Goal: Information Seeking & Learning: Learn about a topic

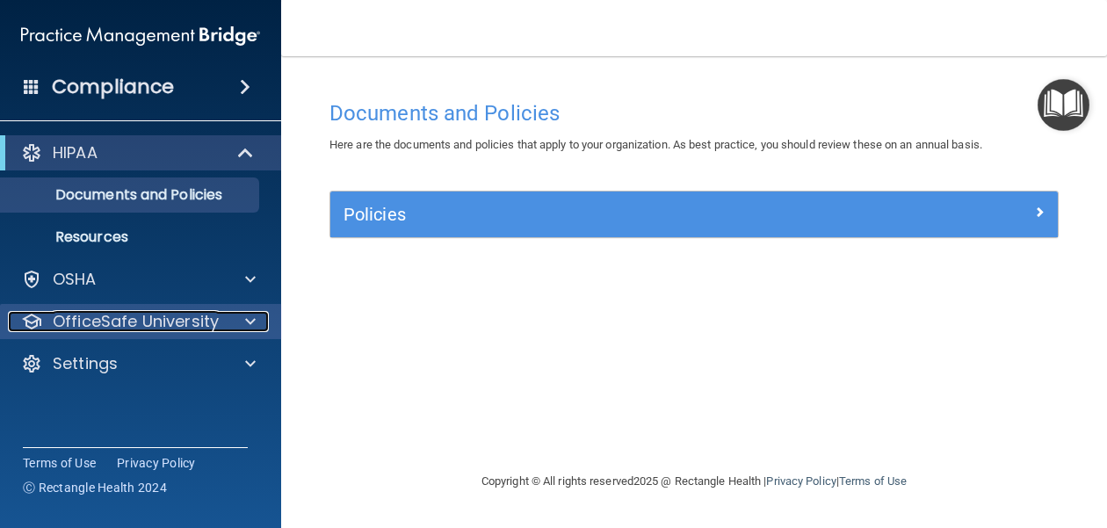
click at [245, 318] on span at bounding box center [250, 321] width 11 height 21
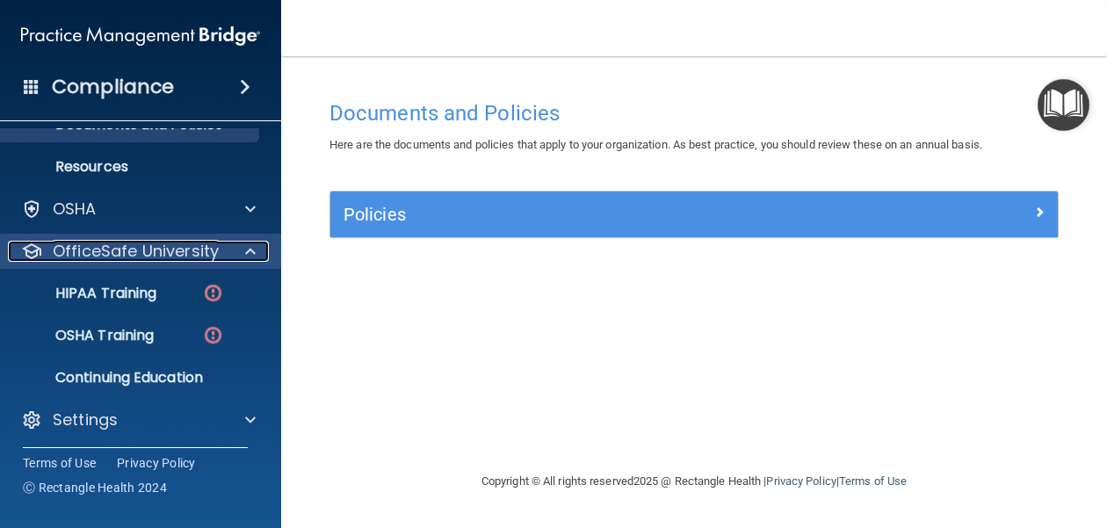
scroll to position [75, 0]
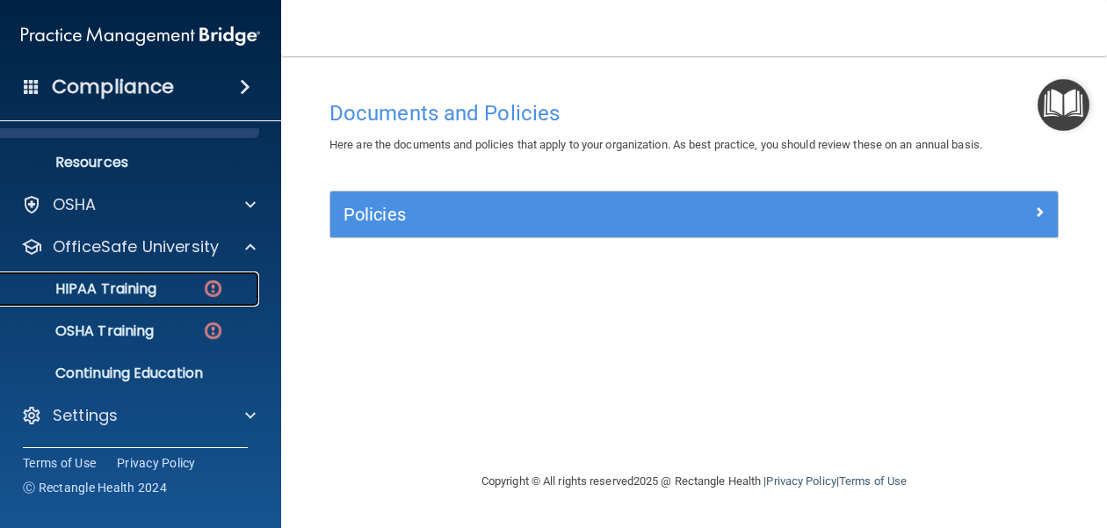
click at [152, 293] on p "HIPAA Training" at bounding box center [83, 289] width 145 height 18
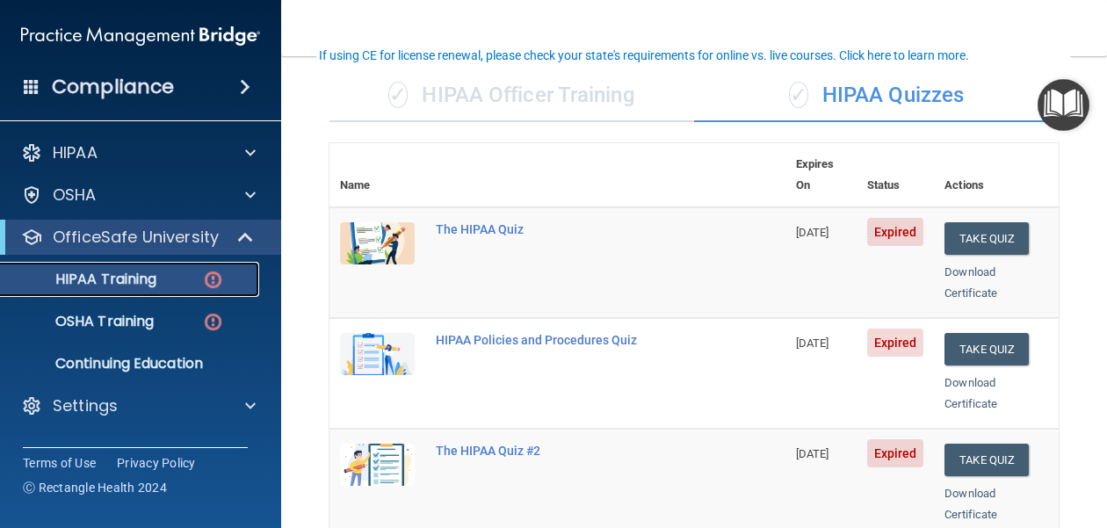
scroll to position [119, 0]
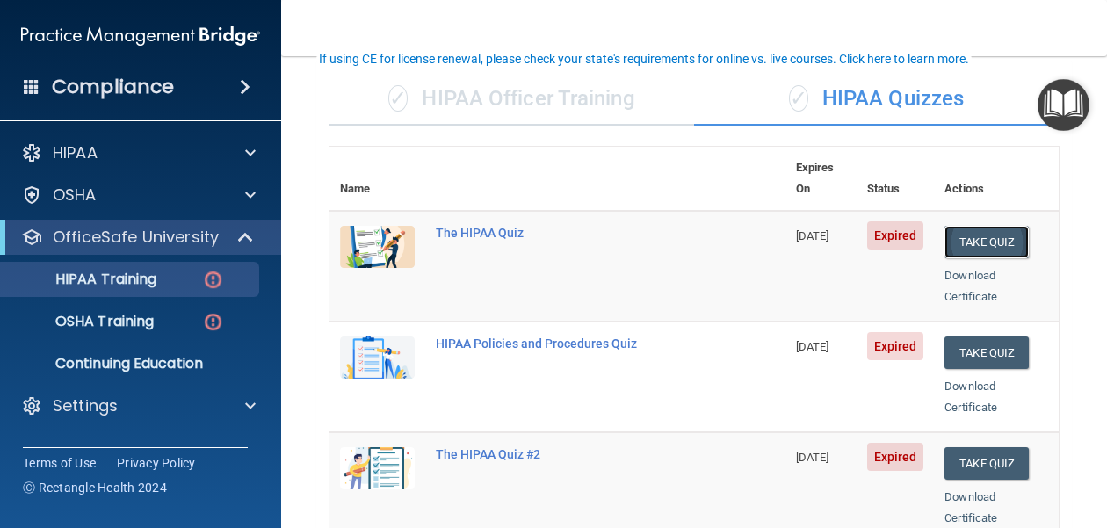
click at [981, 226] on button "Take Quiz" at bounding box center [986, 242] width 84 height 32
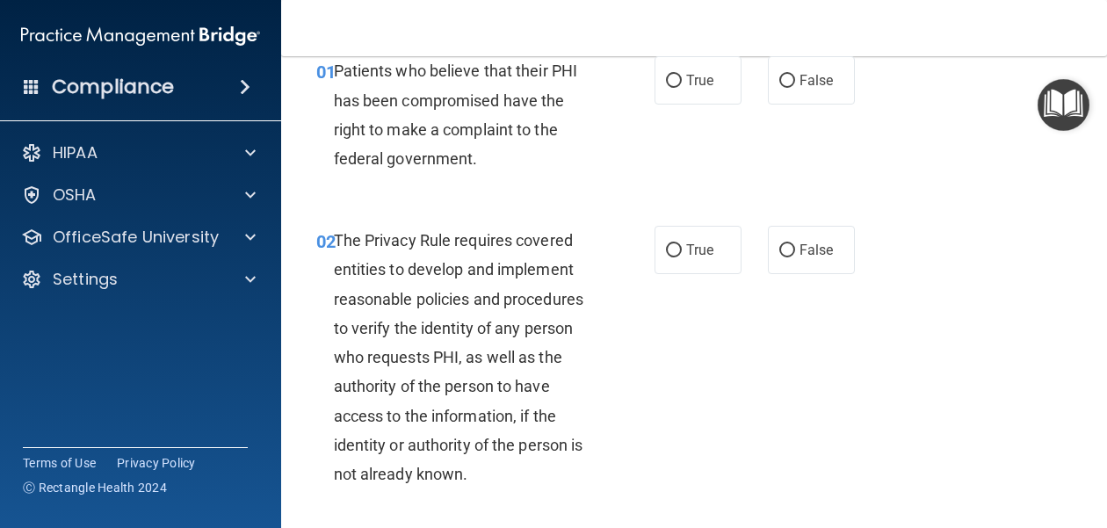
scroll to position [68, 0]
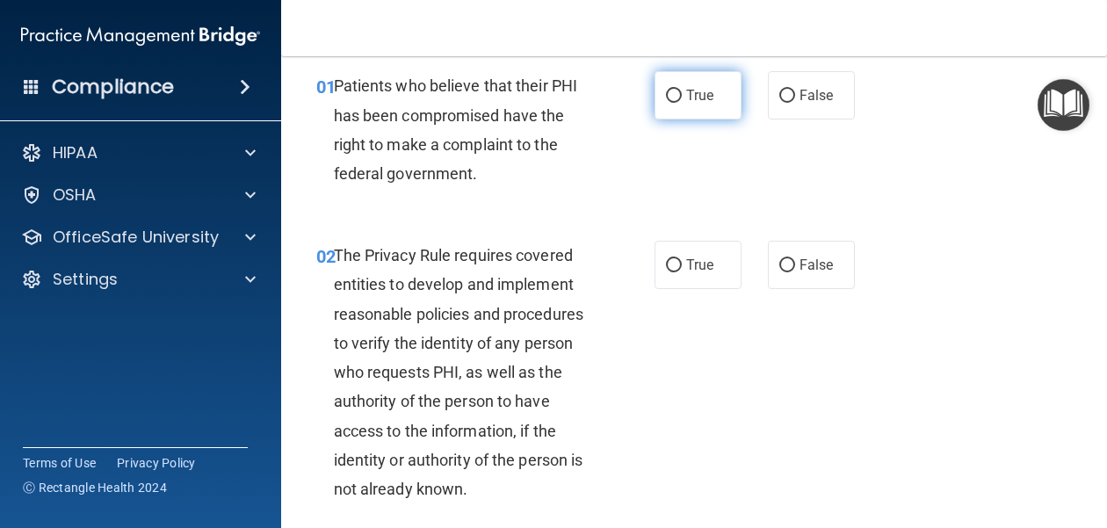
click at [673, 90] on input "True" at bounding box center [674, 96] width 16 height 13
radio input "true"
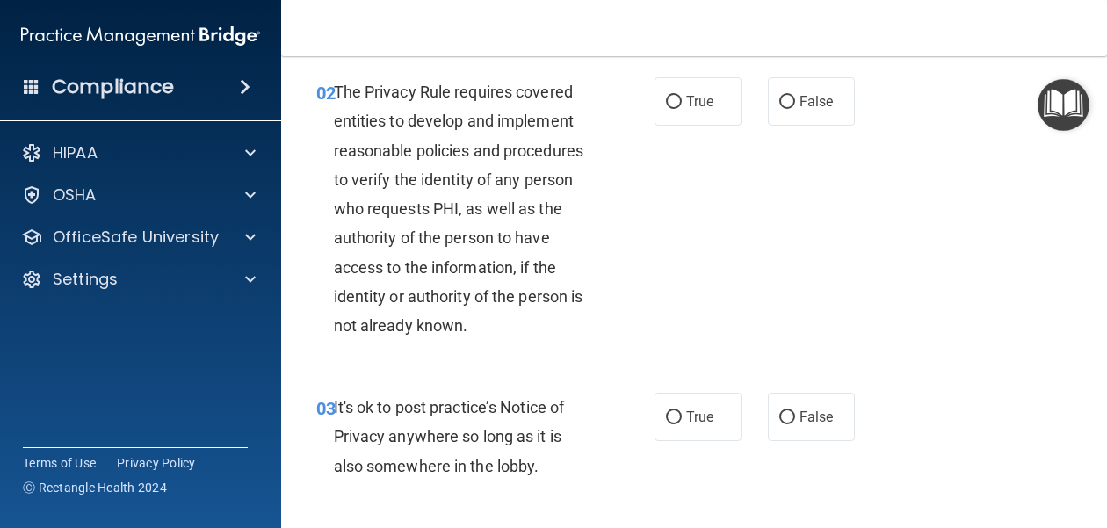
scroll to position [236, 0]
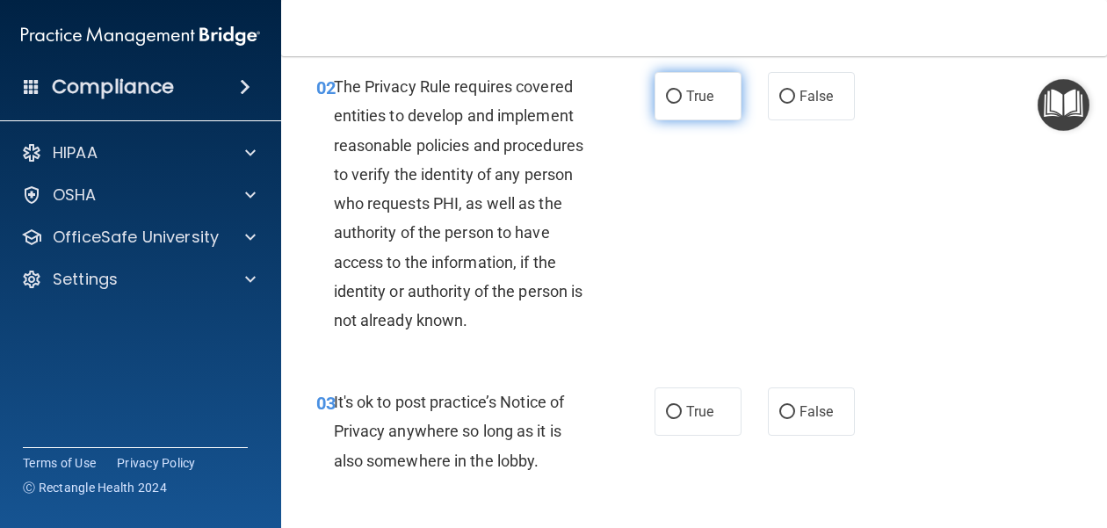
click at [677, 99] on input "True" at bounding box center [674, 96] width 16 height 13
radio input "true"
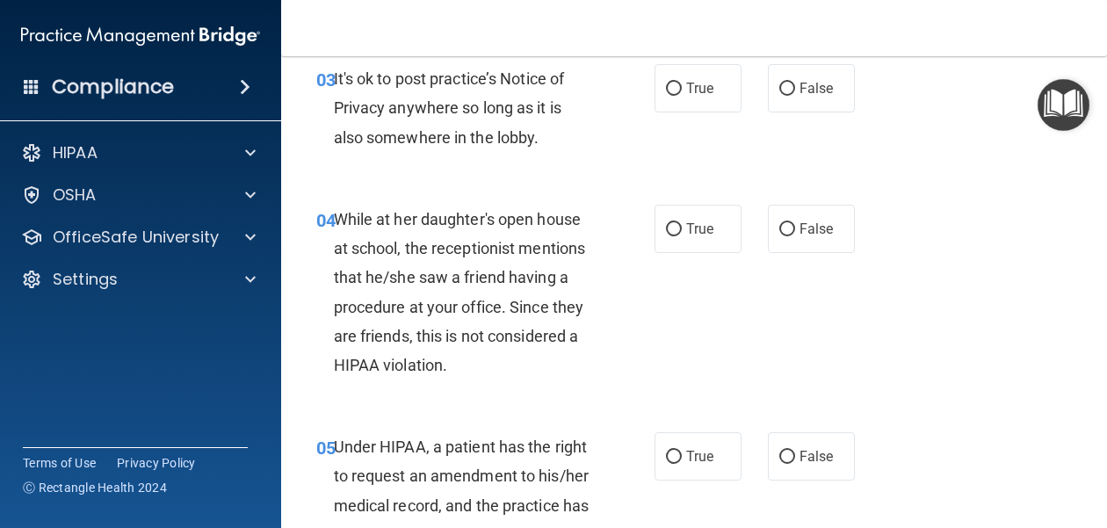
scroll to position [552, 0]
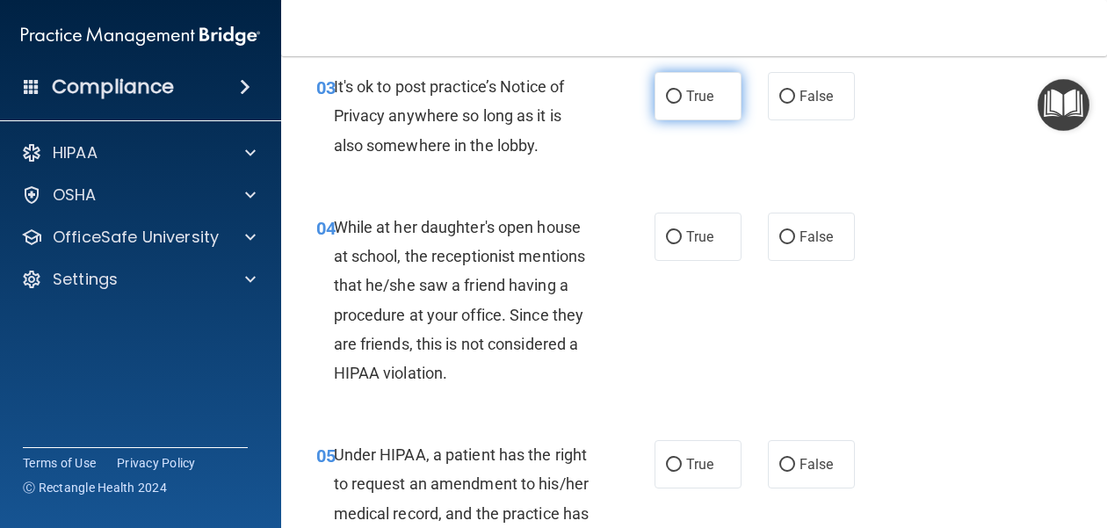
click at [675, 91] on input "True" at bounding box center [674, 96] width 16 height 13
radio input "true"
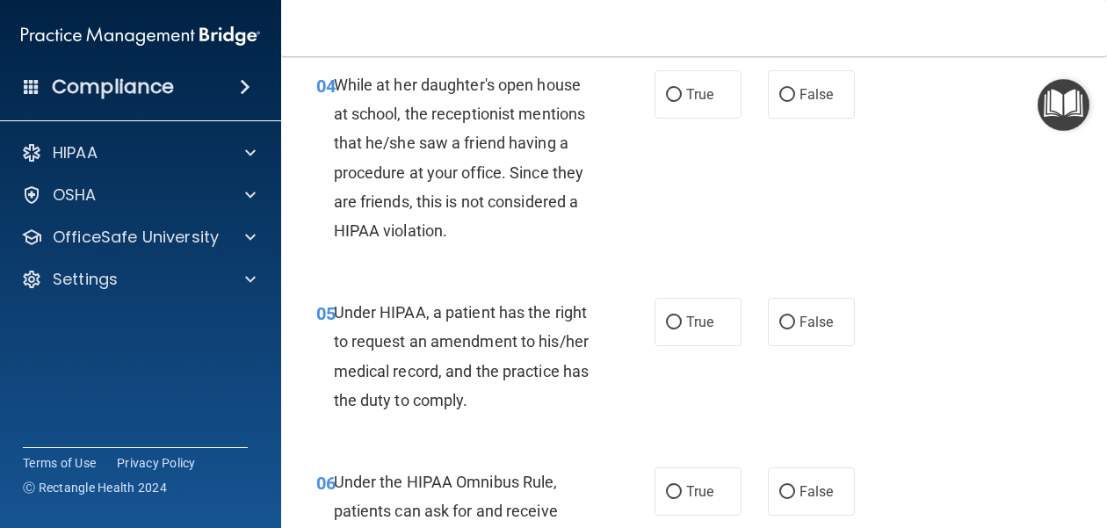
scroll to position [700, 0]
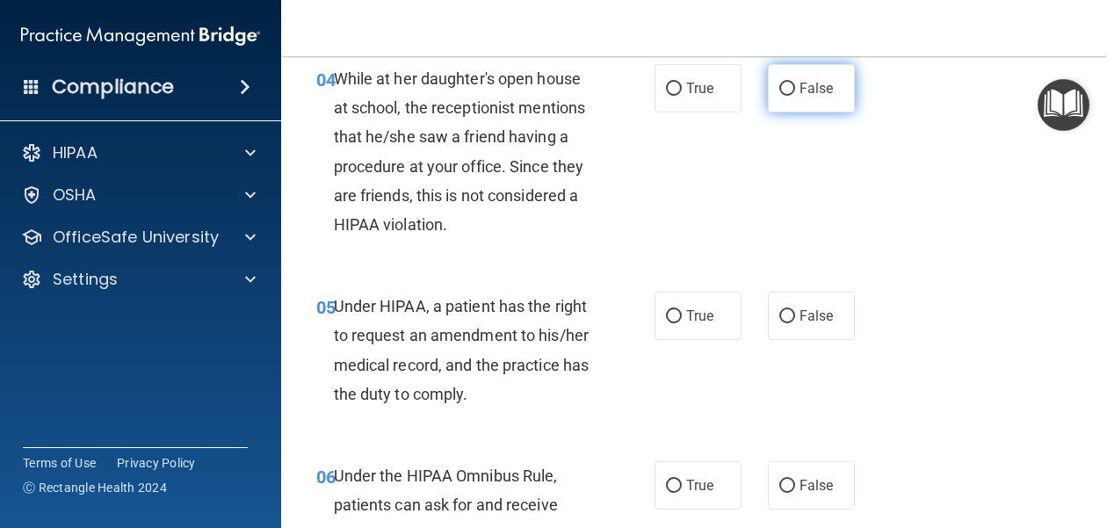
click at [801, 83] on span "False" at bounding box center [816, 88] width 34 height 17
click at [795, 83] on input "False" at bounding box center [787, 89] width 16 height 13
radio input "true"
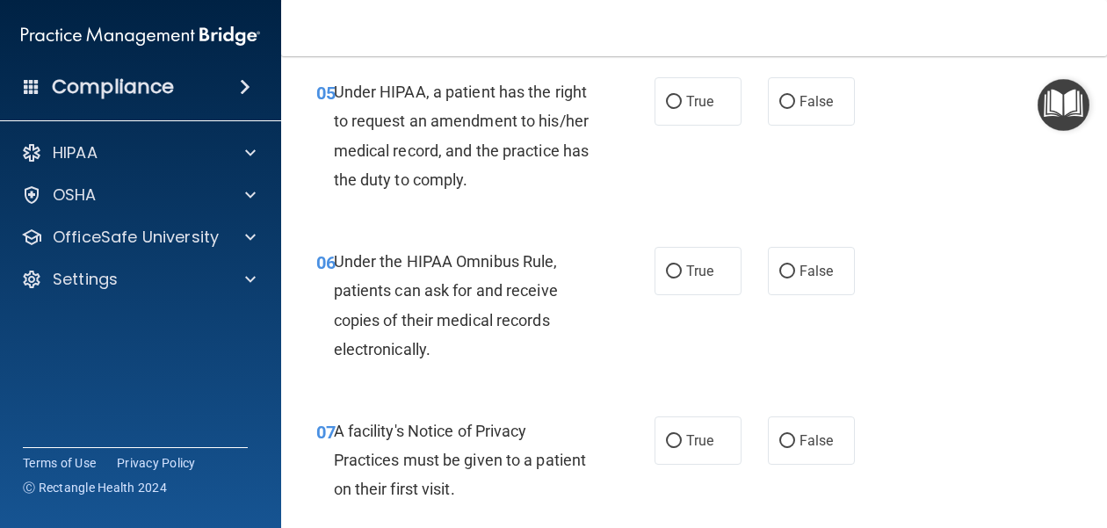
scroll to position [919, 0]
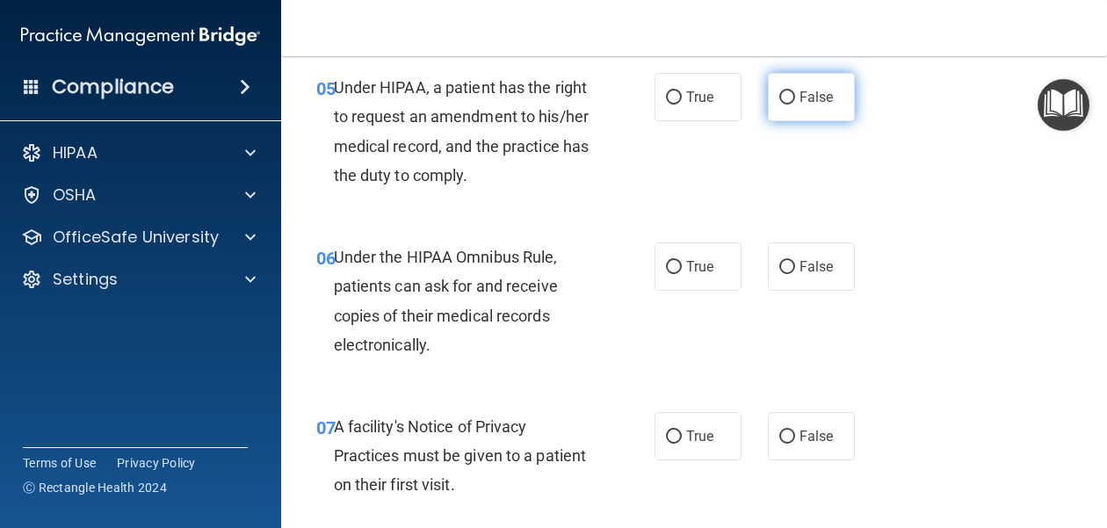
click at [811, 112] on label "False" at bounding box center [811, 97] width 87 height 48
click at [795, 105] on input "False" at bounding box center [787, 97] width 16 height 13
radio input "true"
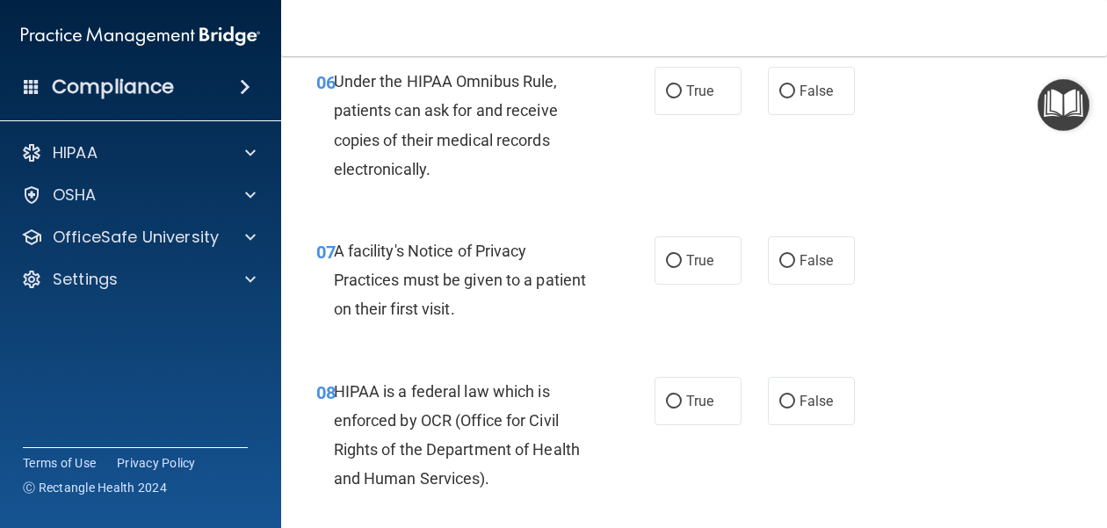
scroll to position [1098, 0]
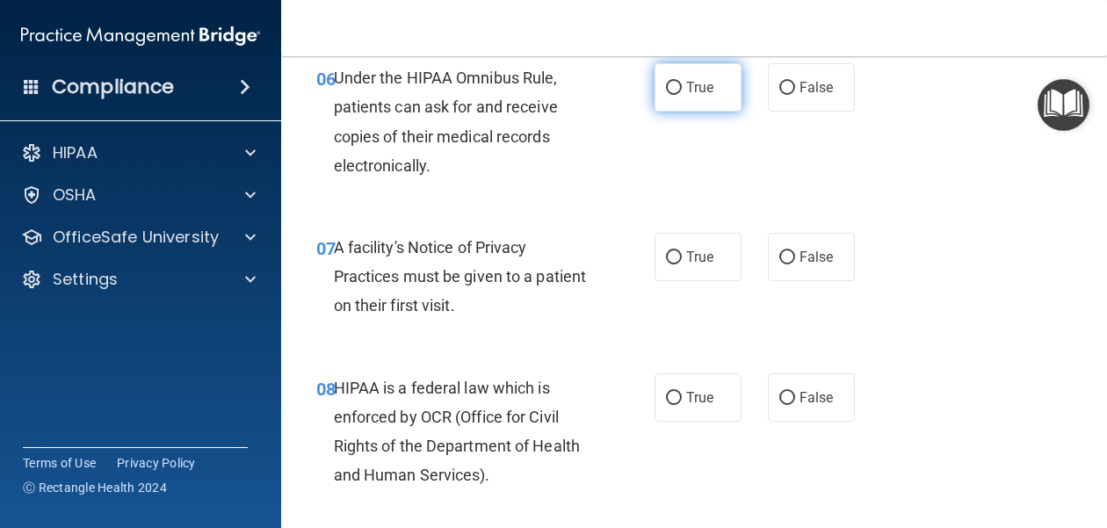
click at [680, 93] on input "True" at bounding box center [674, 88] width 16 height 13
radio input "true"
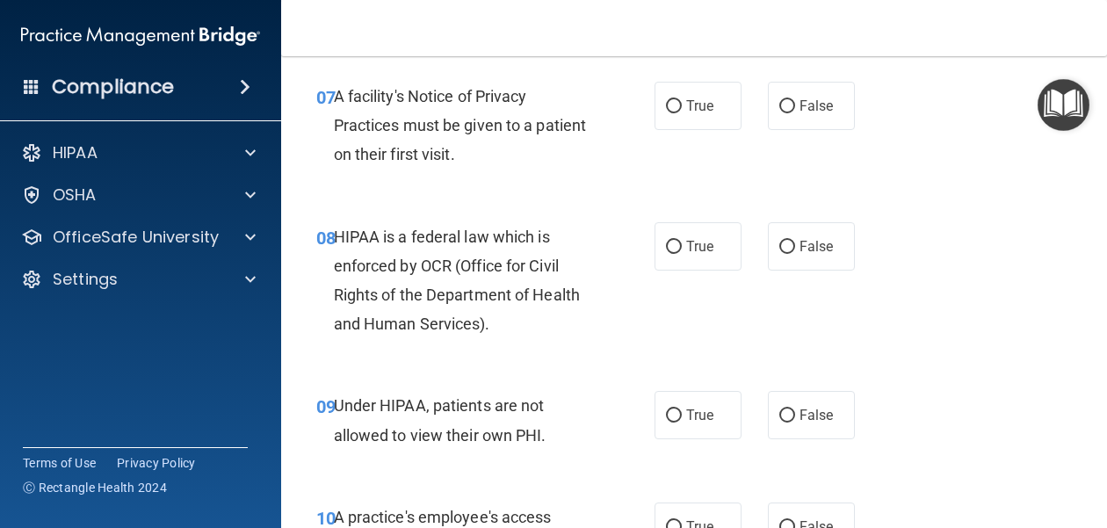
scroll to position [1250, 0]
click at [691, 110] on span "True" at bounding box center [699, 105] width 27 height 17
click at [682, 110] on input "True" at bounding box center [674, 105] width 16 height 13
radio input "true"
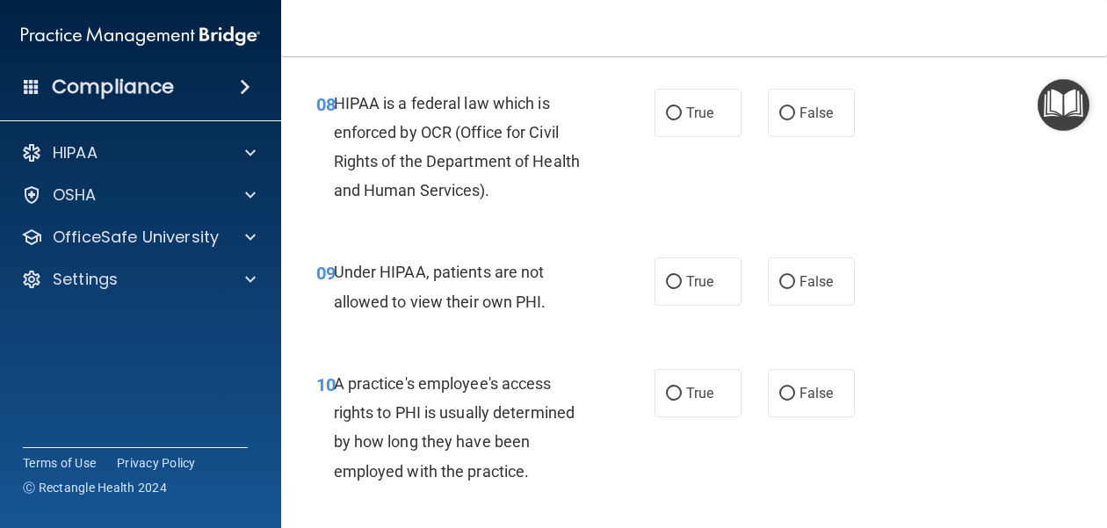
scroll to position [1398, 0]
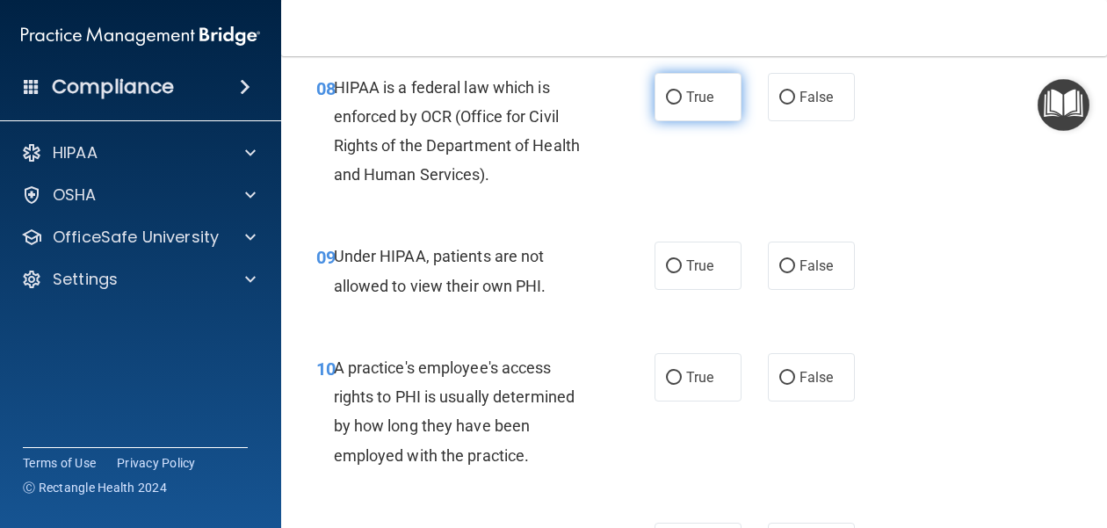
click at [665, 107] on label "True" at bounding box center [697, 97] width 87 height 48
click at [666, 105] on input "True" at bounding box center [674, 97] width 16 height 13
radio input "true"
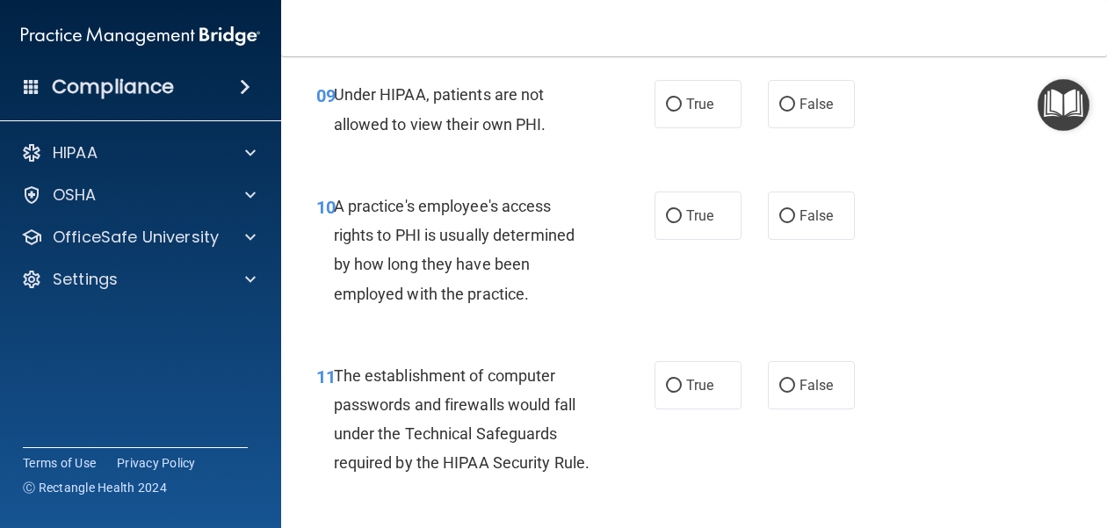
scroll to position [1562, 0]
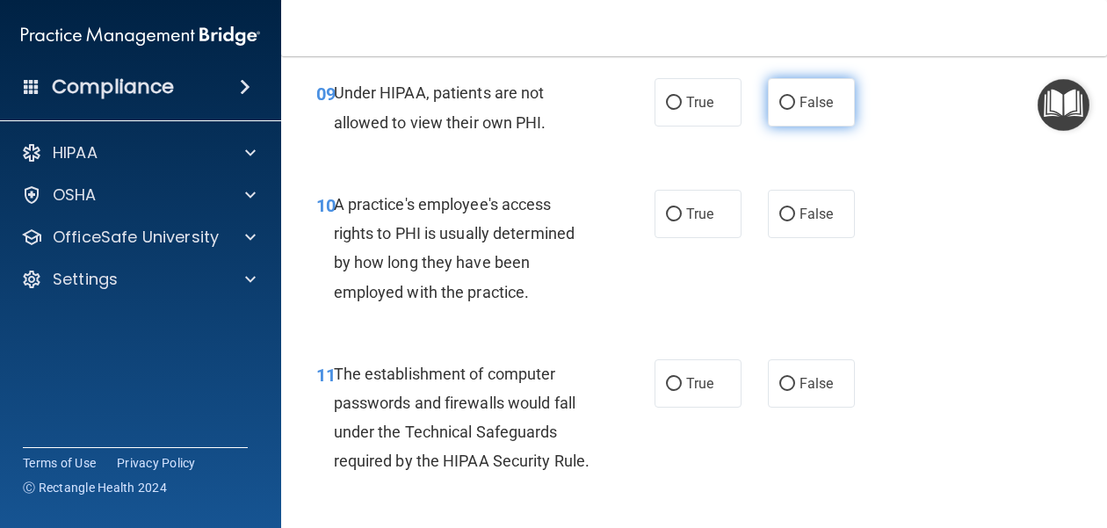
click at [812, 112] on label "False" at bounding box center [811, 102] width 87 height 48
click at [795, 110] on input "False" at bounding box center [787, 103] width 16 height 13
radio input "true"
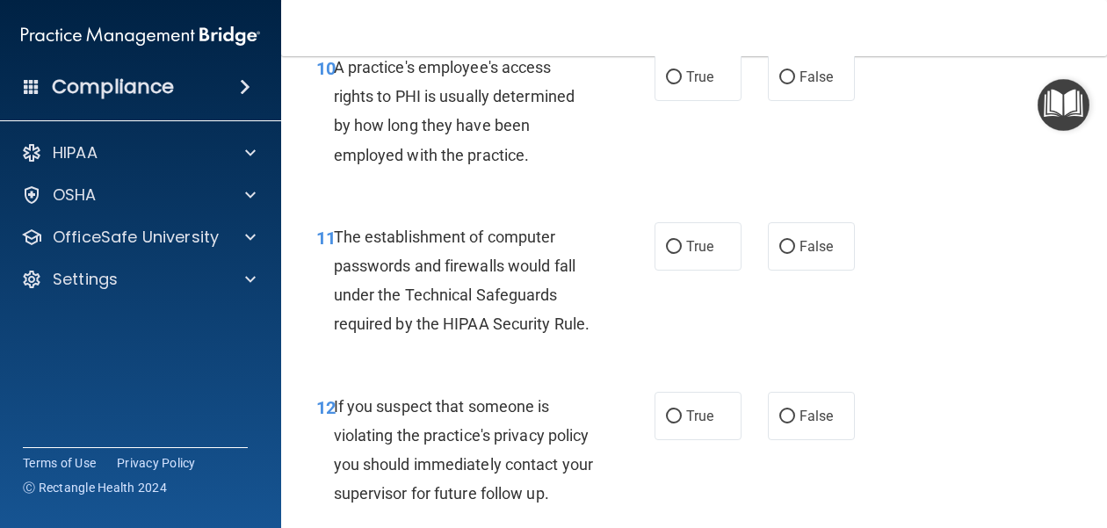
scroll to position [1684, 0]
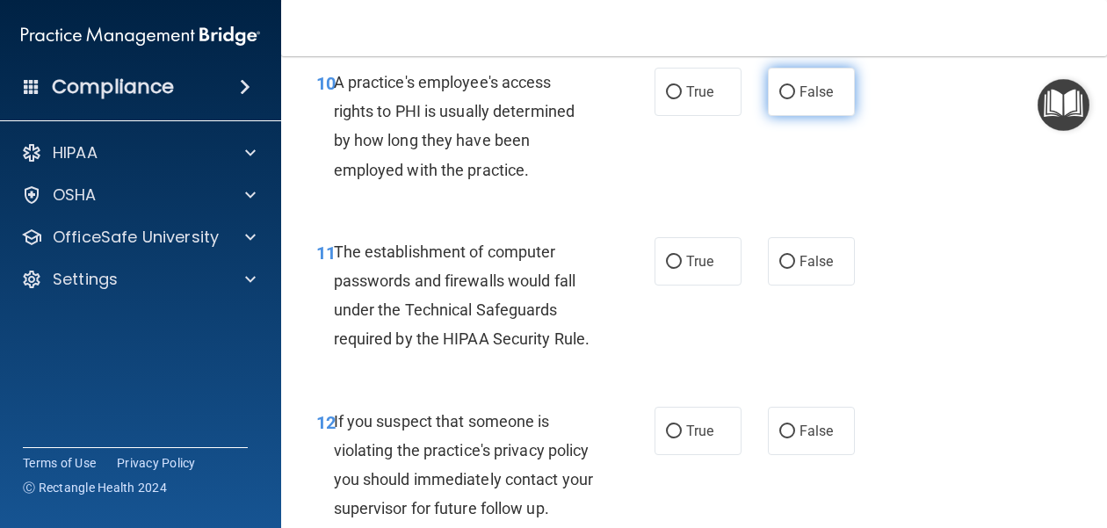
click at [796, 112] on label "False" at bounding box center [811, 92] width 87 height 48
click at [795, 99] on input "False" at bounding box center [787, 92] width 16 height 13
radio input "true"
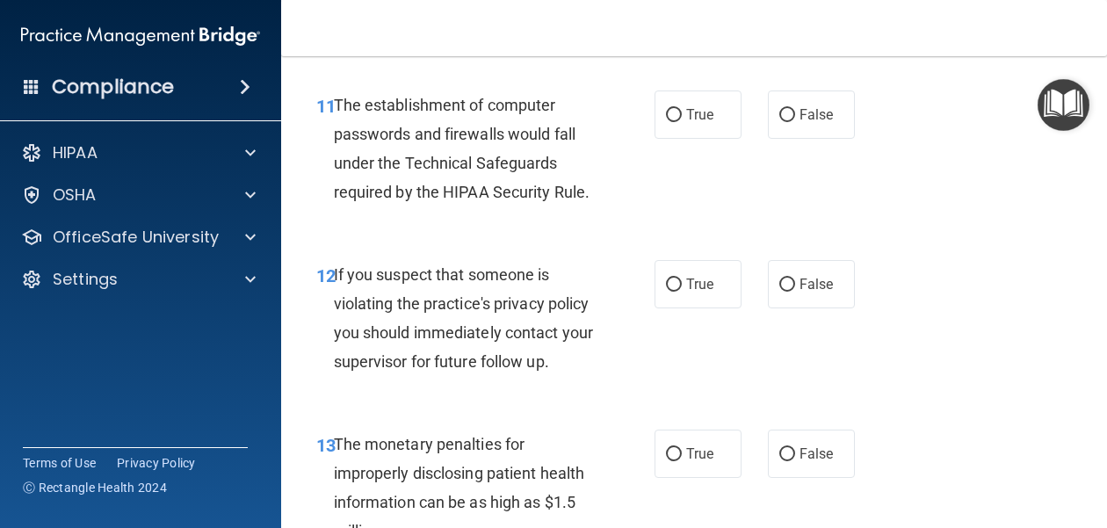
scroll to position [1838, 0]
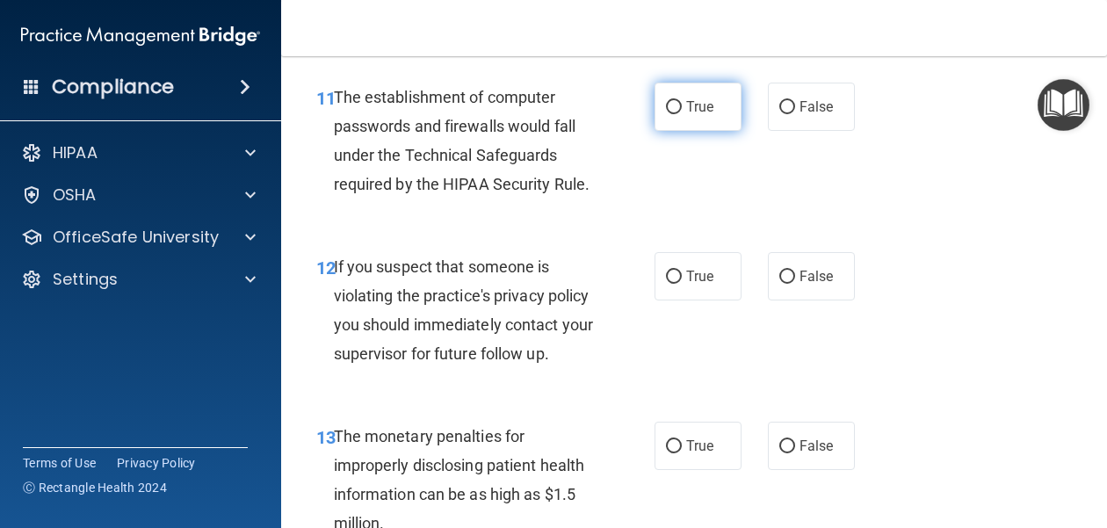
click at [690, 118] on label "True" at bounding box center [697, 107] width 87 height 48
click at [682, 114] on input "True" at bounding box center [674, 107] width 16 height 13
radio input "true"
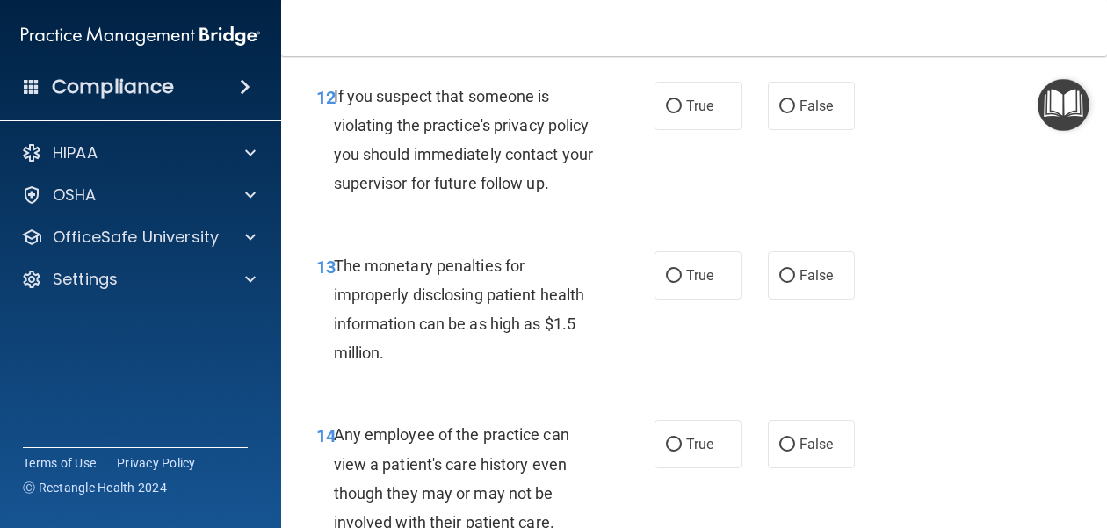
scroll to position [2011, 0]
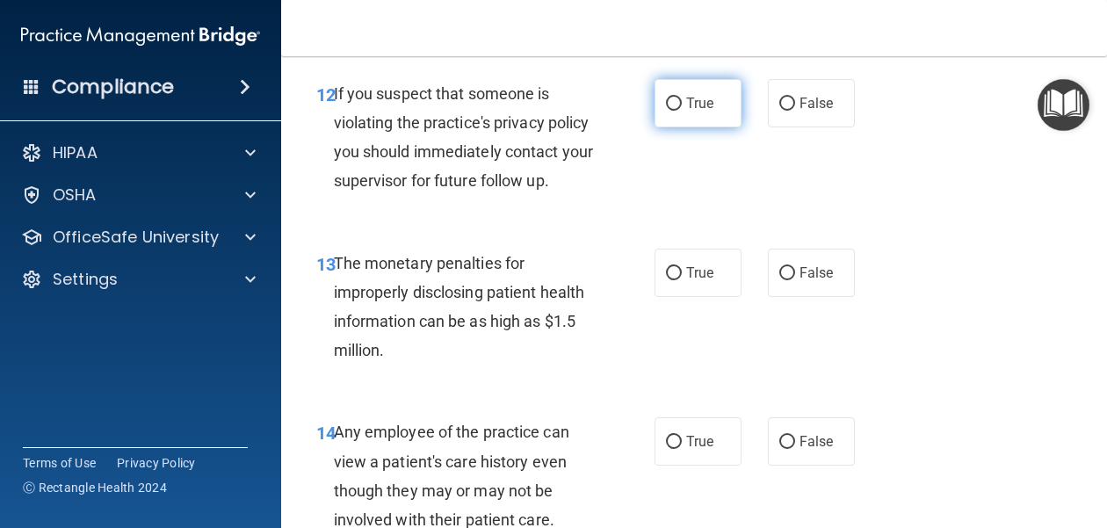
click at [695, 112] on label "True" at bounding box center [697, 103] width 87 height 48
click at [682, 111] on input "True" at bounding box center [674, 103] width 16 height 13
radio input "true"
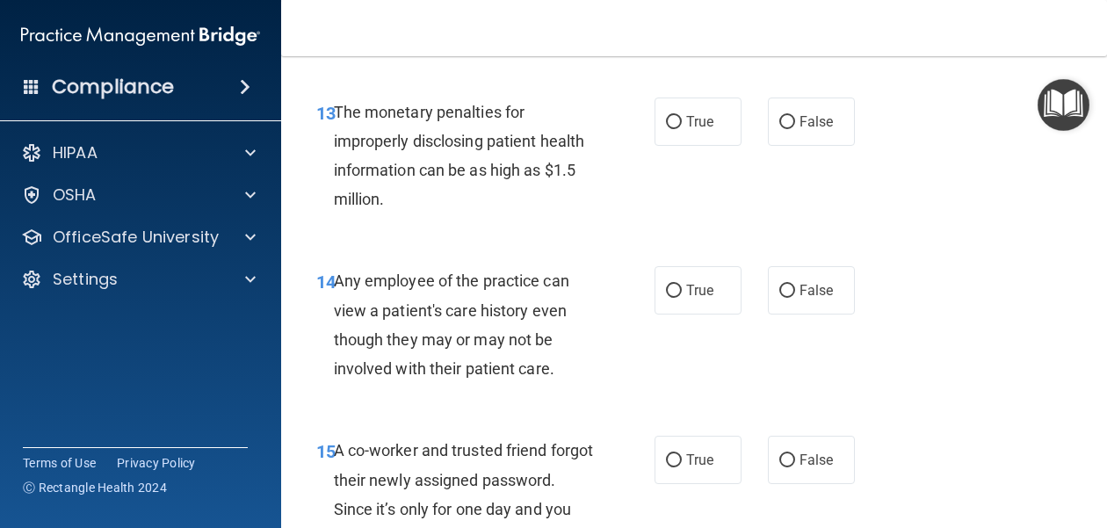
scroll to position [2174, 0]
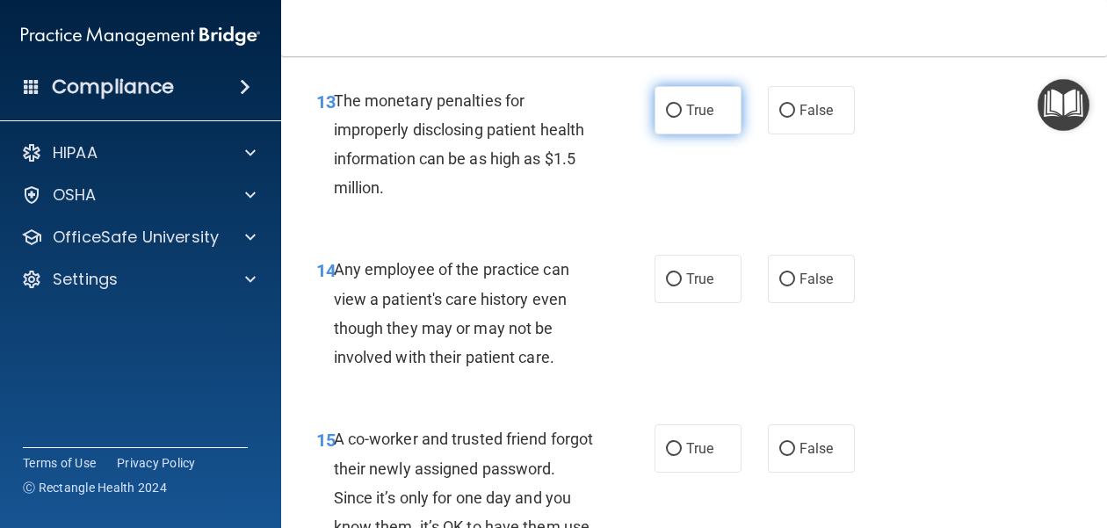
click at [708, 99] on label "True" at bounding box center [697, 110] width 87 height 48
click at [682, 105] on input "True" at bounding box center [674, 111] width 16 height 13
radio input "true"
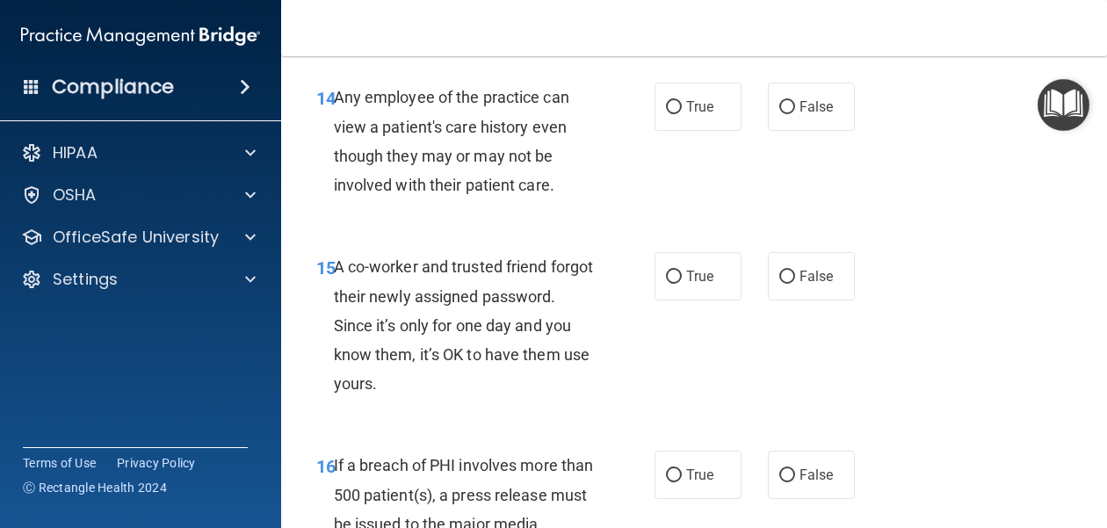
scroll to position [2350, 0]
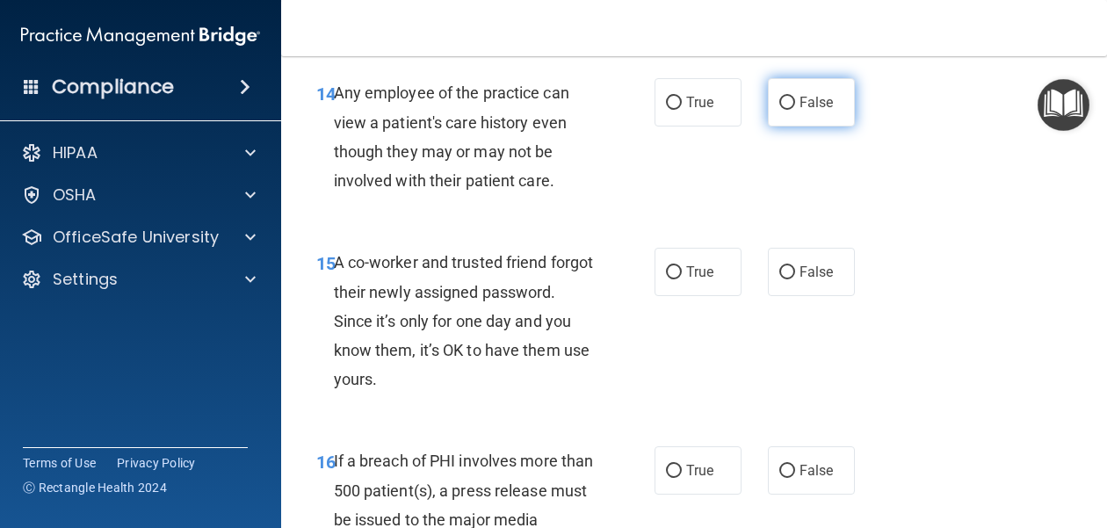
click at [802, 103] on span "False" at bounding box center [816, 102] width 34 height 17
click at [795, 103] on input "False" at bounding box center [787, 103] width 16 height 13
radio input "true"
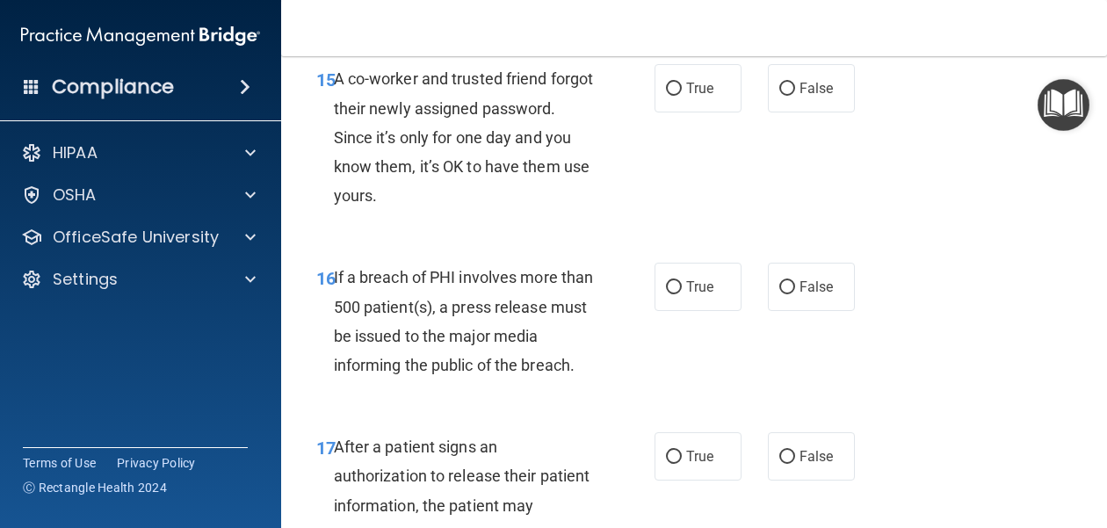
scroll to position [2533, 0]
click at [808, 90] on span "False" at bounding box center [816, 89] width 34 height 17
click at [795, 90] on input "False" at bounding box center [787, 89] width 16 height 13
radio input "true"
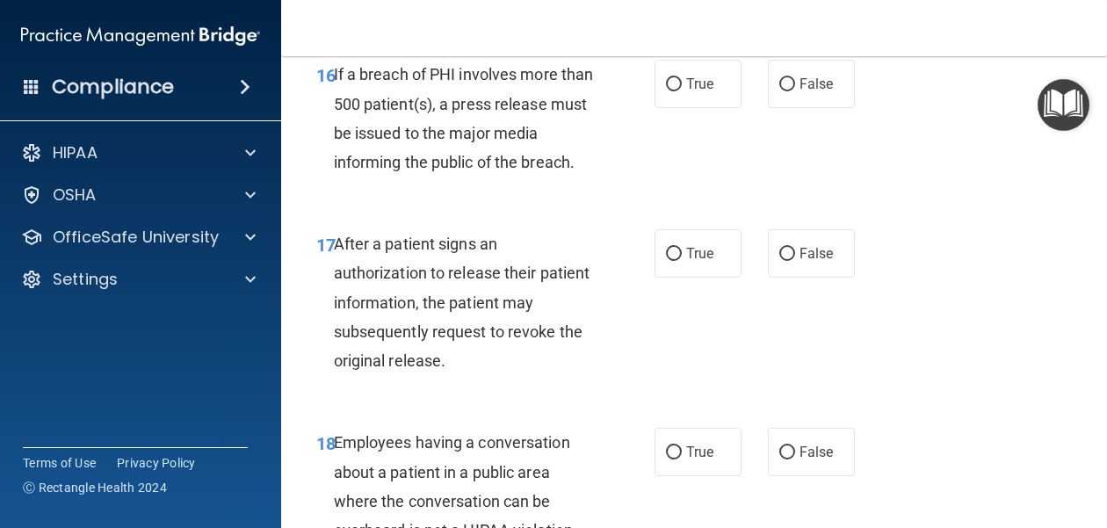
scroll to position [2732, 0]
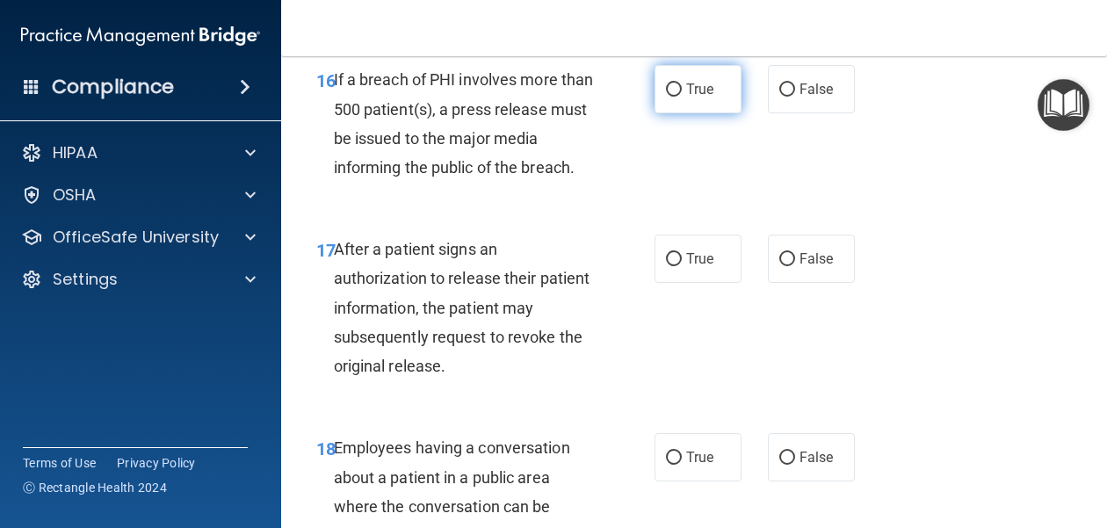
click at [697, 92] on span "True" at bounding box center [699, 89] width 27 height 17
click at [682, 92] on input "True" at bounding box center [674, 89] width 16 height 13
radio input "true"
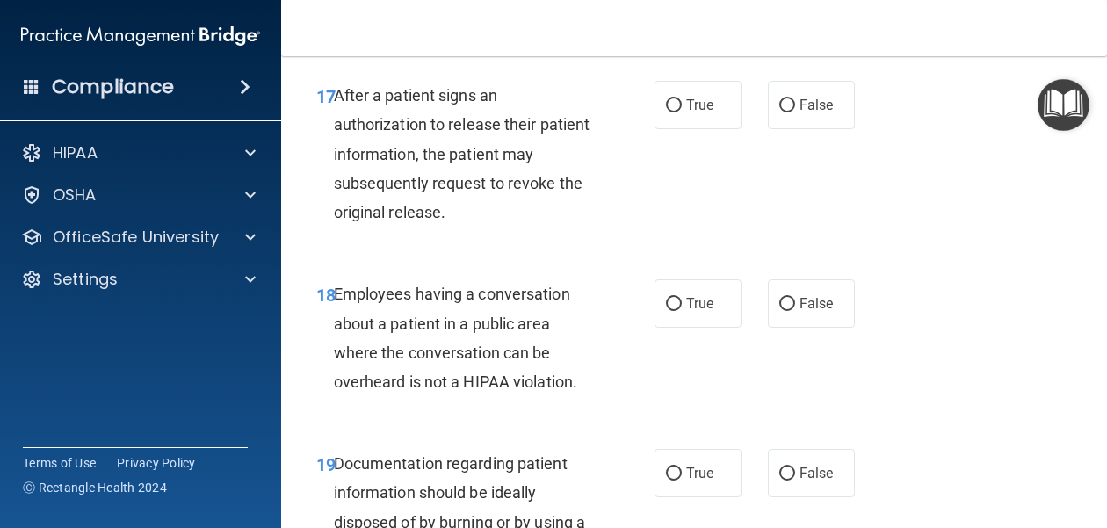
scroll to position [2889, 0]
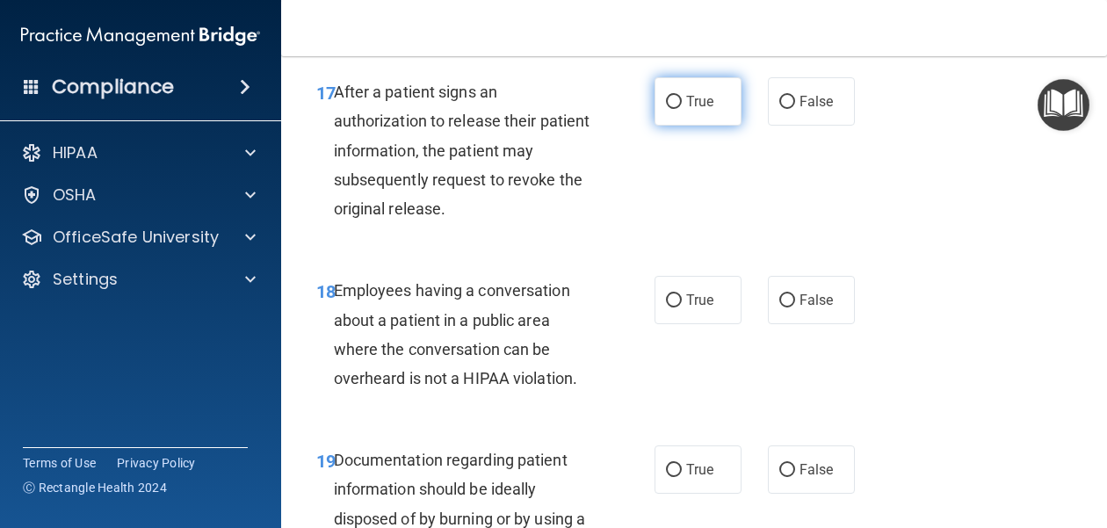
click at [694, 107] on span "True" at bounding box center [699, 101] width 27 height 17
click at [682, 107] on input "True" at bounding box center [674, 102] width 16 height 13
radio input "true"
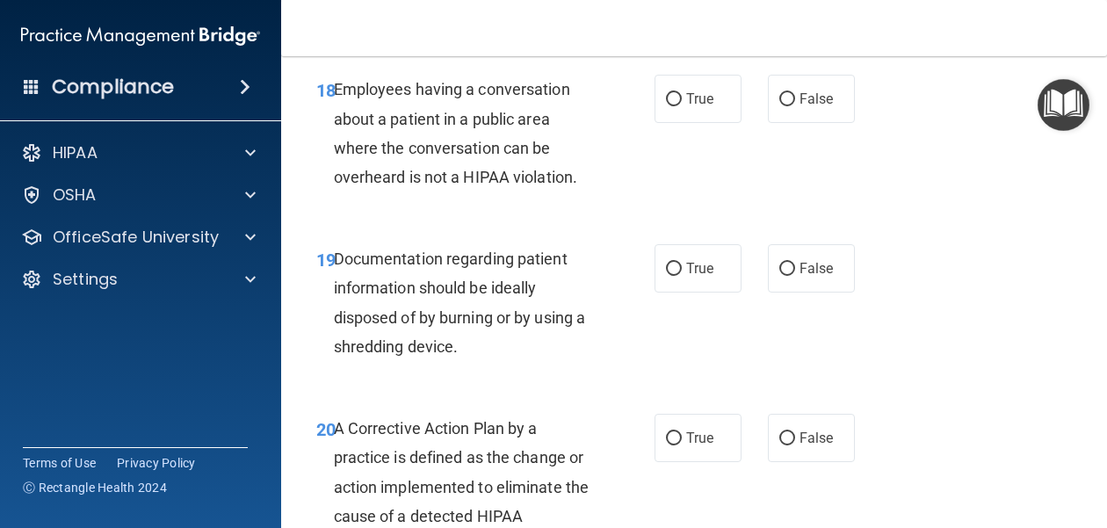
scroll to position [3088, 0]
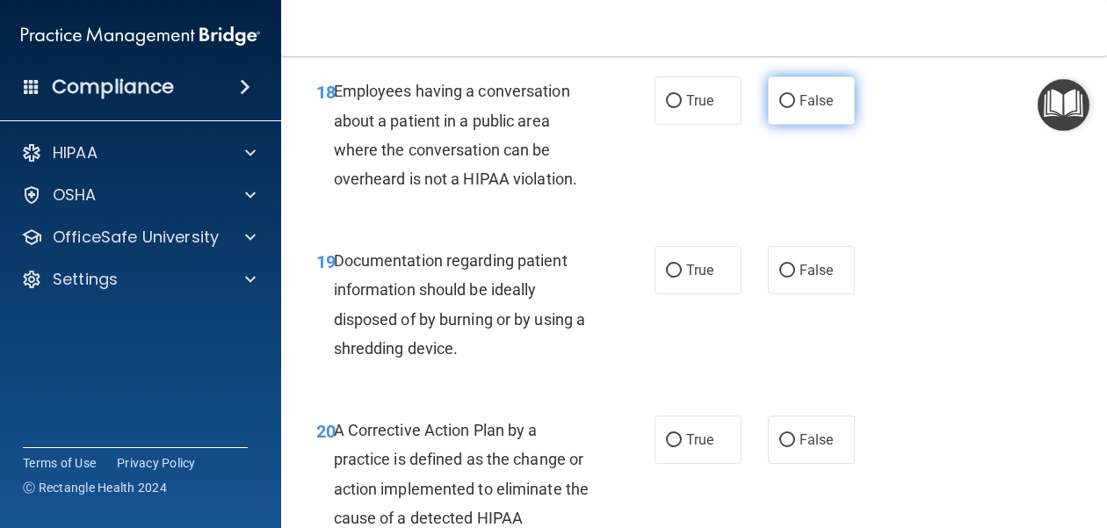
click at [803, 118] on label "False" at bounding box center [811, 100] width 87 height 48
click at [795, 108] on input "False" at bounding box center [787, 101] width 16 height 13
radio input "true"
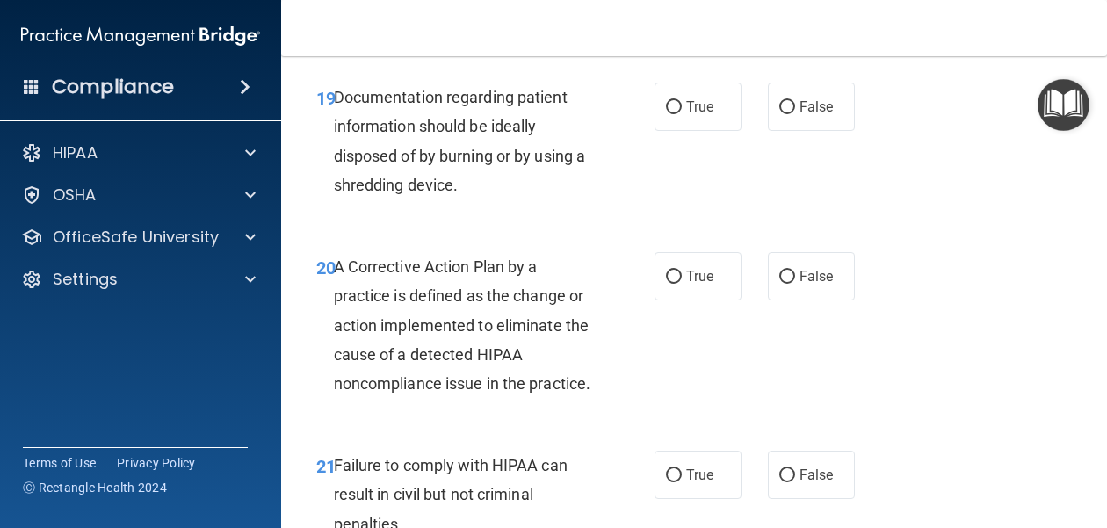
scroll to position [3252, 0]
click at [695, 110] on span "True" at bounding box center [699, 105] width 27 height 17
click at [682, 110] on input "True" at bounding box center [674, 106] width 16 height 13
radio input "true"
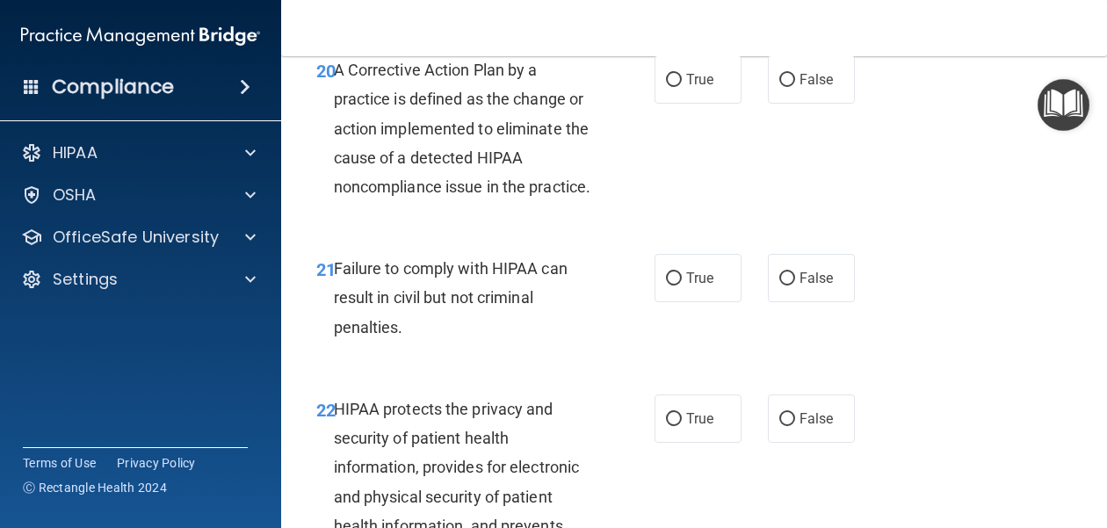
scroll to position [3453, 0]
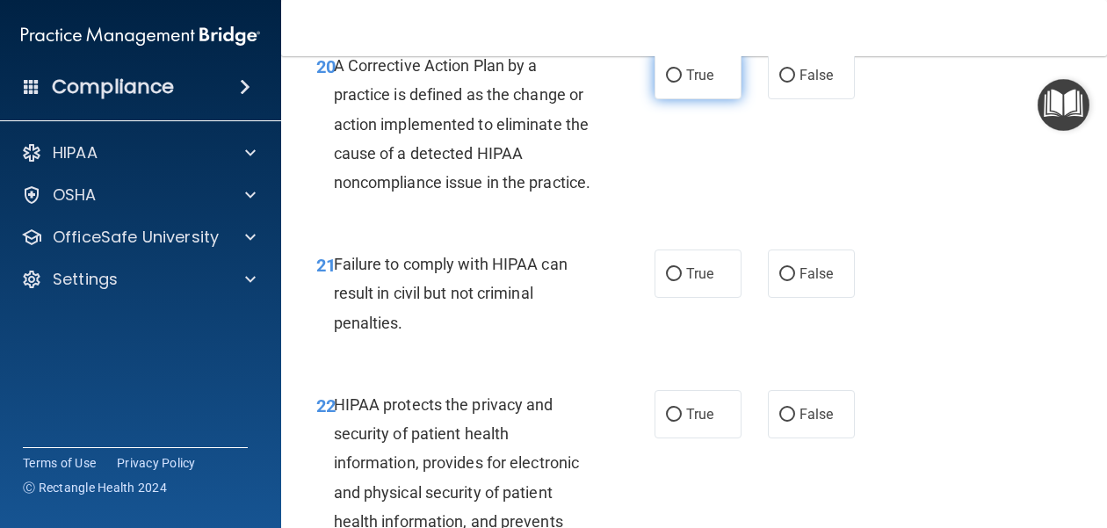
click at [690, 79] on span "True" at bounding box center [699, 75] width 27 height 17
click at [682, 79] on input "True" at bounding box center [674, 75] width 16 height 13
radio input "true"
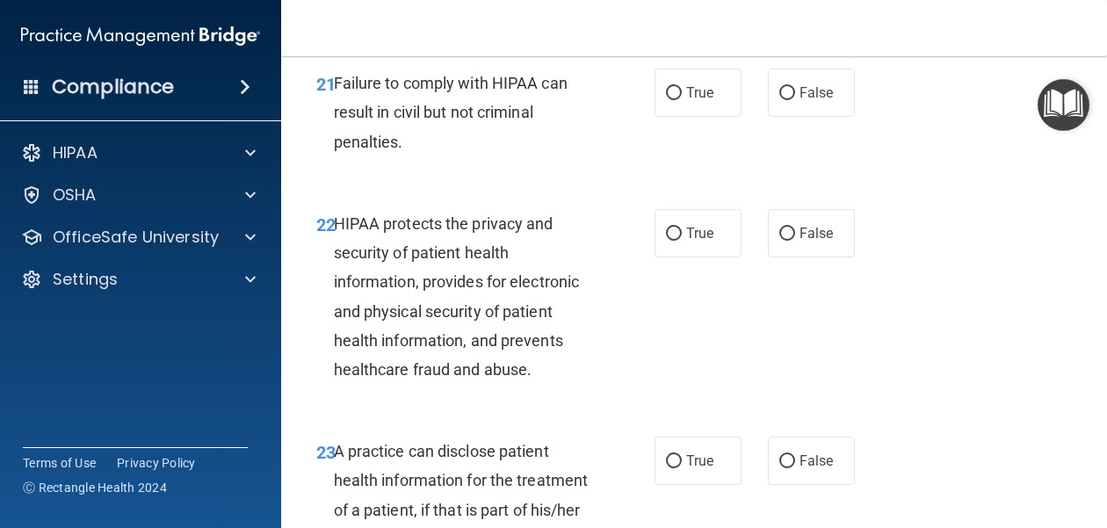
scroll to position [3636, 0]
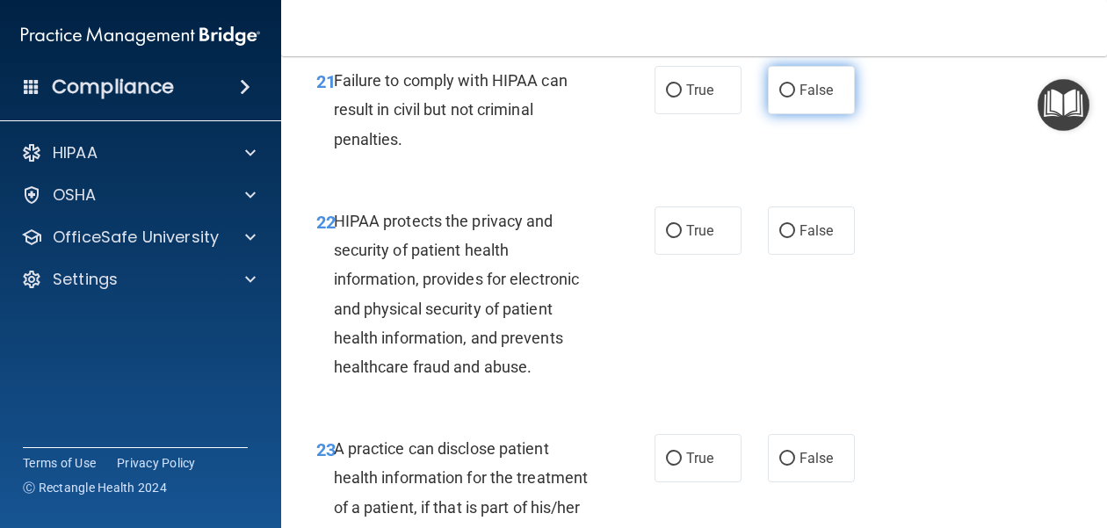
click at [805, 105] on label "False" at bounding box center [811, 90] width 87 height 48
click at [795, 97] on input "False" at bounding box center [787, 90] width 16 height 13
radio input "true"
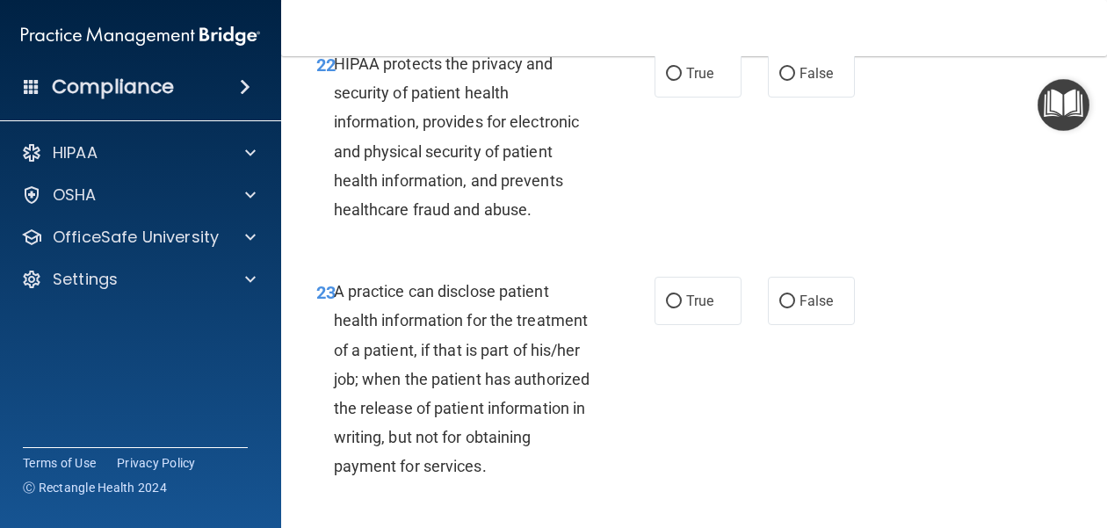
scroll to position [3777, 0]
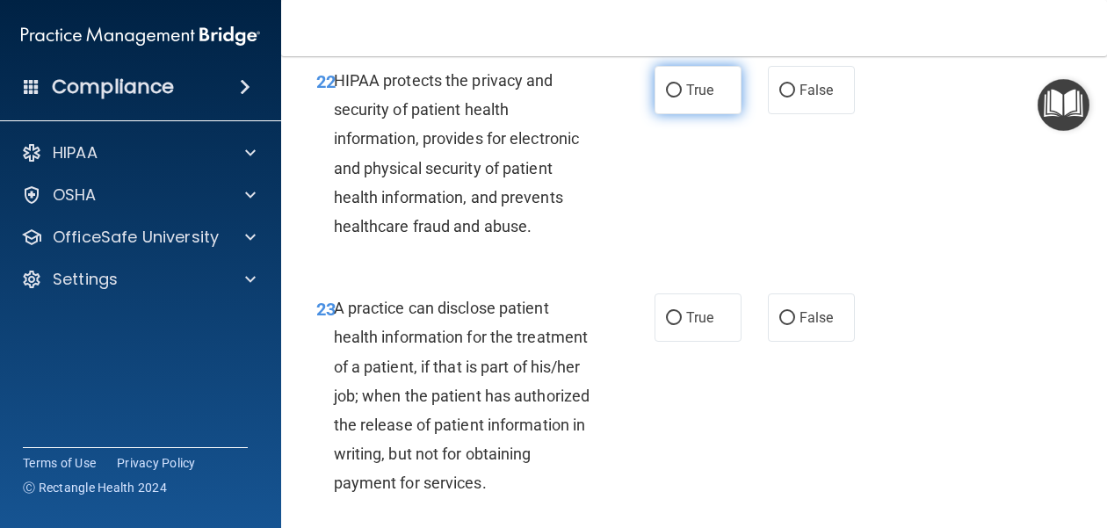
click at [680, 96] on input "True" at bounding box center [674, 90] width 16 height 13
radio input "true"
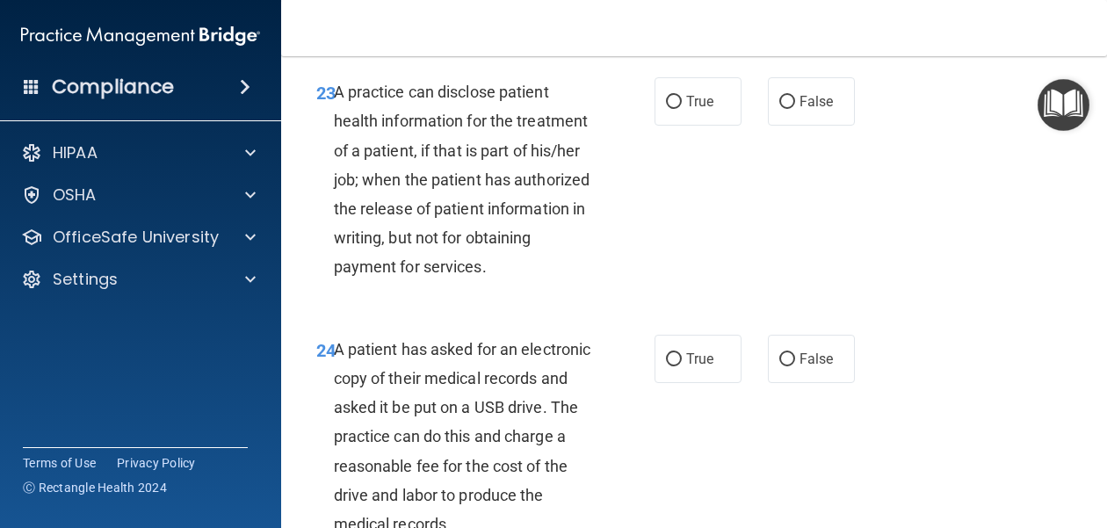
scroll to position [3996, 0]
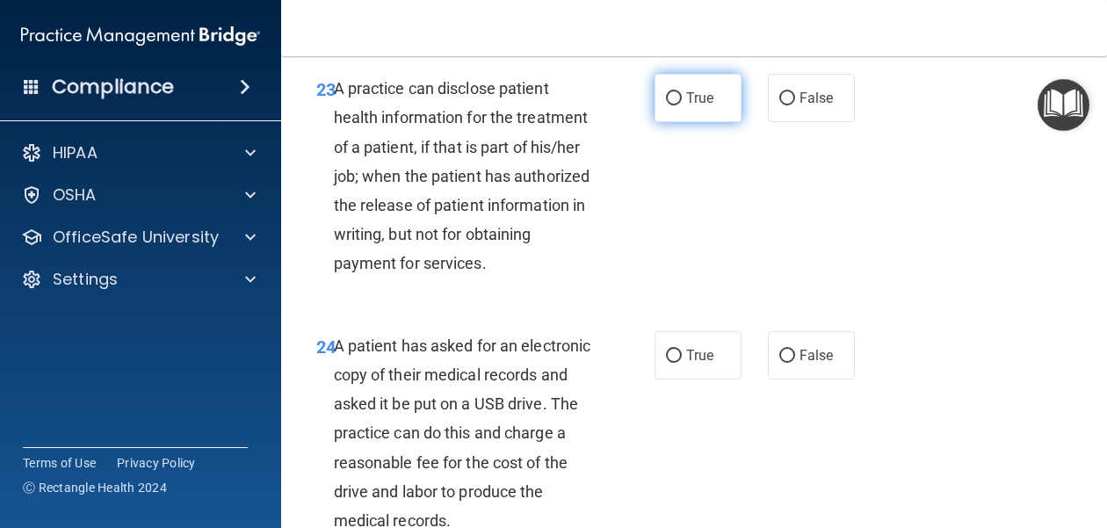
click at [675, 97] on input "True" at bounding box center [674, 98] width 16 height 13
radio input "true"
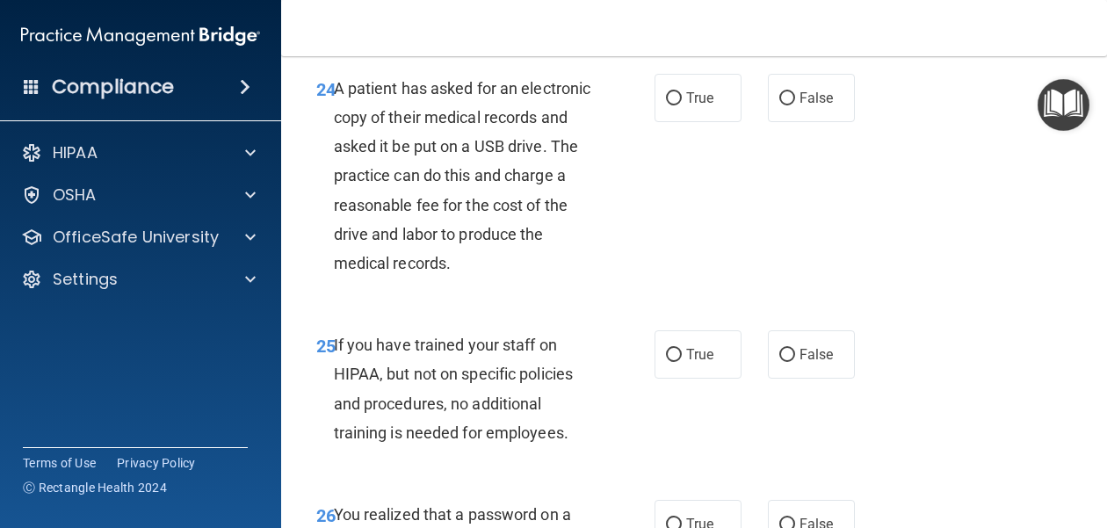
scroll to position [4251, 0]
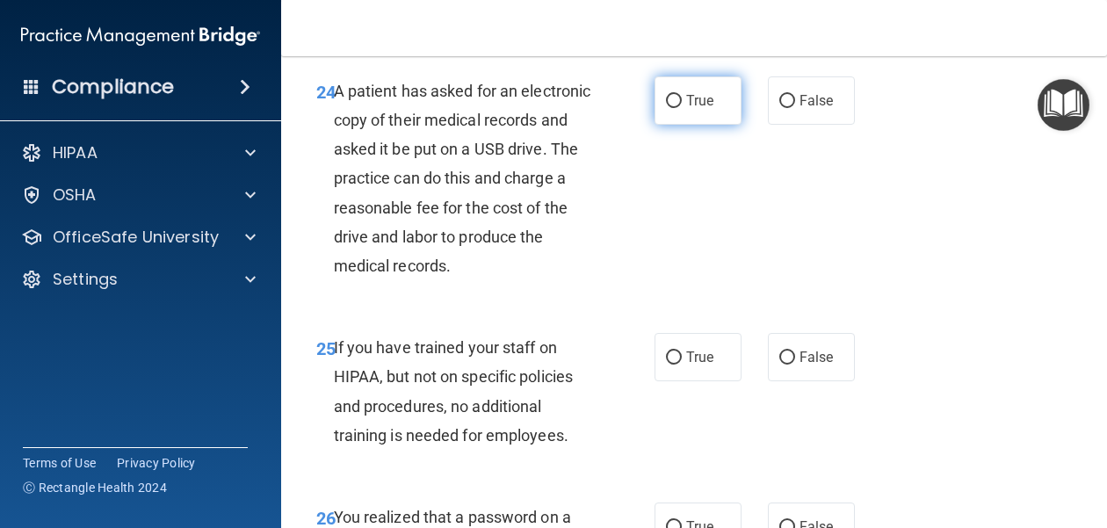
click at [686, 95] on span "True" at bounding box center [699, 100] width 27 height 17
click at [682, 95] on input "True" at bounding box center [674, 101] width 16 height 13
radio input "true"
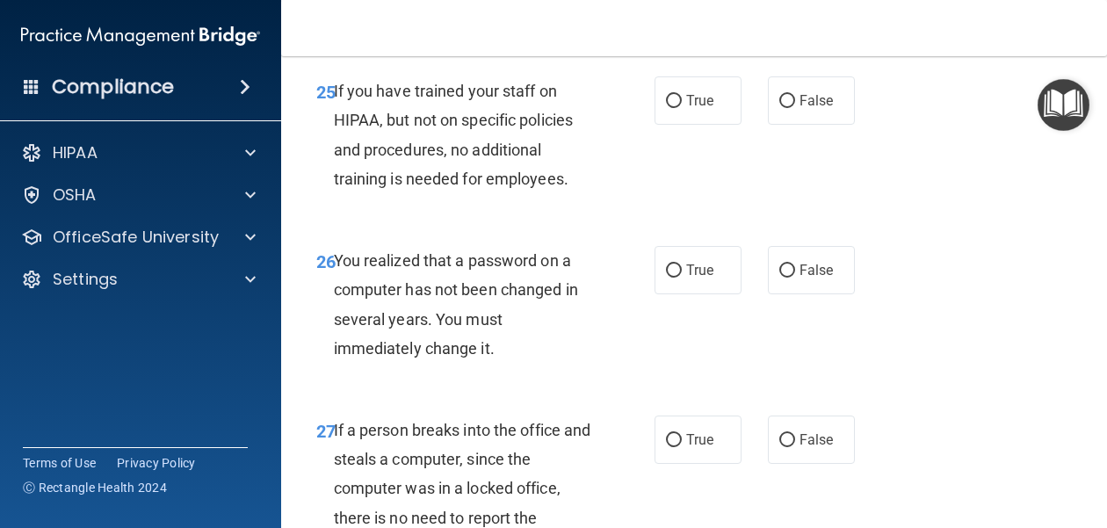
scroll to position [4514, 0]
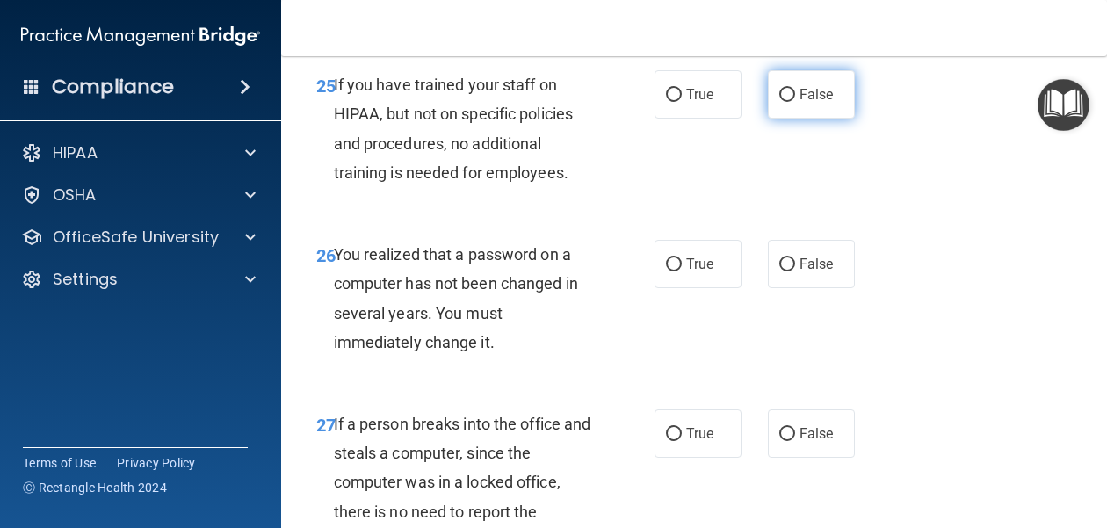
click at [783, 104] on label "False" at bounding box center [811, 94] width 87 height 48
click at [783, 102] on input "False" at bounding box center [787, 95] width 16 height 13
radio input "true"
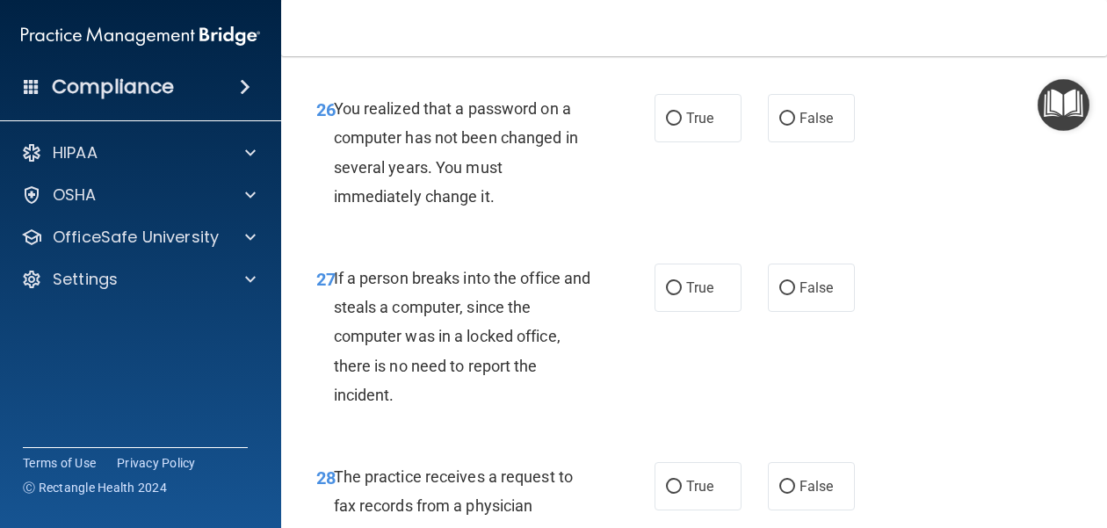
scroll to position [4668, 0]
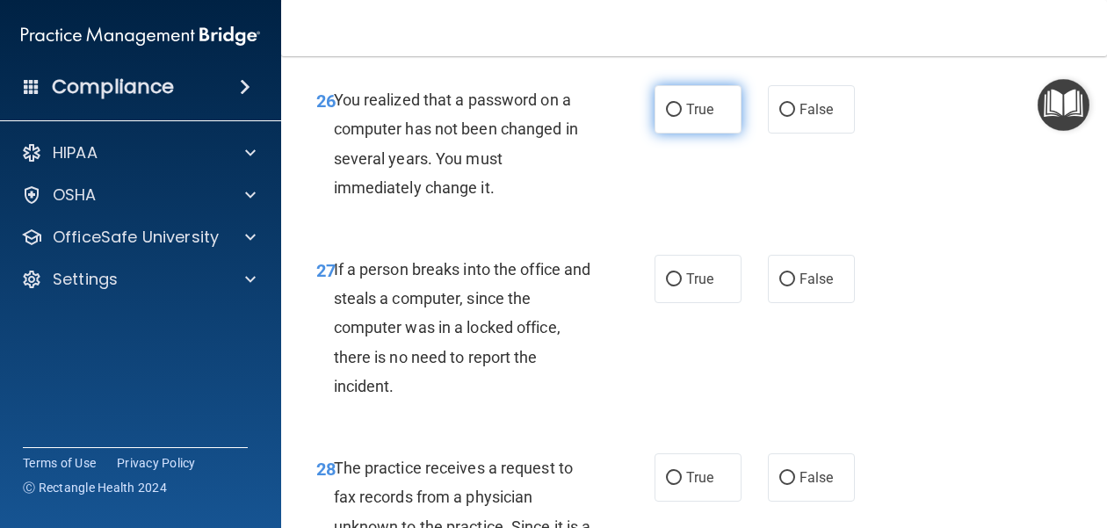
click at [695, 119] on label "True" at bounding box center [697, 109] width 87 height 48
click at [682, 117] on input "True" at bounding box center [674, 110] width 16 height 13
radio input "true"
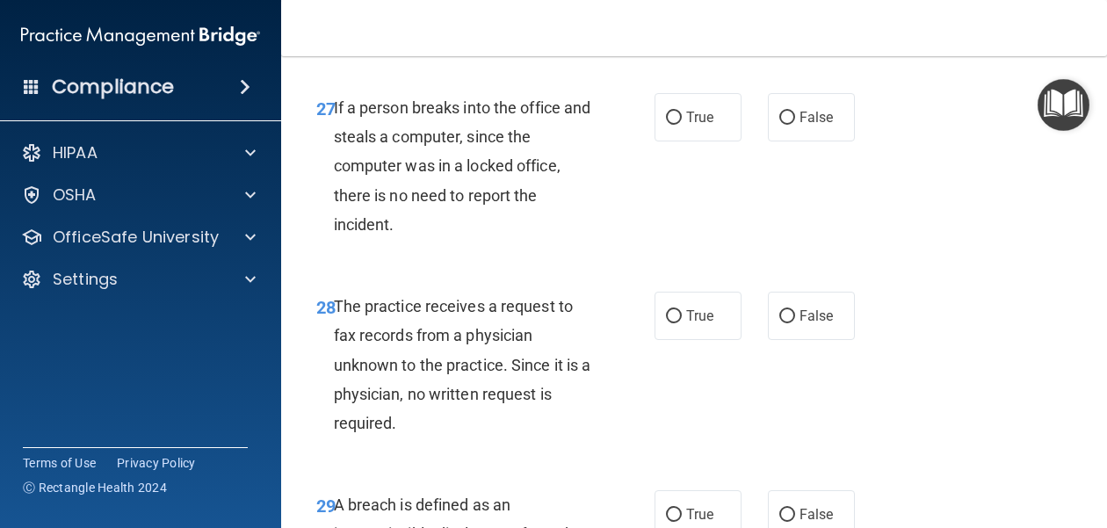
scroll to position [4840, 0]
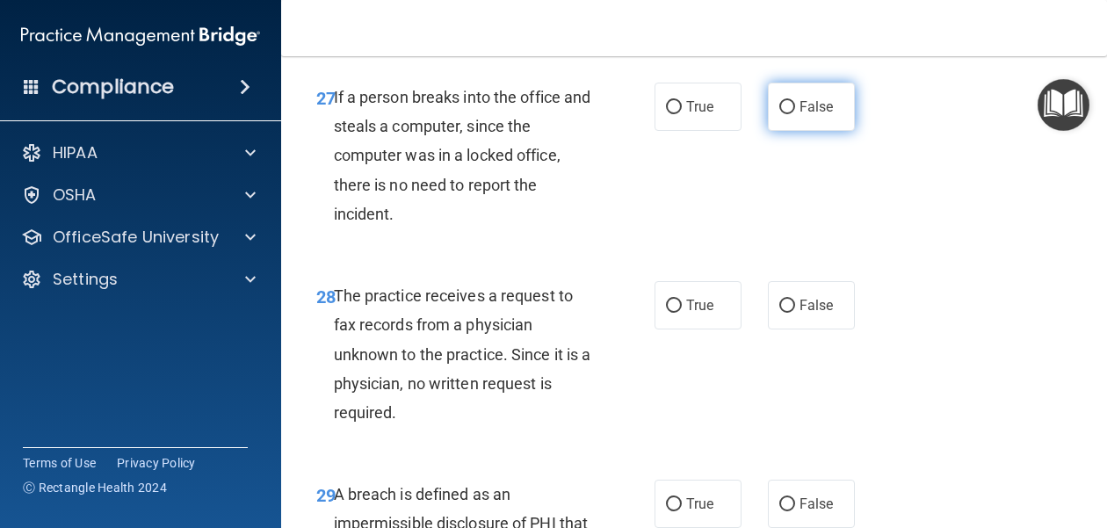
click at [812, 111] on span "False" at bounding box center [816, 106] width 34 height 17
click at [795, 111] on input "False" at bounding box center [787, 107] width 16 height 13
radio input "true"
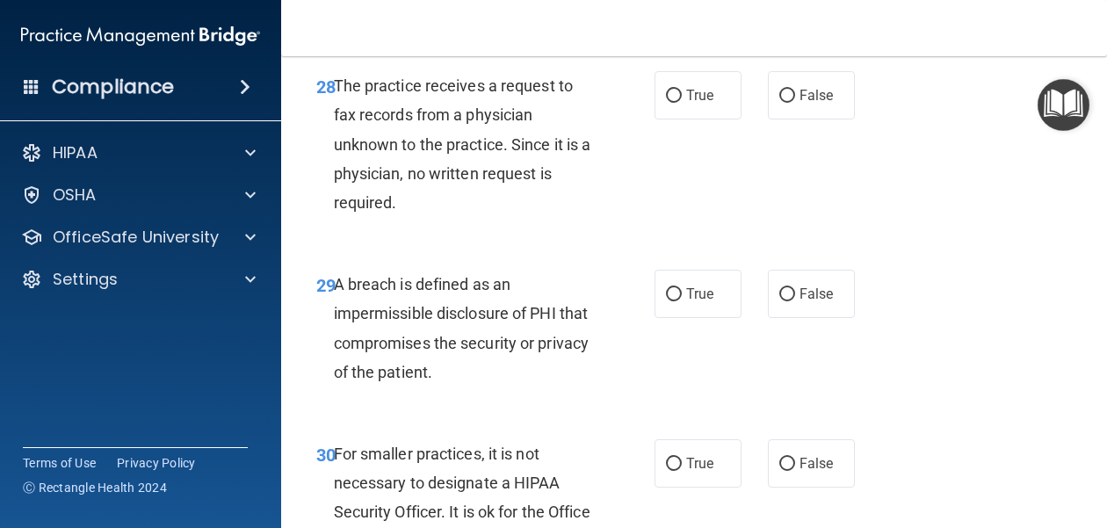
scroll to position [5046, 0]
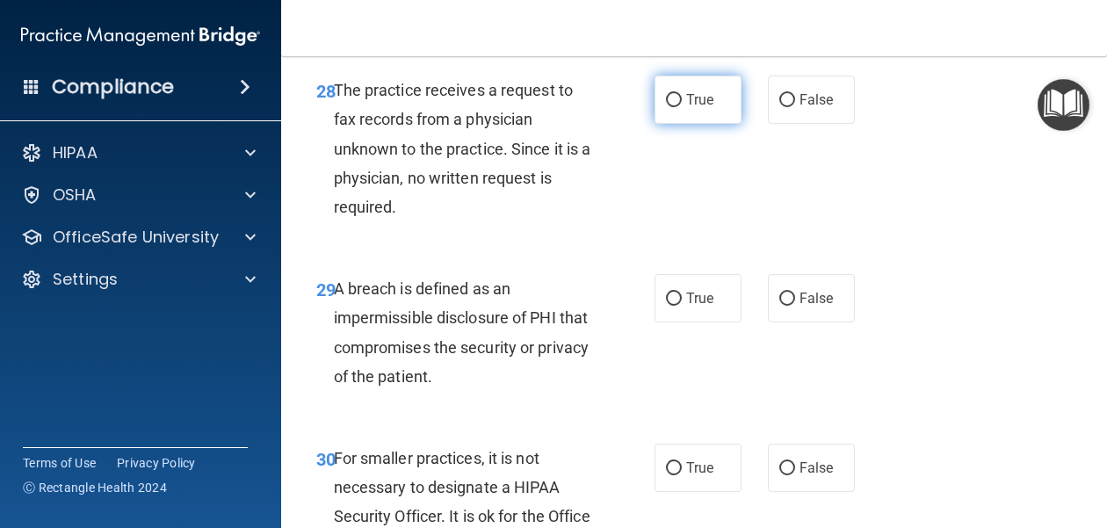
click at [705, 109] on label "True" at bounding box center [697, 100] width 87 height 48
click at [682, 107] on input "True" at bounding box center [674, 100] width 16 height 13
radio input "true"
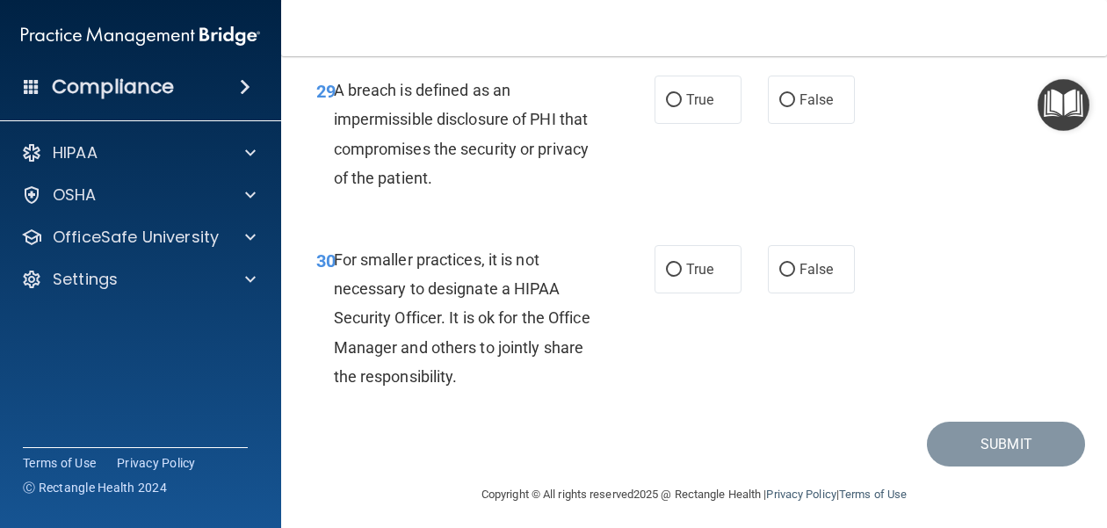
scroll to position [5249, 0]
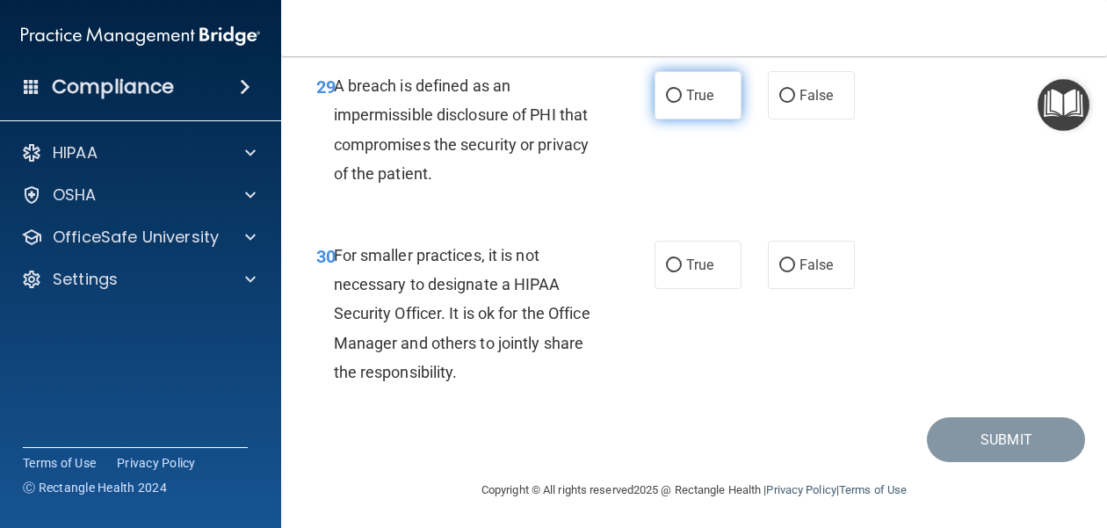
click at [695, 102] on span "True" at bounding box center [699, 95] width 27 height 17
click at [682, 102] on input "True" at bounding box center [674, 96] width 16 height 13
radio input "true"
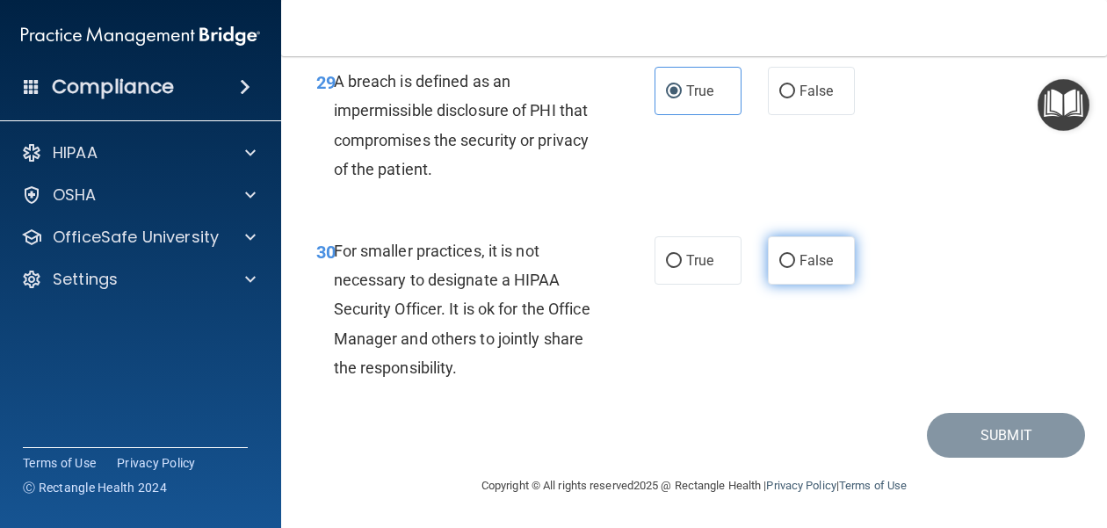
click at [800, 260] on span "False" at bounding box center [816, 260] width 34 height 17
click at [795, 260] on input "False" at bounding box center [787, 261] width 16 height 13
radio input "true"
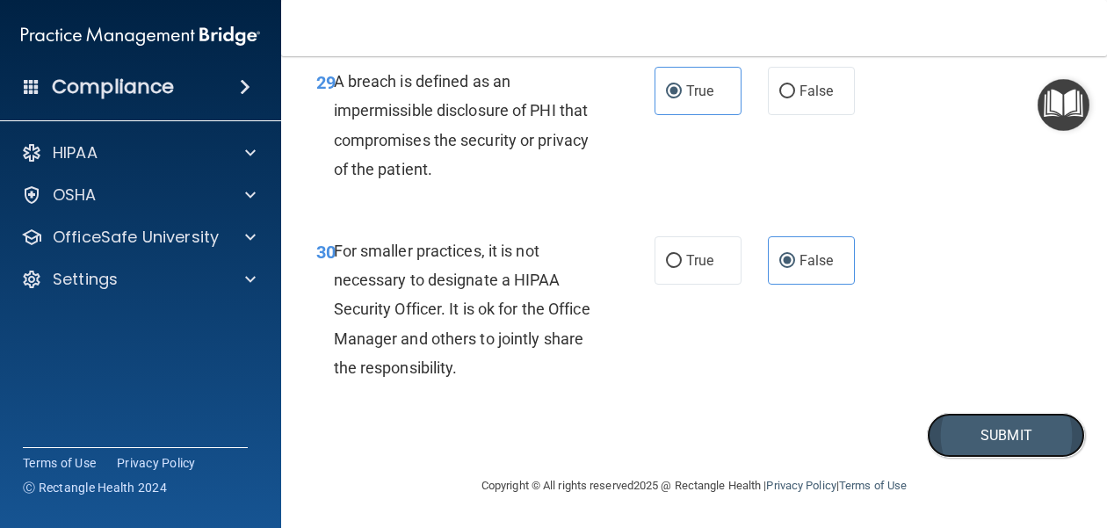
click at [997, 429] on button "Submit" at bounding box center [1006, 435] width 158 height 45
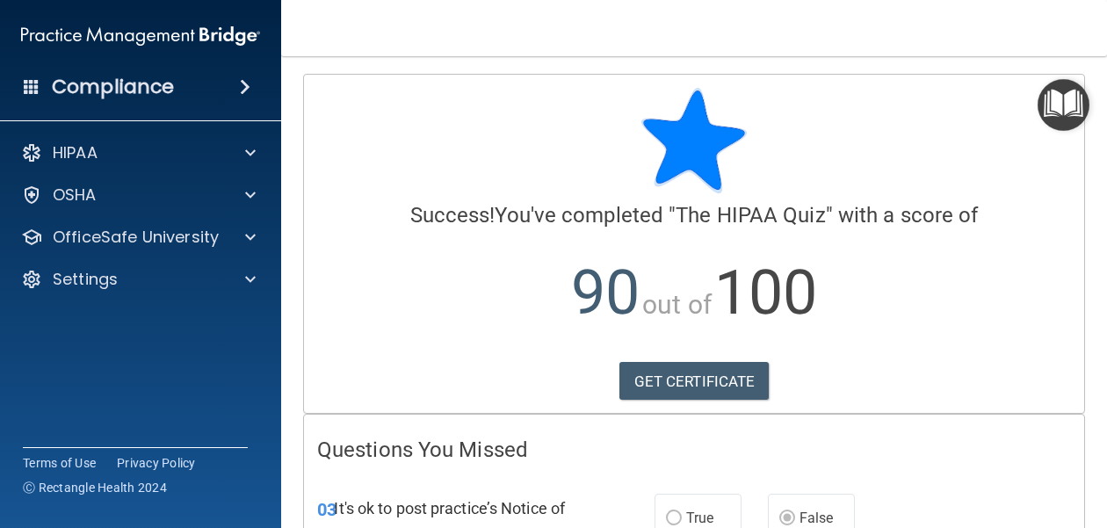
click at [240, 90] on span at bounding box center [245, 86] width 11 height 21
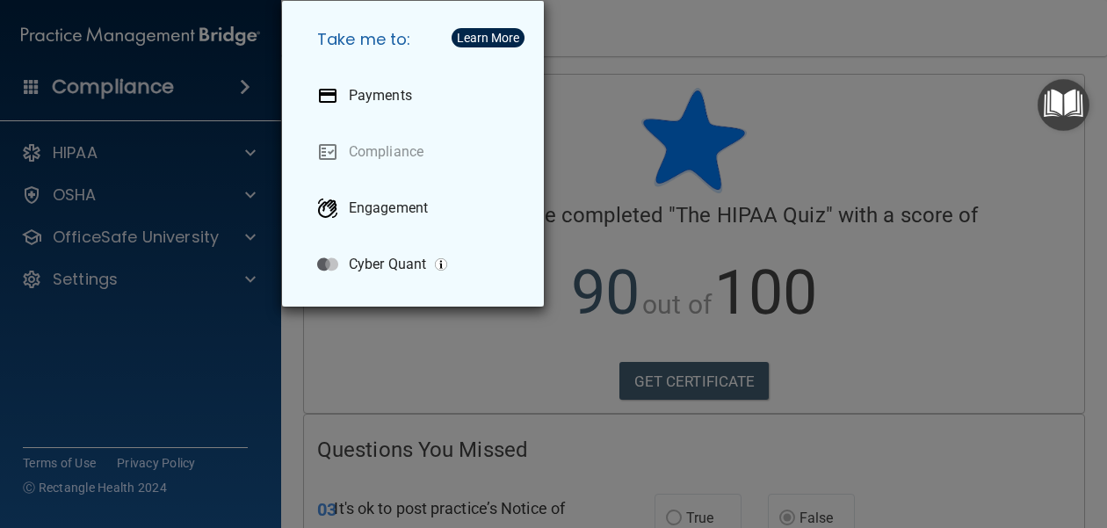
click at [240, 90] on div "Take me to: Payments Compliance Engagement Cyber Quant" at bounding box center [553, 264] width 1107 height 528
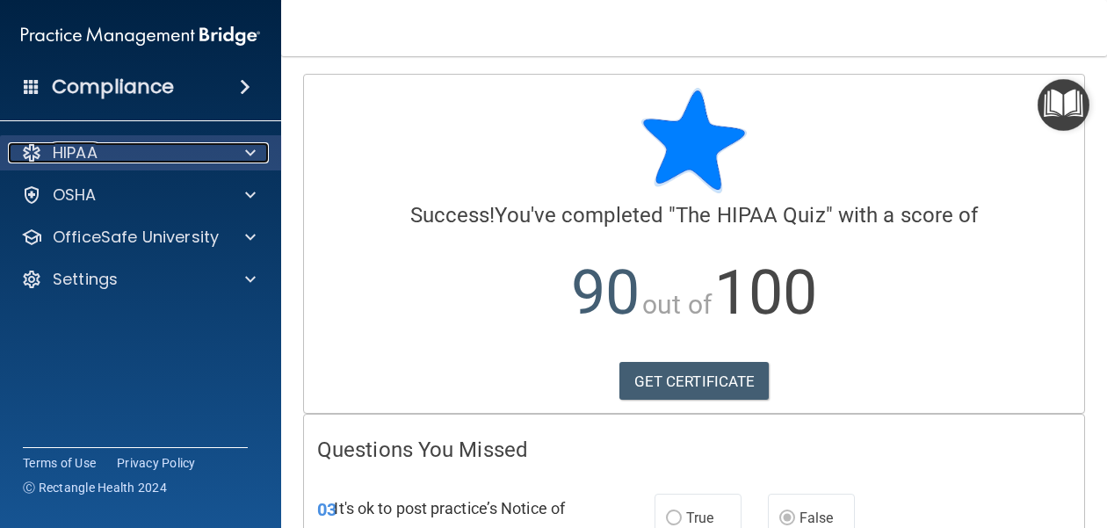
click at [249, 151] on span at bounding box center [250, 152] width 11 height 21
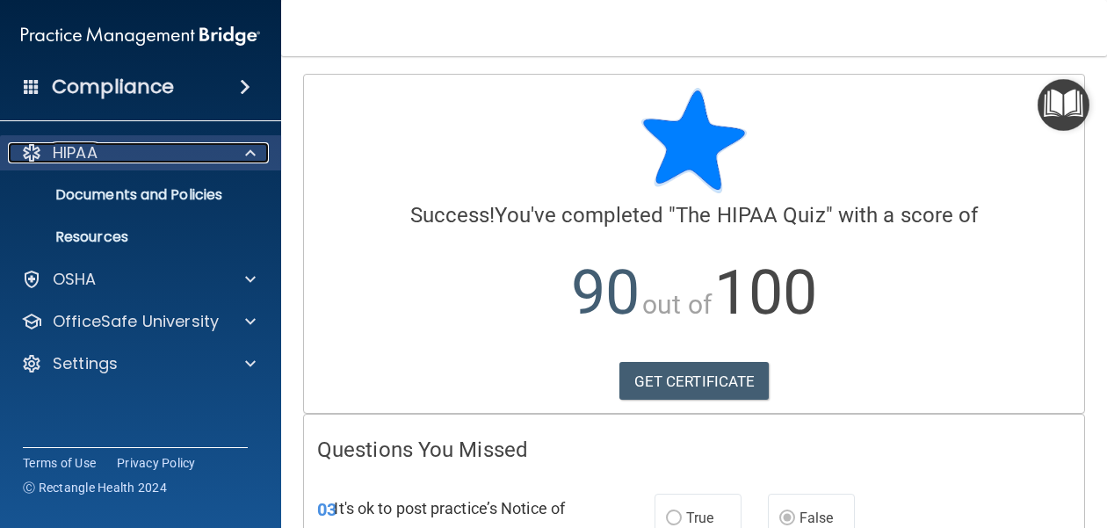
click at [249, 151] on span at bounding box center [250, 152] width 11 height 21
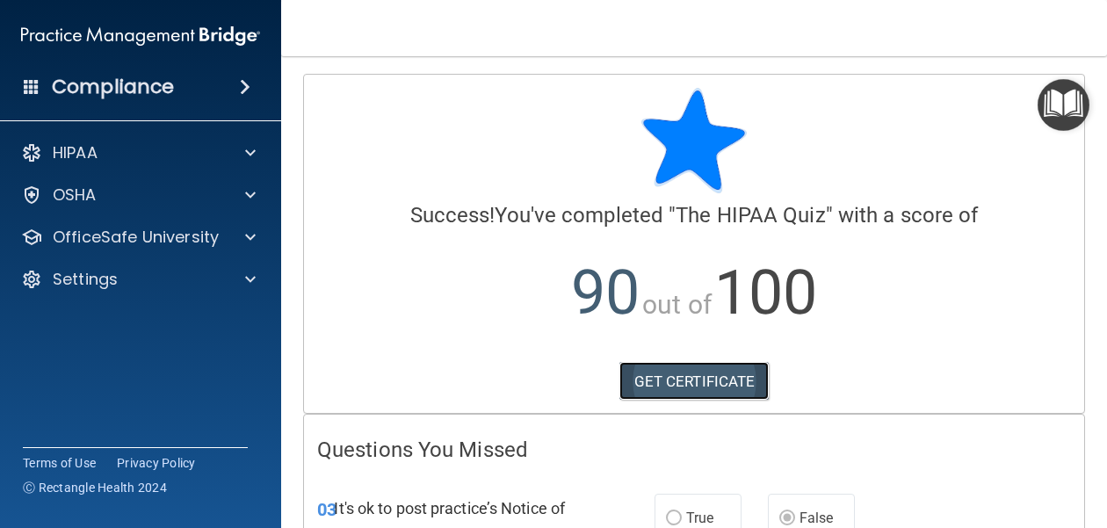
click at [722, 384] on link "GET CERTIFICATE" at bounding box center [694, 381] width 150 height 39
click at [240, 83] on span at bounding box center [245, 86] width 11 height 21
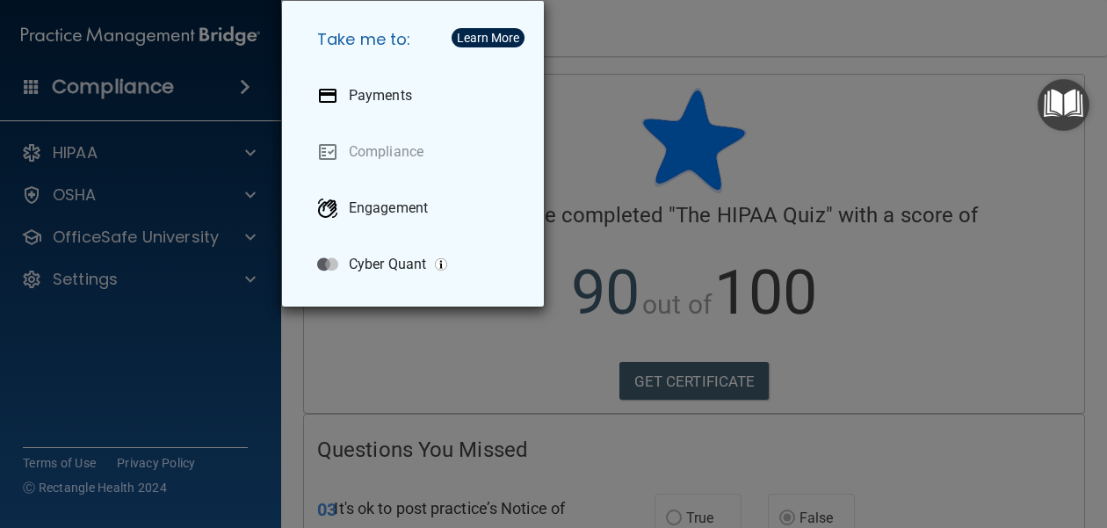
click at [237, 83] on div "Take me to: Payments Compliance Engagement Cyber Quant" at bounding box center [553, 264] width 1107 height 528
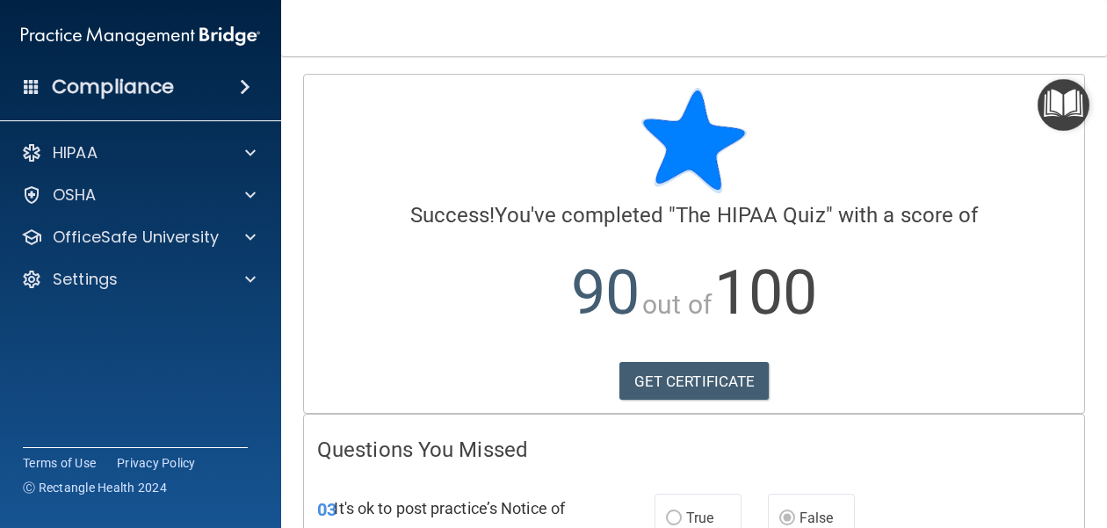
click at [240, 83] on span at bounding box center [245, 86] width 11 height 21
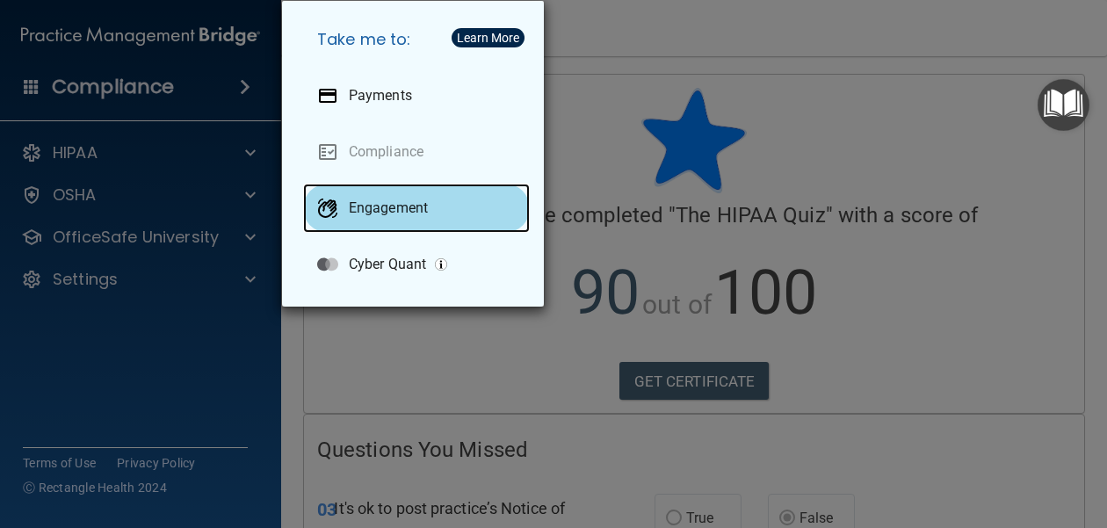
click at [387, 213] on p "Engagement" at bounding box center [388, 208] width 79 height 18
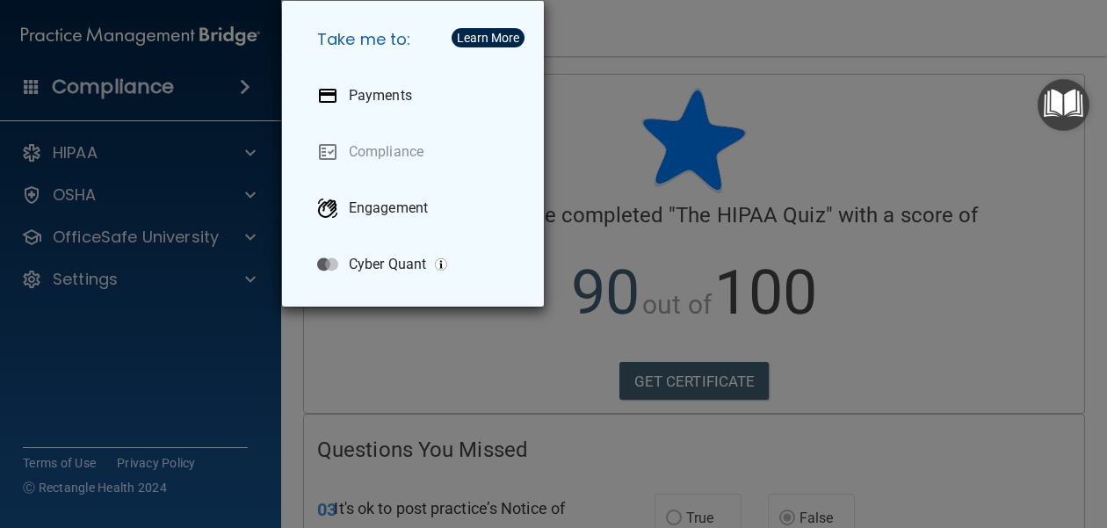
click at [197, 124] on div "Take me to: Payments Compliance Engagement Cyber Quant" at bounding box center [553, 264] width 1107 height 528
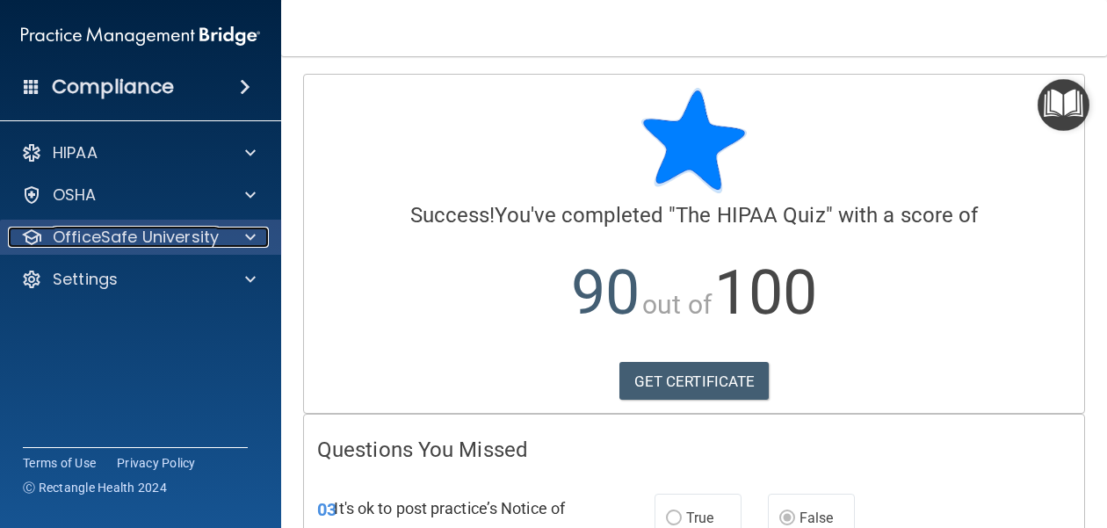
click at [251, 241] on span at bounding box center [250, 237] width 11 height 21
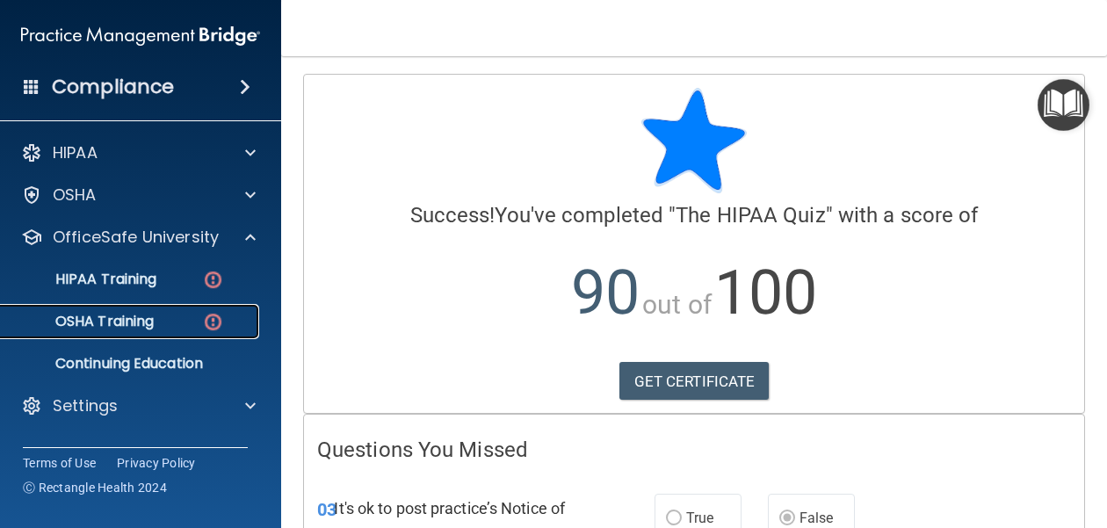
click at [155, 319] on div "OSHA Training" at bounding box center [131, 322] width 240 height 18
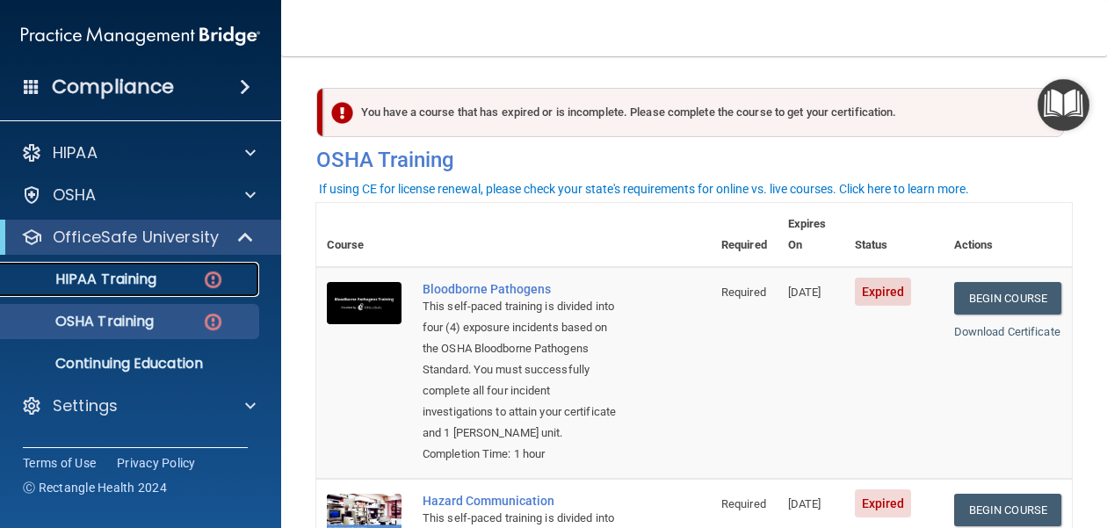
click at [160, 292] on link "HIPAA Training" at bounding box center [120, 279] width 277 height 35
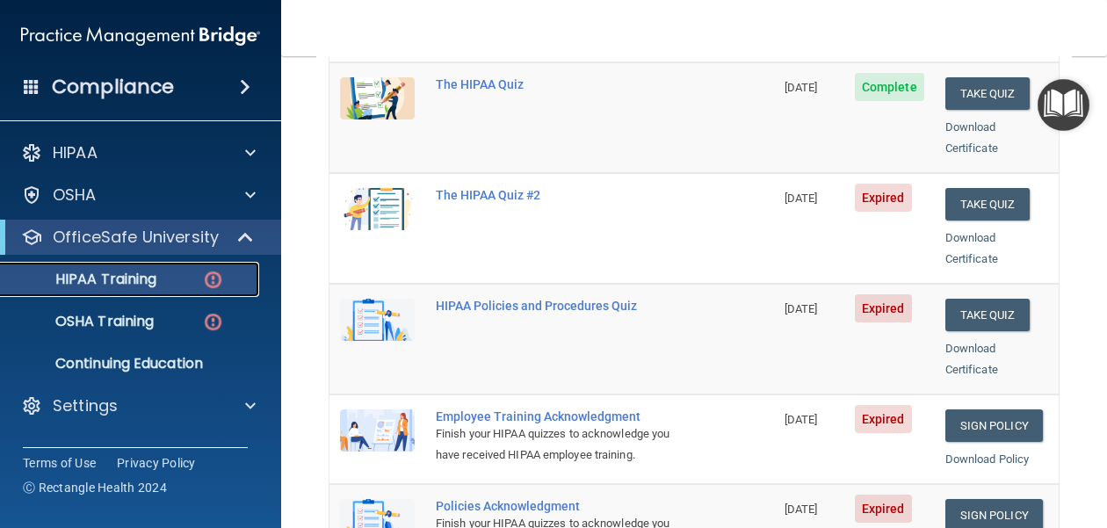
scroll to position [264, 0]
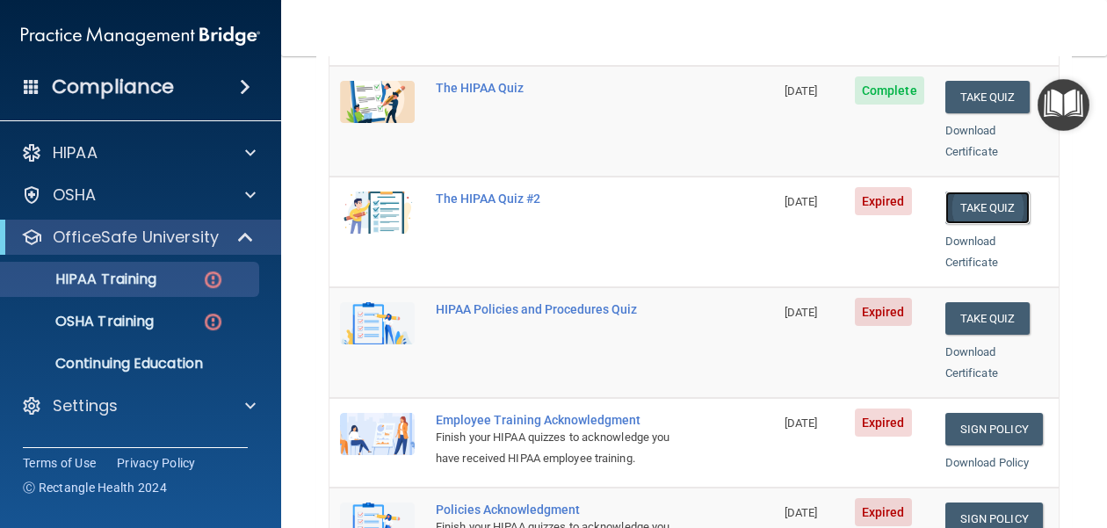
click at [992, 191] on button "Take Quiz" at bounding box center [987, 207] width 84 height 32
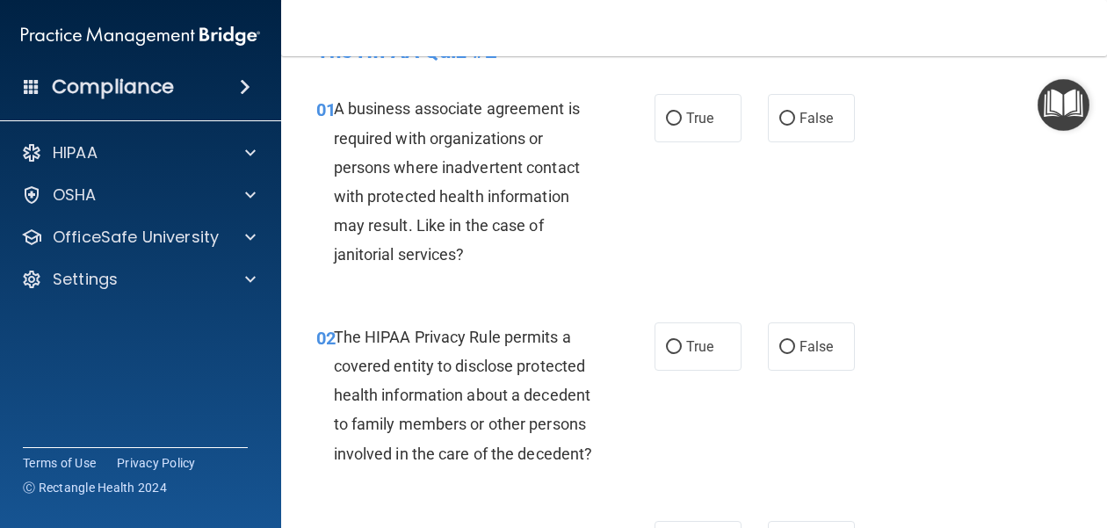
scroll to position [47, 0]
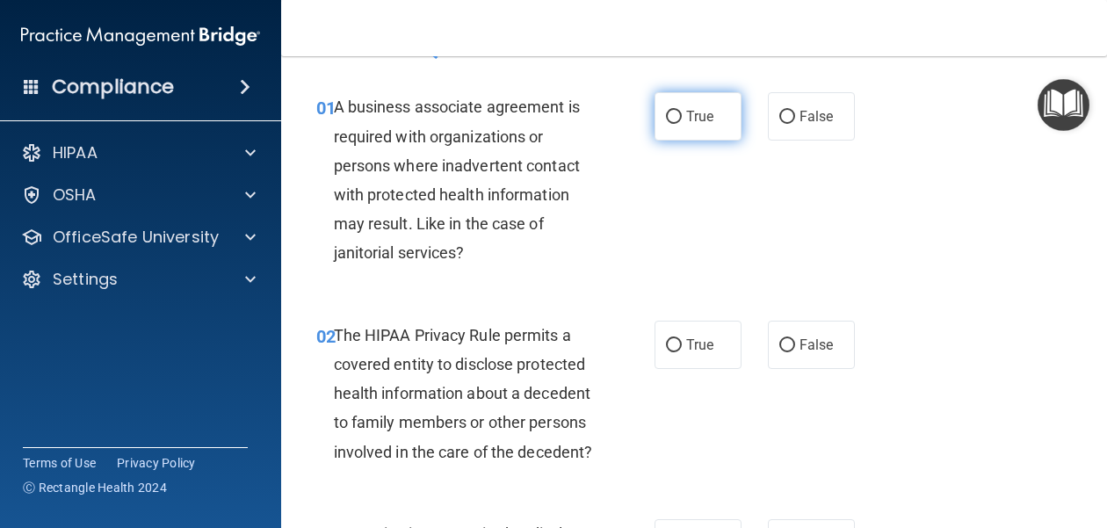
click at [682, 108] on label "True" at bounding box center [697, 116] width 87 height 48
click at [682, 111] on input "True" at bounding box center [674, 117] width 16 height 13
radio input "true"
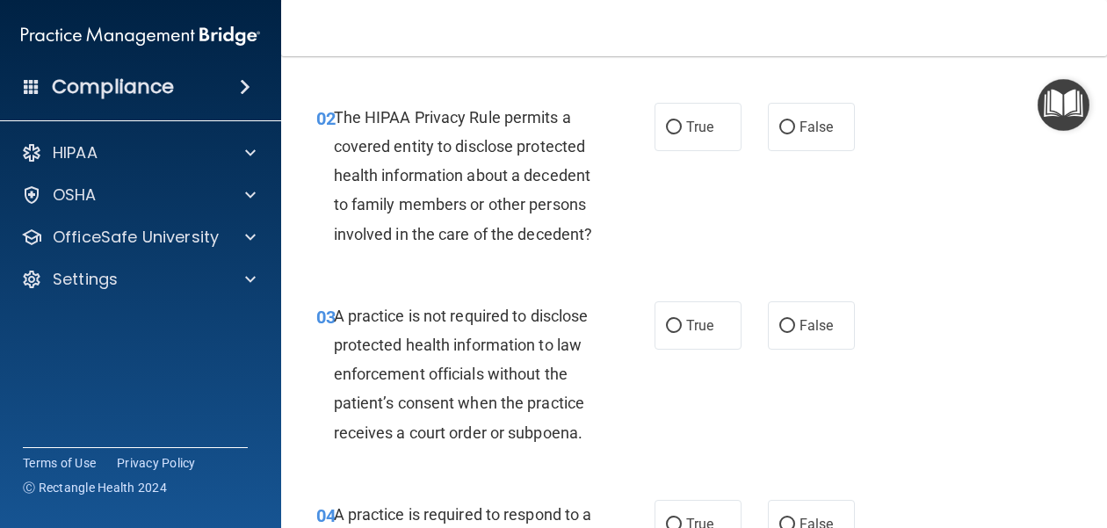
scroll to position [263, 0]
click at [692, 136] on label "True" at bounding box center [697, 128] width 87 height 48
click at [682, 135] on input "True" at bounding box center [674, 128] width 16 height 13
radio input "true"
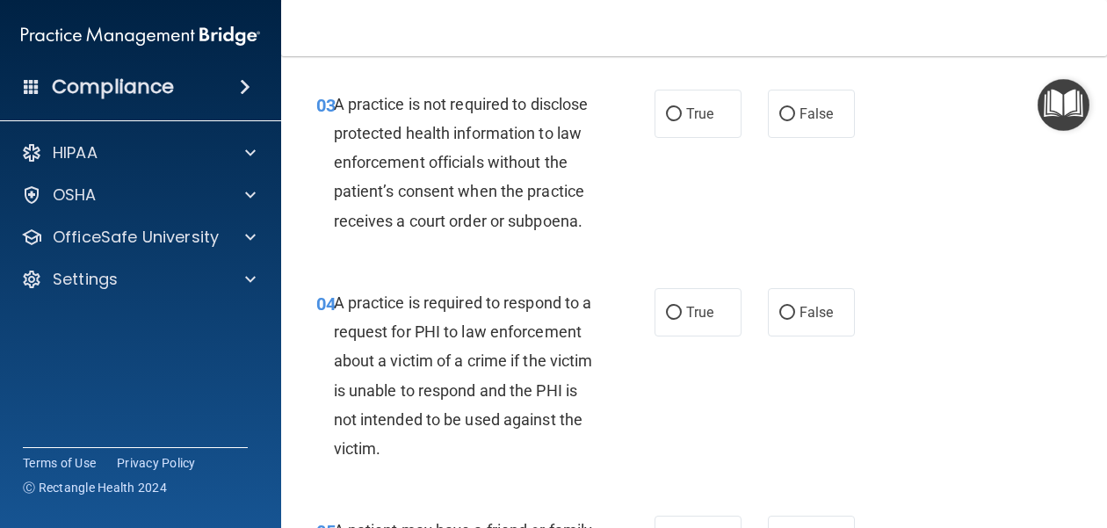
scroll to position [478, 0]
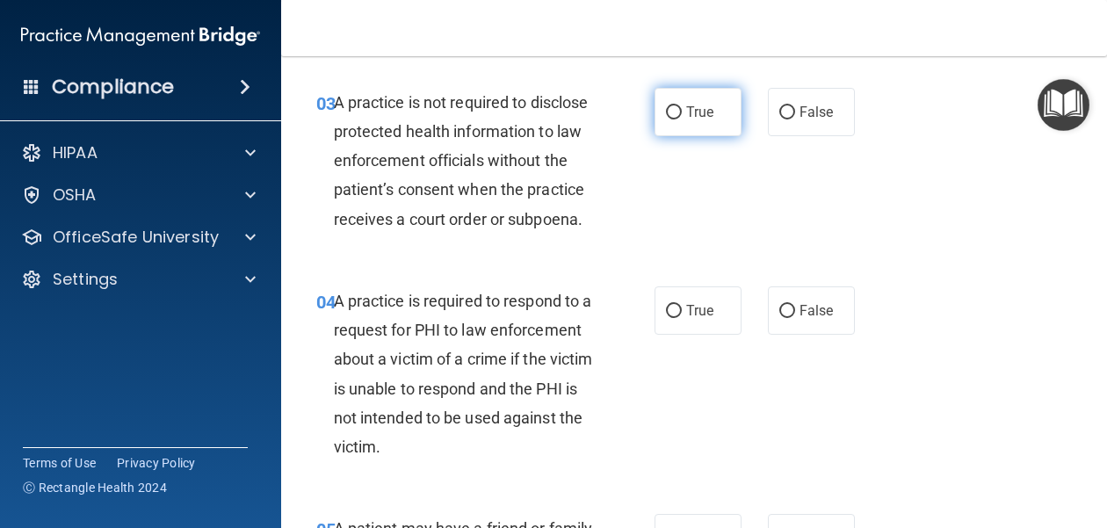
click at [689, 113] on span "True" at bounding box center [699, 112] width 27 height 17
click at [682, 113] on input "True" at bounding box center [674, 112] width 16 height 13
radio input "true"
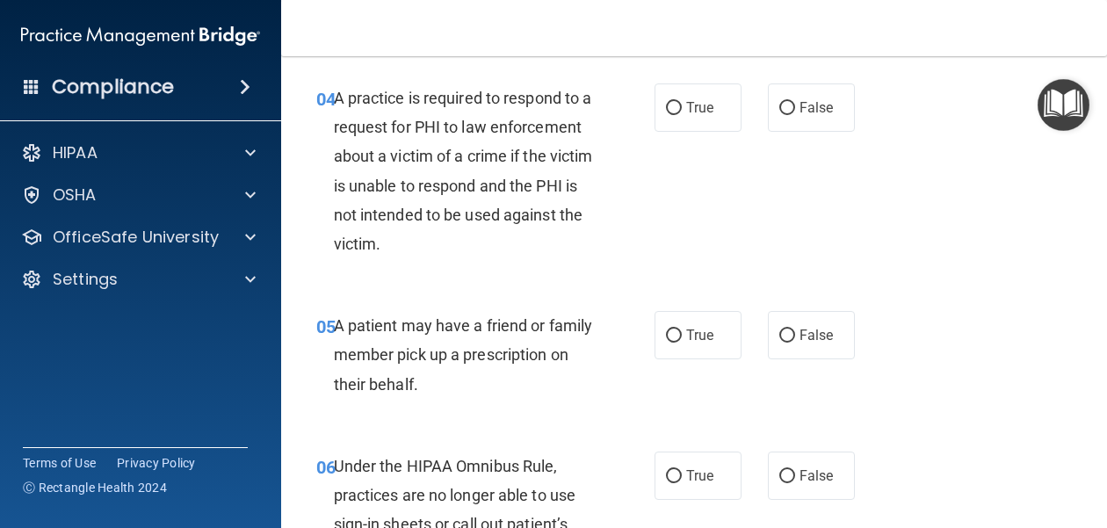
scroll to position [689, 0]
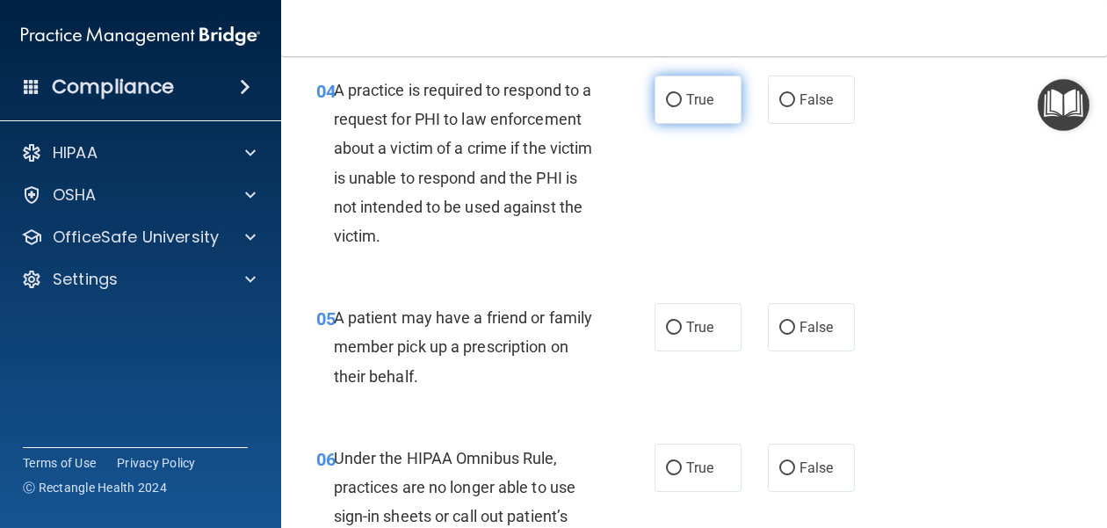
click at [664, 105] on label "True" at bounding box center [697, 100] width 87 height 48
click at [666, 105] on input "True" at bounding box center [674, 100] width 16 height 13
radio input "true"
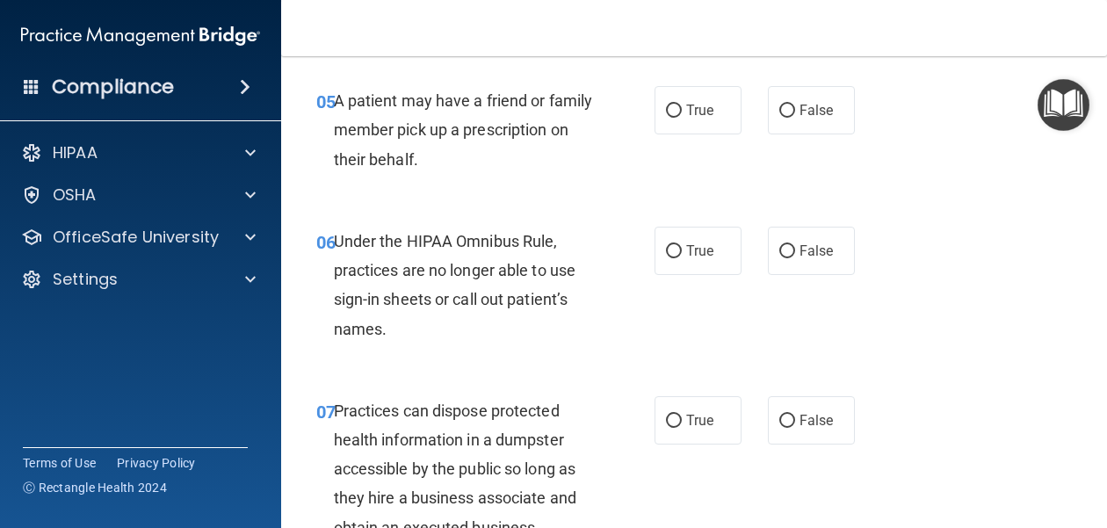
scroll to position [915, 0]
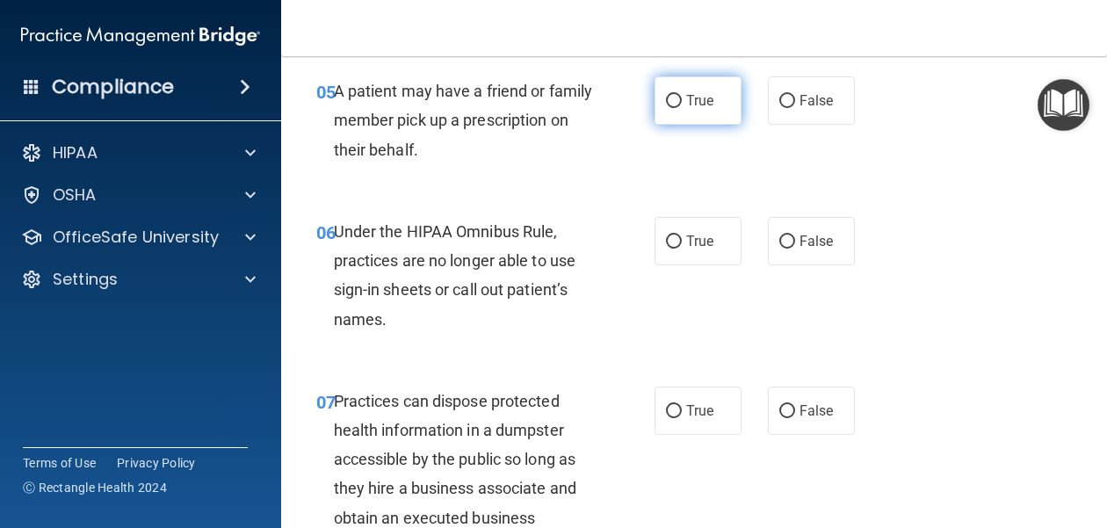
click at [711, 95] on span "True" at bounding box center [699, 100] width 27 height 17
click at [682, 95] on input "True" at bounding box center [674, 101] width 16 height 13
radio input "true"
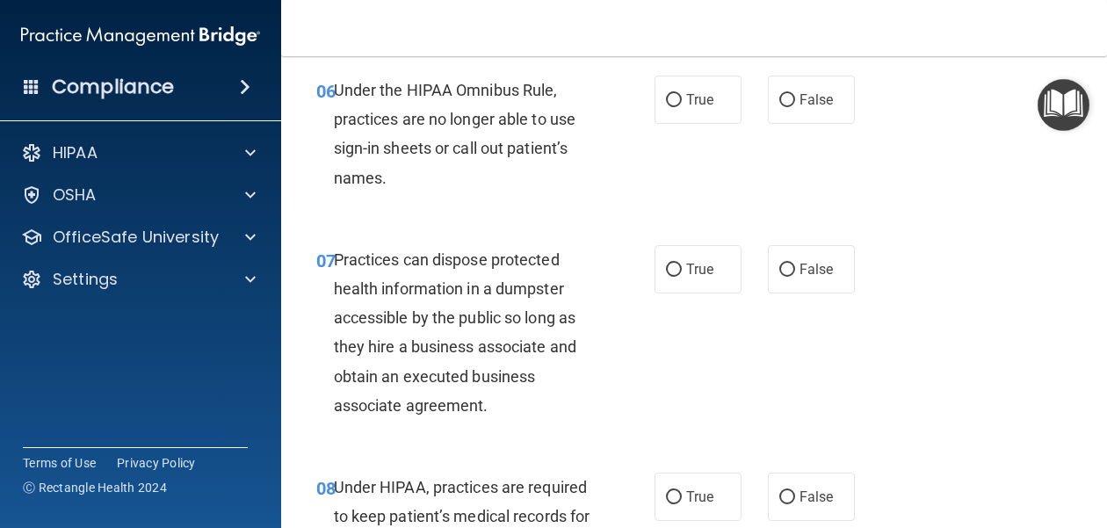
scroll to position [1058, 0]
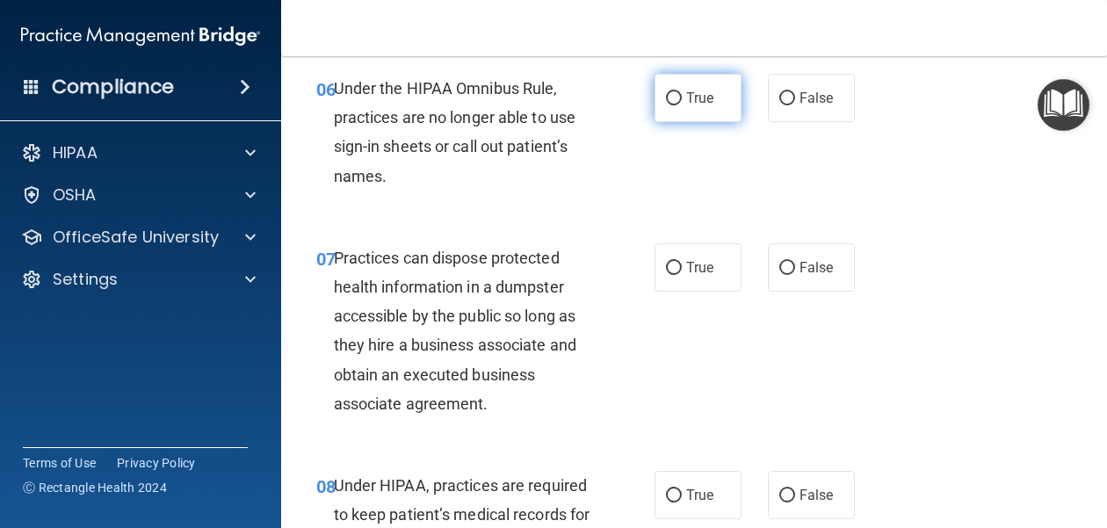
click at [670, 94] on input "True" at bounding box center [674, 98] width 16 height 13
radio input "true"
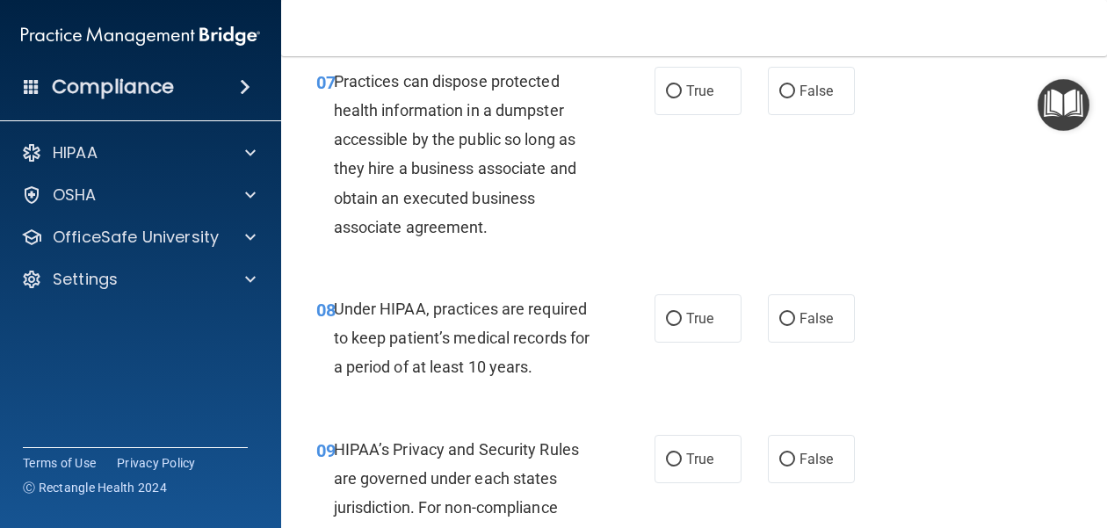
scroll to position [1238, 0]
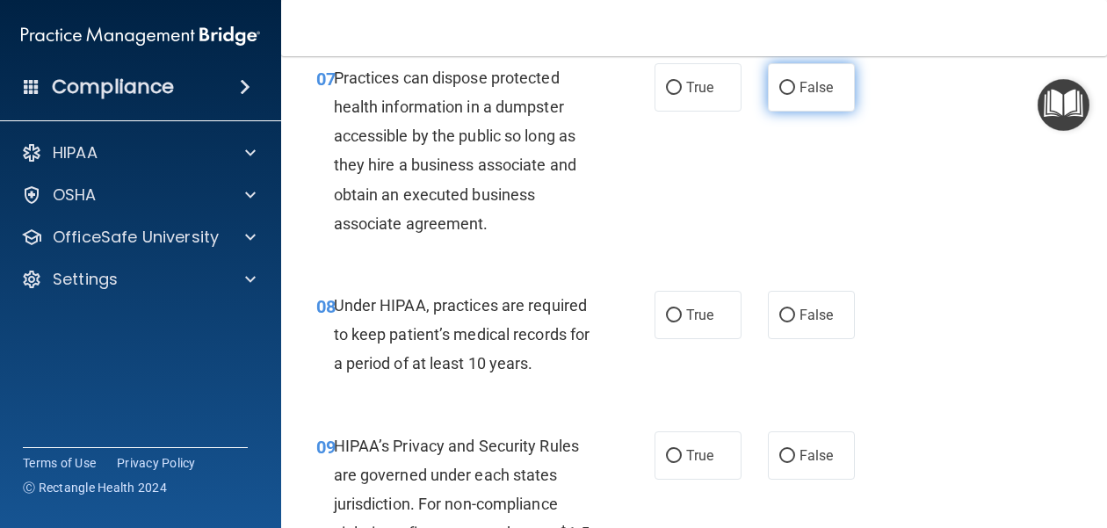
click at [794, 82] on input "False" at bounding box center [787, 88] width 16 height 13
radio input "true"
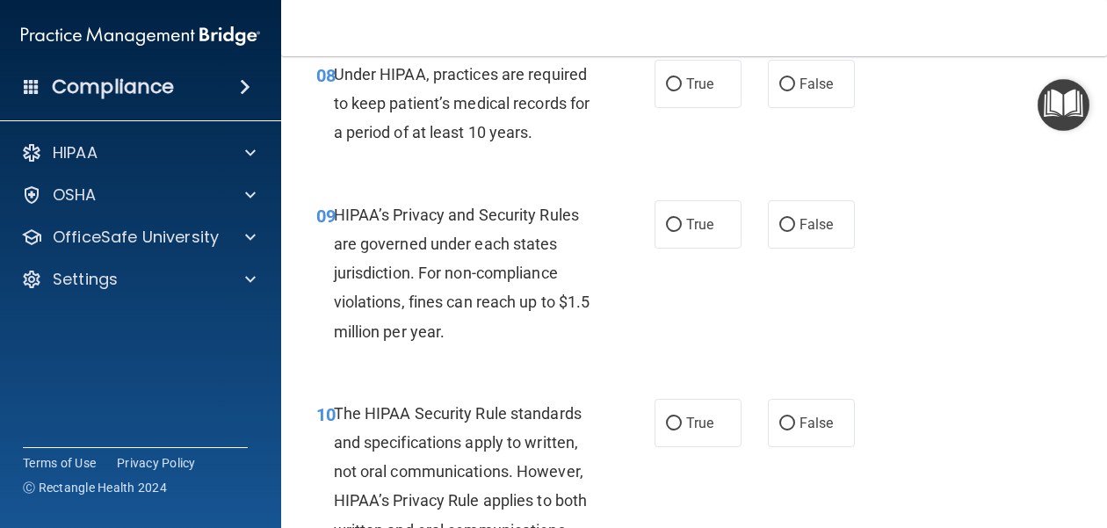
scroll to position [1464, 0]
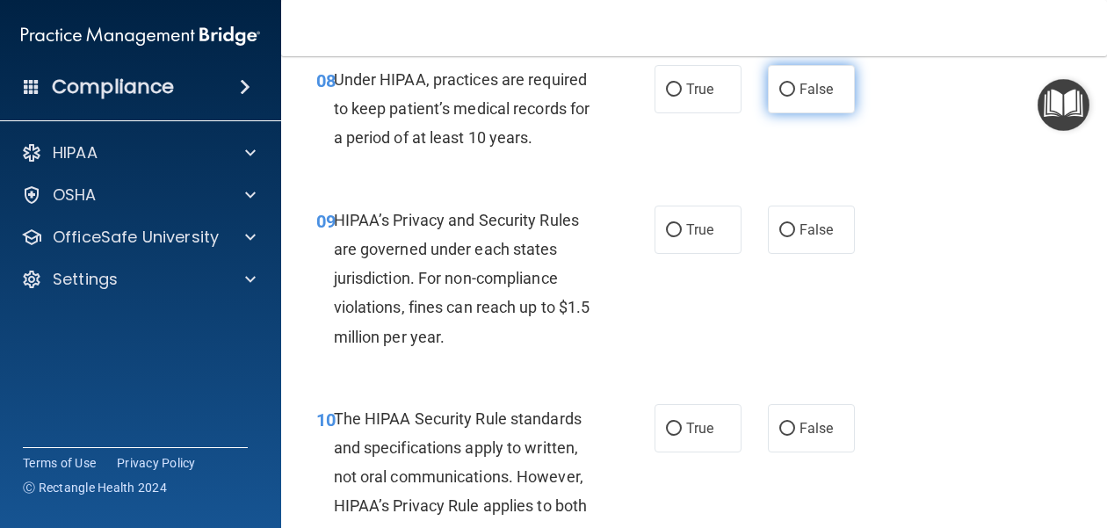
click at [803, 85] on span "False" at bounding box center [816, 89] width 34 height 17
click at [795, 85] on input "False" at bounding box center [787, 89] width 16 height 13
radio input "true"
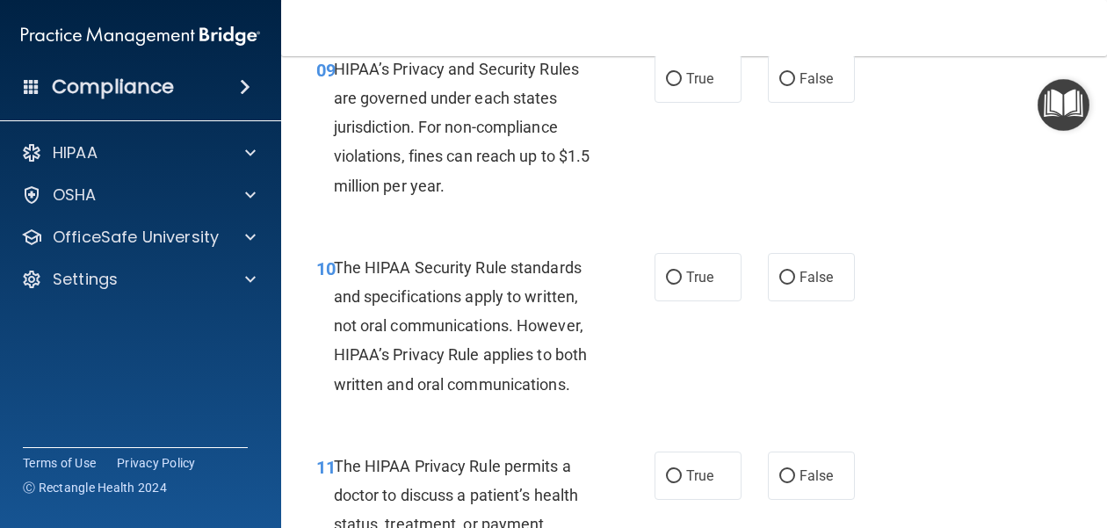
scroll to position [1613, 0]
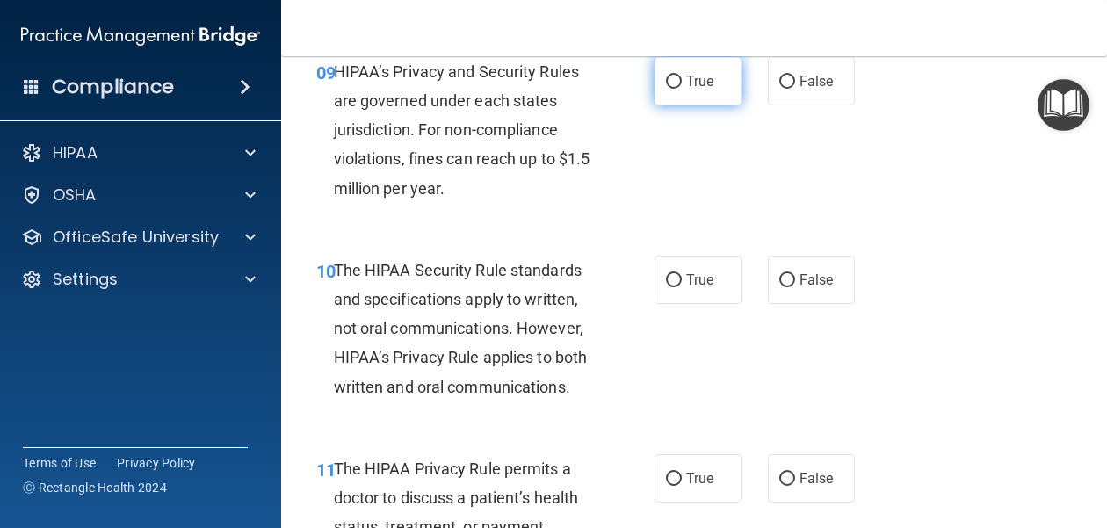
click at [689, 95] on label "True" at bounding box center [697, 81] width 87 height 48
click at [682, 89] on input "True" at bounding box center [674, 82] width 16 height 13
radio input "true"
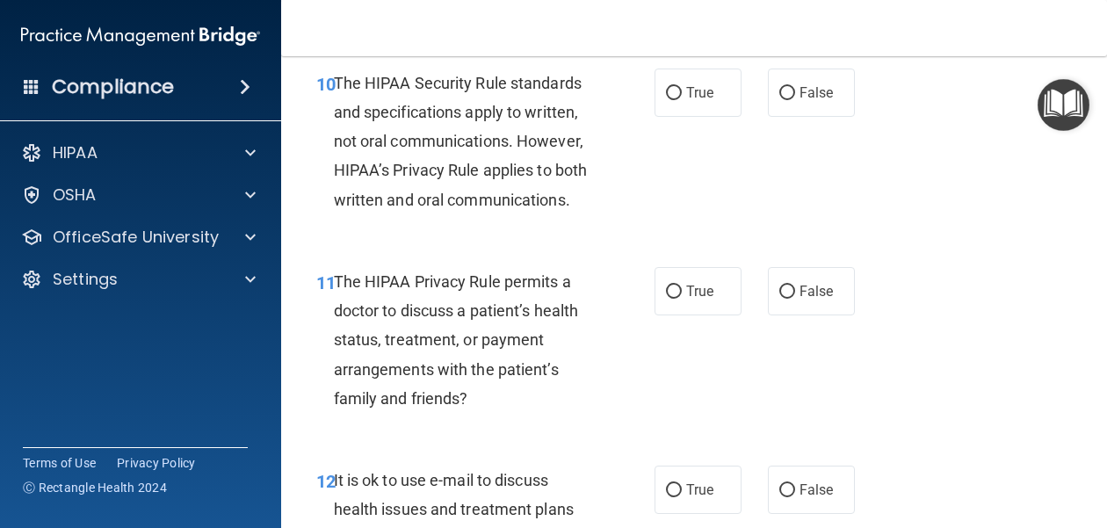
scroll to position [1801, 0]
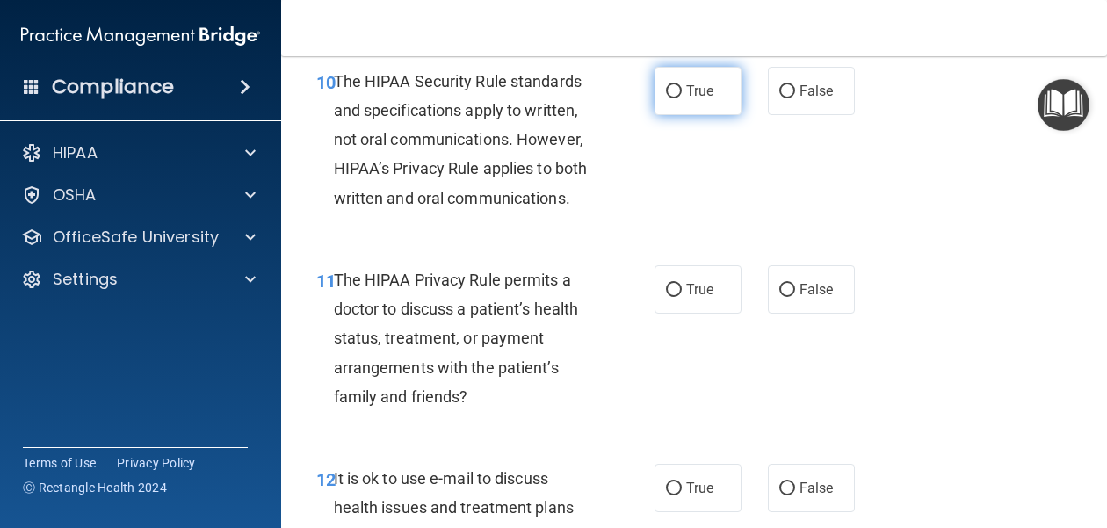
click at [702, 103] on label "True" at bounding box center [697, 91] width 87 height 48
click at [682, 98] on input "True" at bounding box center [674, 91] width 16 height 13
radio input "true"
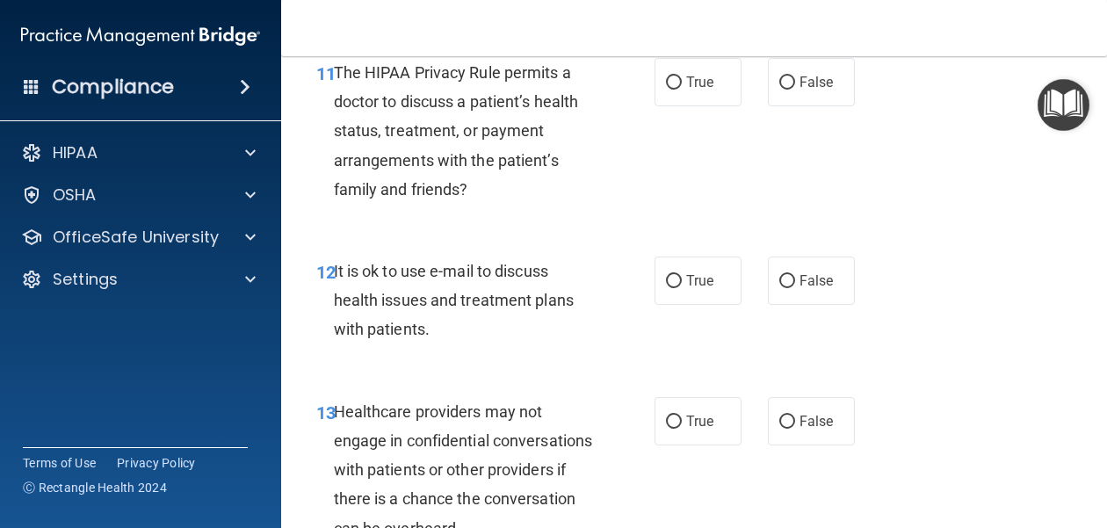
scroll to position [2010, 0]
click at [800, 89] on span "False" at bounding box center [816, 81] width 34 height 17
click at [795, 89] on input "False" at bounding box center [787, 82] width 16 height 13
radio input "true"
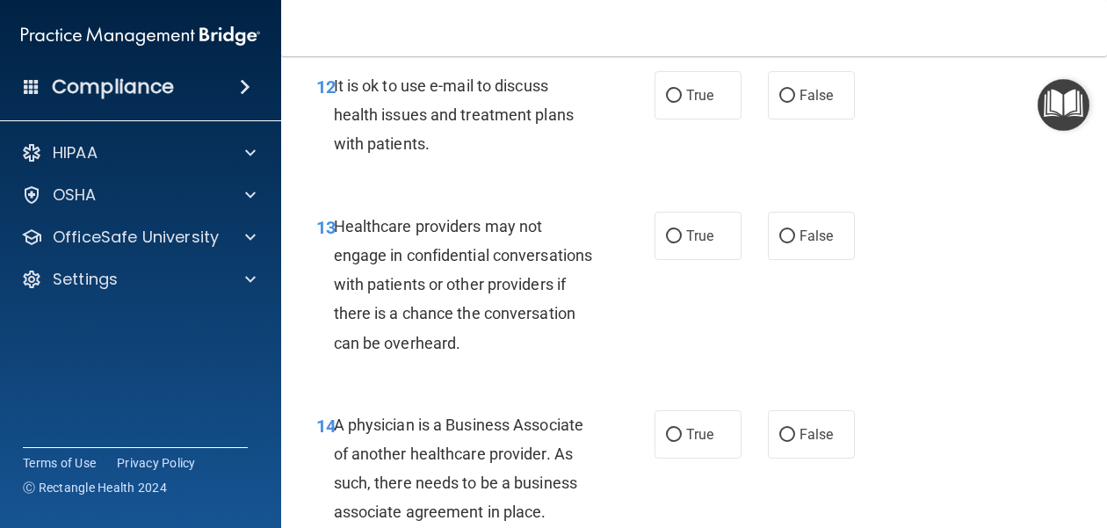
scroll to position [2201, 0]
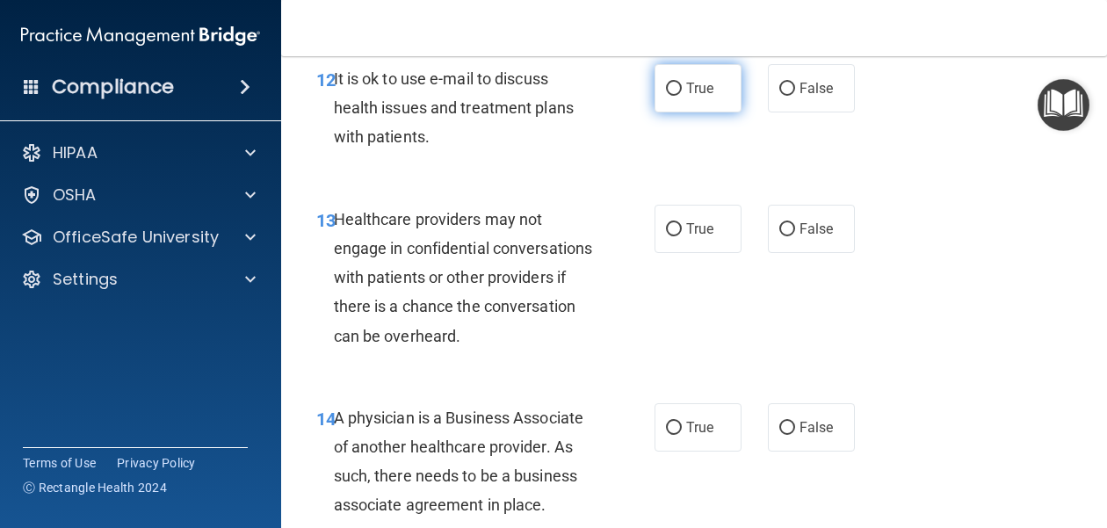
click at [682, 100] on label "True" at bounding box center [697, 88] width 87 height 48
click at [682, 96] on input "True" at bounding box center [674, 89] width 16 height 13
radio input "true"
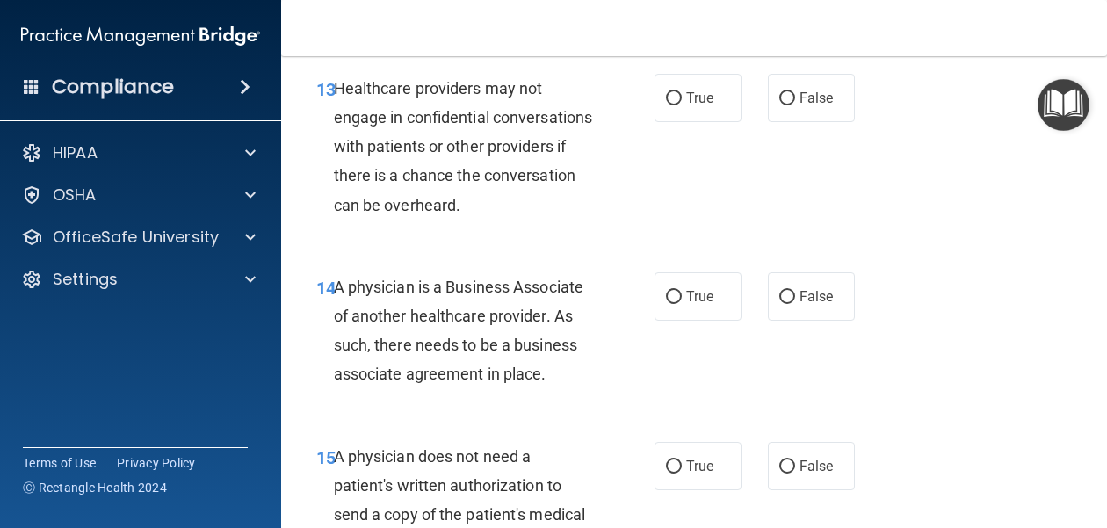
scroll to position [2333, 0]
click at [711, 98] on span "True" at bounding box center [699, 97] width 27 height 17
click at [682, 98] on input "True" at bounding box center [674, 97] width 16 height 13
radio input "true"
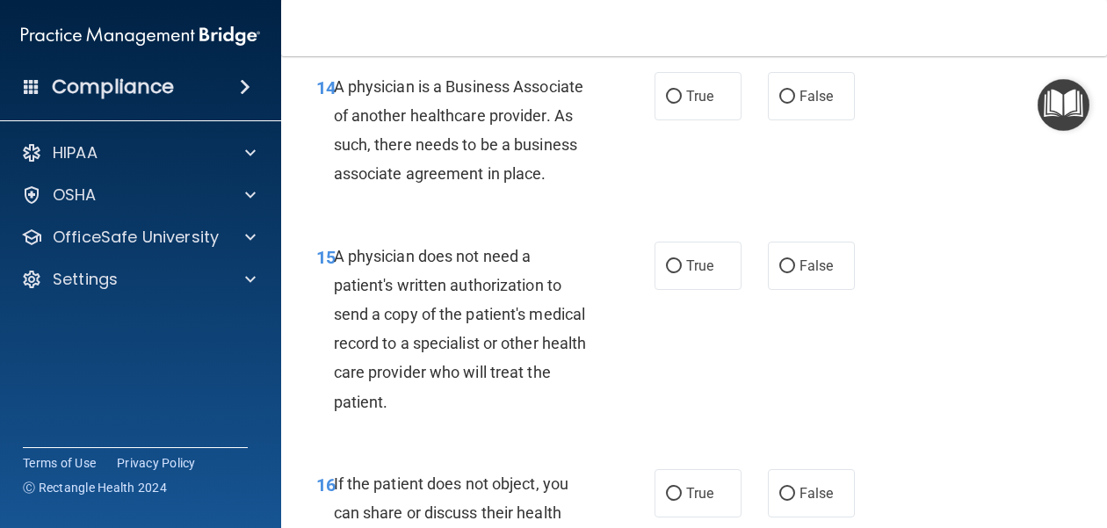
scroll to position [2540, 0]
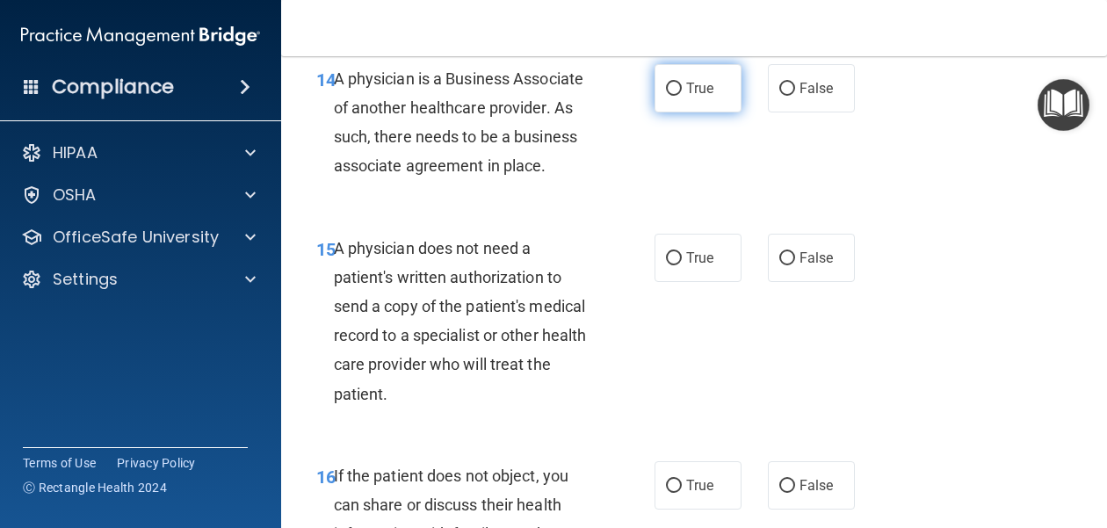
click at [699, 93] on span "True" at bounding box center [699, 88] width 27 height 17
click at [682, 93] on input "True" at bounding box center [674, 89] width 16 height 13
radio input "true"
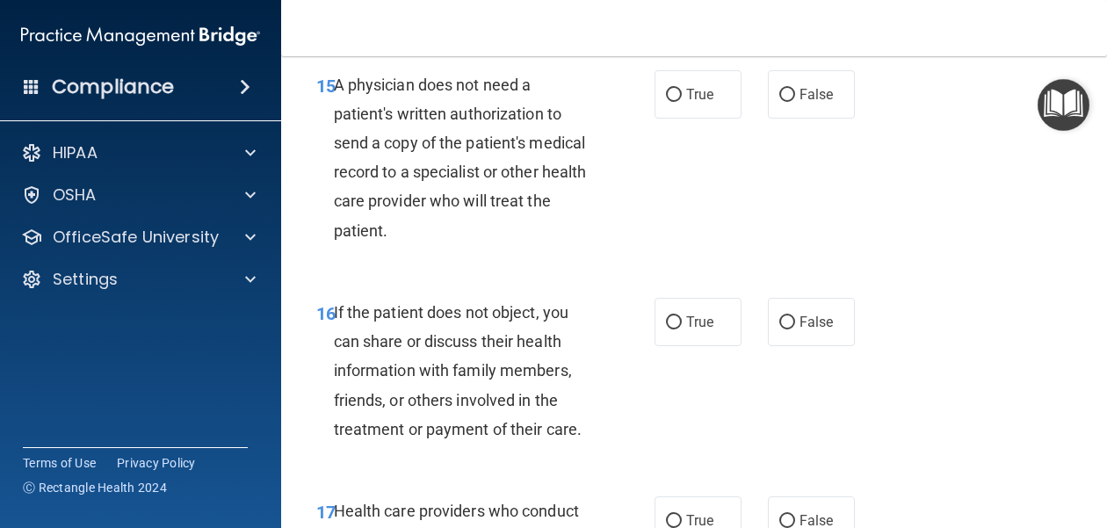
scroll to position [2703, 0]
click at [826, 343] on label "False" at bounding box center [811, 323] width 87 height 48
click at [795, 330] on input "False" at bounding box center [787, 323] width 16 height 13
radio input "true"
click at [677, 94] on input "True" at bounding box center [674, 96] width 16 height 13
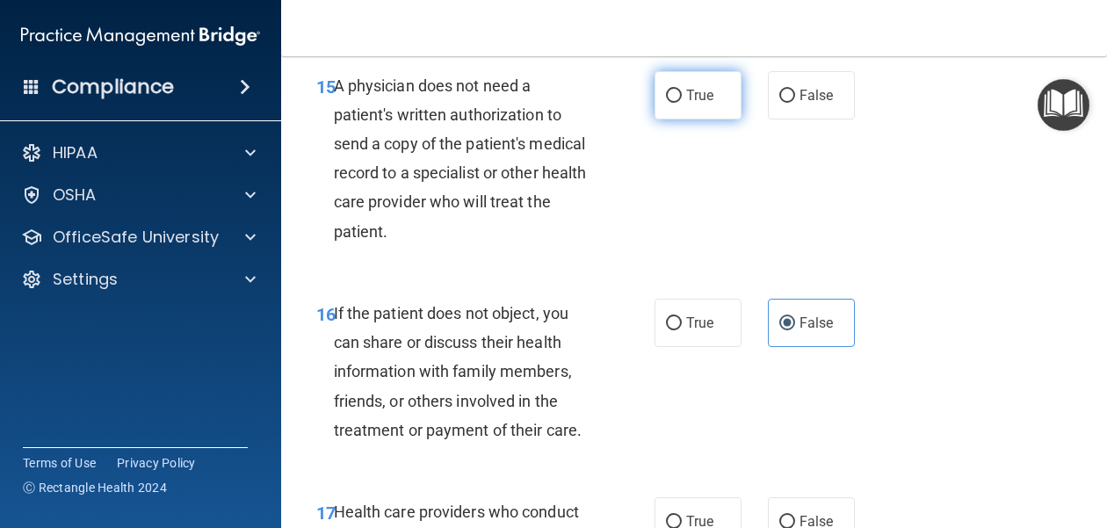
radio input "true"
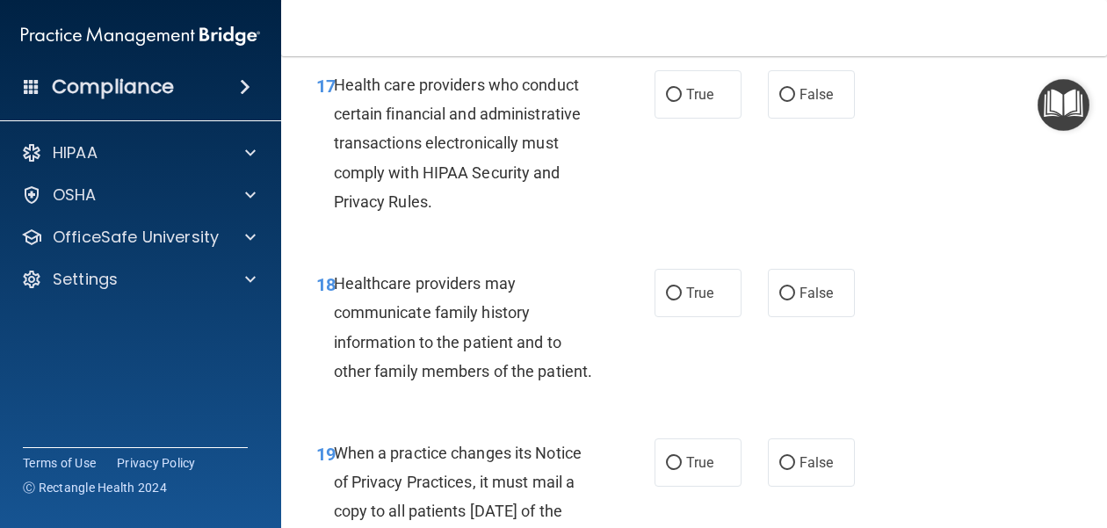
scroll to position [3130, 0]
click at [700, 97] on span "True" at bounding box center [699, 93] width 27 height 17
click at [682, 97] on input "True" at bounding box center [674, 94] width 16 height 13
radio input "true"
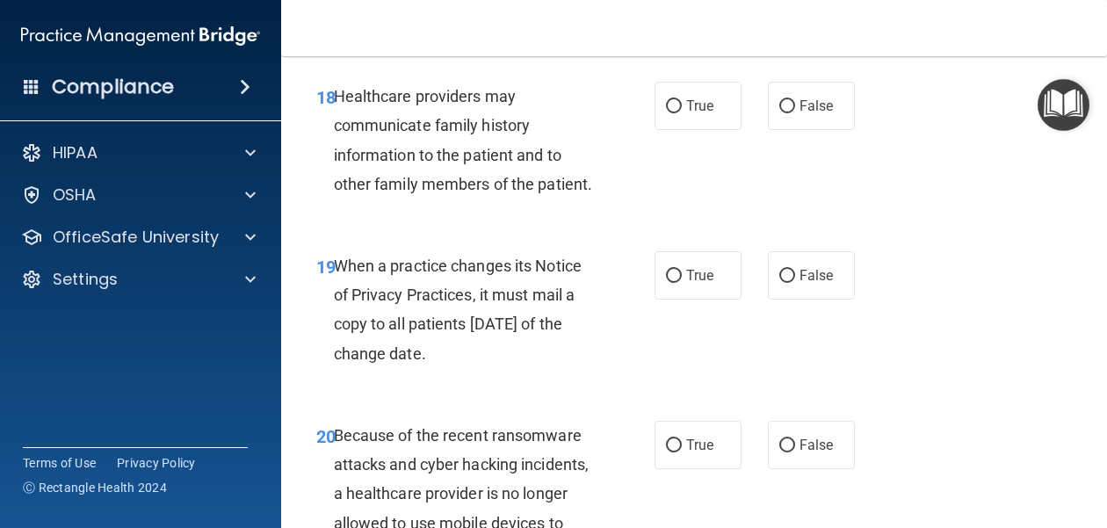
scroll to position [3319, 0]
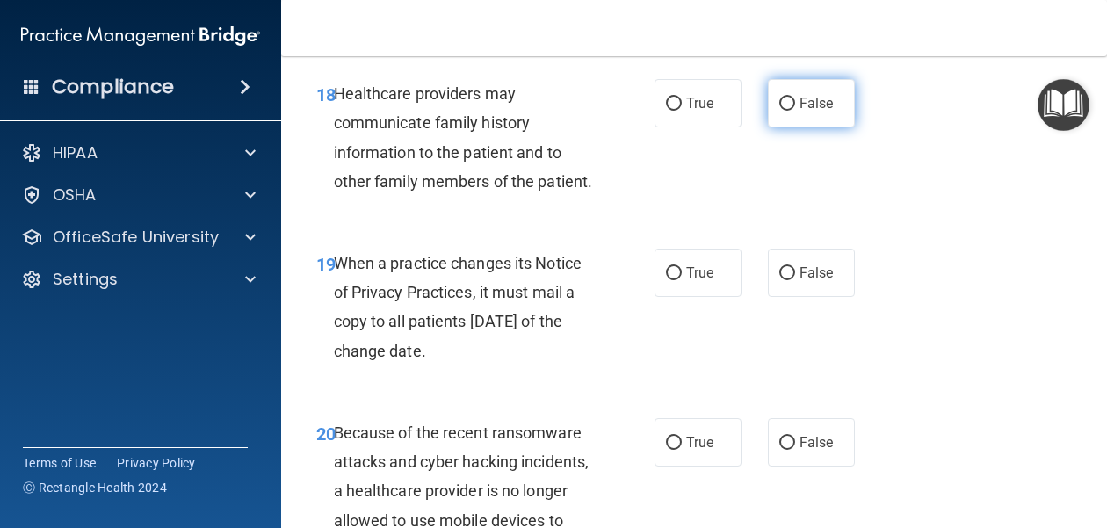
click at [799, 105] on span "False" at bounding box center [816, 103] width 34 height 17
click at [795, 105] on input "False" at bounding box center [787, 103] width 16 height 13
radio input "true"
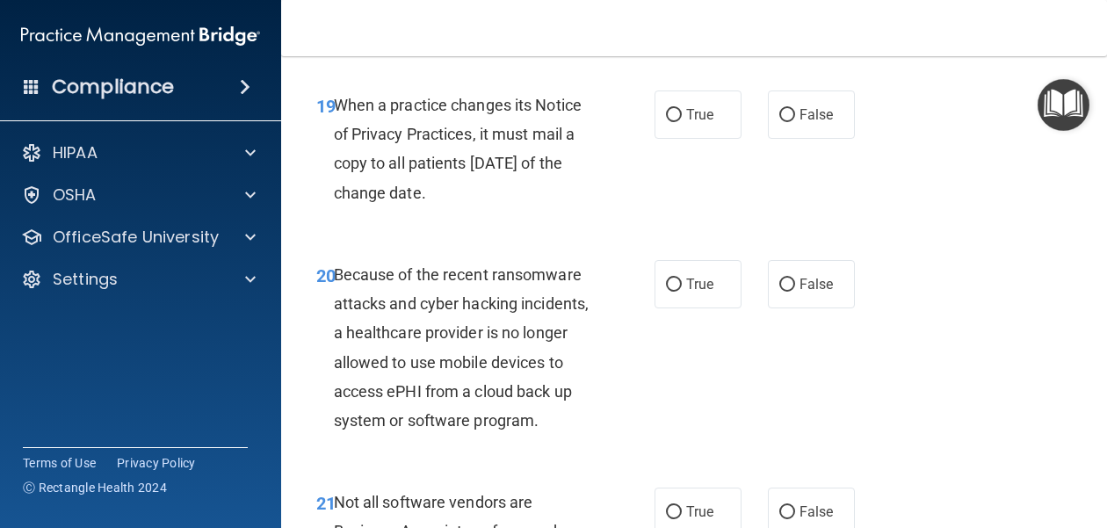
scroll to position [3483, 0]
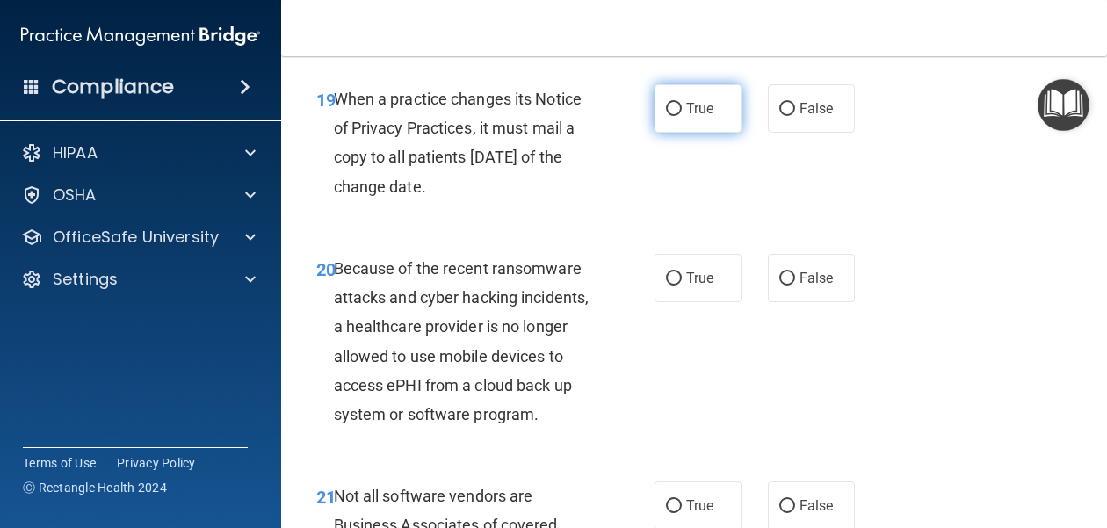
click at [710, 112] on span "True" at bounding box center [699, 108] width 27 height 17
click at [682, 112] on input "True" at bounding box center [674, 109] width 16 height 13
radio input "true"
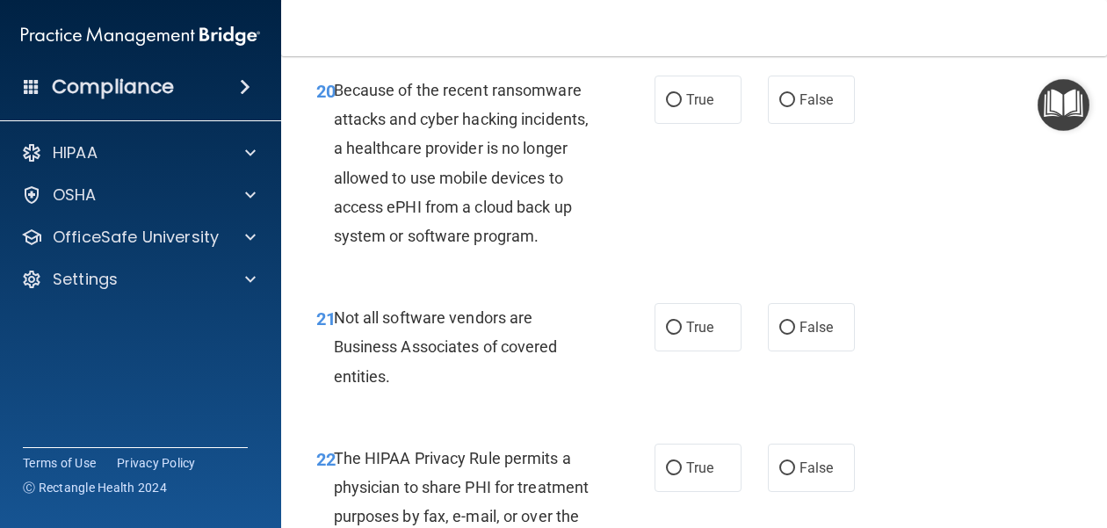
scroll to position [3664, 0]
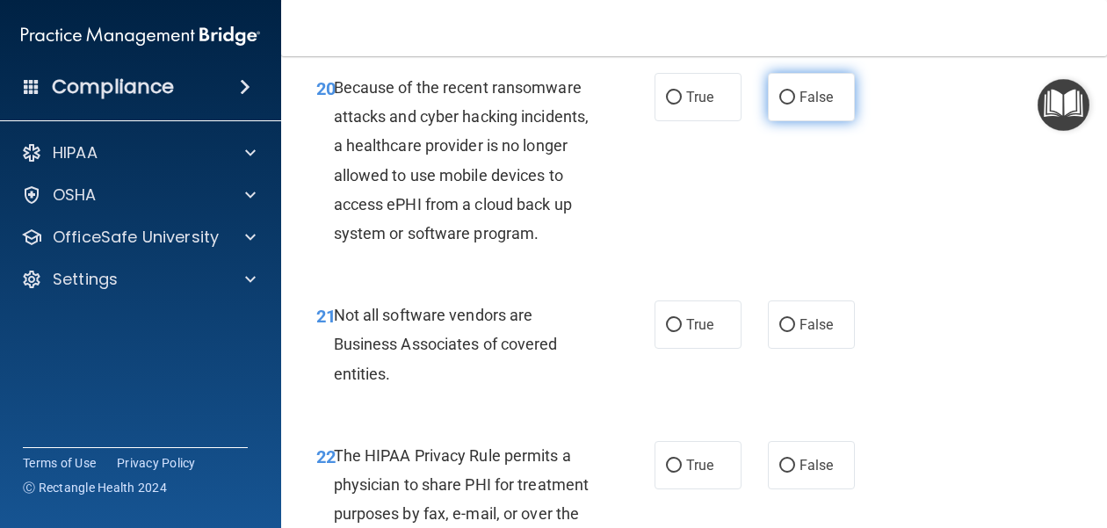
click at [816, 121] on label "False" at bounding box center [811, 97] width 87 height 48
click at [795, 105] on input "False" at bounding box center [787, 97] width 16 height 13
radio input "true"
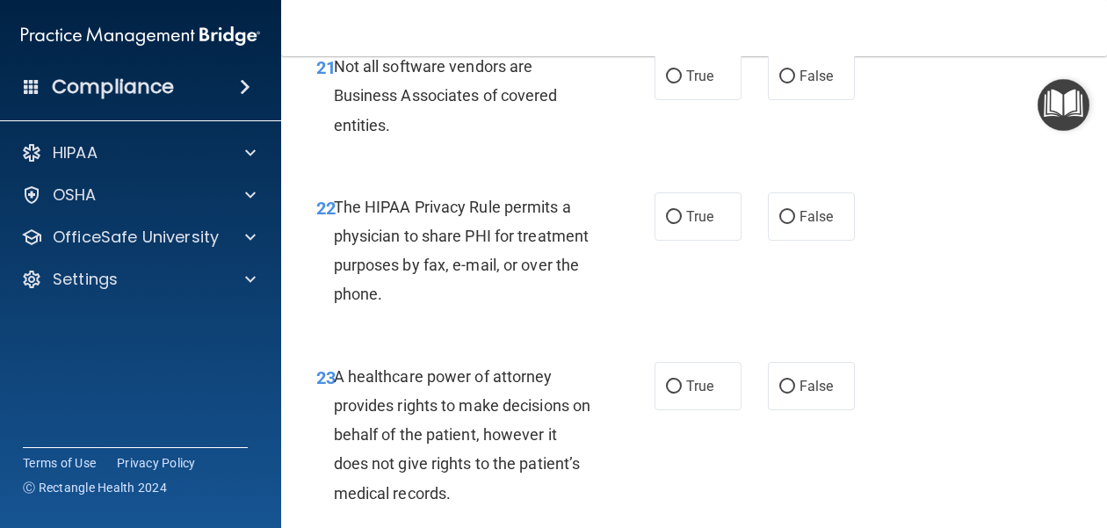
scroll to position [3899, 0]
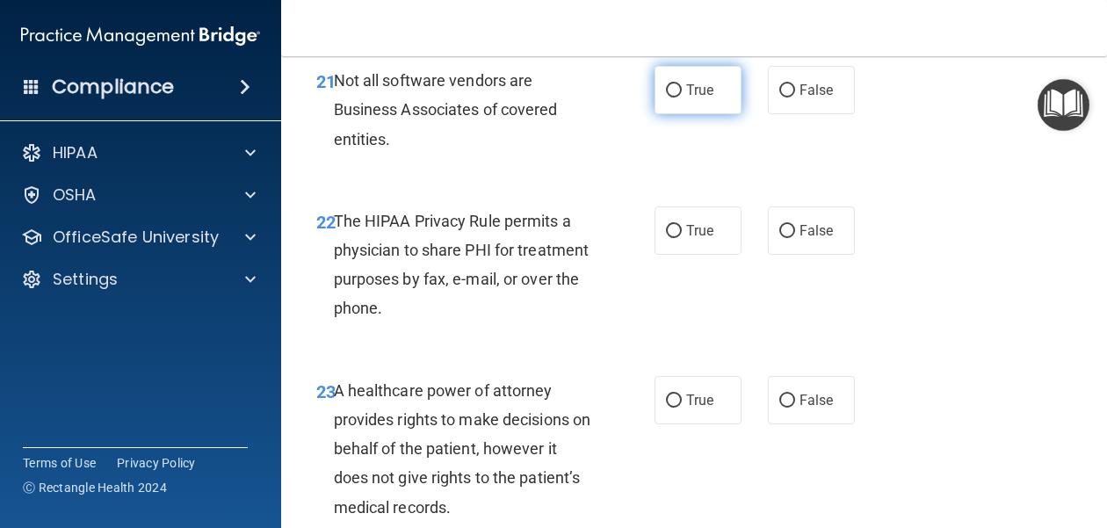
click at [684, 94] on label "True" at bounding box center [697, 90] width 87 height 48
click at [682, 94] on input "True" at bounding box center [674, 90] width 16 height 13
radio input "true"
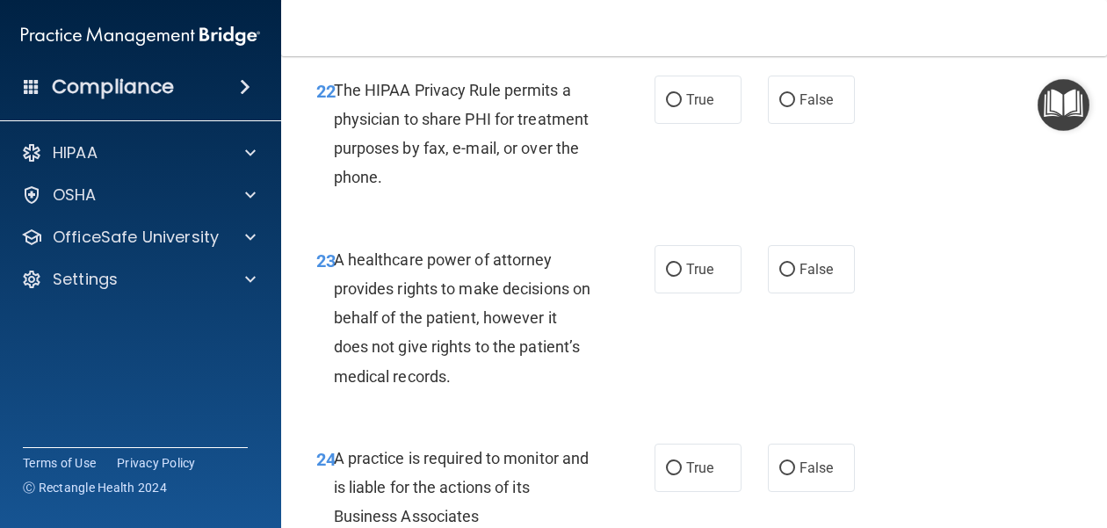
scroll to position [4035, 0]
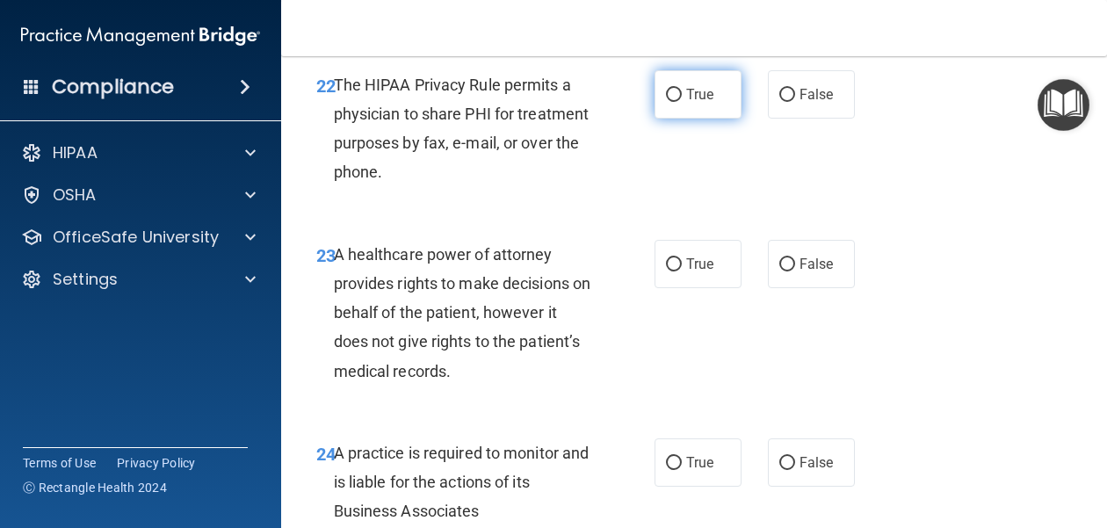
click at [688, 99] on span "True" at bounding box center [699, 94] width 27 height 17
click at [682, 99] on input "True" at bounding box center [674, 95] width 16 height 13
radio input "true"
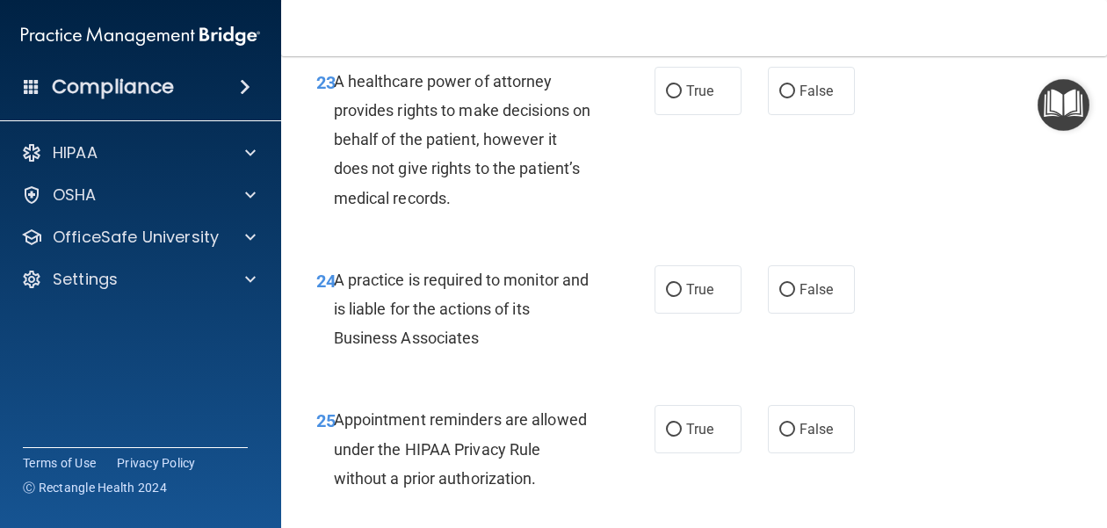
scroll to position [4215, 0]
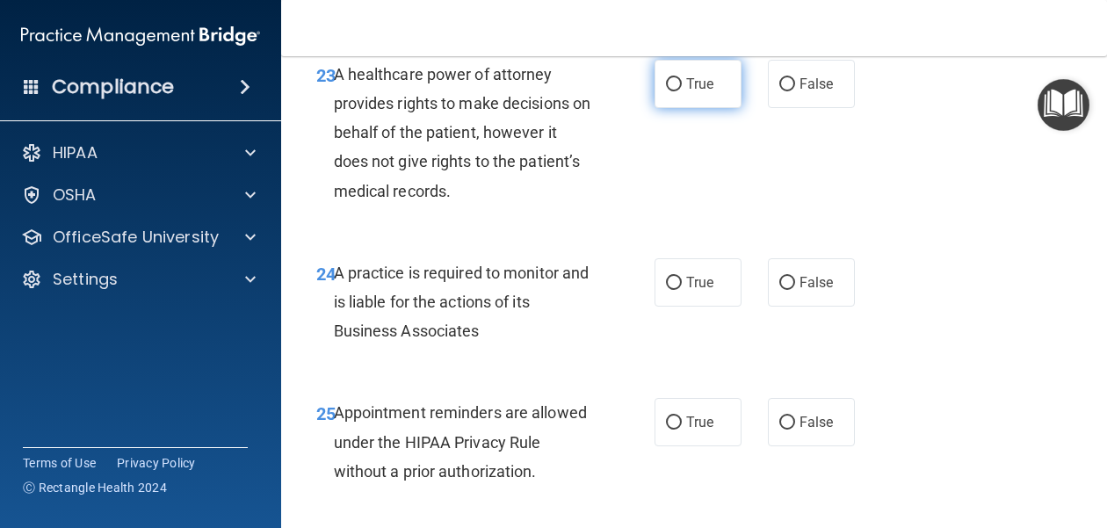
click at [698, 83] on span "True" at bounding box center [699, 84] width 27 height 17
click at [682, 83] on input "True" at bounding box center [674, 84] width 16 height 13
radio input "true"
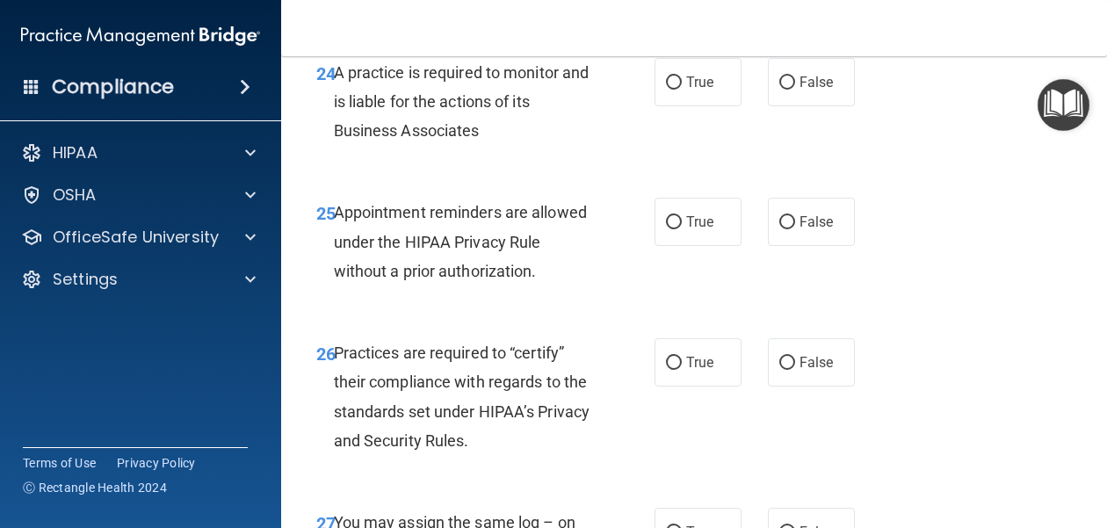
scroll to position [4414, 0]
click at [689, 90] on span "True" at bounding box center [699, 83] width 27 height 17
click at [682, 90] on input "True" at bounding box center [674, 83] width 16 height 13
radio input "true"
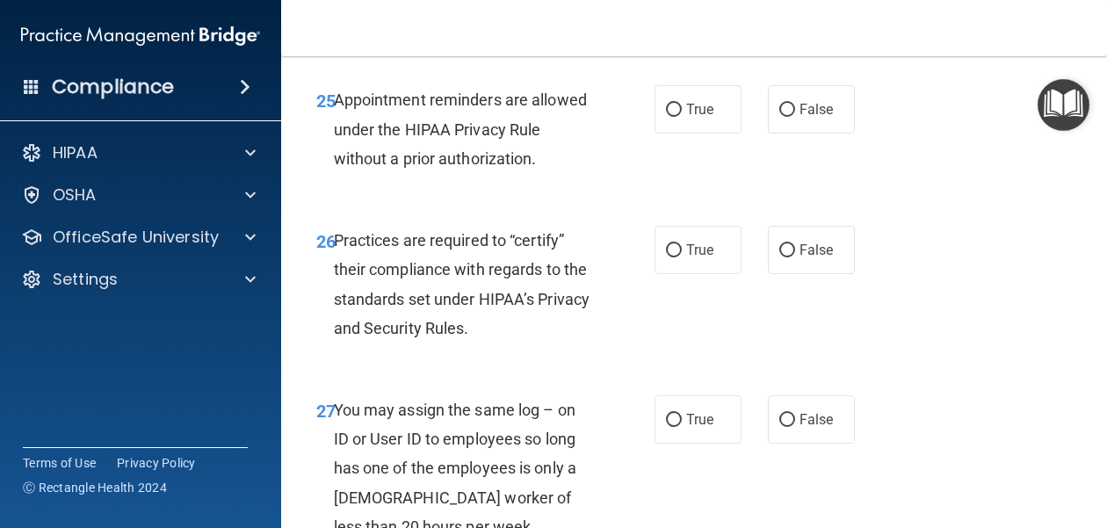
scroll to position [4537, 0]
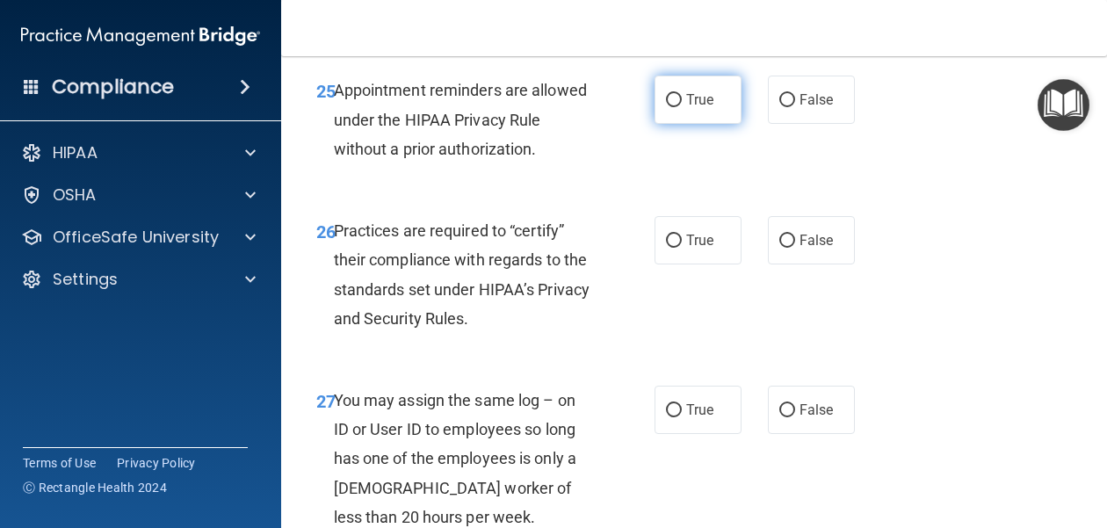
click at [702, 109] on label "True" at bounding box center [697, 100] width 87 height 48
click at [682, 107] on input "True" at bounding box center [674, 100] width 16 height 13
radio input "true"
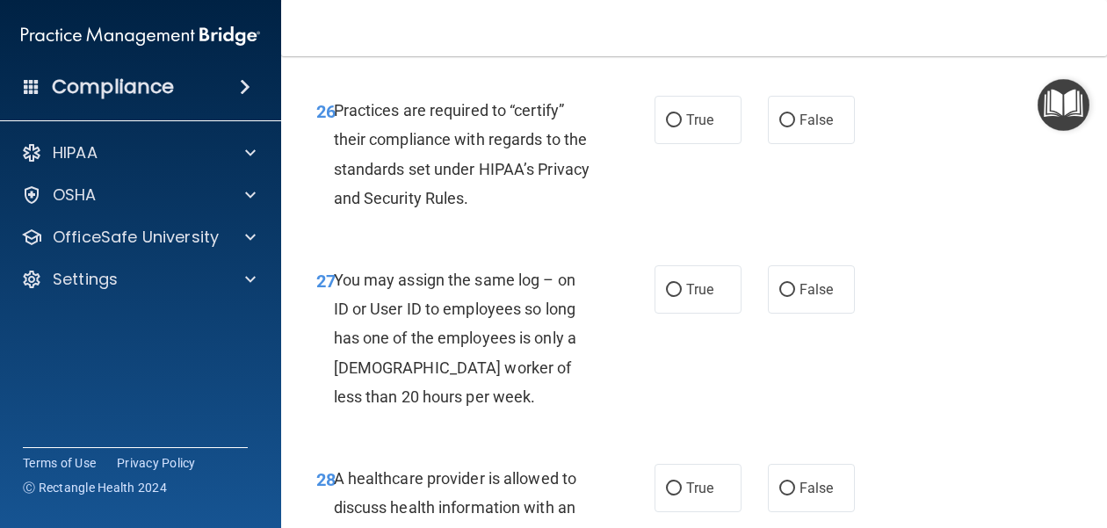
scroll to position [4654, 0]
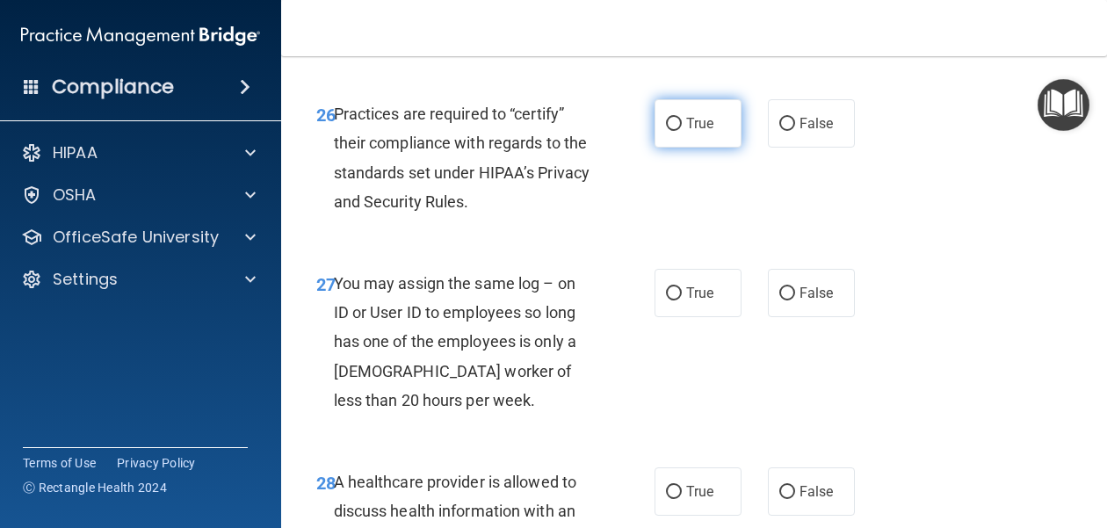
click at [712, 119] on span "True" at bounding box center [699, 123] width 27 height 17
click at [682, 119] on input "True" at bounding box center [674, 124] width 16 height 13
radio input "true"
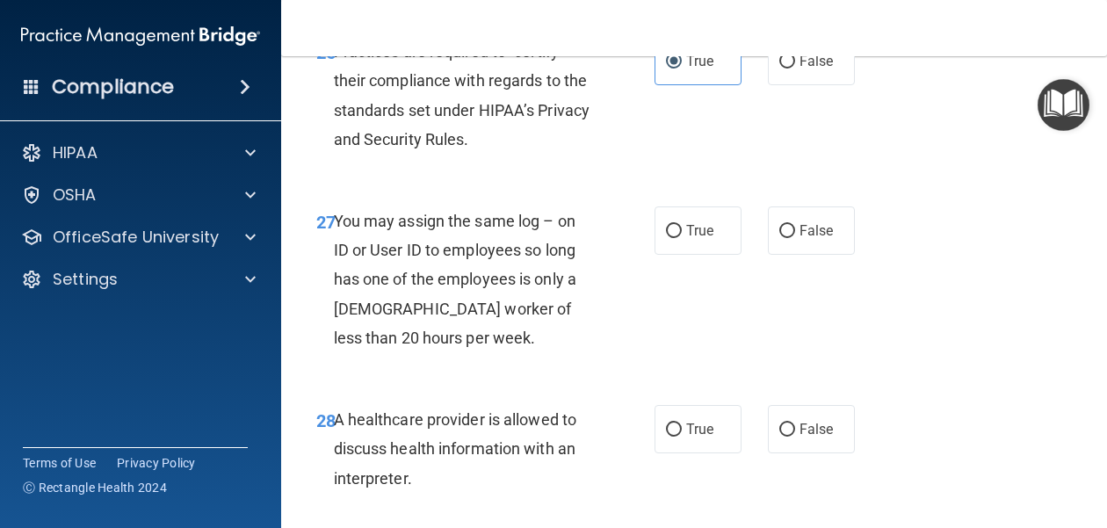
scroll to position [4697, 0]
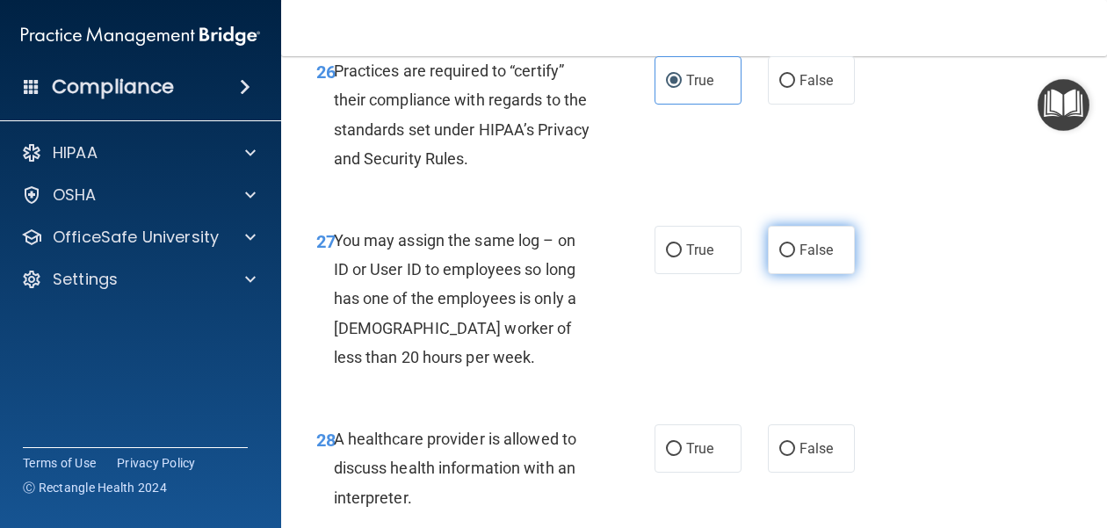
click at [814, 261] on label "False" at bounding box center [811, 250] width 87 height 48
click at [795, 257] on input "False" at bounding box center [787, 250] width 16 height 13
radio input "true"
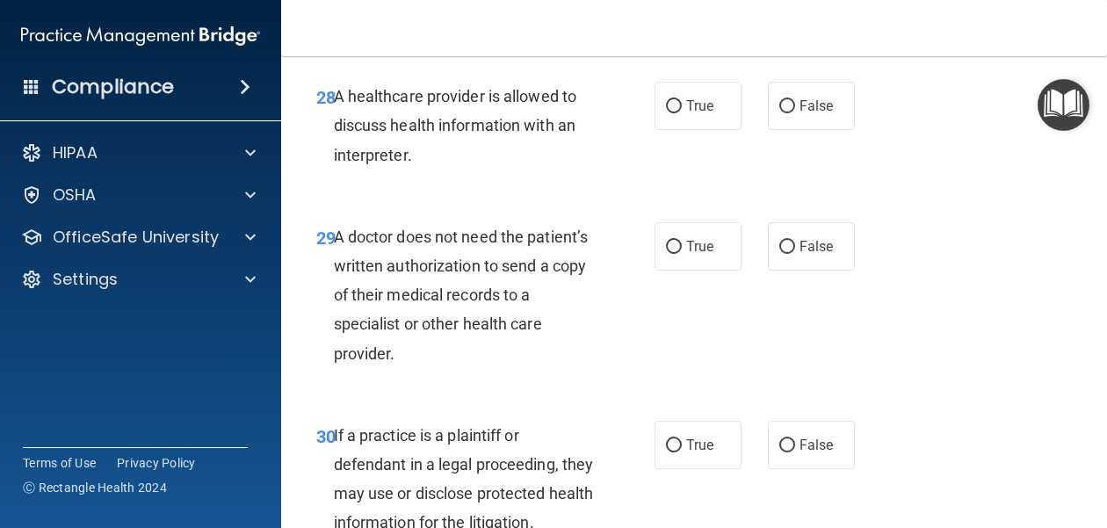
scroll to position [5038, 0]
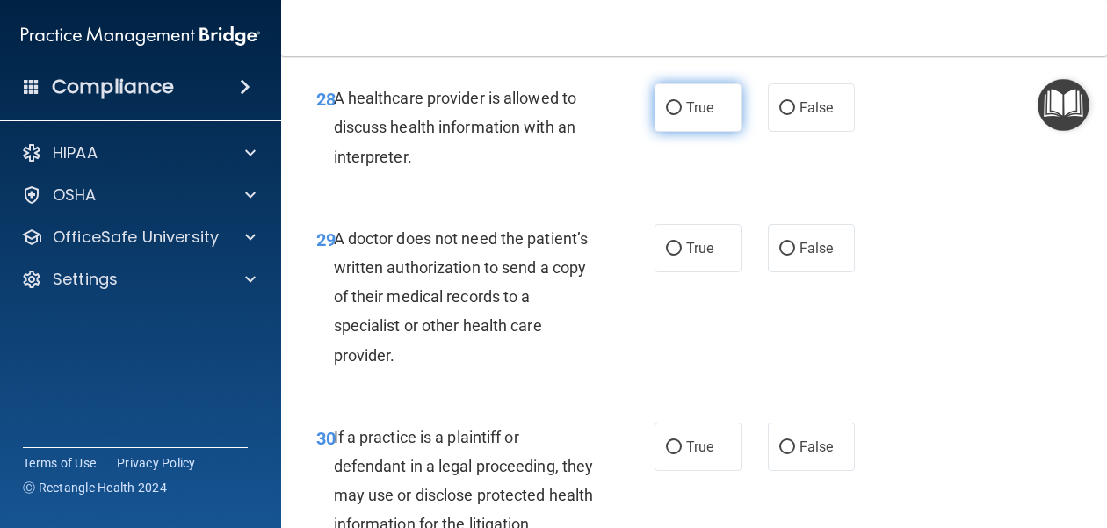
click at [676, 112] on input "True" at bounding box center [674, 108] width 16 height 13
radio input "true"
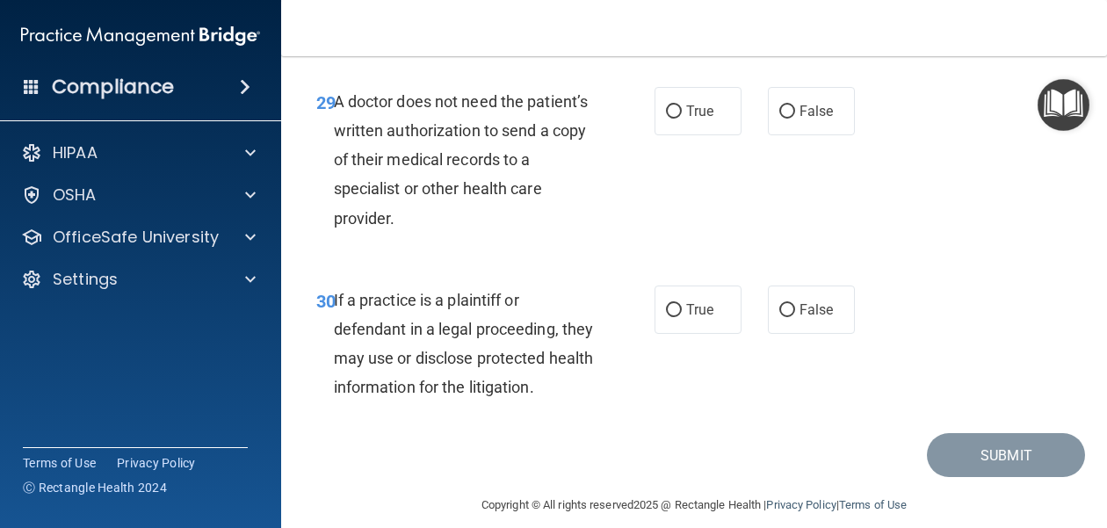
scroll to position [5173, 0]
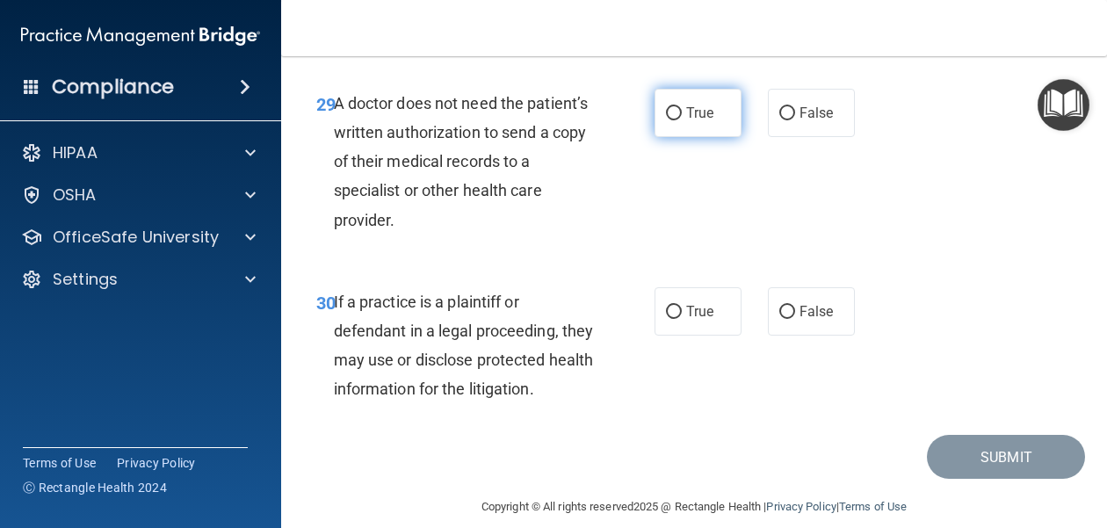
click at [713, 109] on span "True" at bounding box center [699, 113] width 27 height 17
click at [682, 109] on input "True" at bounding box center [674, 113] width 16 height 13
radio input "true"
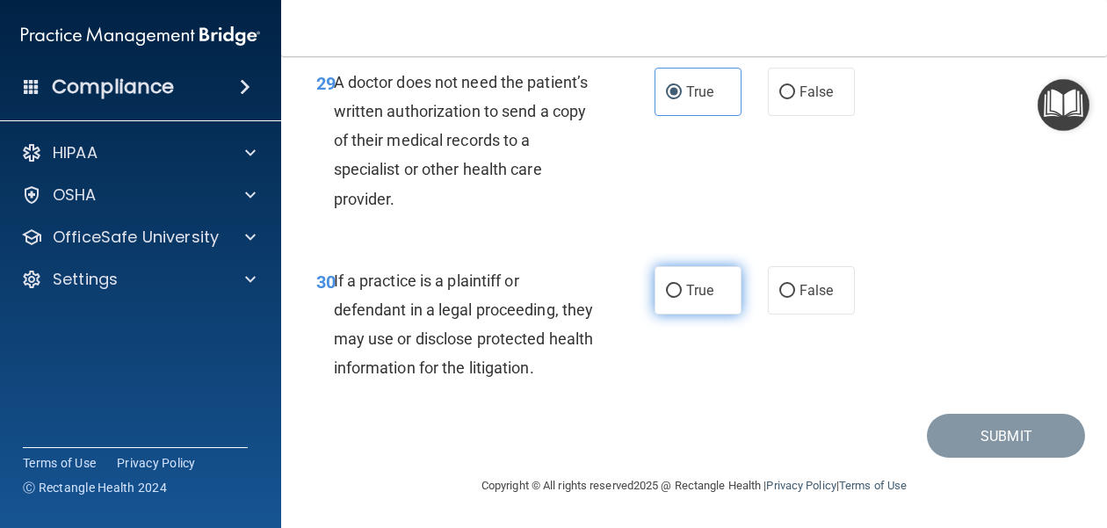
click at [682, 297] on label "True" at bounding box center [697, 290] width 87 height 48
click at [682, 297] on input "True" at bounding box center [674, 291] width 16 height 13
radio input "true"
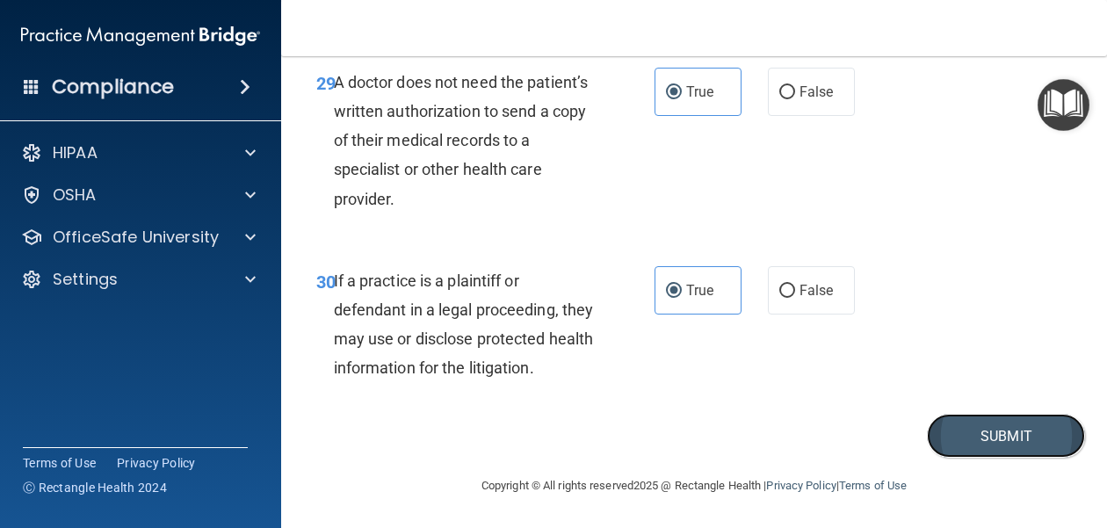
click at [989, 433] on button "Submit" at bounding box center [1006, 436] width 158 height 45
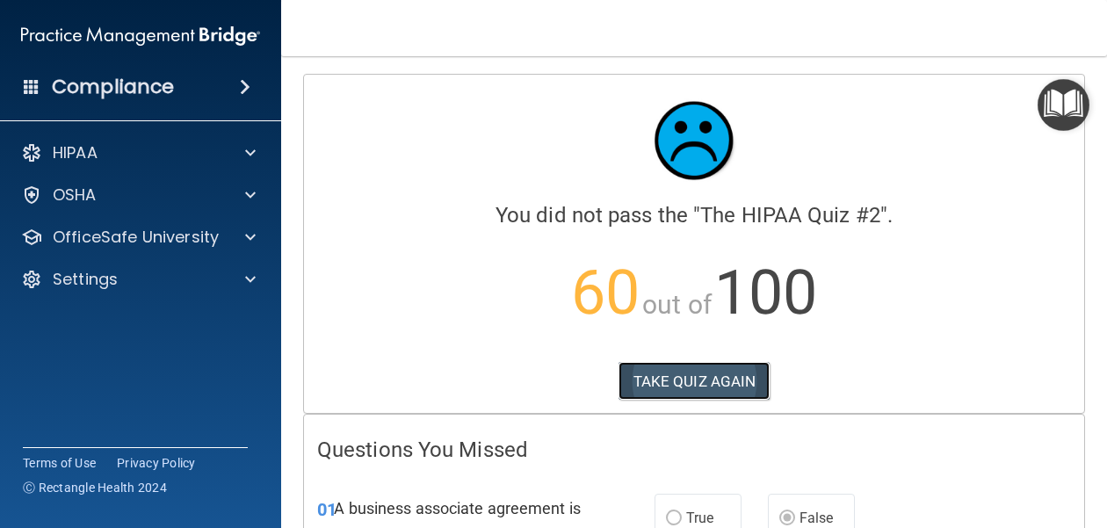
click at [730, 379] on button "TAKE QUIZ AGAIN" at bounding box center [694, 381] width 152 height 39
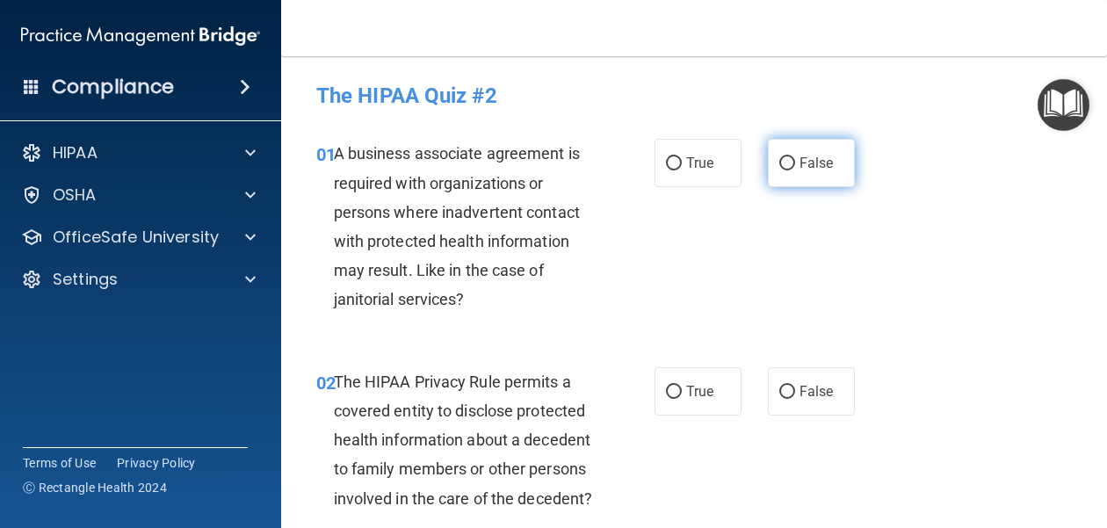
click at [804, 167] on span "False" at bounding box center [816, 163] width 34 height 17
click at [795, 167] on input "False" at bounding box center [787, 163] width 16 height 13
radio input "true"
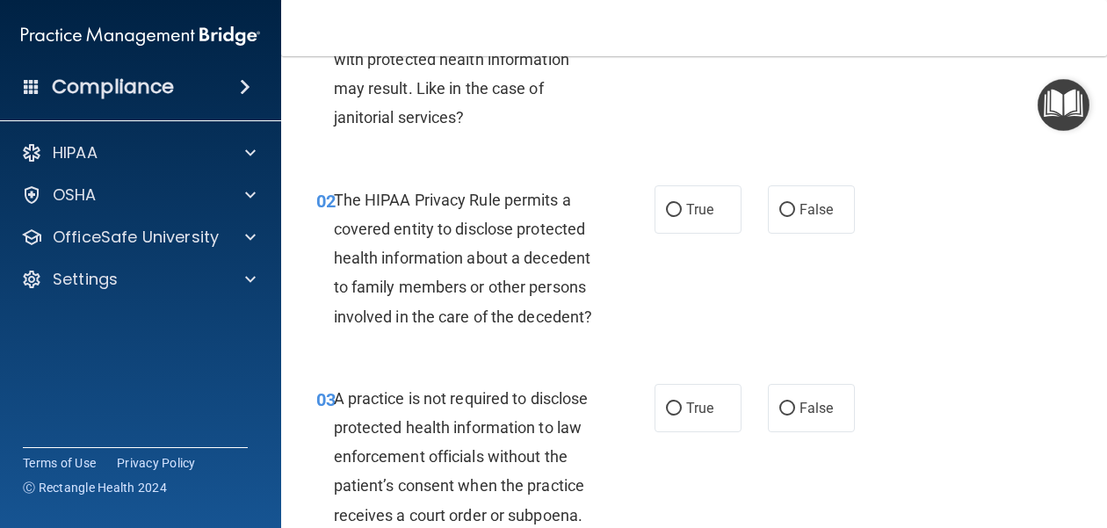
scroll to position [184, 0]
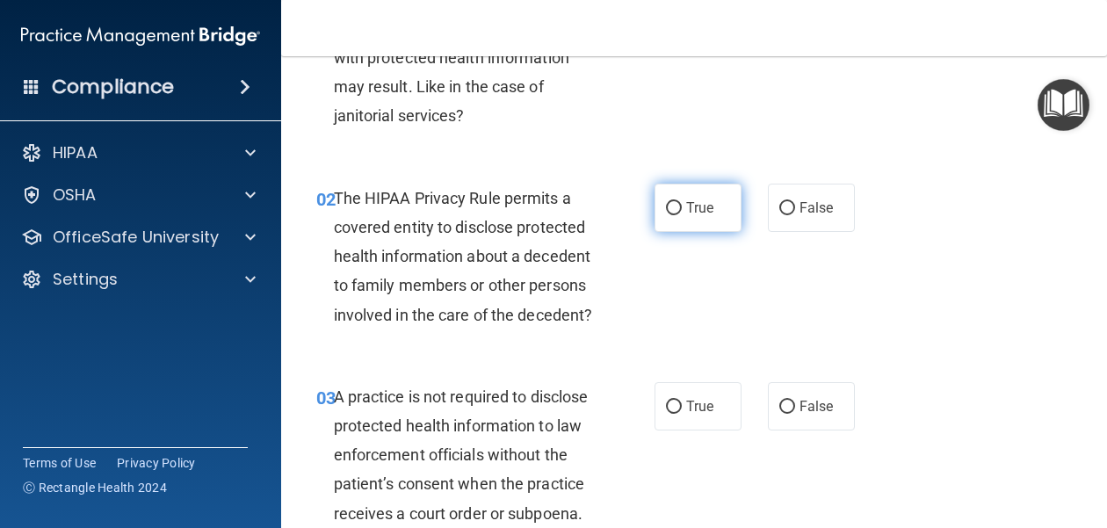
click at [683, 210] on label "True" at bounding box center [697, 208] width 87 height 48
click at [682, 210] on input "True" at bounding box center [674, 208] width 16 height 13
radio input "true"
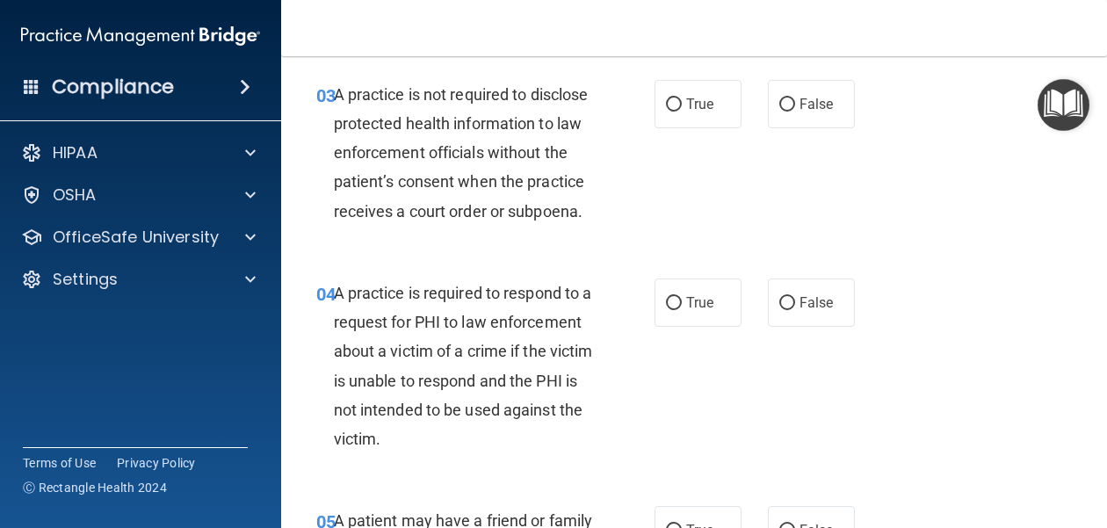
scroll to position [472, 0]
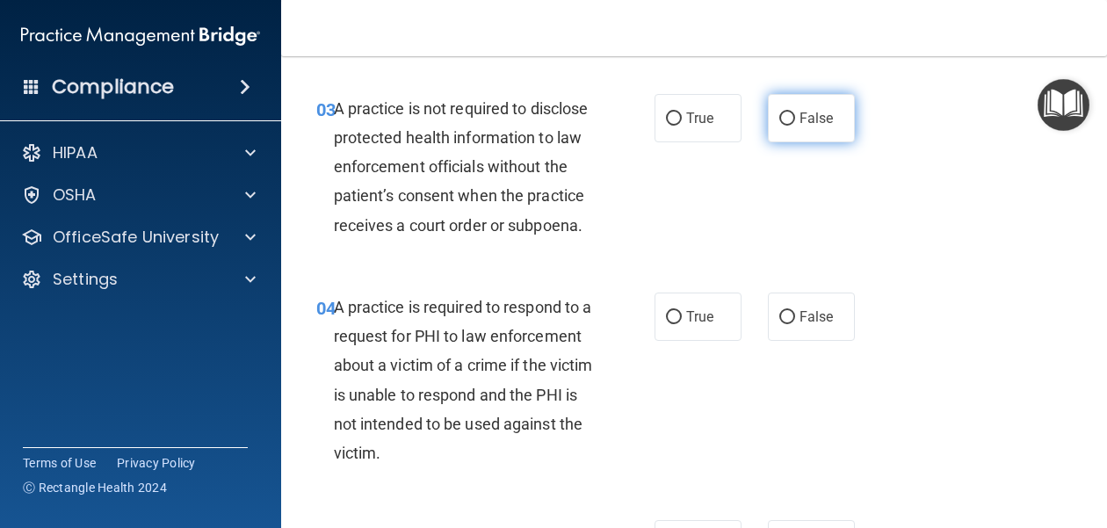
click at [801, 120] on span "False" at bounding box center [816, 118] width 34 height 17
click at [795, 120] on input "False" at bounding box center [787, 118] width 16 height 13
radio input "true"
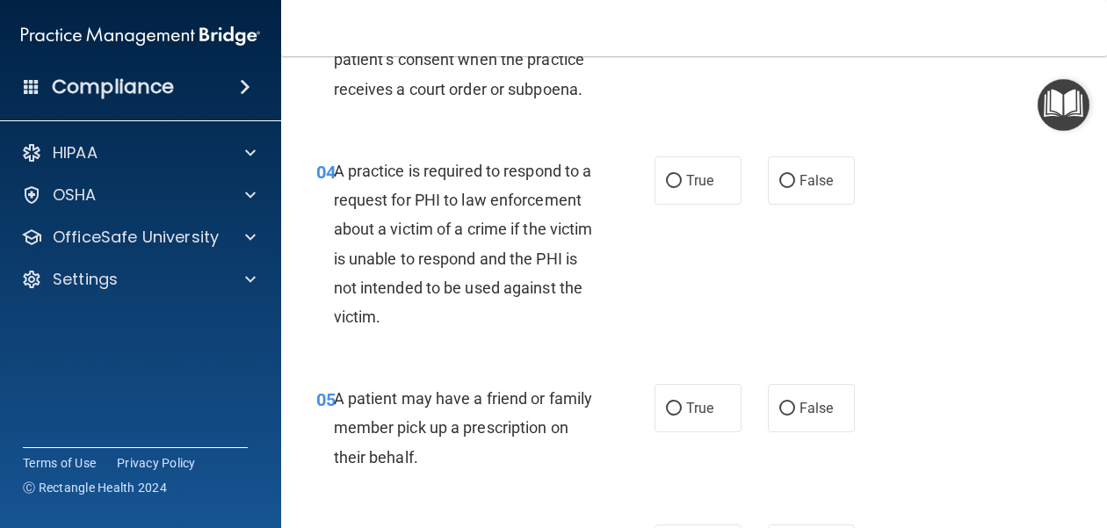
scroll to position [610, 0]
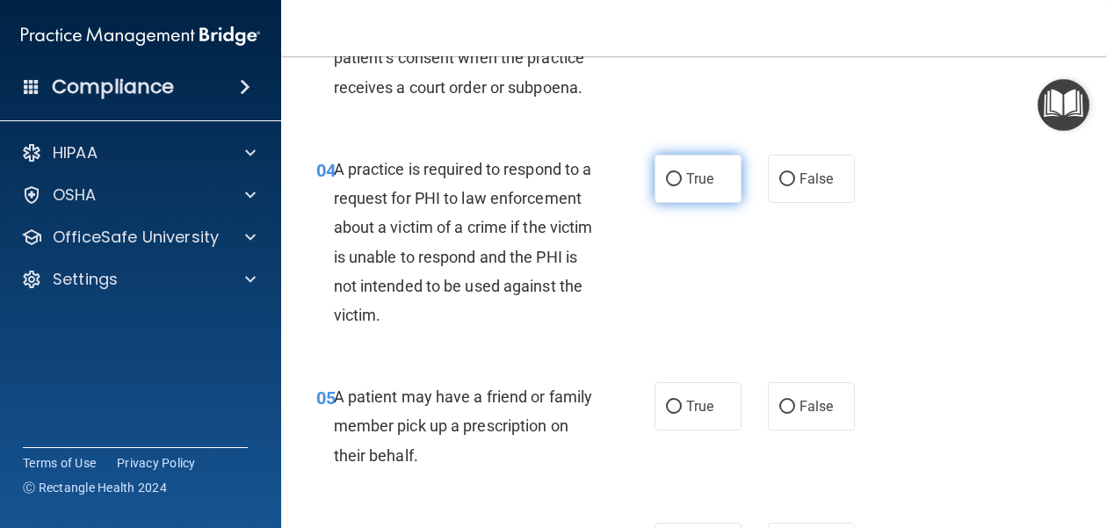
click at [658, 169] on label "True" at bounding box center [697, 179] width 87 height 48
click at [666, 173] on input "True" at bounding box center [674, 179] width 16 height 13
radio input "true"
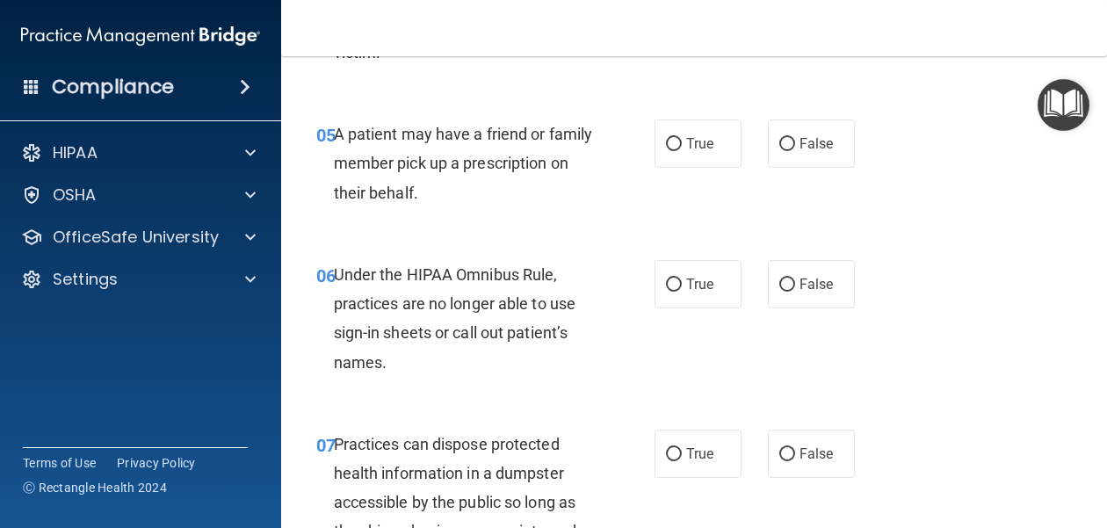
scroll to position [876, 0]
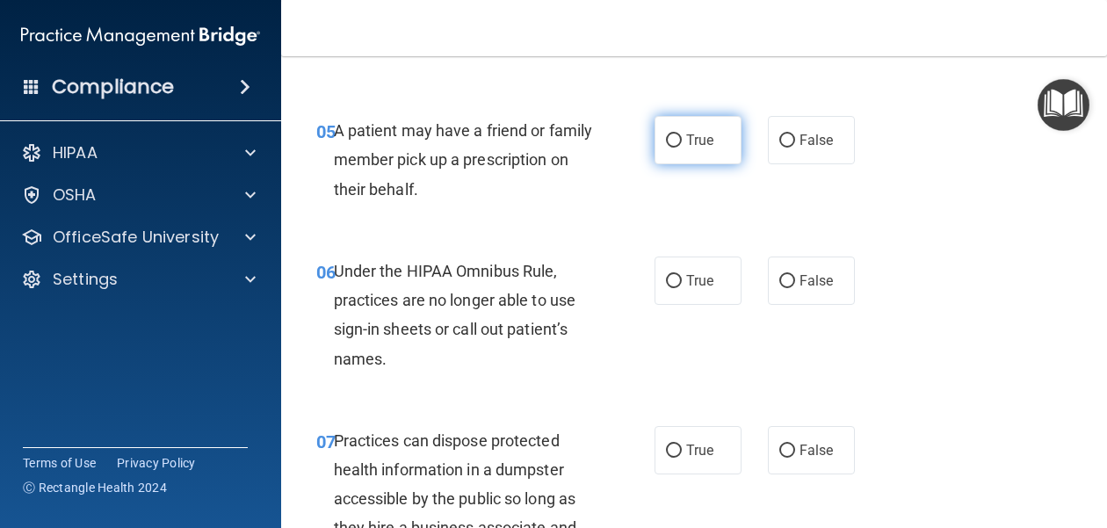
click at [686, 136] on span "True" at bounding box center [699, 140] width 27 height 17
click at [682, 136] on input "True" at bounding box center [674, 140] width 16 height 13
radio input "true"
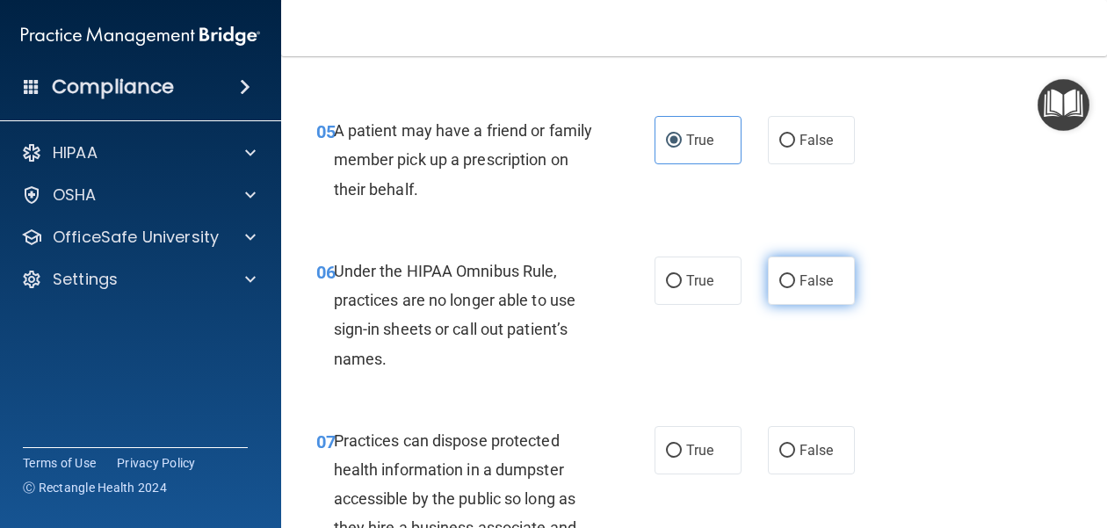
click at [801, 286] on span "False" at bounding box center [816, 280] width 34 height 17
click at [795, 286] on input "False" at bounding box center [787, 281] width 16 height 13
radio input "true"
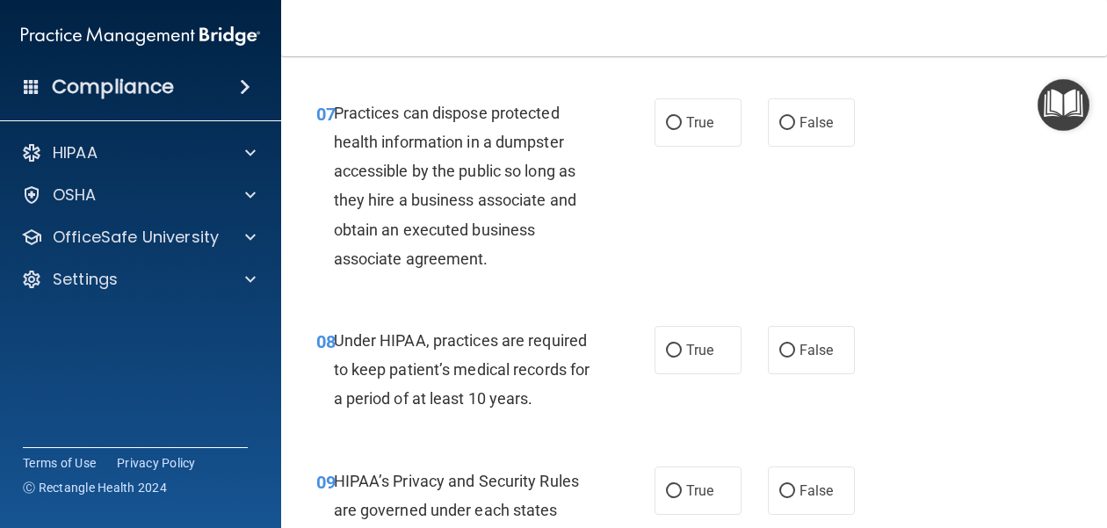
scroll to position [1202, 0]
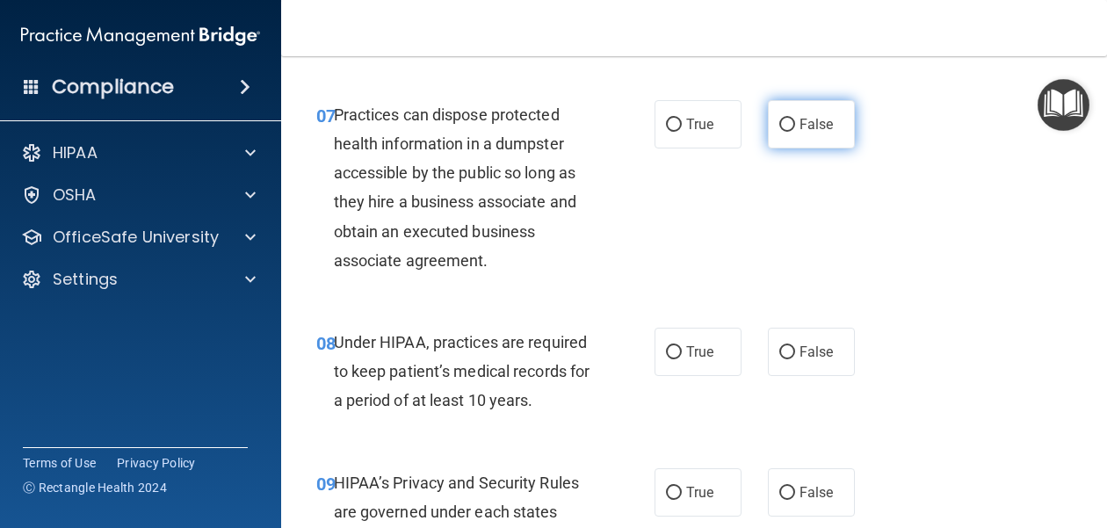
click at [783, 132] on label "False" at bounding box center [811, 124] width 87 height 48
click at [783, 132] on input "False" at bounding box center [787, 125] width 16 height 13
radio input "true"
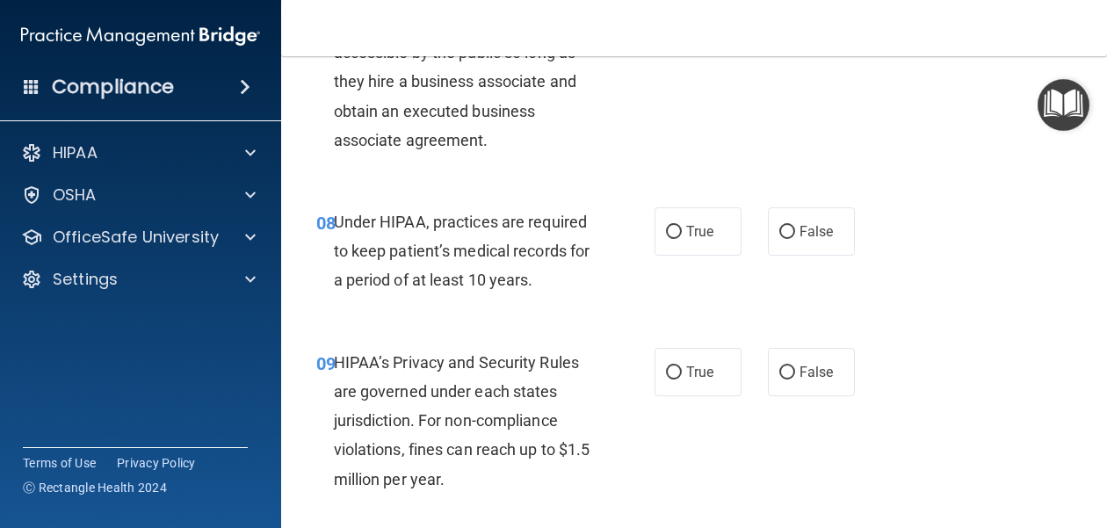
scroll to position [1337, 0]
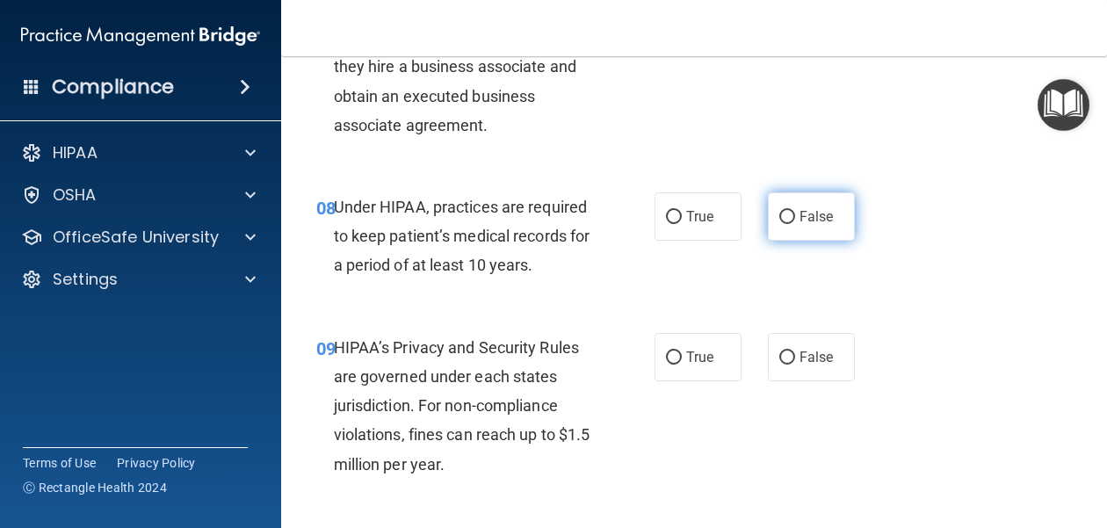
click at [784, 219] on input "False" at bounding box center [787, 217] width 16 height 13
radio input "true"
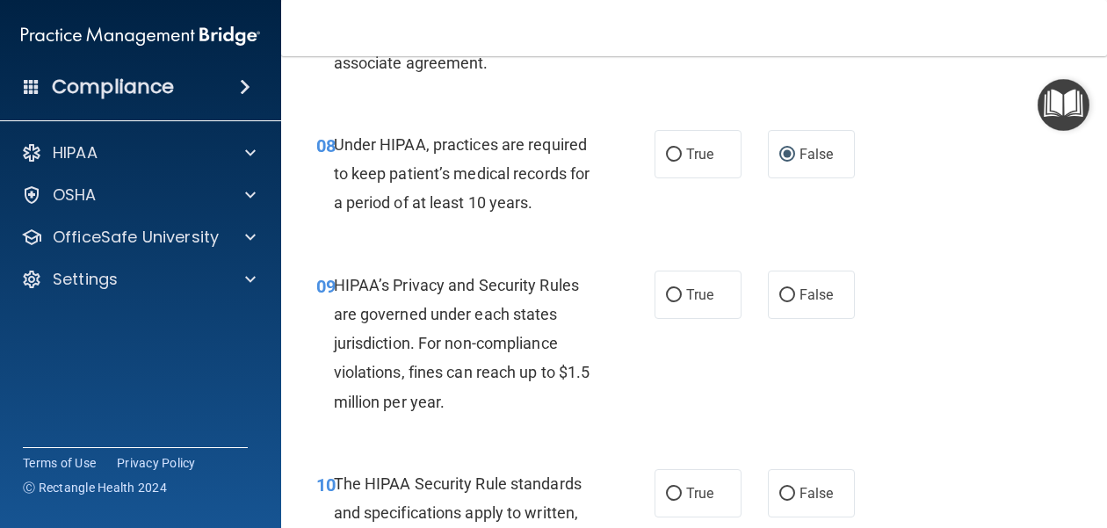
scroll to position [1400, 0]
click at [797, 304] on label "False" at bounding box center [811, 294] width 87 height 48
click at [795, 301] on input "False" at bounding box center [787, 294] width 16 height 13
radio input "true"
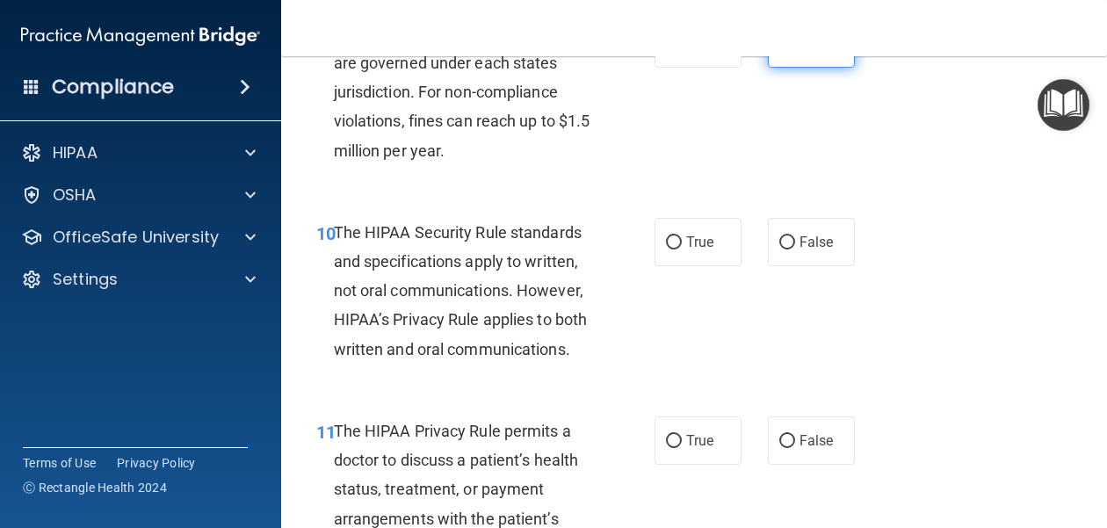
scroll to position [1679, 0]
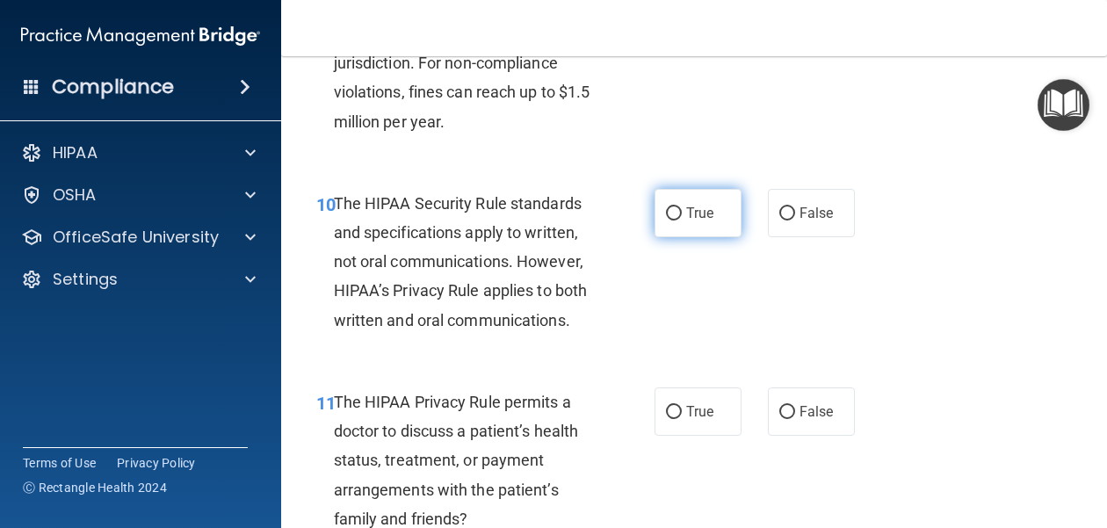
click at [706, 220] on span "True" at bounding box center [699, 213] width 27 height 17
click at [682, 220] on input "True" at bounding box center [674, 213] width 16 height 13
radio input "true"
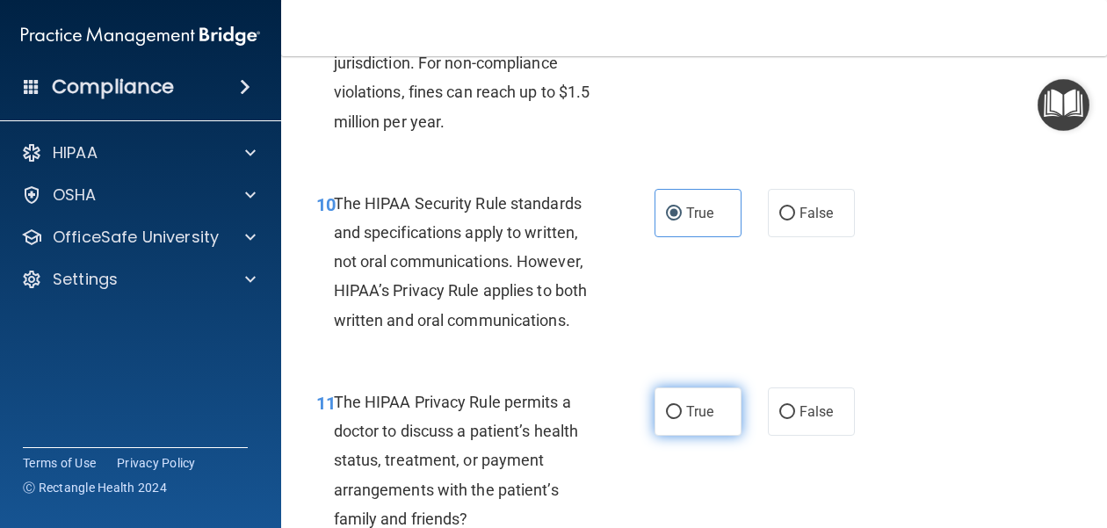
click at [672, 425] on label "True" at bounding box center [697, 411] width 87 height 48
click at [672, 419] on input "True" at bounding box center [674, 412] width 16 height 13
radio input "true"
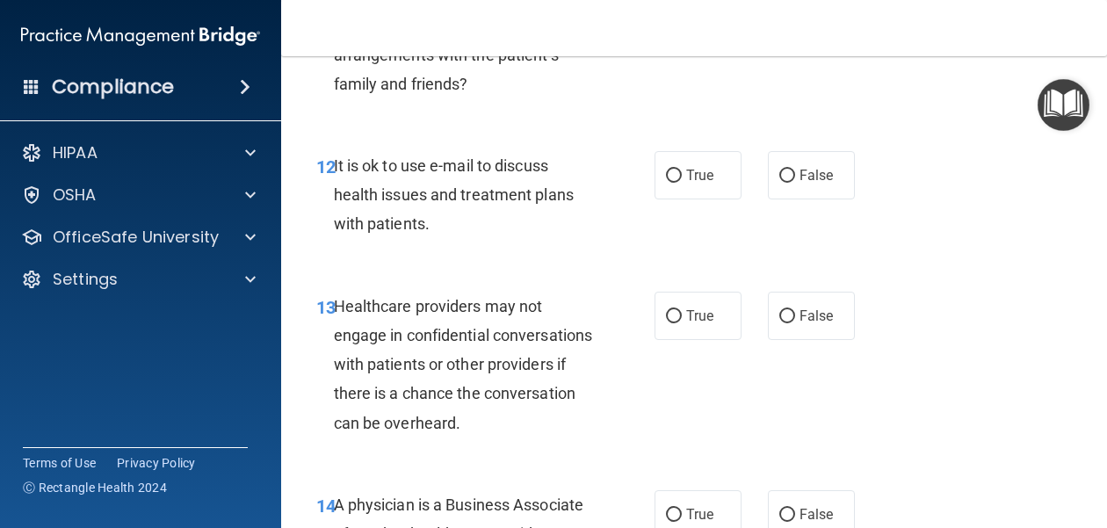
scroll to position [2115, 0]
click at [689, 170] on span "True" at bounding box center [699, 174] width 27 height 17
click at [682, 170] on input "True" at bounding box center [674, 175] width 16 height 13
radio input "true"
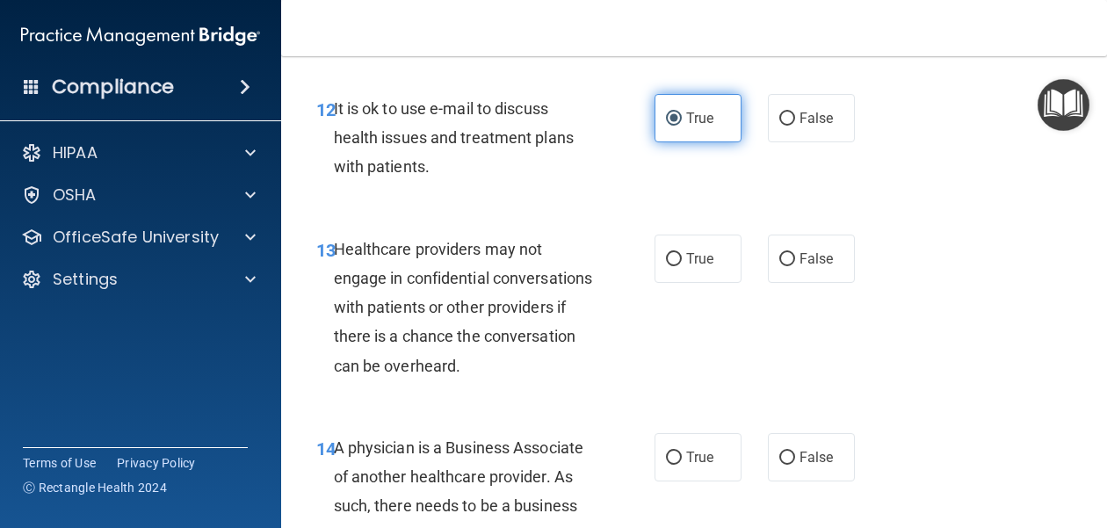
scroll to position [2183, 0]
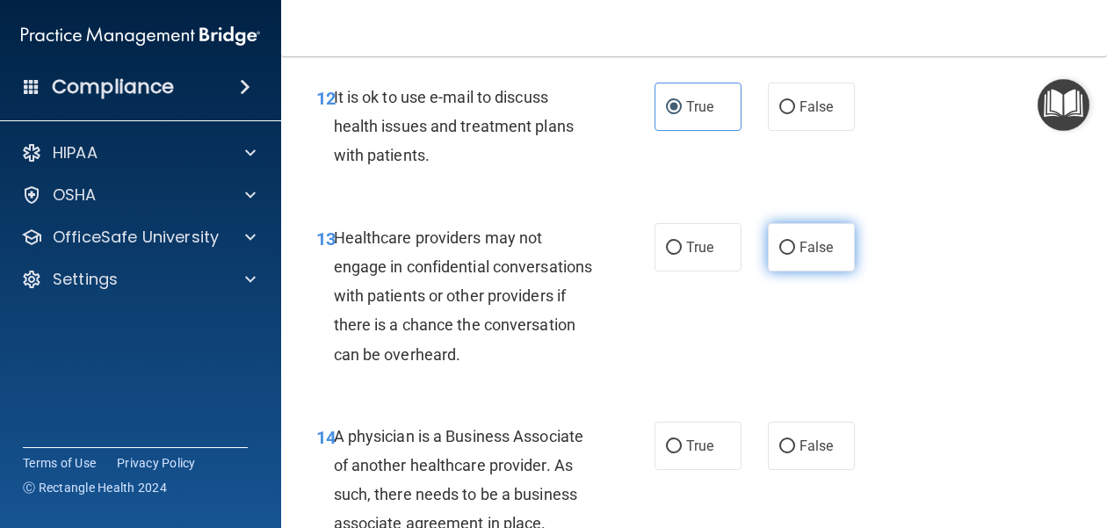
click at [791, 254] on input "False" at bounding box center [787, 248] width 16 height 13
radio input "true"
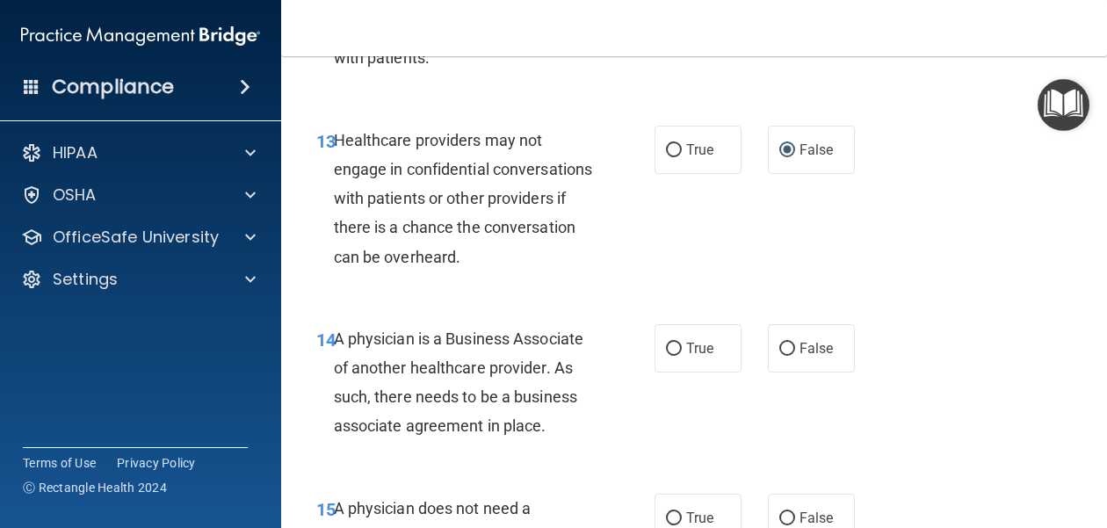
scroll to position [2285, 0]
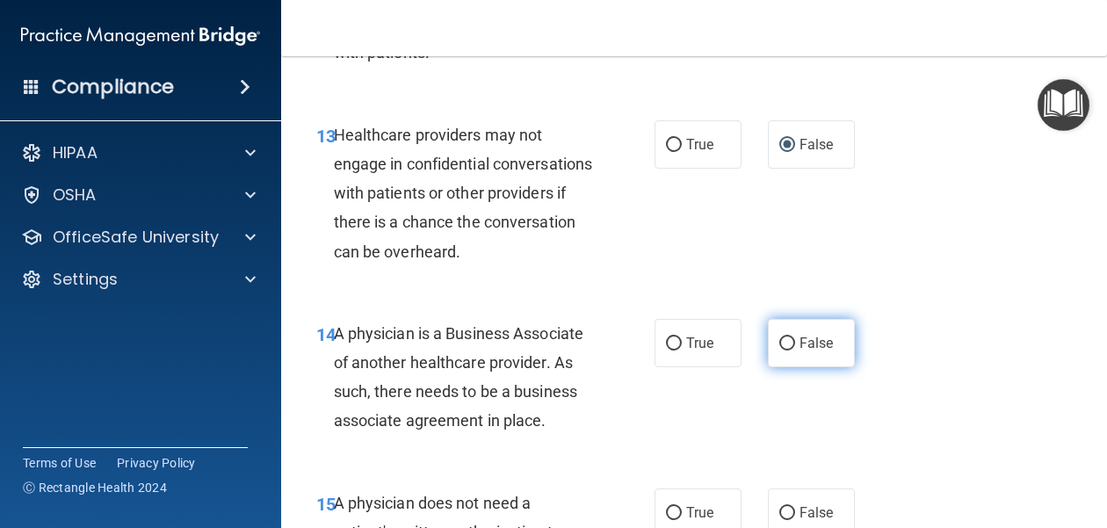
click at [812, 340] on span "False" at bounding box center [816, 343] width 34 height 17
click at [795, 340] on input "False" at bounding box center [787, 343] width 16 height 13
radio input "true"
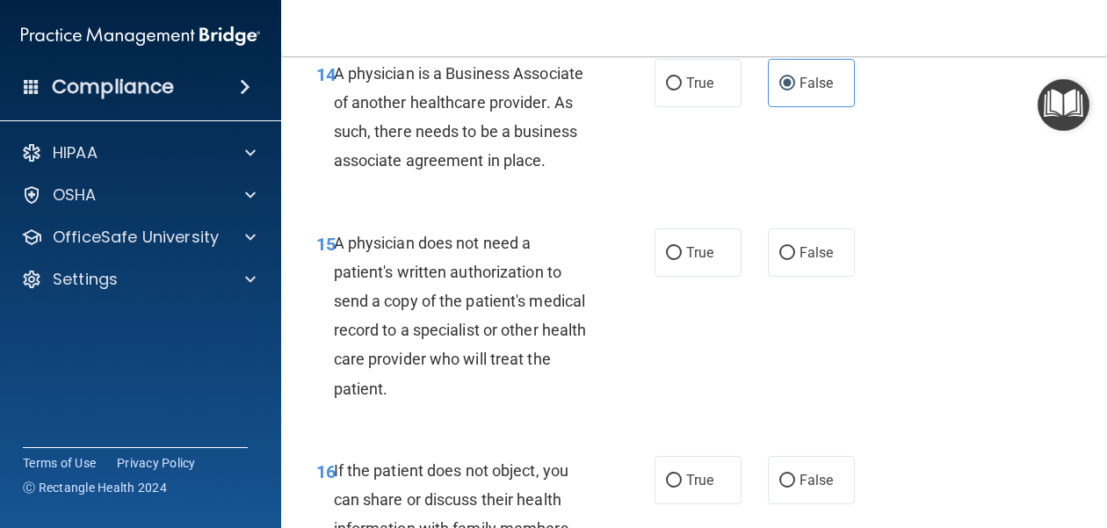
scroll to position [2547, 0]
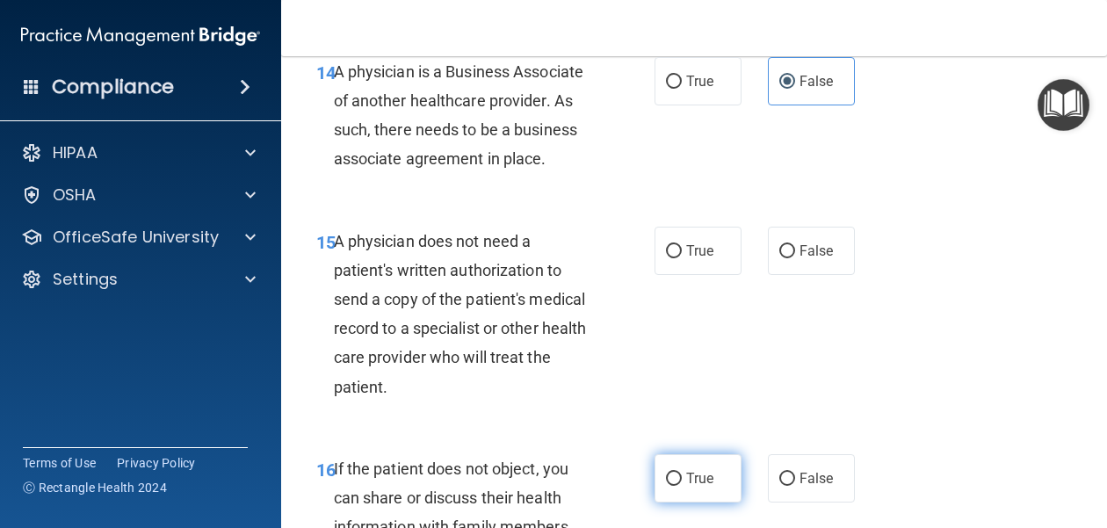
click at [687, 470] on span "True" at bounding box center [699, 478] width 27 height 17
click at [682, 473] on input "True" at bounding box center [674, 479] width 16 height 13
radio input "true"
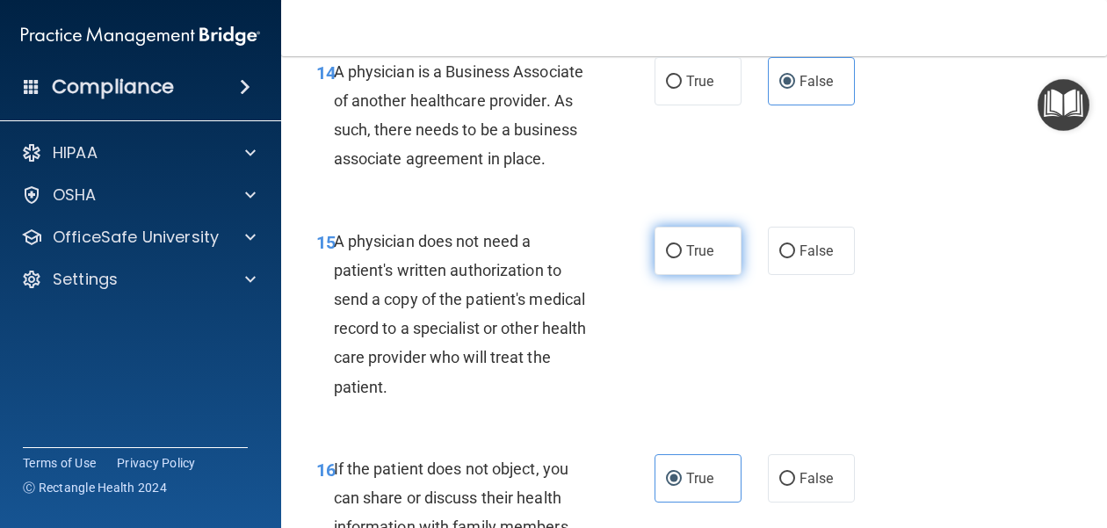
click at [696, 249] on span "True" at bounding box center [699, 250] width 27 height 17
click at [682, 249] on input "True" at bounding box center [674, 251] width 16 height 13
radio input "true"
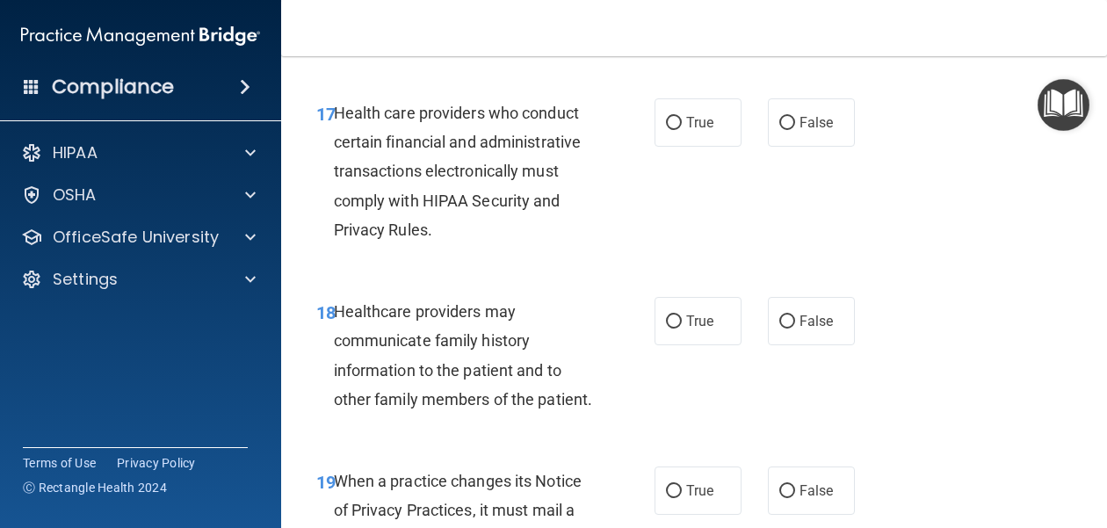
scroll to position [3100, 0]
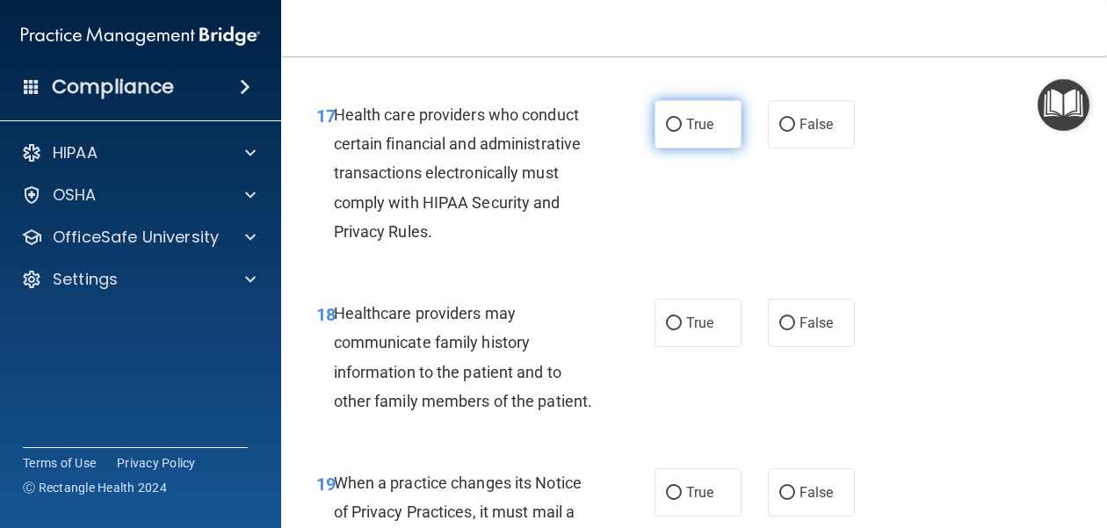
click at [692, 126] on span "True" at bounding box center [699, 124] width 27 height 17
click at [682, 126] on input "True" at bounding box center [674, 125] width 16 height 13
radio input "true"
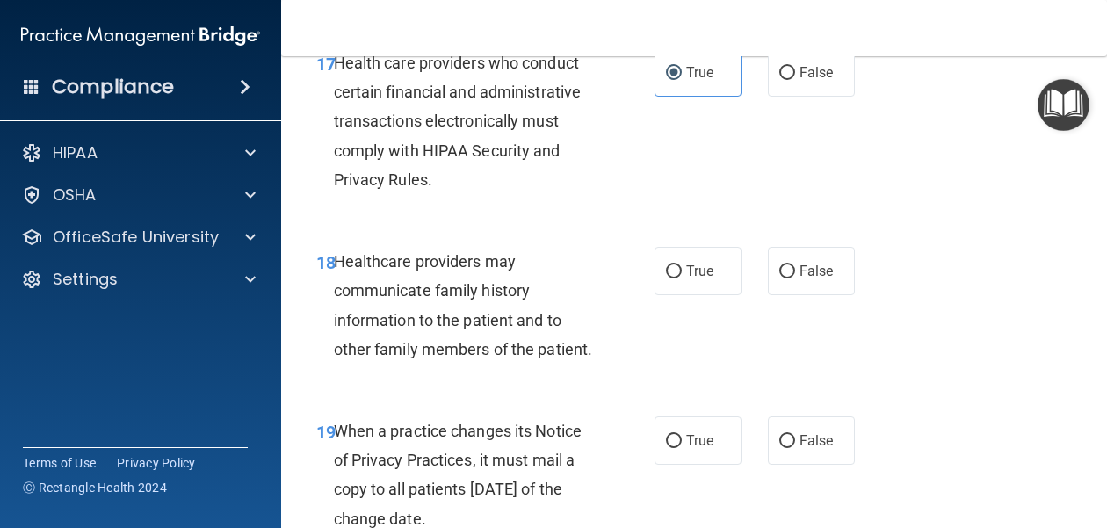
scroll to position [3182, 0]
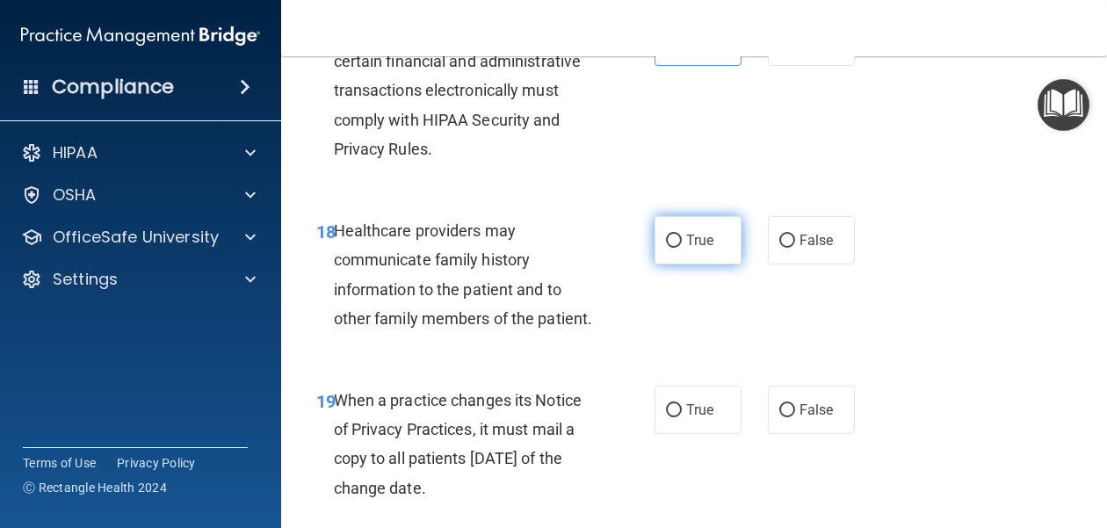
click at [704, 241] on span "True" at bounding box center [699, 240] width 27 height 17
click at [682, 241] on input "True" at bounding box center [674, 241] width 16 height 13
radio input "true"
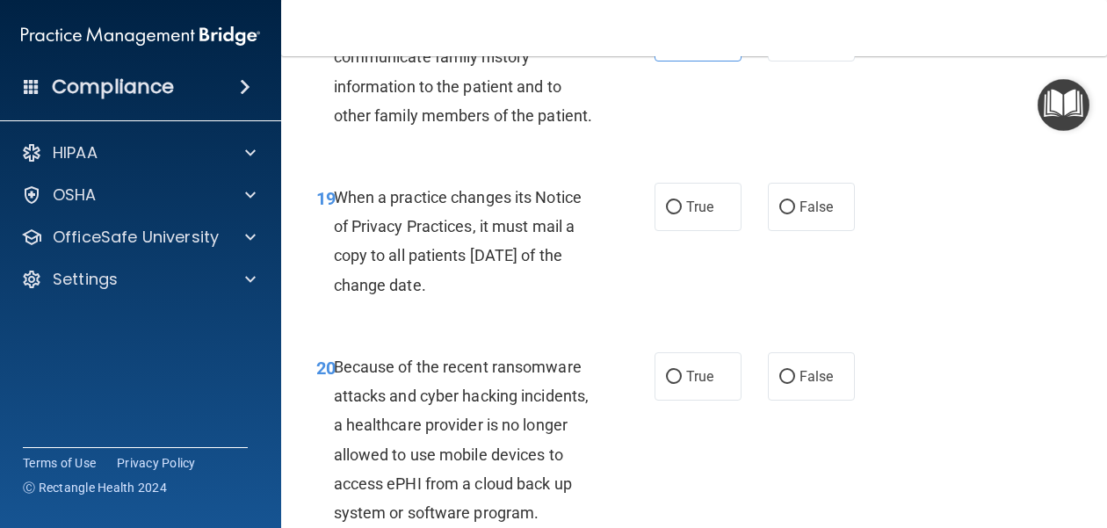
scroll to position [3395, 0]
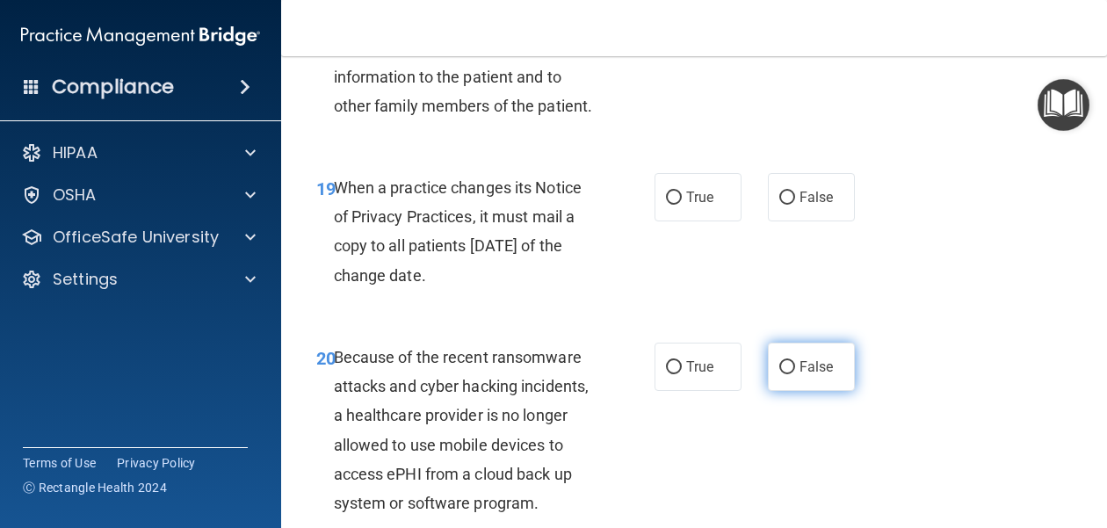
click at [796, 368] on label "False" at bounding box center [811, 367] width 87 height 48
click at [795, 368] on input "False" at bounding box center [787, 367] width 16 height 13
radio input "true"
click at [796, 368] on label "False" at bounding box center [811, 367] width 87 height 48
click at [795, 368] on input "False" at bounding box center [787, 367] width 16 height 13
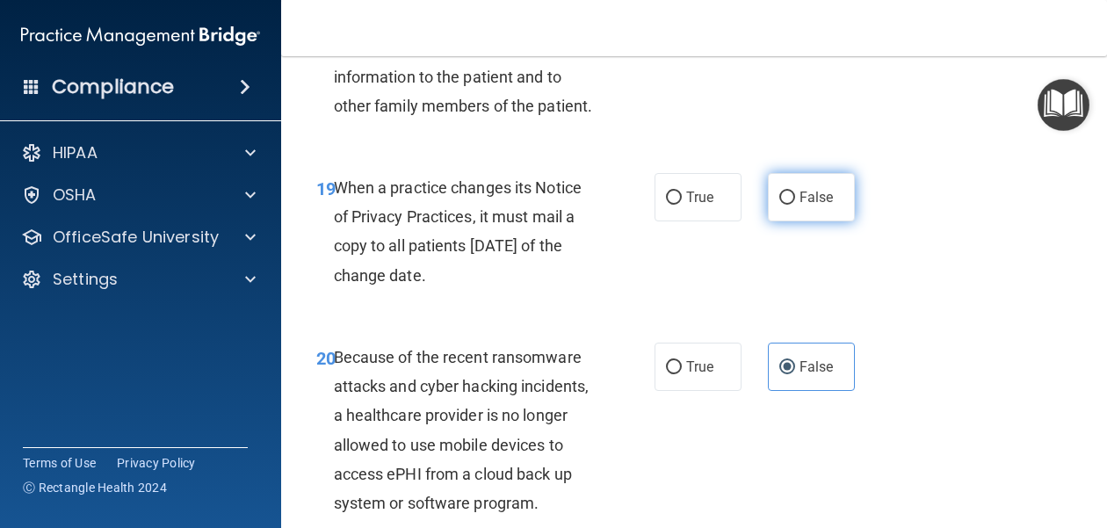
click at [798, 209] on label "False" at bounding box center [811, 197] width 87 height 48
click at [795, 205] on input "False" at bounding box center [787, 197] width 16 height 13
radio input "true"
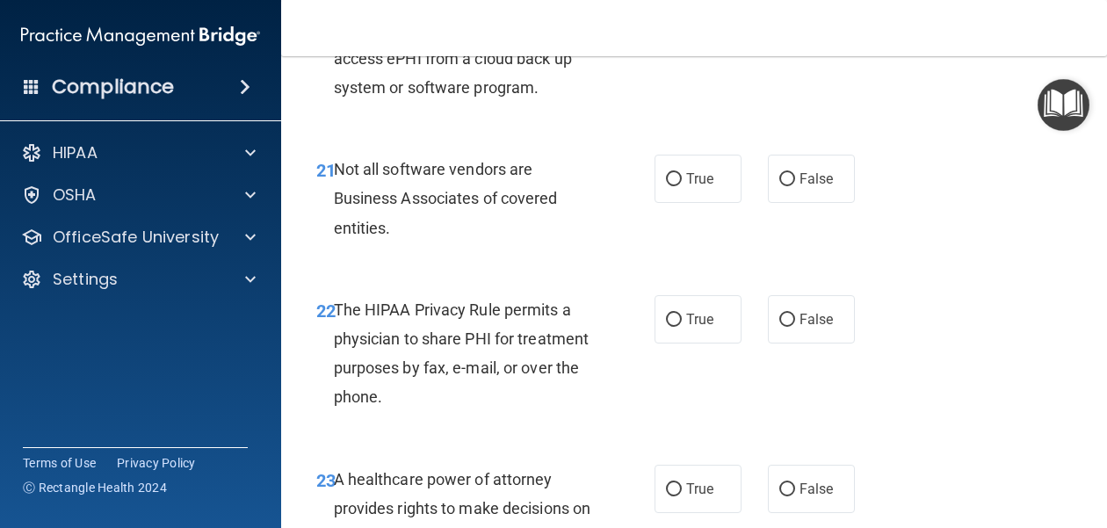
scroll to position [3812, 0]
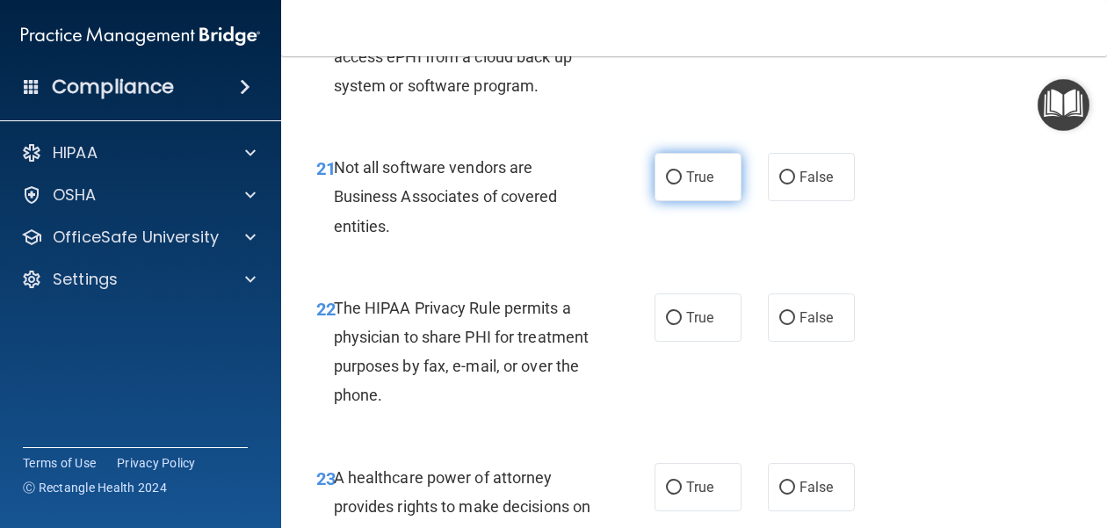
click at [695, 181] on span "True" at bounding box center [699, 177] width 27 height 17
click at [682, 181] on input "True" at bounding box center [674, 177] width 16 height 13
radio input "true"
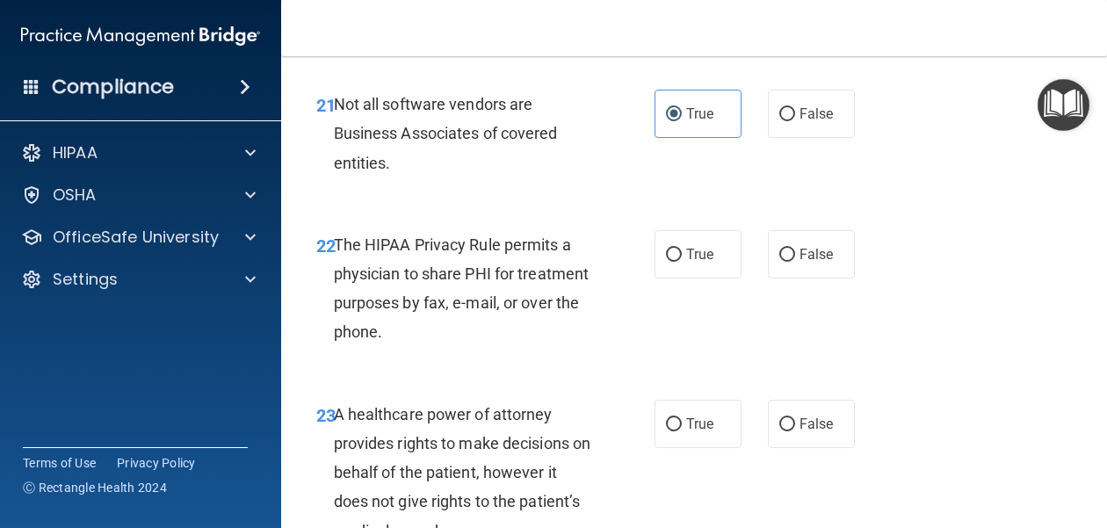
scroll to position [3882, 0]
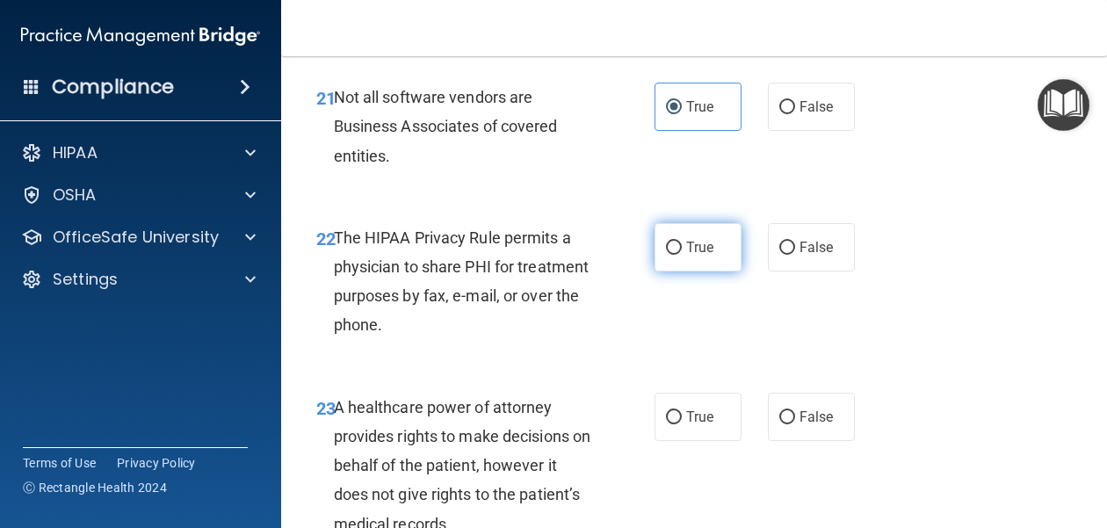
click at [682, 254] on label "True" at bounding box center [697, 247] width 87 height 48
click at [682, 254] on input "True" at bounding box center [674, 248] width 16 height 13
radio input "true"
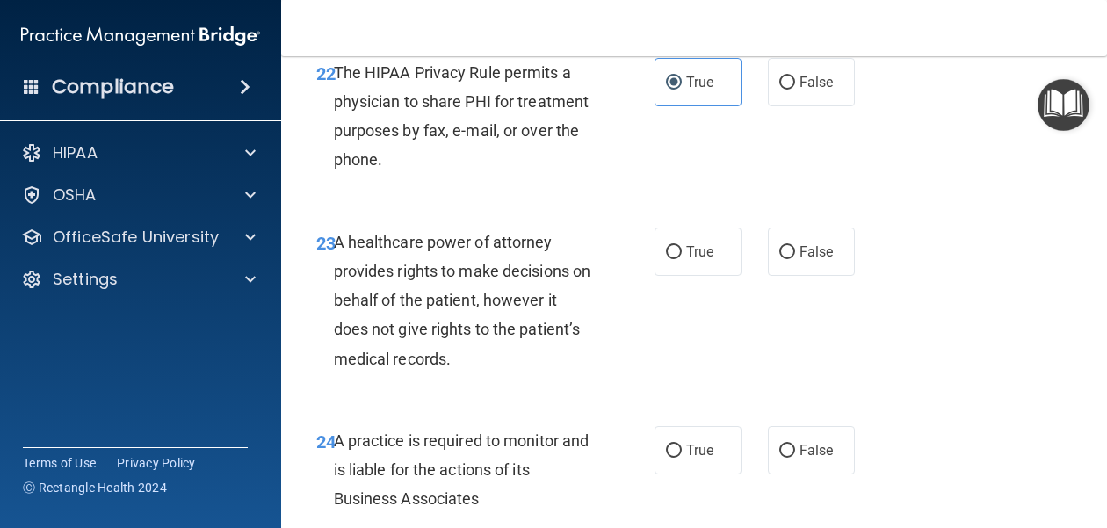
scroll to position [4065, 0]
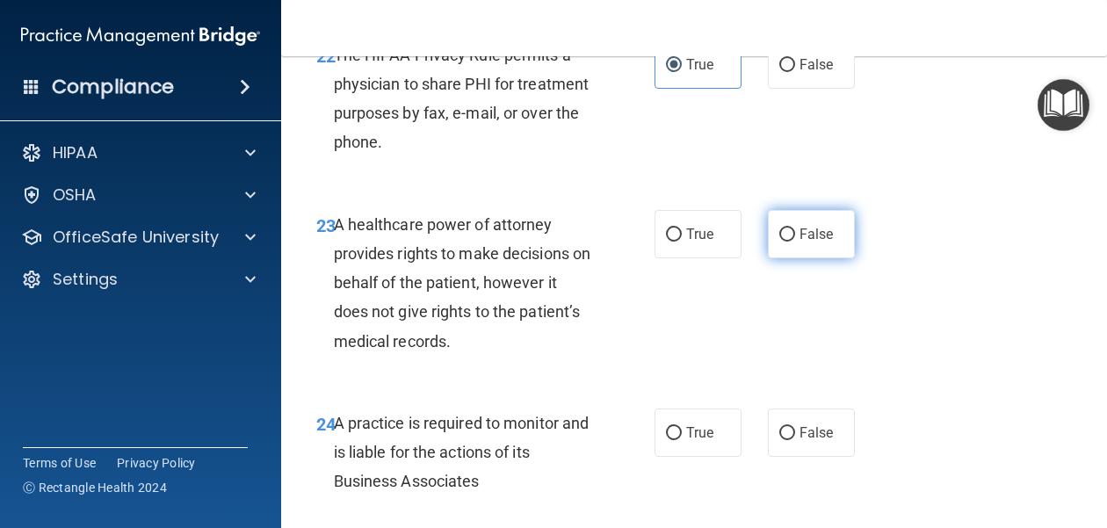
click at [787, 249] on label "False" at bounding box center [811, 234] width 87 height 48
click at [787, 242] on input "False" at bounding box center [787, 234] width 16 height 13
radio input "true"
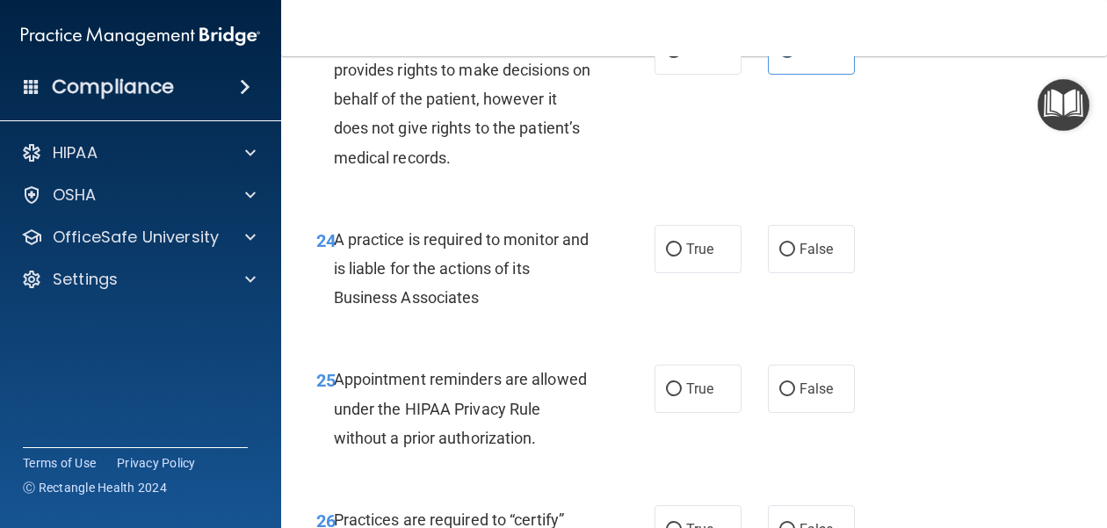
scroll to position [4252, 0]
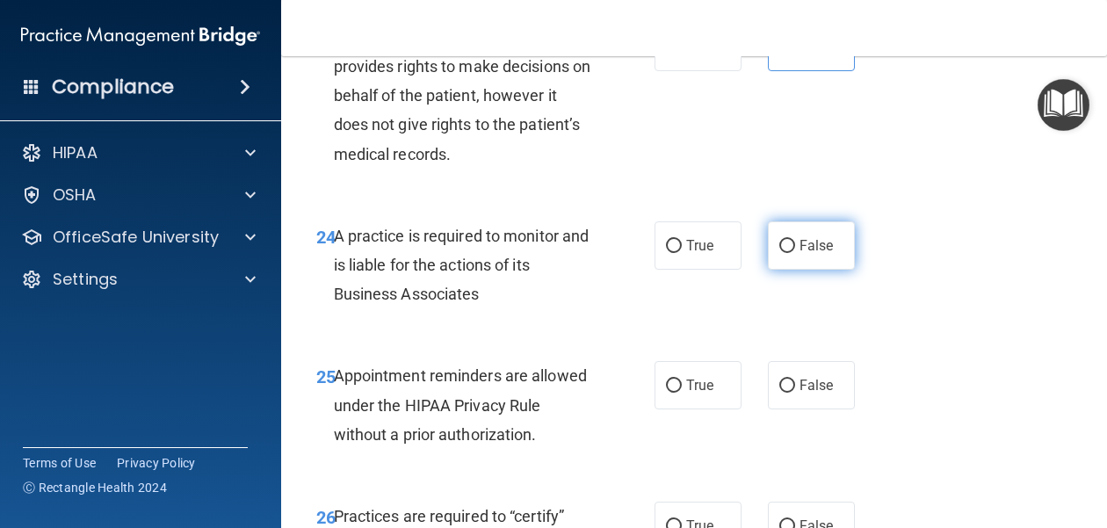
click at [805, 251] on span "False" at bounding box center [816, 245] width 34 height 17
click at [795, 251] on input "False" at bounding box center [787, 246] width 16 height 13
radio input "true"
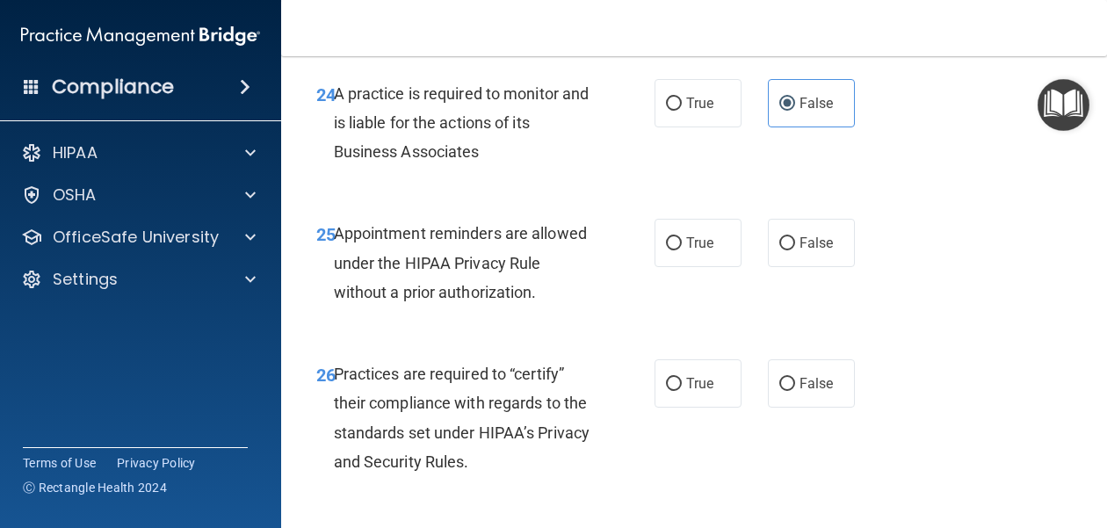
scroll to position [4395, 0]
click at [685, 248] on label "True" at bounding box center [697, 242] width 87 height 48
click at [682, 248] on input "True" at bounding box center [674, 242] width 16 height 13
radio input "true"
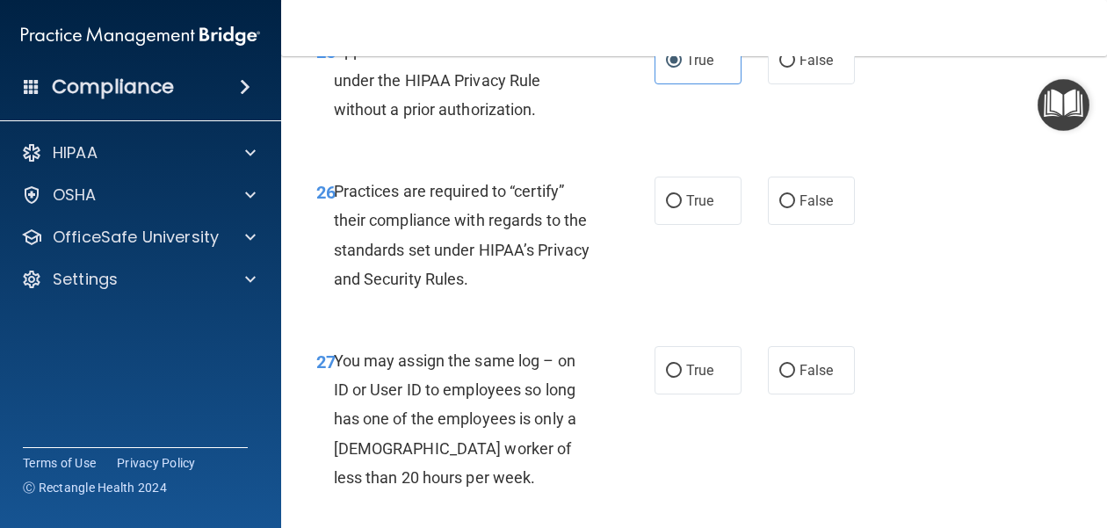
scroll to position [4579, 0]
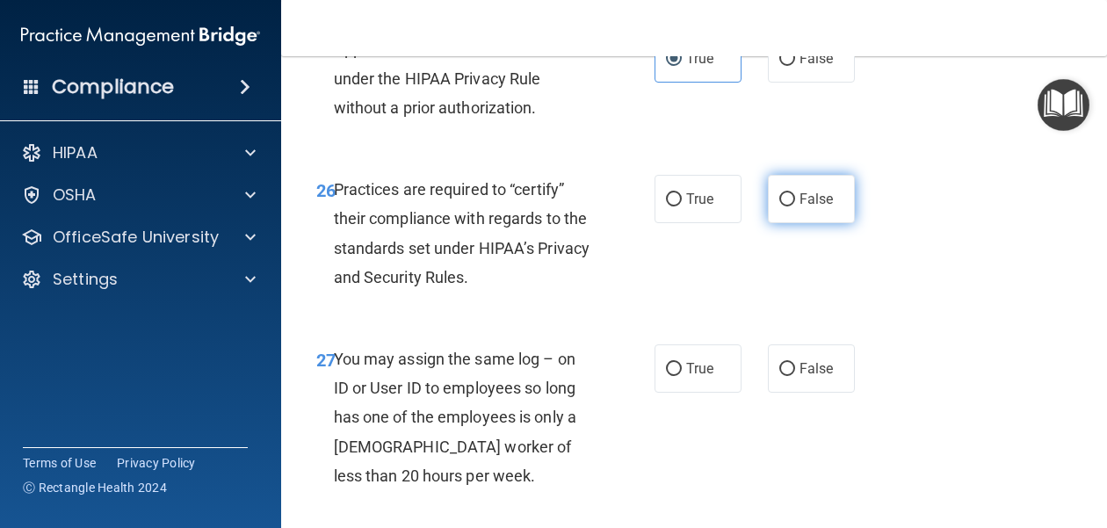
click at [796, 196] on label "False" at bounding box center [811, 199] width 87 height 48
click at [795, 196] on input "False" at bounding box center [787, 199] width 16 height 13
radio input "true"
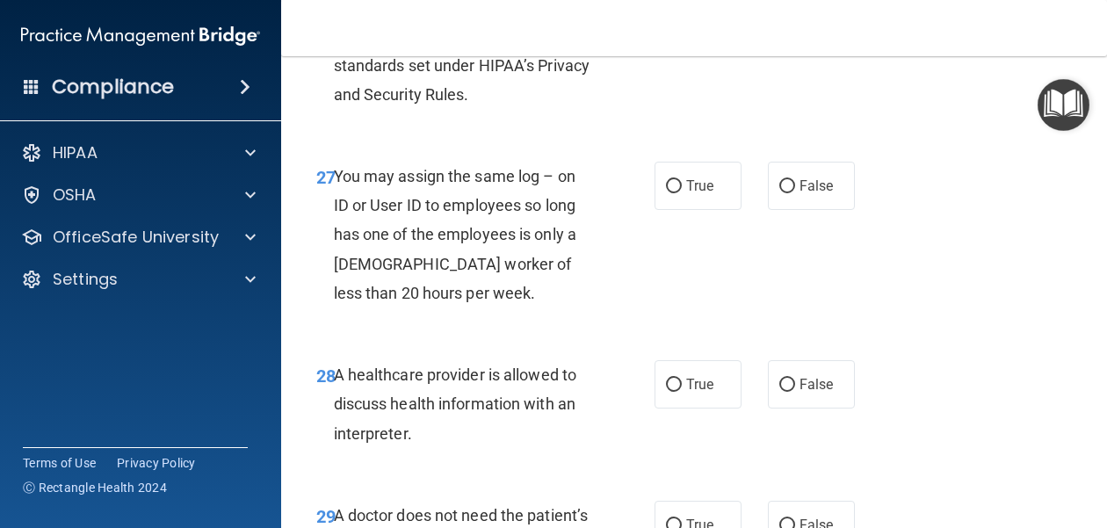
scroll to position [4767, 0]
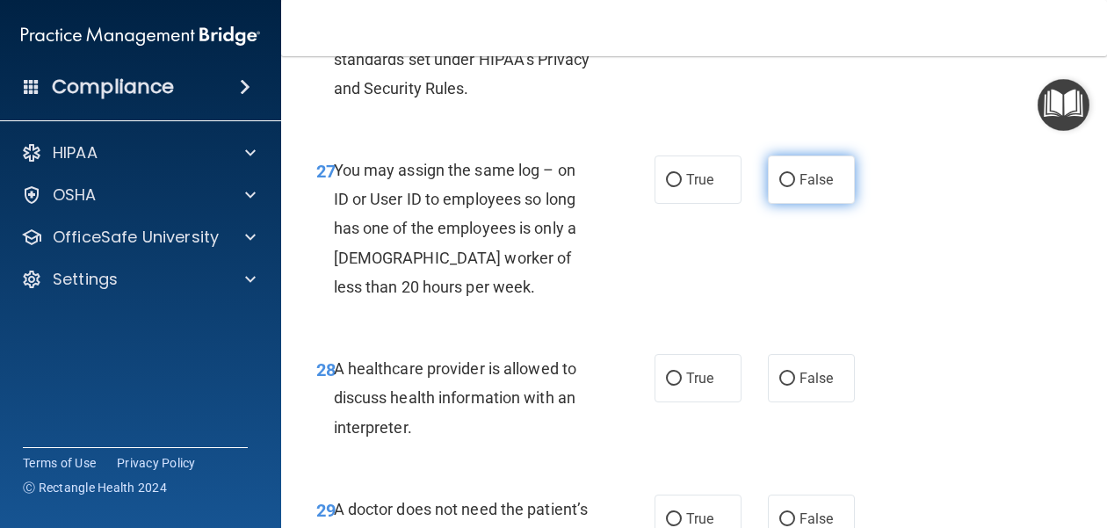
click at [788, 184] on input "False" at bounding box center [787, 180] width 16 height 13
radio input "true"
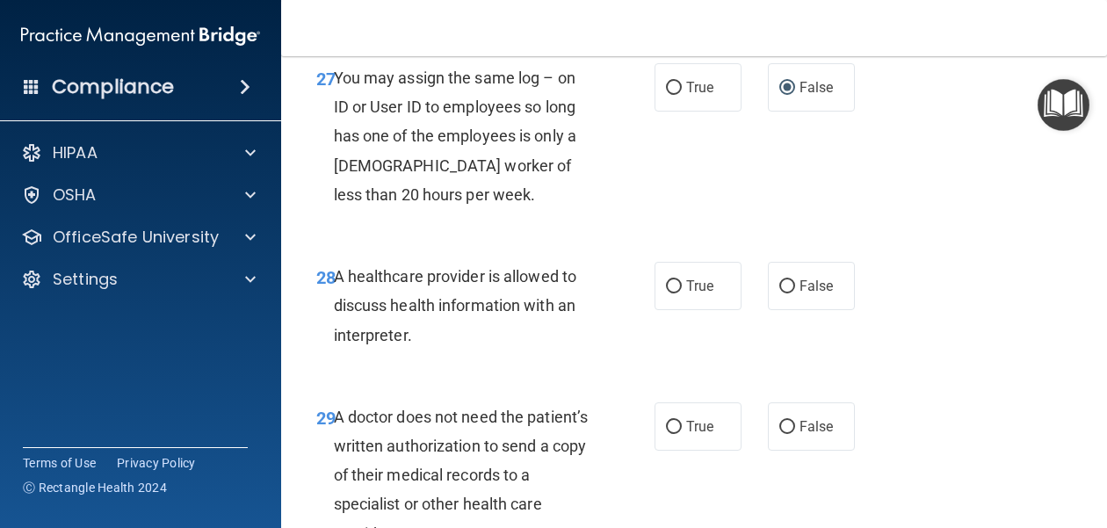
scroll to position [4862, 0]
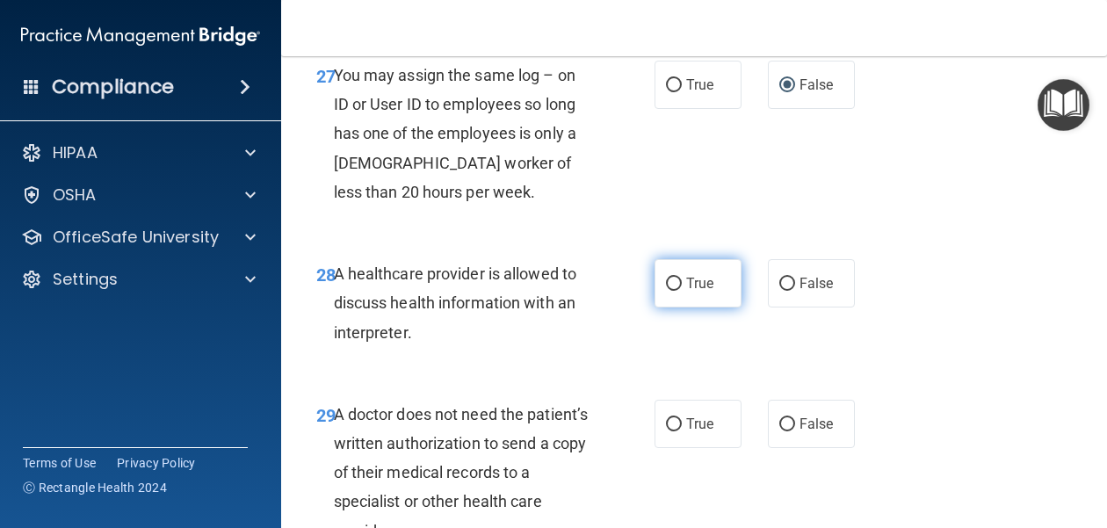
click at [688, 265] on label "True" at bounding box center [697, 283] width 87 height 48
click at [682, 278] on input "True" at bounding box center [674, 284] width 16 height 13
radio input "true"
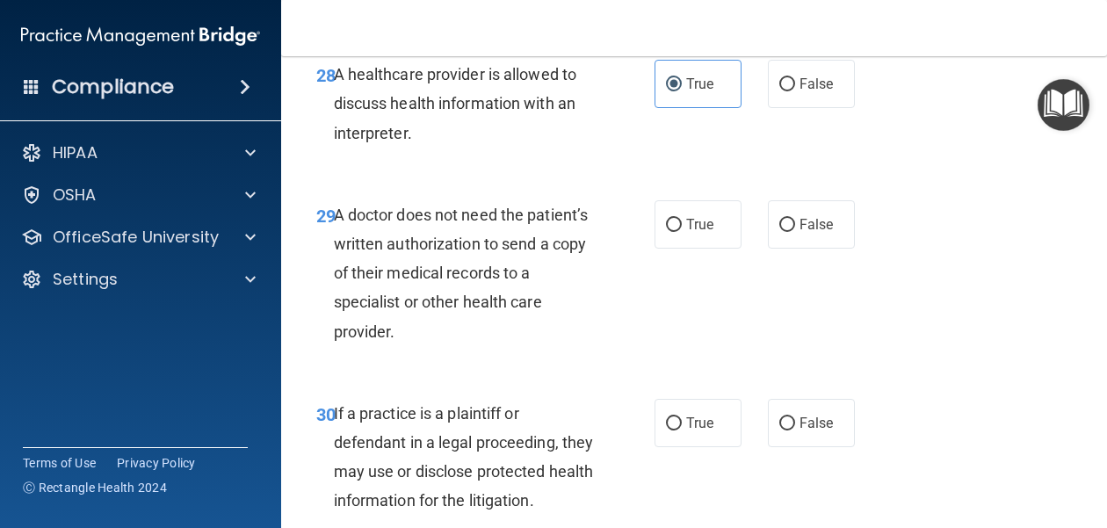
scroll to position [5065, 0]
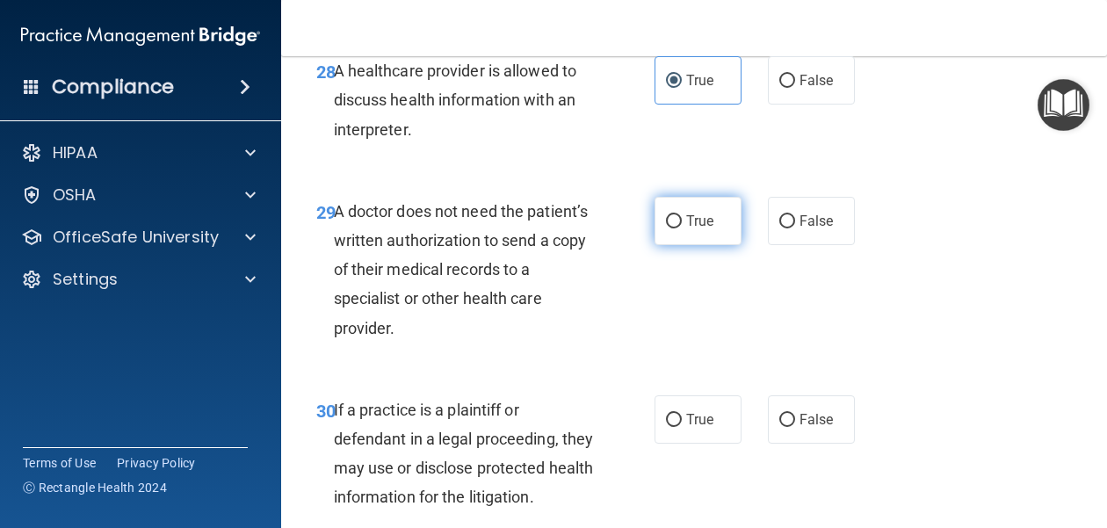
click at [679, 233] on label "True" at bounding box center [697, 221] width 87 height 48
click at [679, 228] on input "True" at bounding box center [674, 221] width 16 height 13
radio input "true"
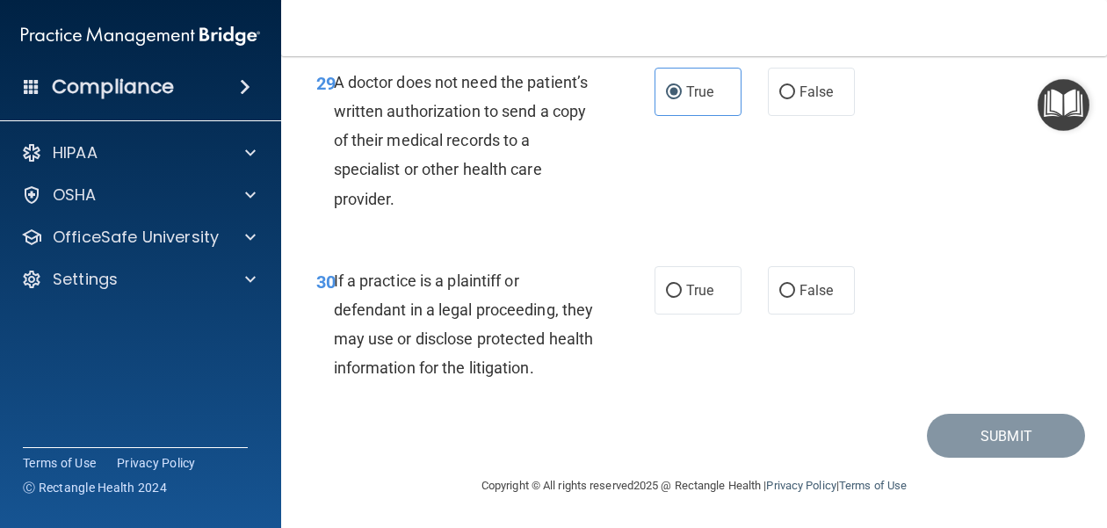
scroll to position [5195, 0]
click at [684, 278] on label "True" at bounding box center [697, 290] width 87 height 48
click at [682, 285] on input "True" at bounding box center [674, 291] width 16 height 13
radio input "true"
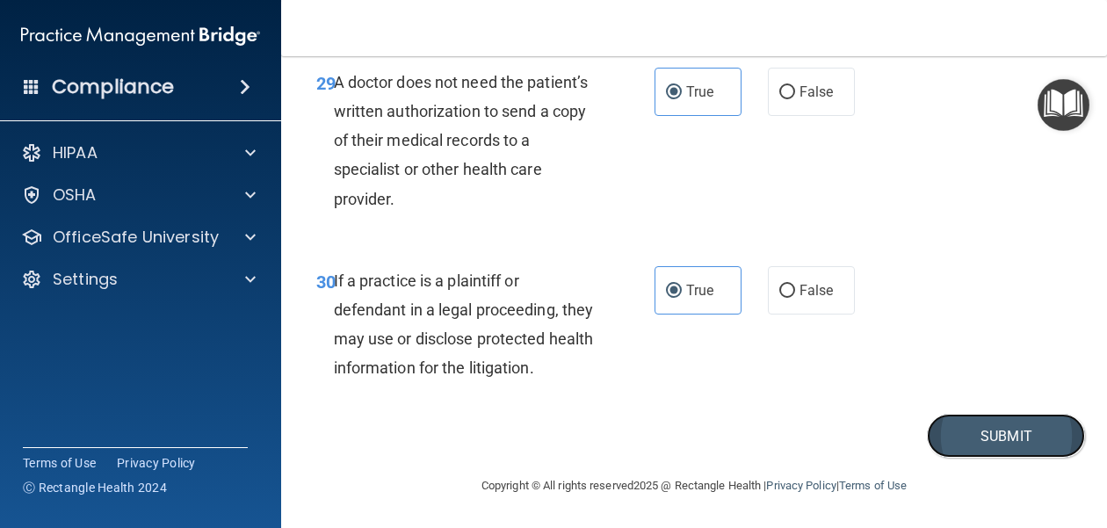
click at [989, 439] on button "Submit" at bounding box center [1006, 436] width 158 height 45
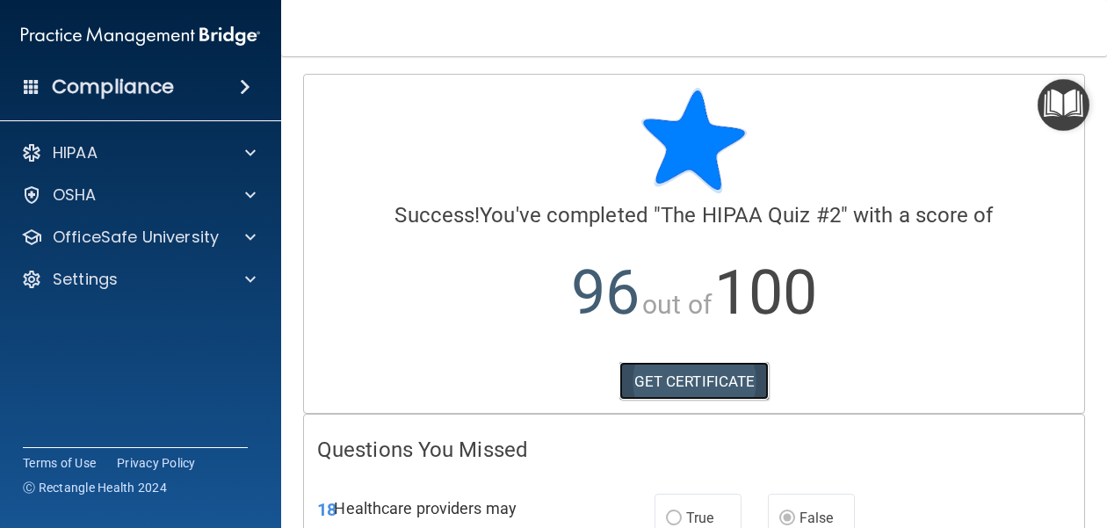
click at [711, 379] on link "GET CERTIFICATE" at bounding box center [694, 381] width 150 height 39
click at [204, 41] on img at bounding box center [140, 35] width 239 height 35
click at [240, 89] on span at bounding box center [245, 86] width 11 height 21
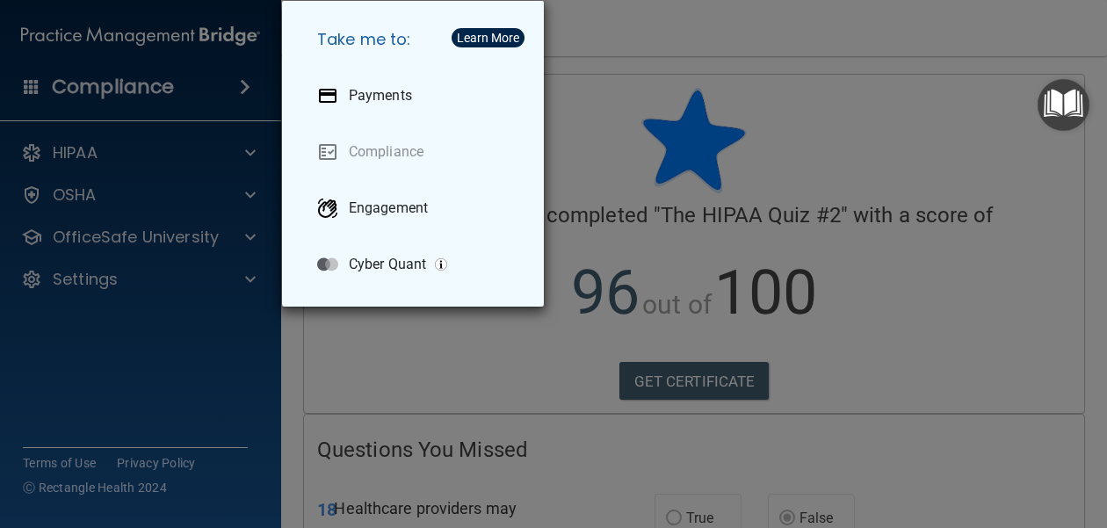
click at [240, 89] on div "Take me to: Payments Compliance Engagement Cyber Quant" at bounding box center [553, 264] width 1107 height 528
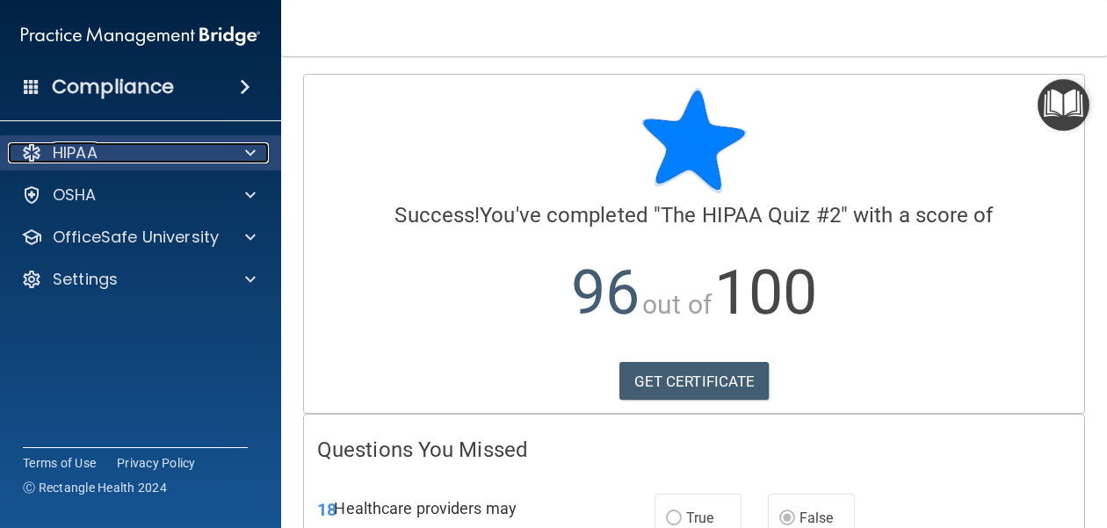
click at [255, 150] on span at bounding box center [250, 152] width 11 height 21
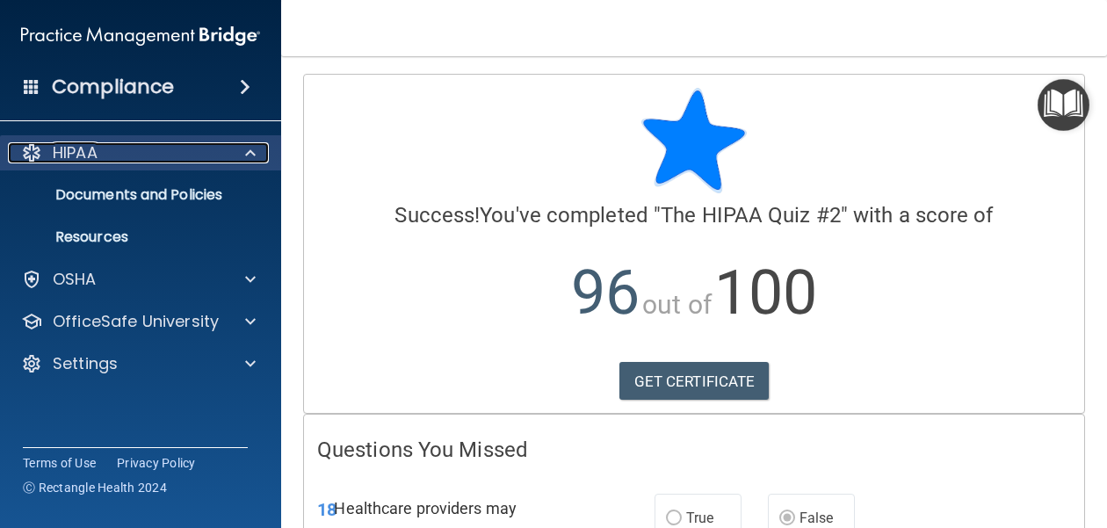
click at [255, 150] on span at bounding box center [250, 152] width 11 height 21
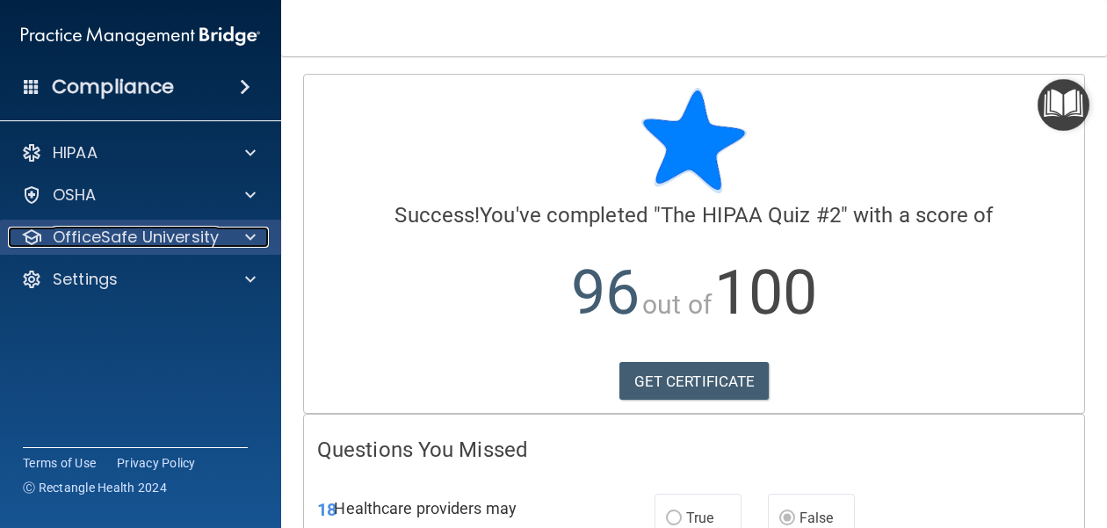
click at [249, 235] on span at bounding box center [250, 237] width 11 height 21
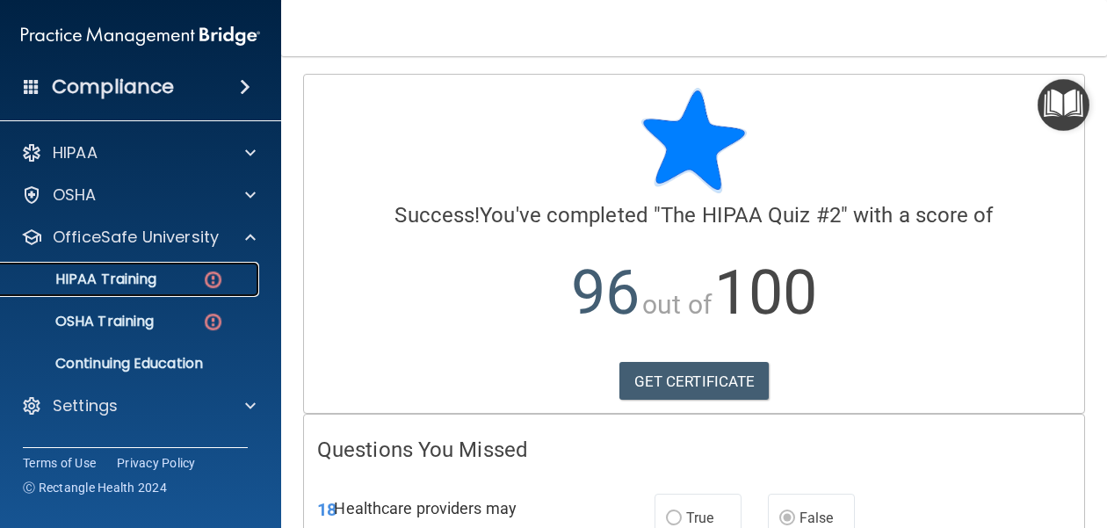
click at [126, 285] on p "HIPAA Training" at bounding box center [83, 280] width 145 height 18
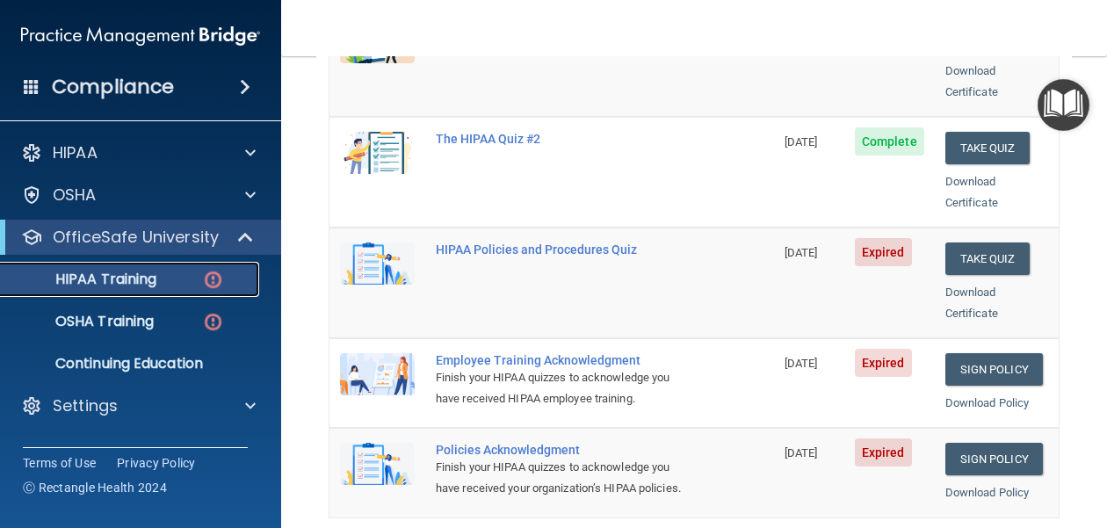
scroll to position [339, 0]
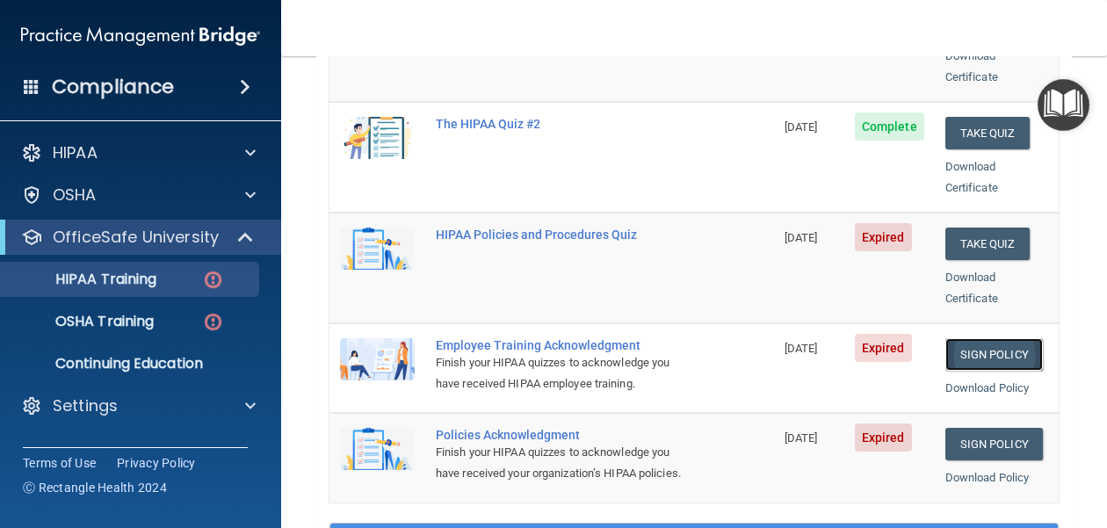
click at [1001, 338] on link "Sign Policy" at bounding box center [993, 354] width 97 height 32
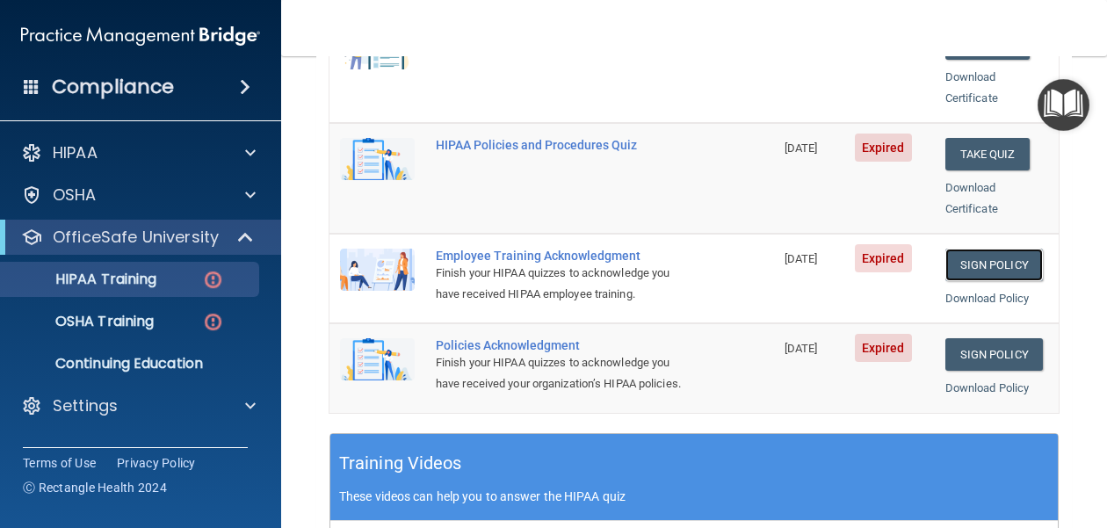
scroll to position [453, 0]
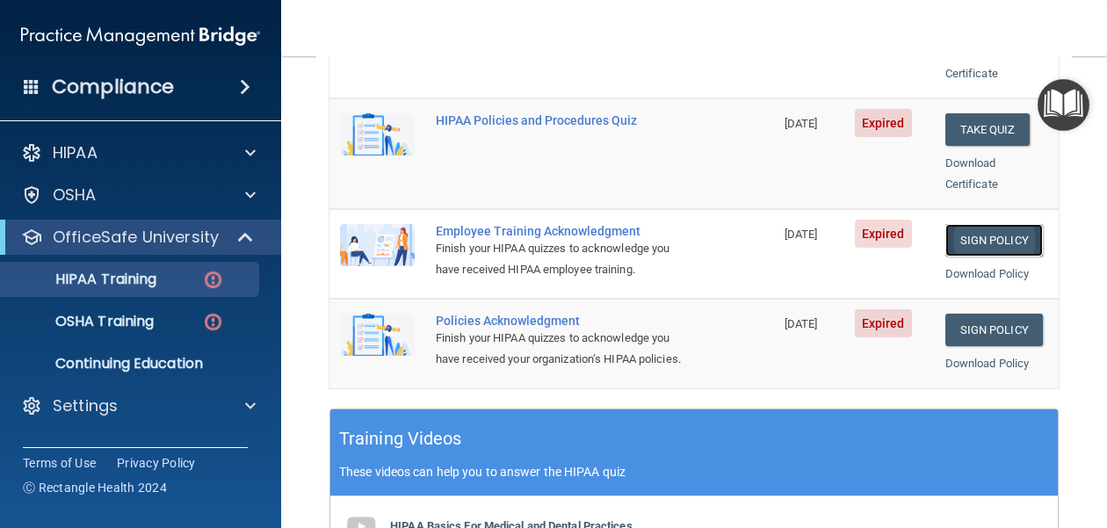
click at [999, 224] on link "Sign Policy" at bounding box center [993, 240] width 97 height 32
click at [213, 280] on img at bounding box center [213, 280] width 22 height 22
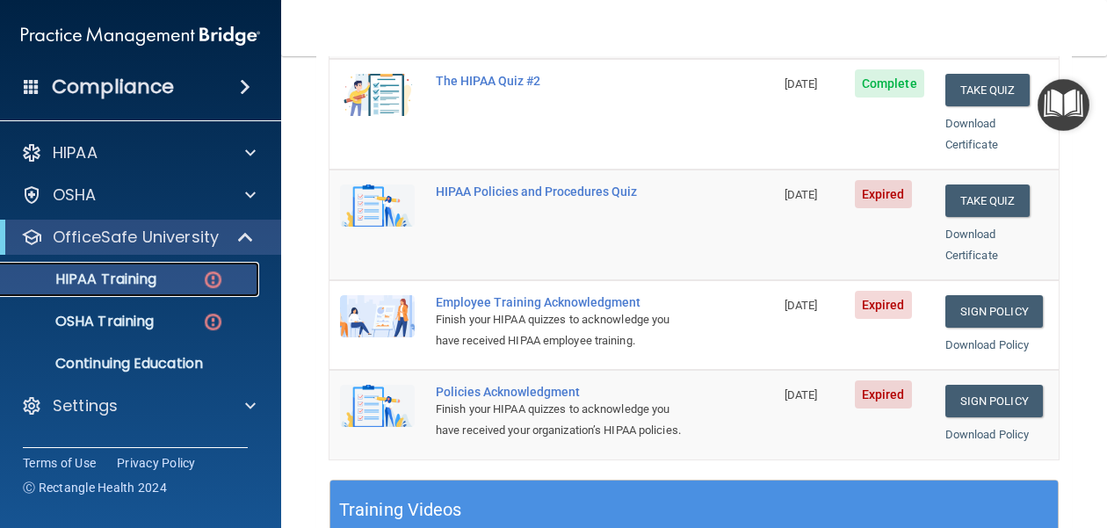
scroll to position [0, 0]
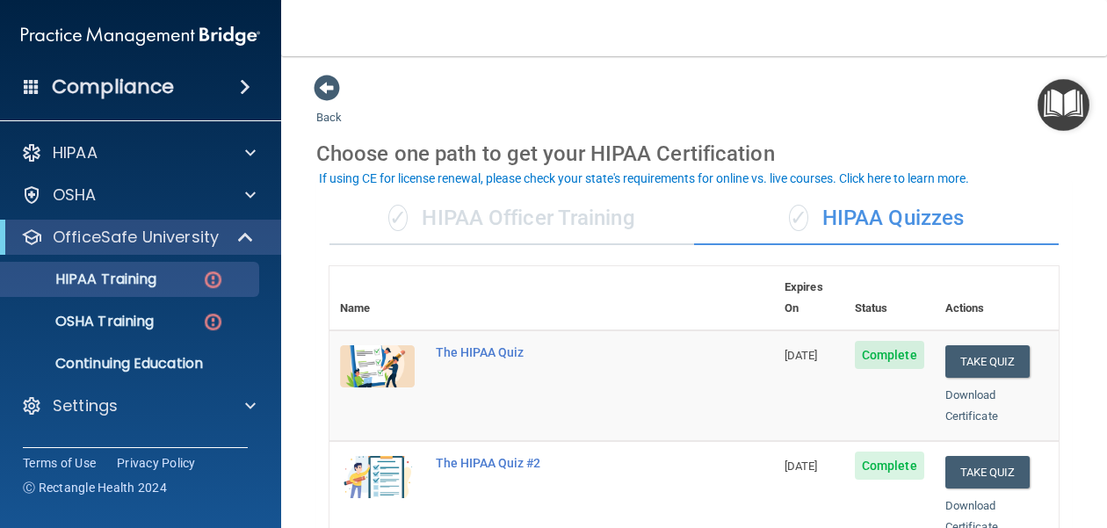
click at [877, 285] on th "Status" at bounding box center [889, 298] width 90 height 64
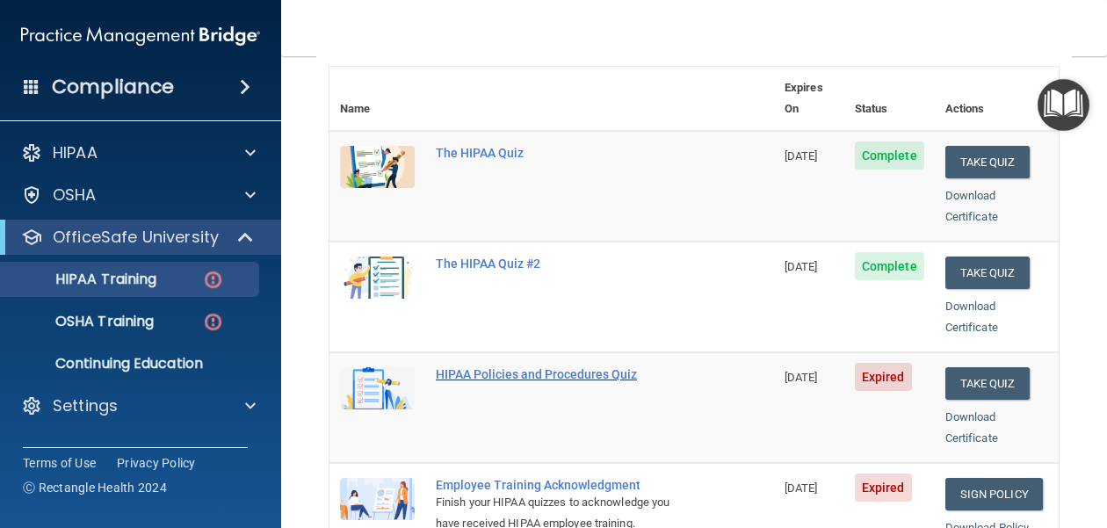
scroll to position [212, 0]
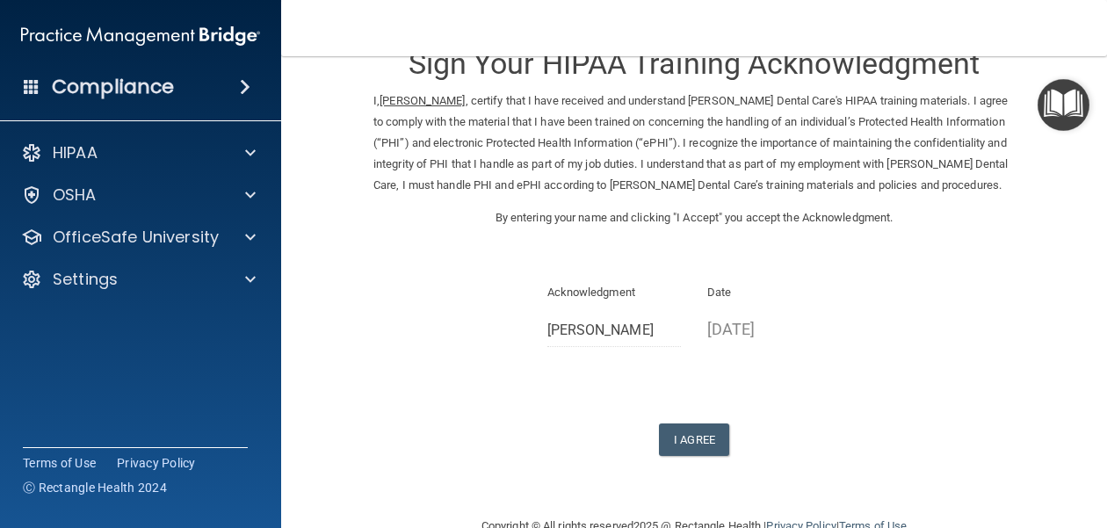
scroll to position [87, 0]
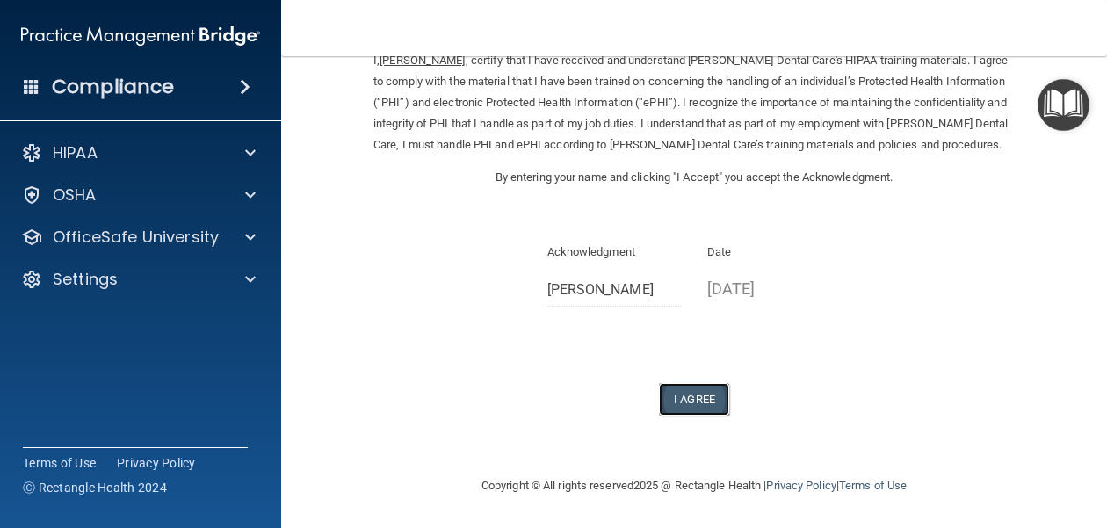
click at [699, 403] on button "I Agree" at bounding box center [694, 399] width 70 height 32
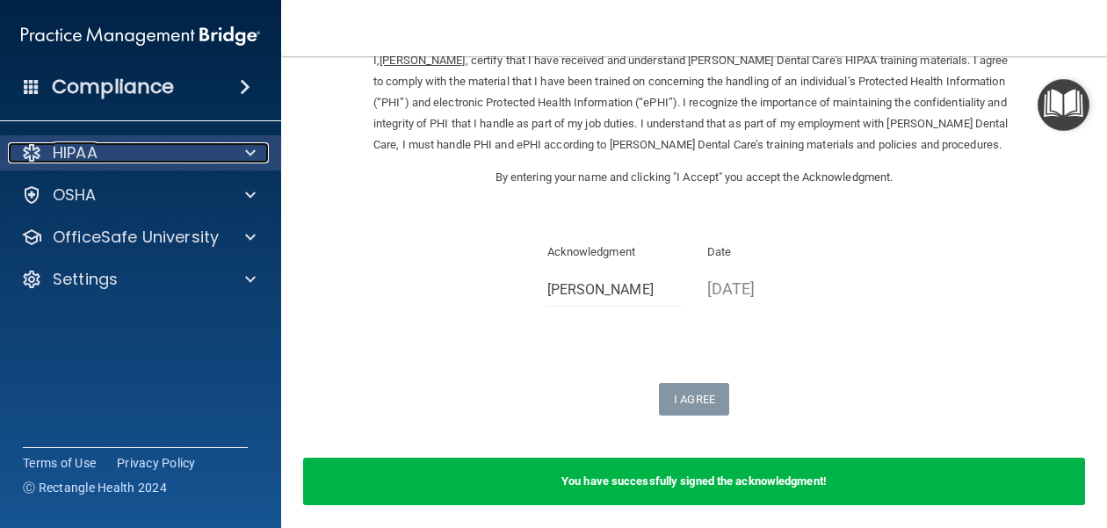
click at [244, 155] on div at bounding box center [248, 152] width 44 height 21
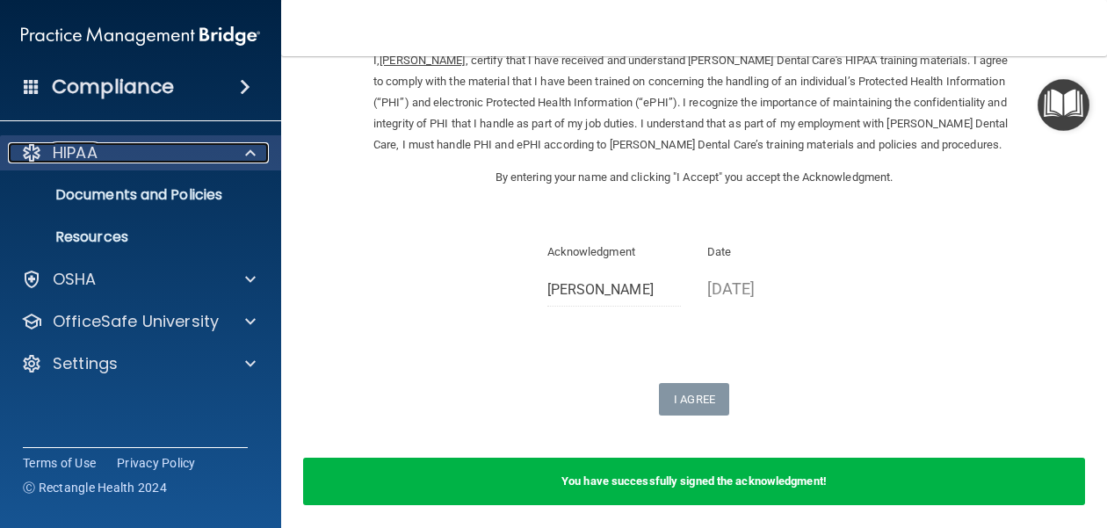
click at [245, 154] on span at bounding box center [250, 152] width 11 height 21
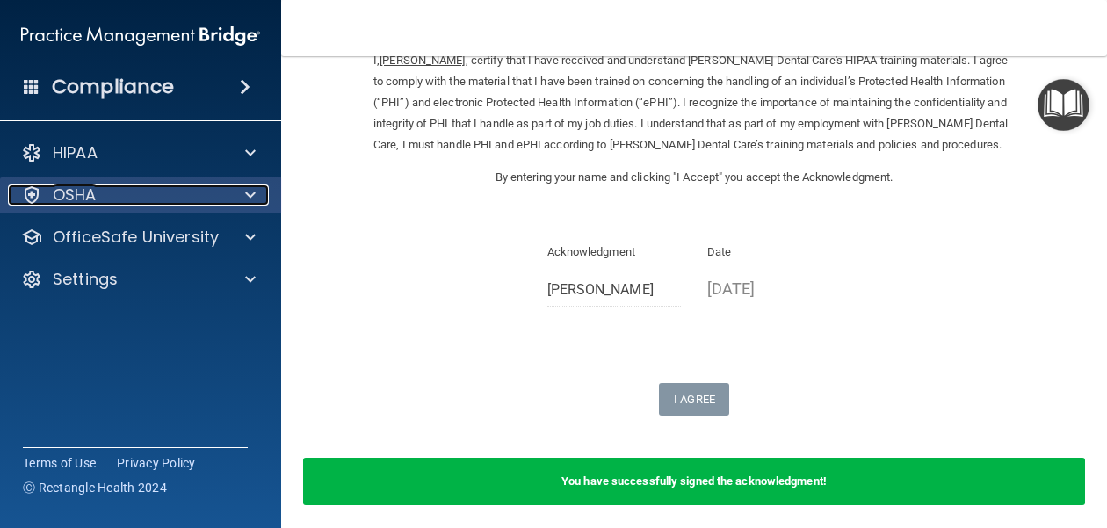
click at [245, 205] on span at bounding box center [250, 194] width 11 height 21
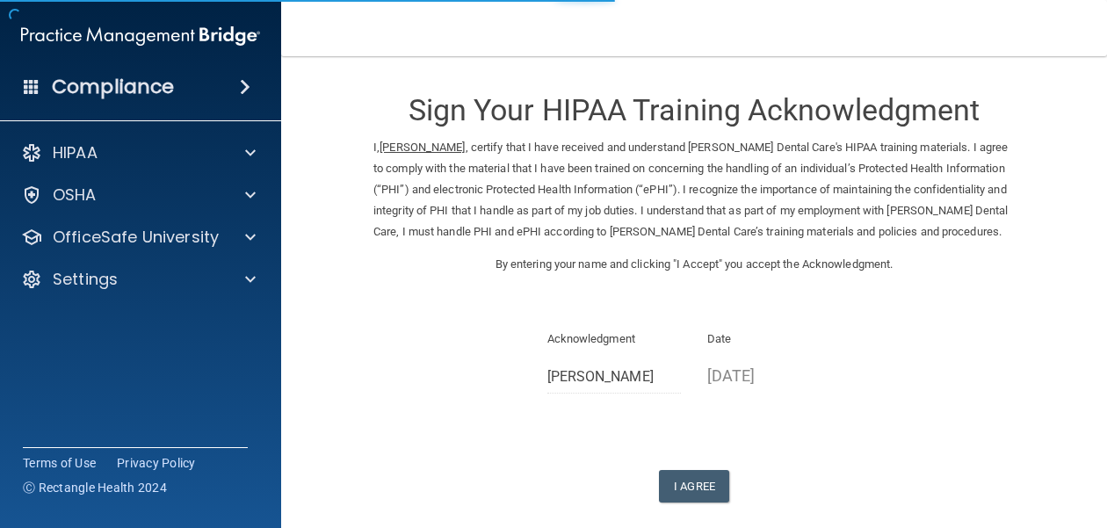
scroll to position [87, 0]
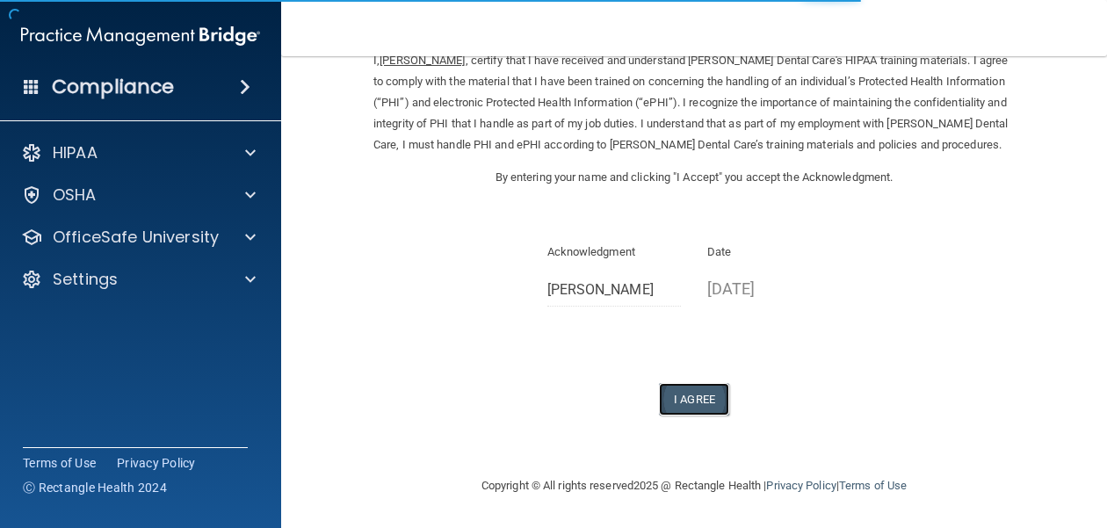
click at [696, 404] on button "I Agree" at bounding box center [694, 399] width 70 height 32
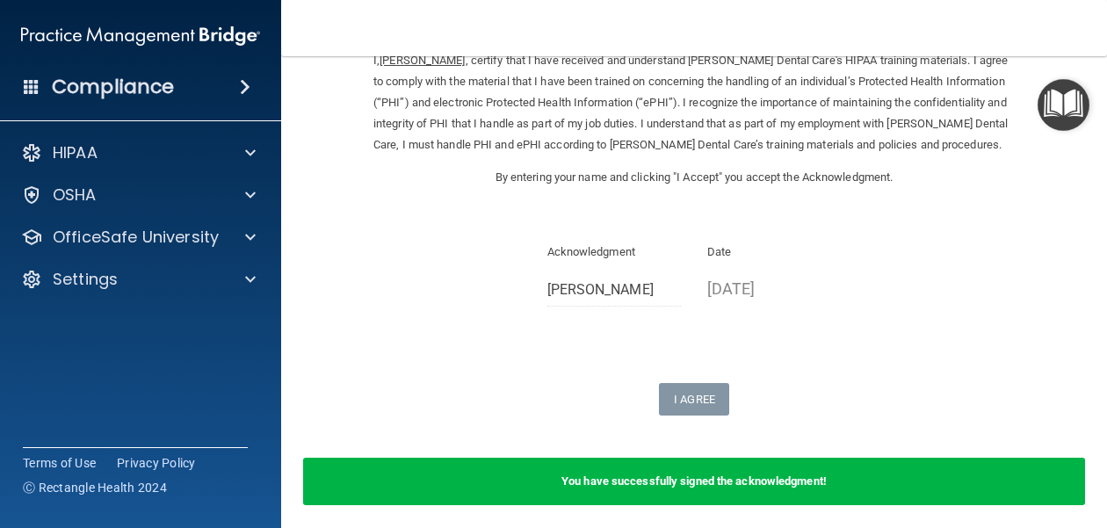
click at [717, 489] on div "You have successfully signed the acknowledgment!" at bounding box center [694, 481] width 782 height 47
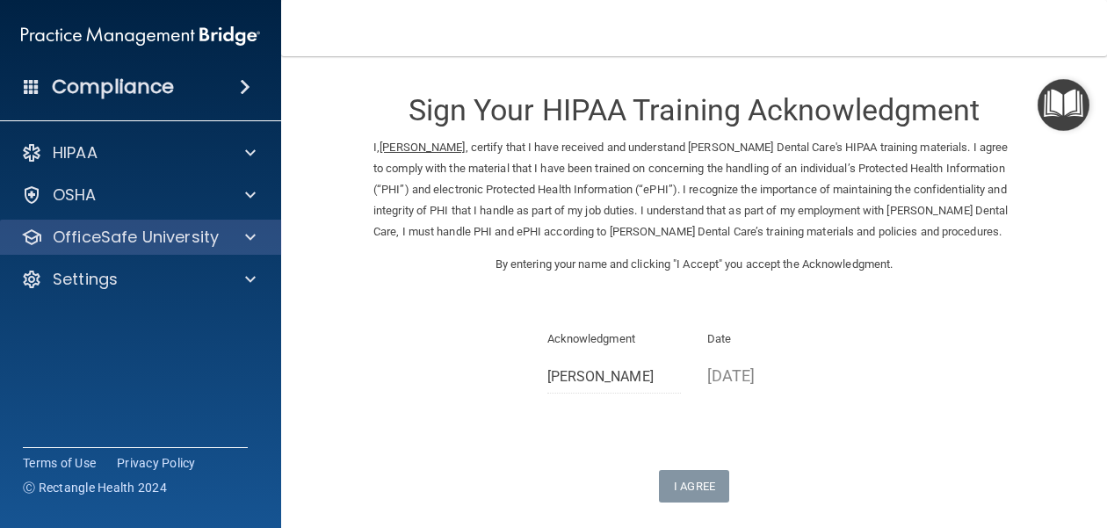
click at [244, 226] on div "OfficeSafe University" at bounding box center [141, 237] width 282 height 35
click at [249, 237] on span at bounding box center [250, 237] width 11 height 21
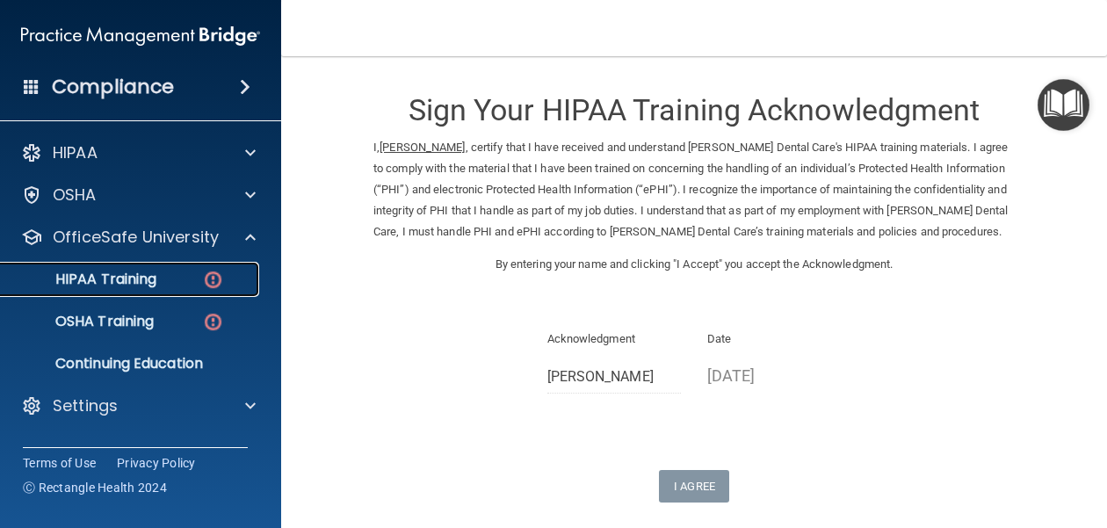
click at [138, 279] on p "HIPAA Training" at bounding box center [83, 280] width 145 height 18
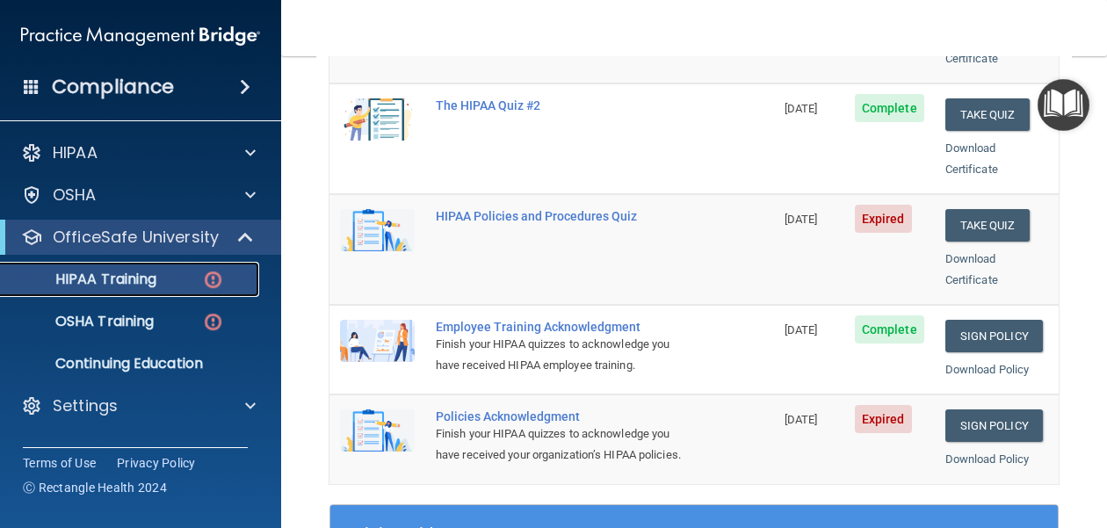
scroll to position [360, 0]
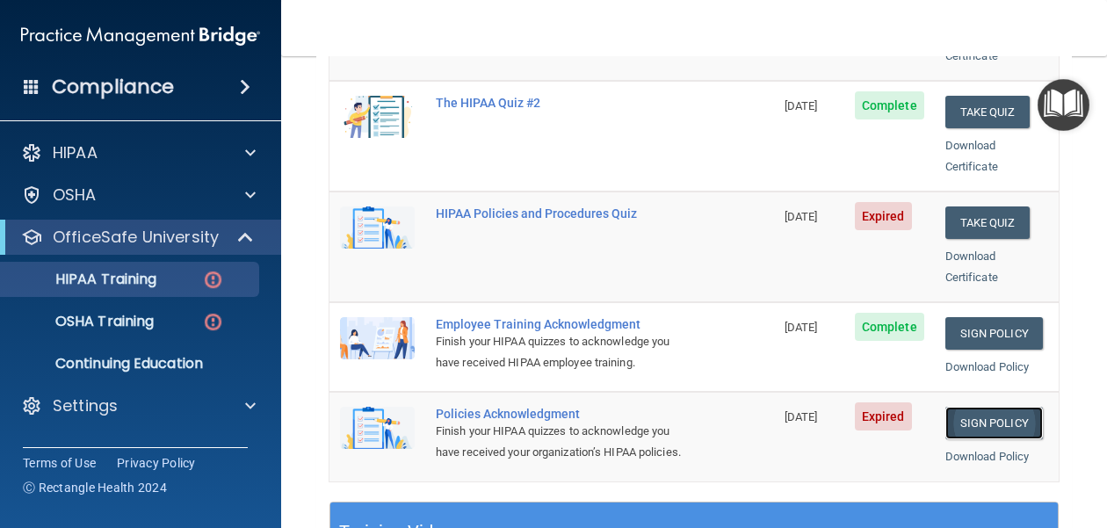
click at [996, 407] on link "Sign Policy" at bounding box center [993, 423] width 97 height 32
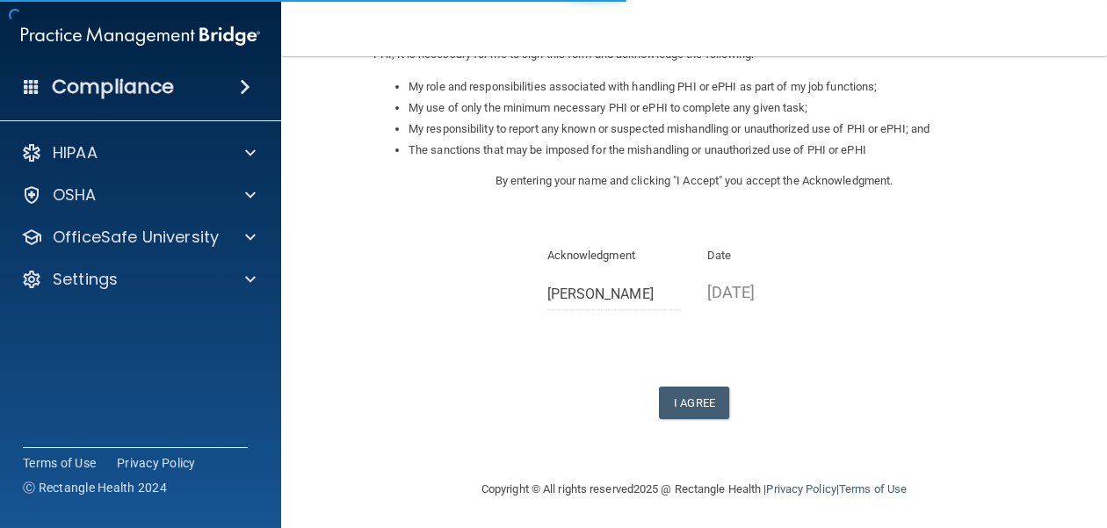
scroll to position [277, 0]
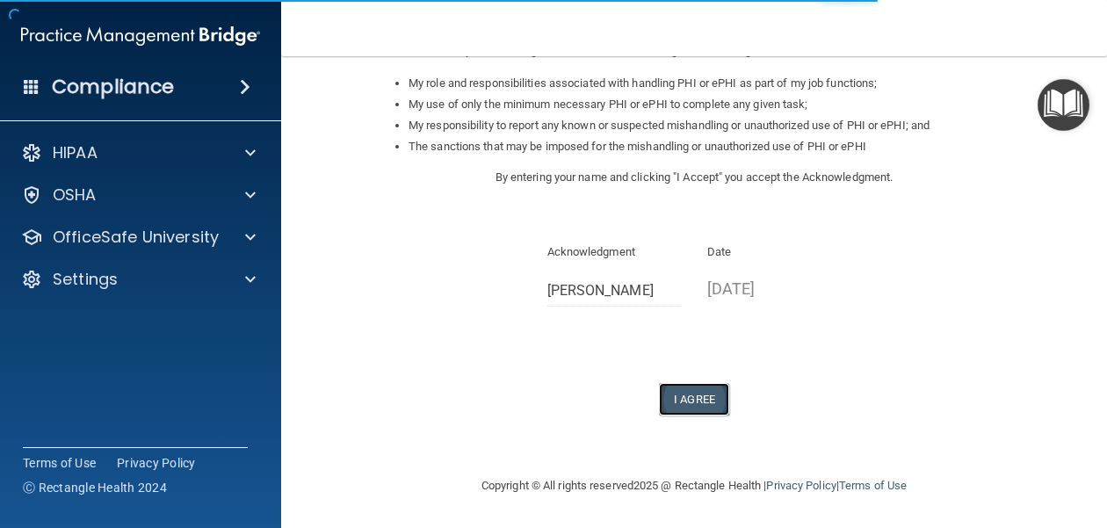
click at [710, 402] on button "I Agree" at bounding box center [694, 399] width 70 height 32
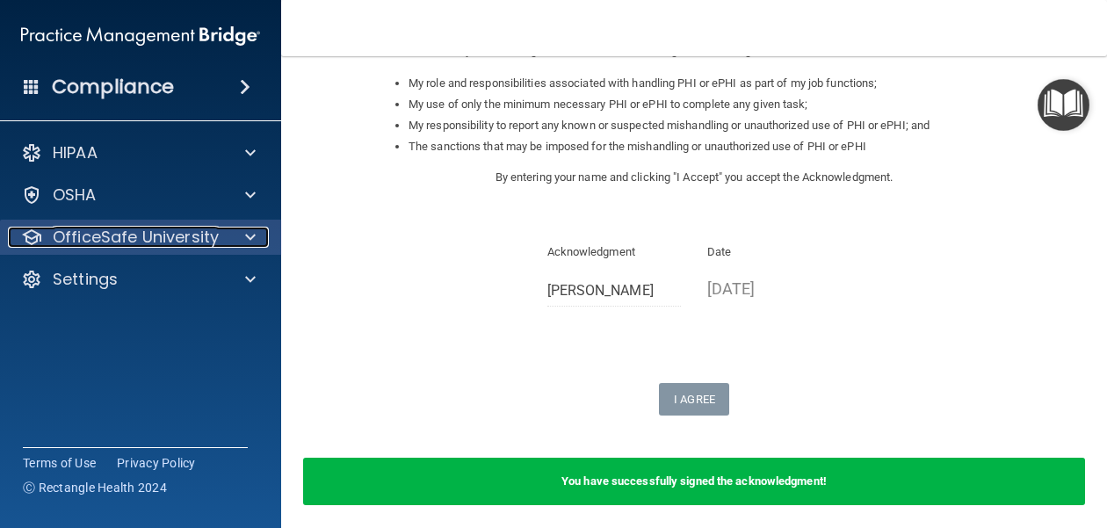
click at [252, 235] on span at bounding box center [250, 237] width 11 height 21
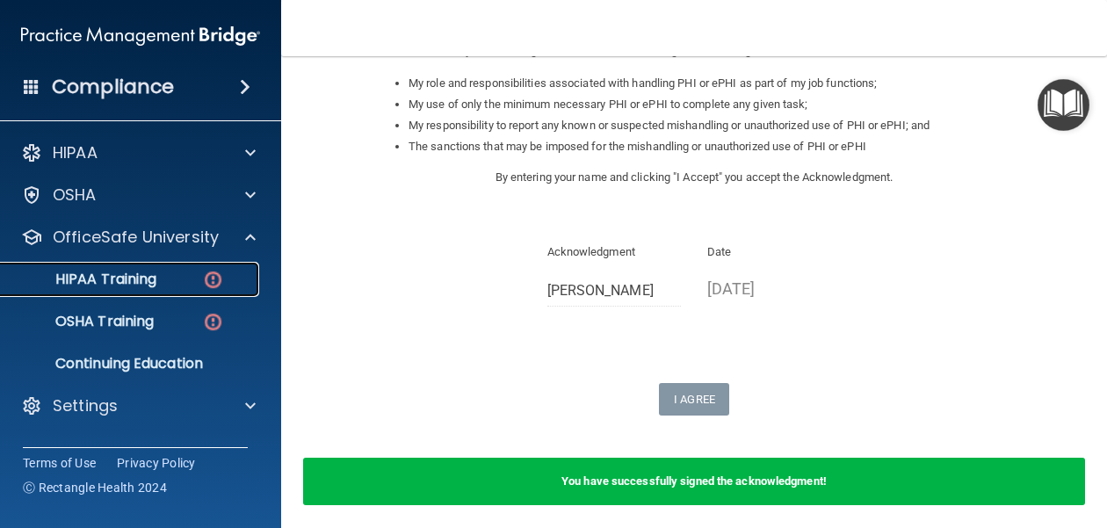
click at [147, 275] on p "HIPAA Training" at bounding box center [83, 280] width 145 height 18
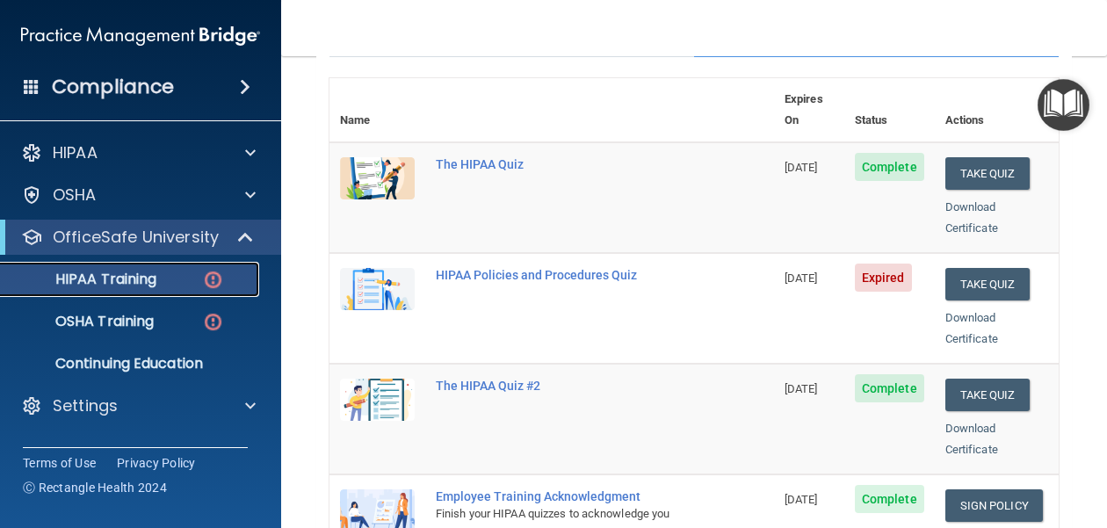
scroll to position [189, 0]
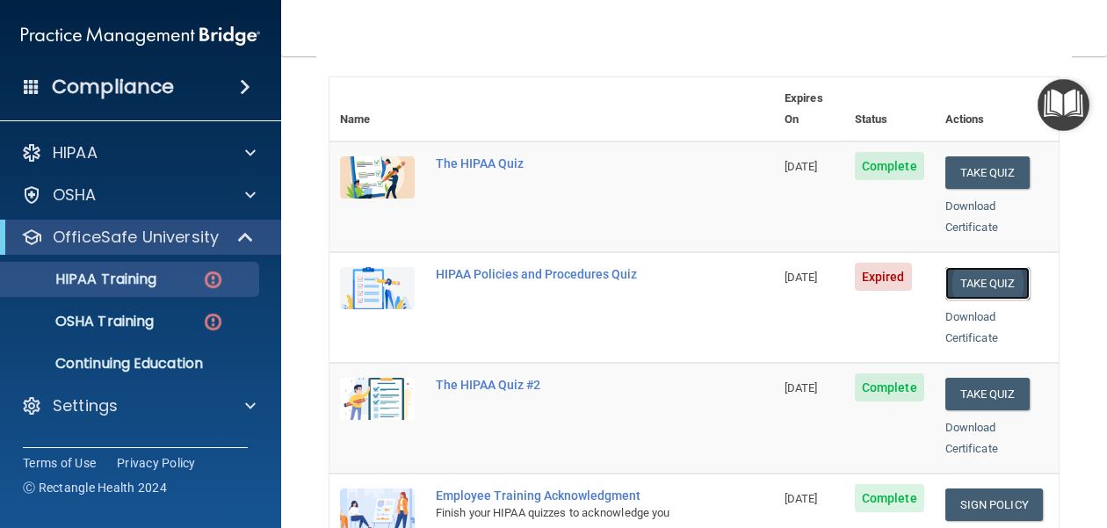
click at [975, 267] on button "Take Quiz" at bounding box center [987, 283] width 84 height 32
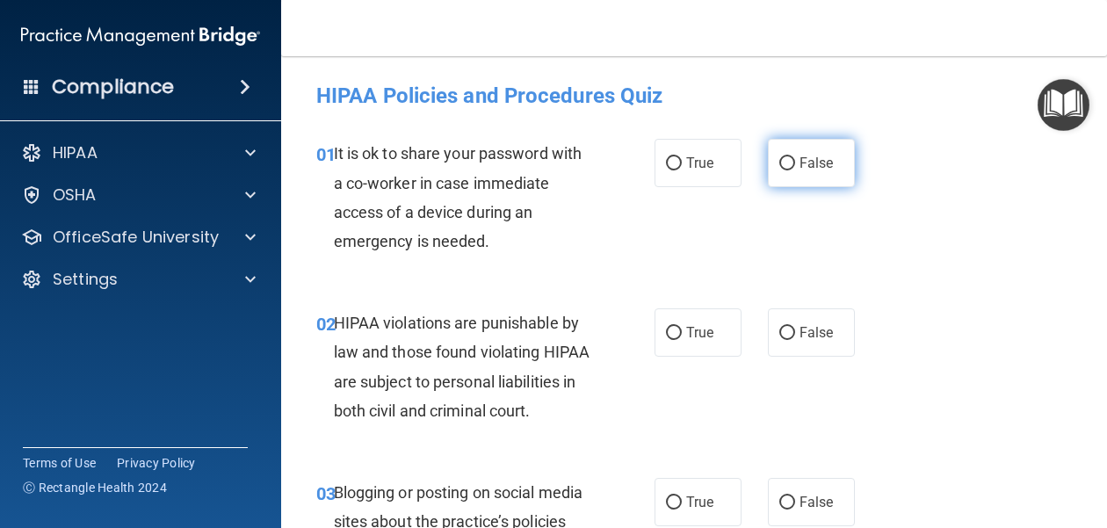
click at [791, 167] on input "False" at bounding box center [787, 163] width 16 height 13
radio input "true"
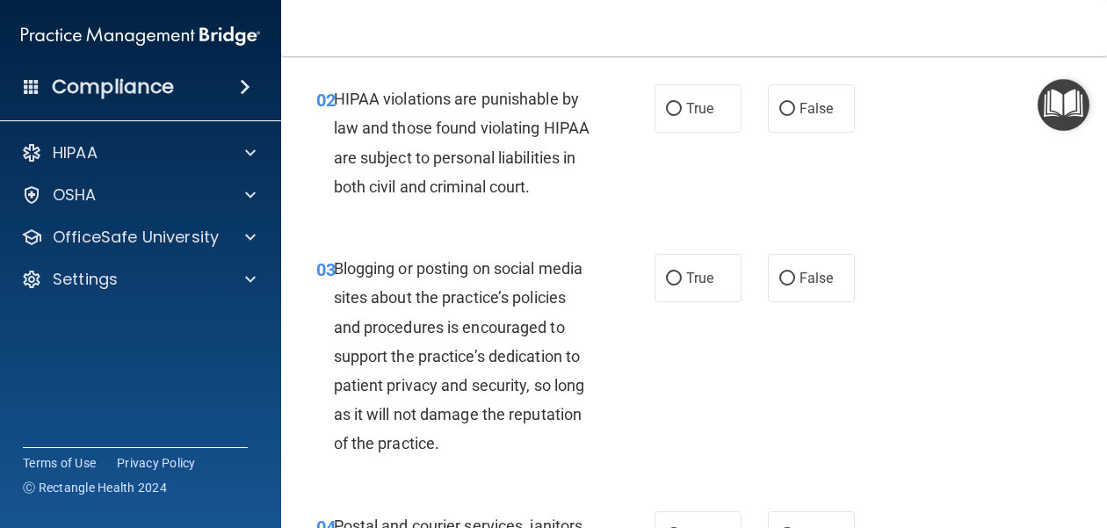
scroll to position [235, 0]
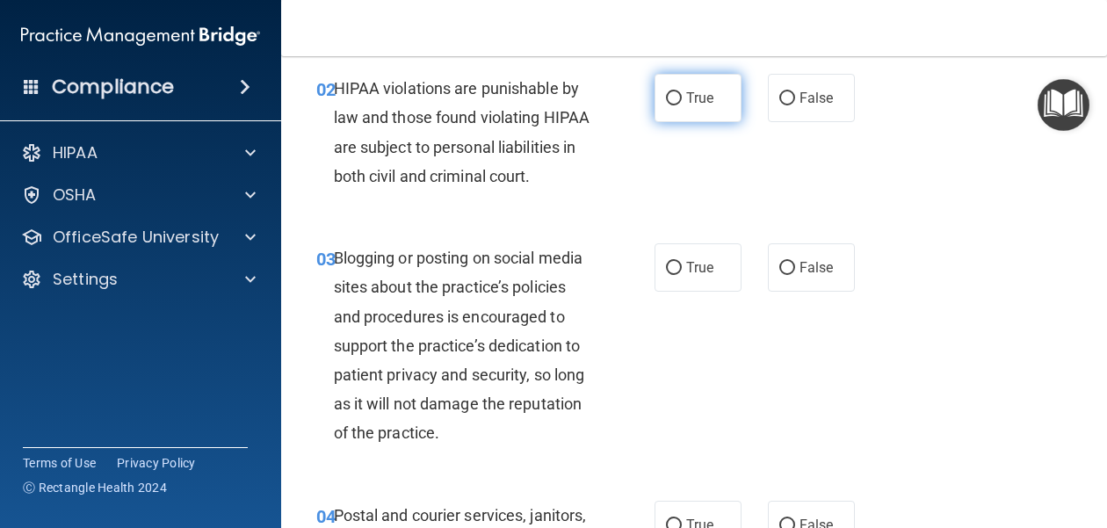
click at [694, 97] on span "True" at bounding box center [699, 98] width 27 height 17
click at [682, 97] on input "True" at bounding box center [674, 98] width 16 height 13
radio input "true"
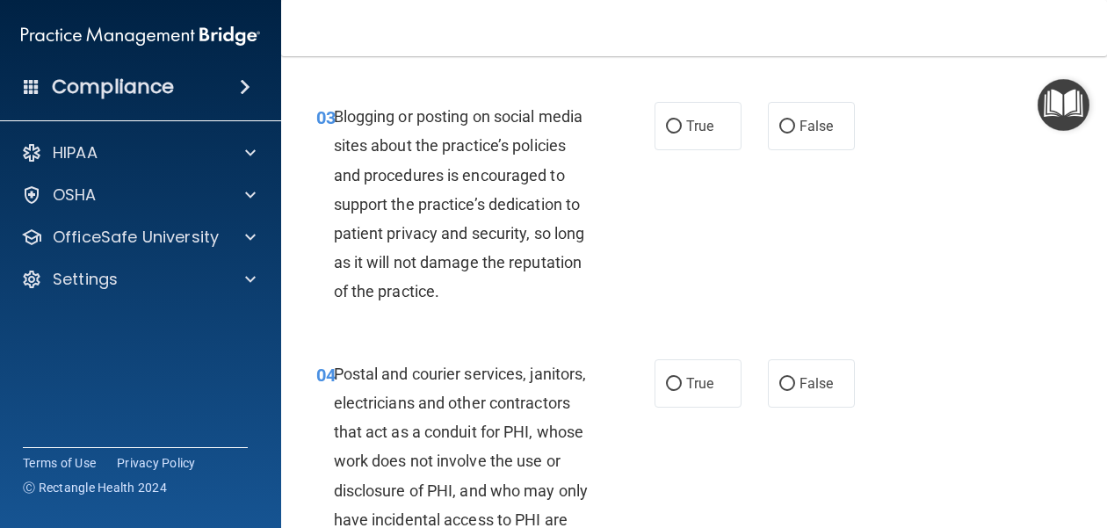
scroll to position [386, 0]
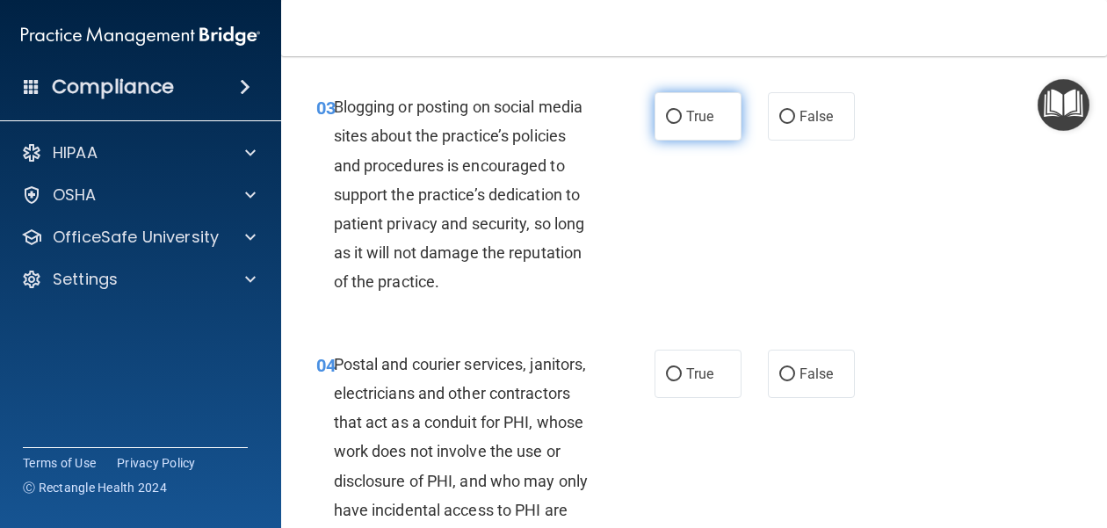
click at [696, 121] on span "True" at bounding box center [699, 116] width 27 height 17
click at [682, 121] on input "True" at bounding box center [674, 117] width 16 height 13
radio input "true"
click at [781, 125] on label "False" at bounding box center [811, 116] width 87 height 48
click at [781, 124] on input "False" at bounding box center [787, 117] width 16 height 13
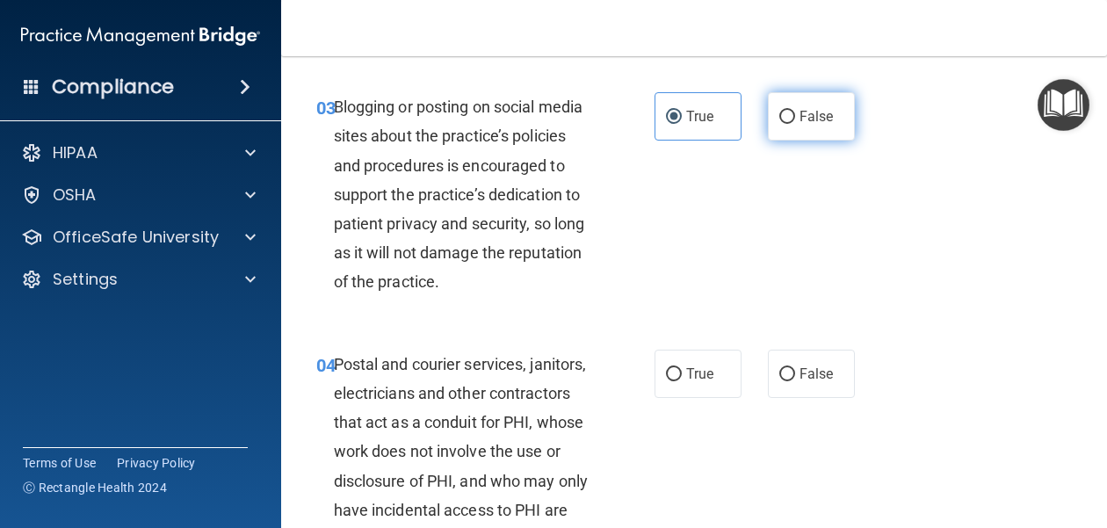
radio input "true"
radio input "false"
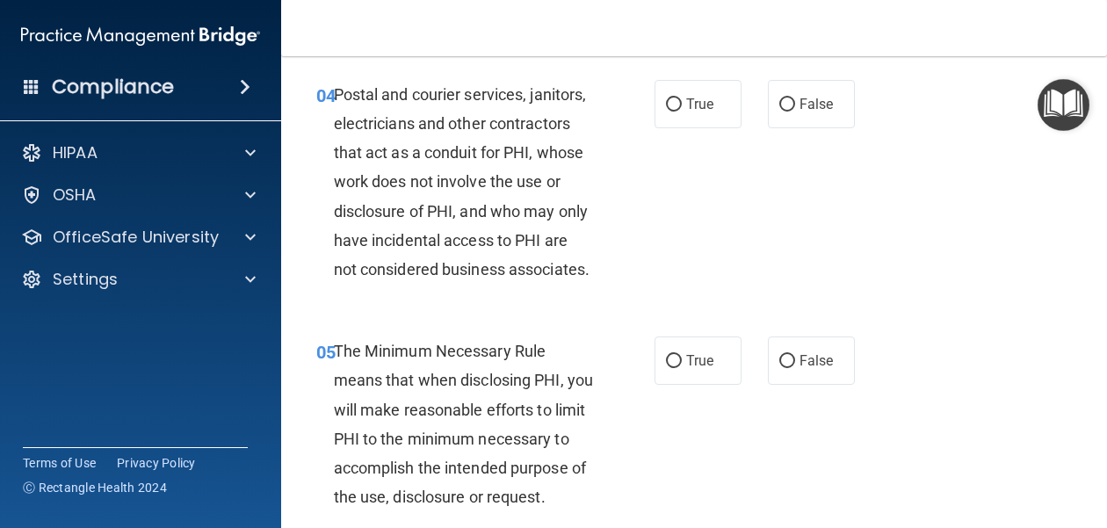
scroll to position [657, 0]
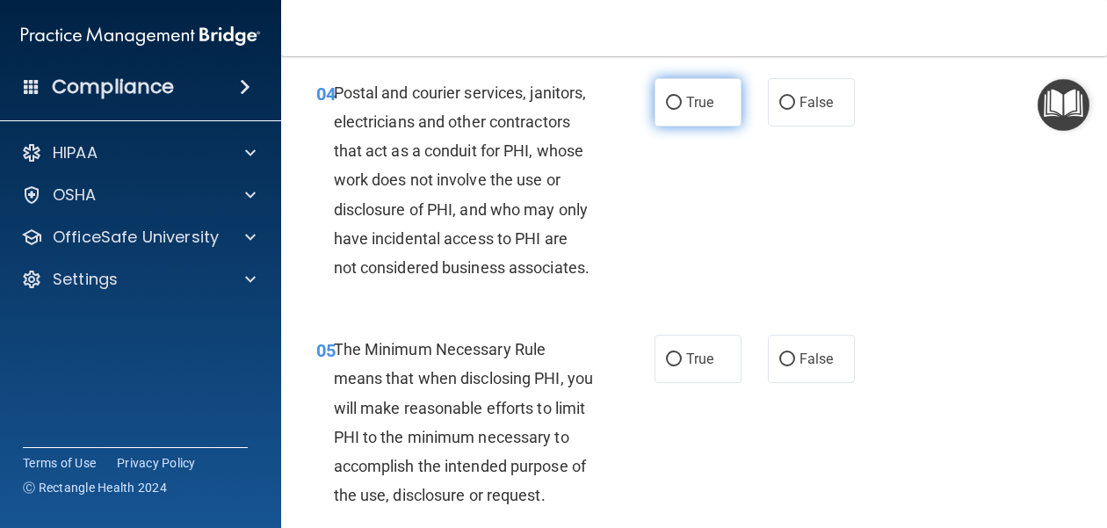
click at [697, 104] on span "True" at bounding box center [699, 102] width 27 height 17
click at [682, 104] on input "True" at bounding box center [674, 103] width 16 height 13
radio input "true"
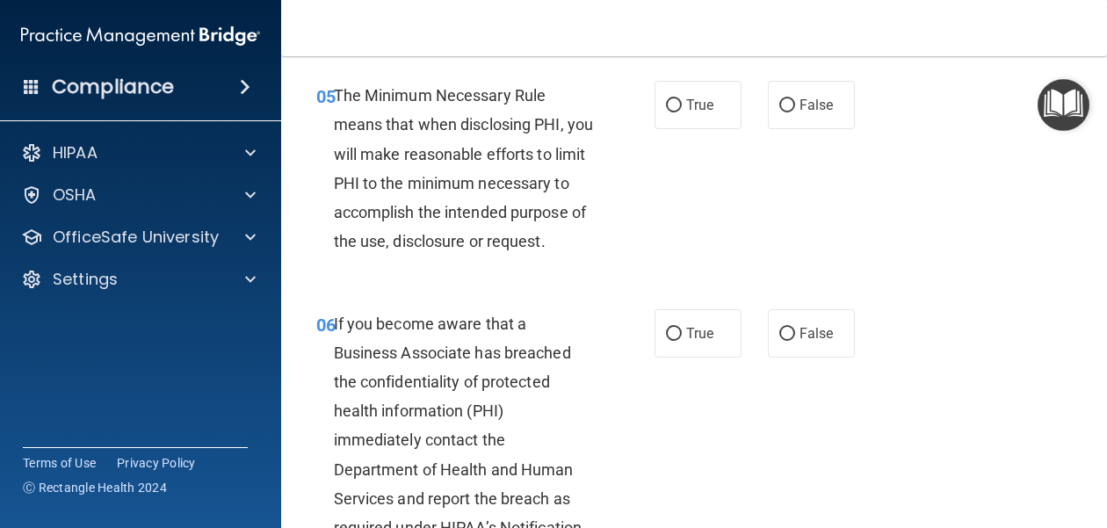
scroll to position [912, 0]
click at [694, 99] on span "True" at bounding box center [699, 104] width 27 height 17
click at [682, 99] on input "True" at bounding box center [674, 104] width 16 height 13
radio input "true"
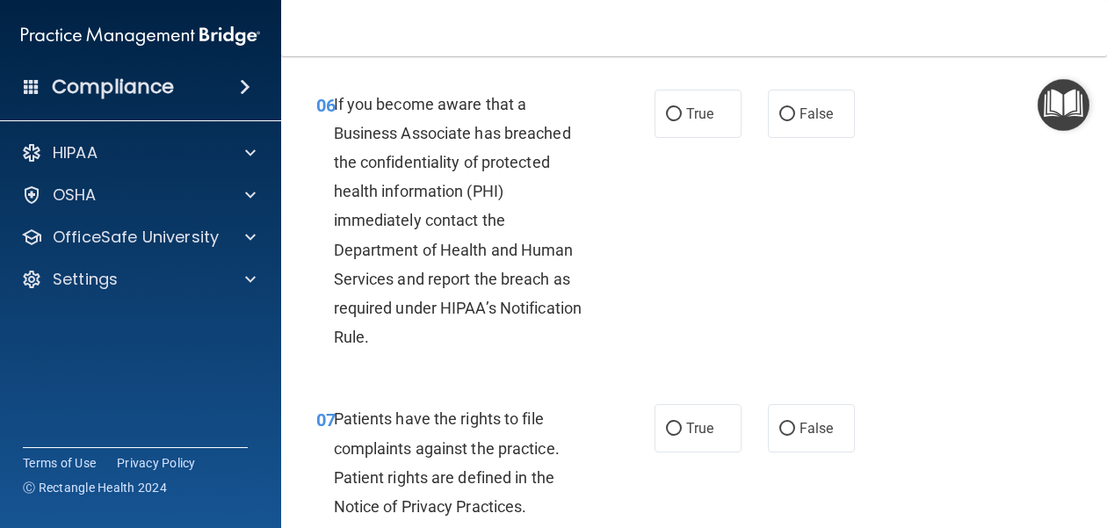
scroll to position [1139, 0]
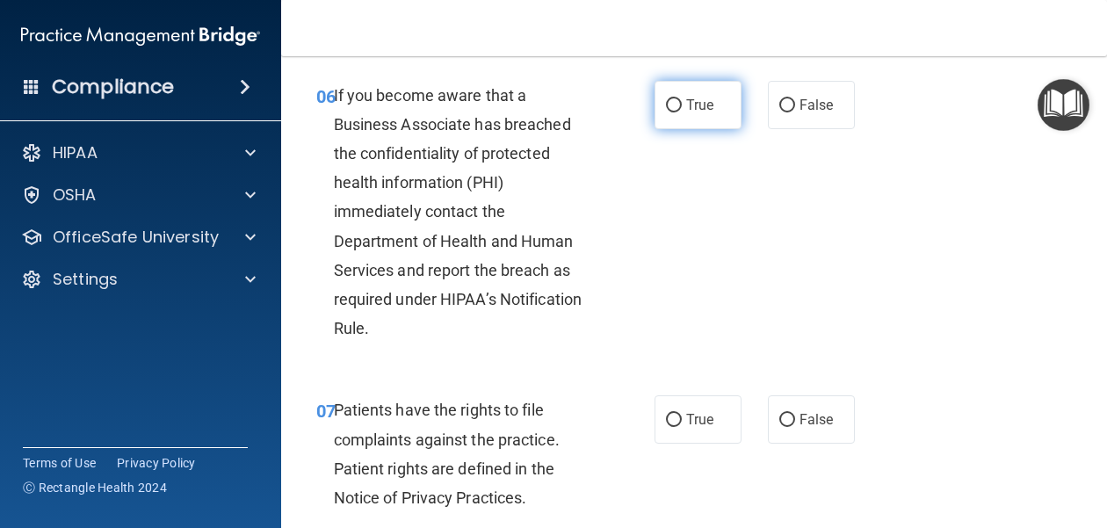
click at [686, 94] on label "True" at bounding box center [697, 105] width 87 height 48
click at [682, 99] on input "True" at bounding box center [674, 105] width 16 height 13
radio input "true"
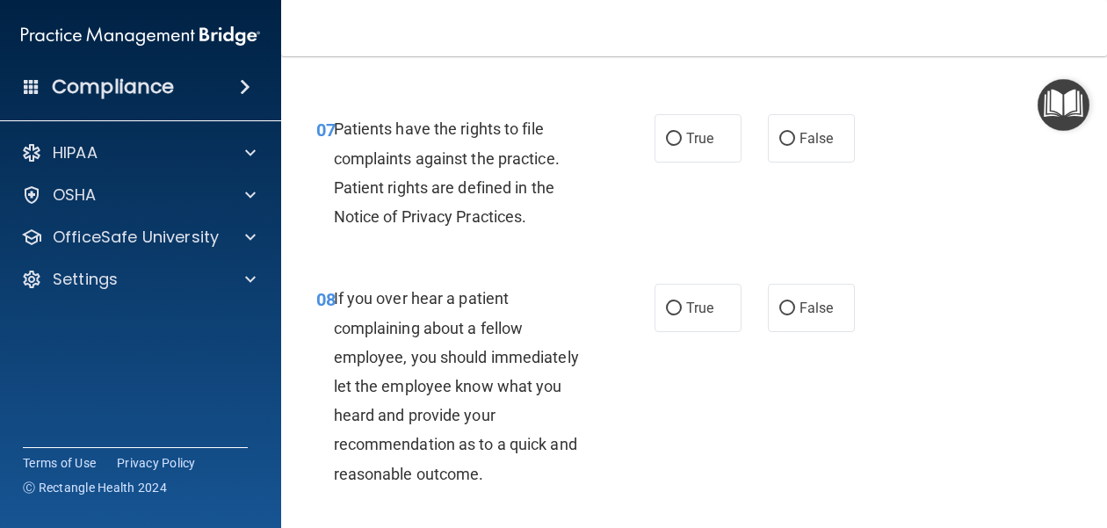
scroll to position [1433, 0]
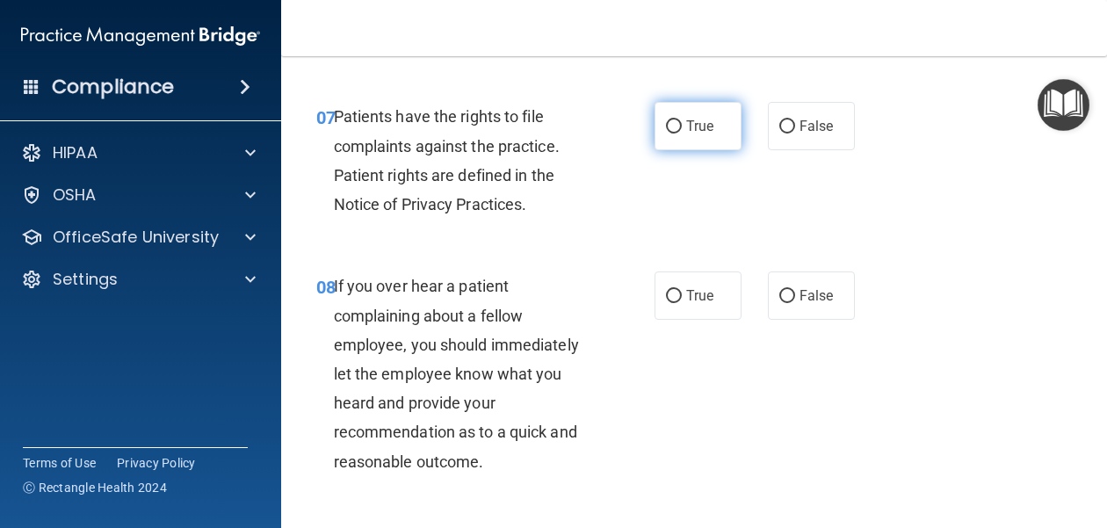
click at [677, 120] on input "True" at bounding box center [674, 126] width 16 height 13
radio input "true"
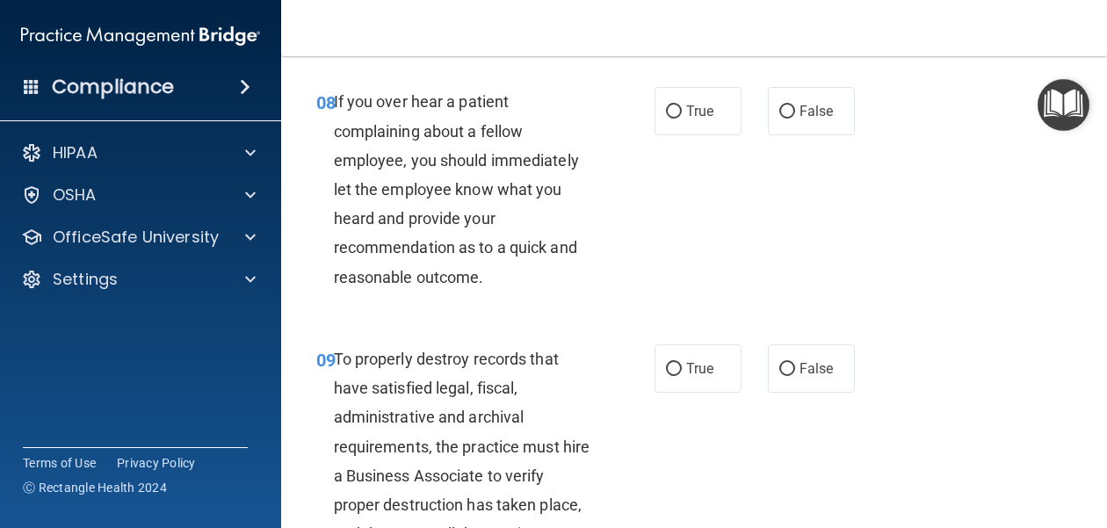
scroll to position [1608, 0]
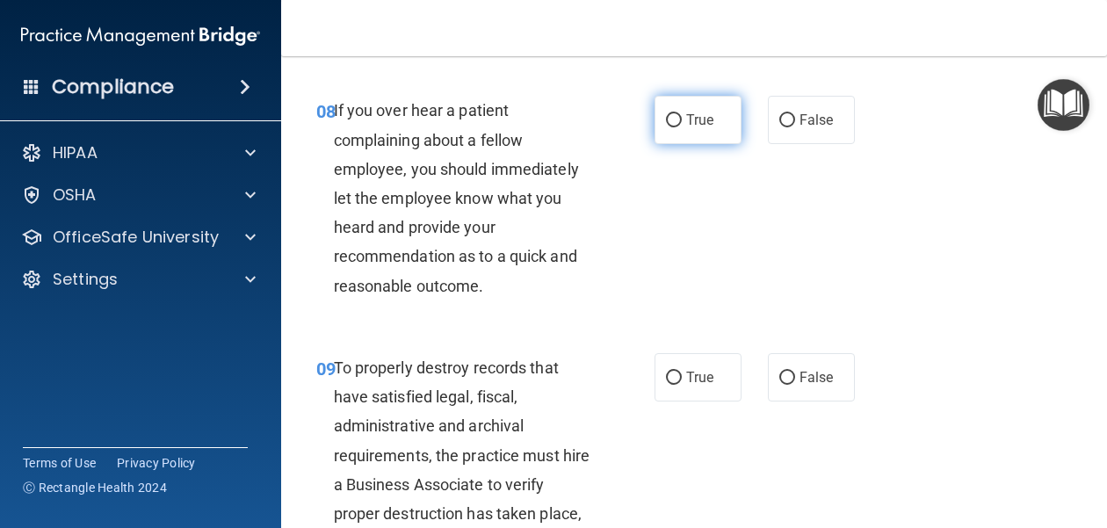
click at [673, 114] on input "True" at bounding box center [674, 120] width 16 height 13
radio input "true"
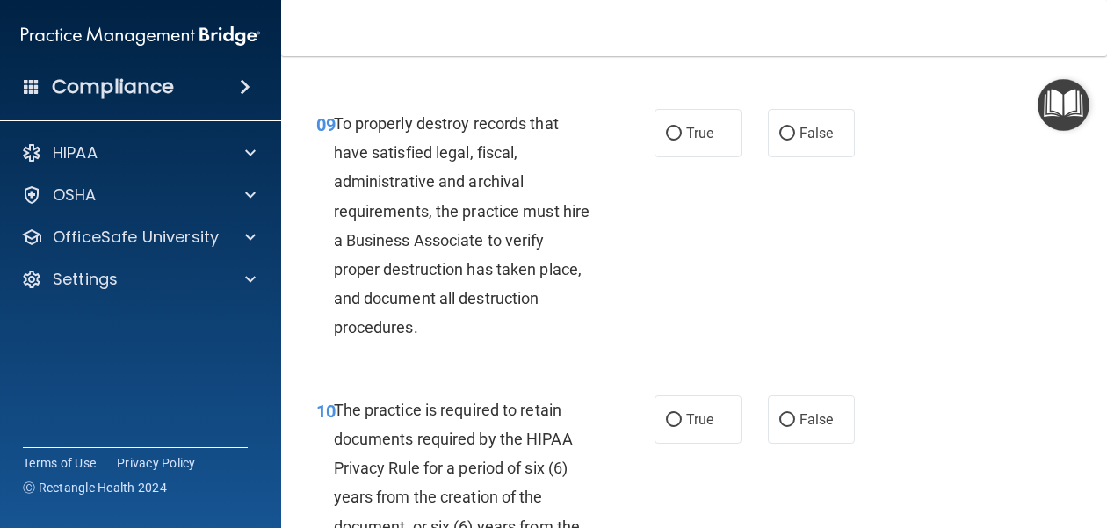
scroll to position [1851, 0]
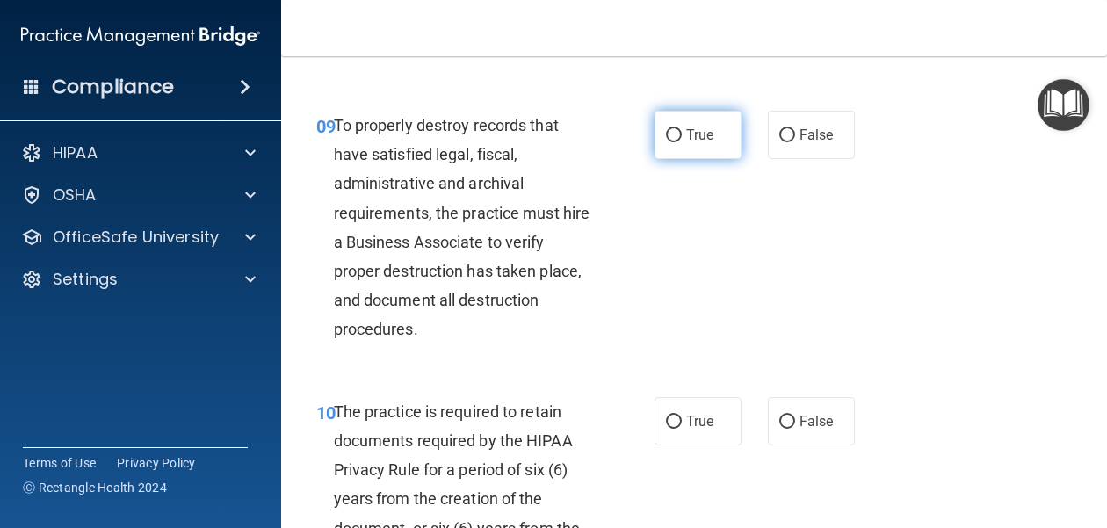
click at [694, 116] on label "True" at bounding box center [697, 135] width 87 height 48
click at [682, 129] on input "True" at bounding box center [674, 135] width 16 height 13
radio input "true"
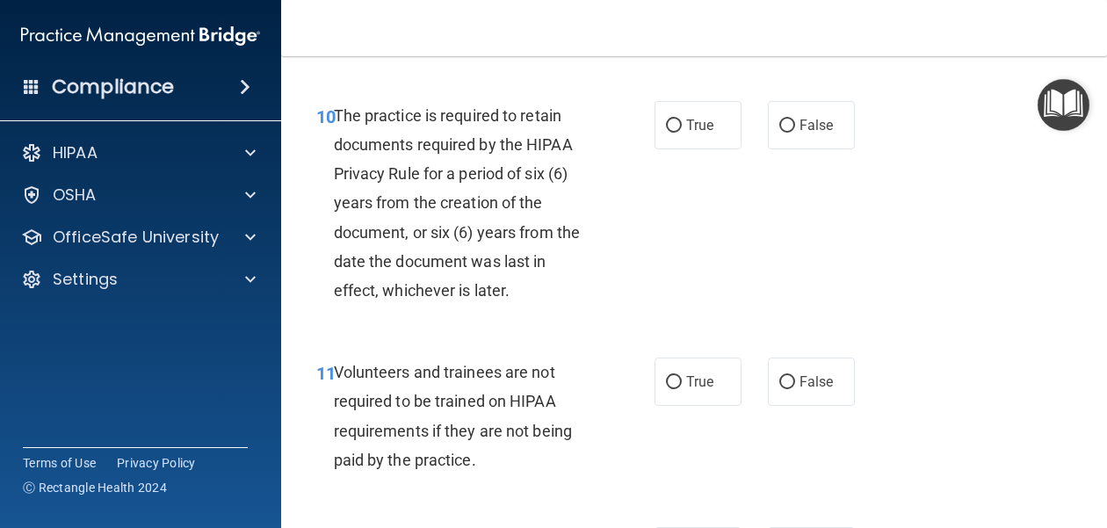
scroll to position [2152, 0]
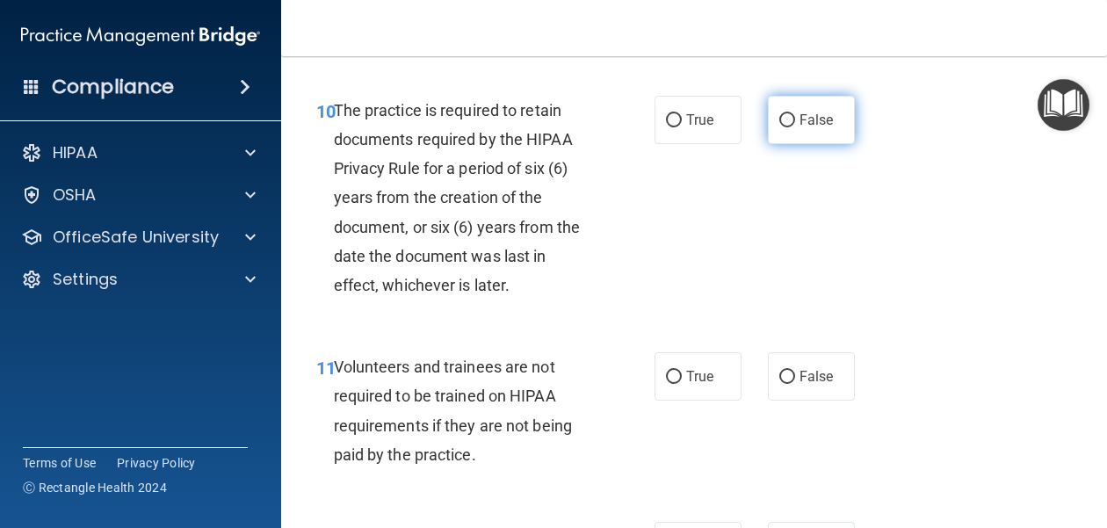
click at [805, 112] on span "False" at bounding box center [816, 120] width 34 height 17
click at [795, 114] on input "False" at bounding box center [787, 120] width 16 height 13
radio input "true"
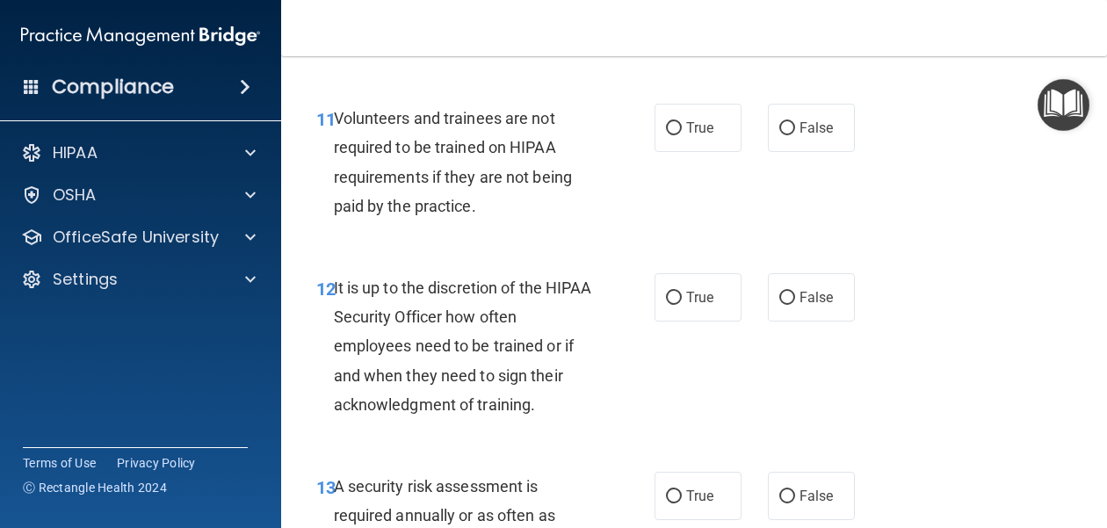
scroll to position [2400, 0]
click at [810, 113] on label "False" at bounding box center [811, 129] width 87 height 48
click at [795, 123] on input "False" at bounding box center [787, 129] width 16 height 13
radio input "true"
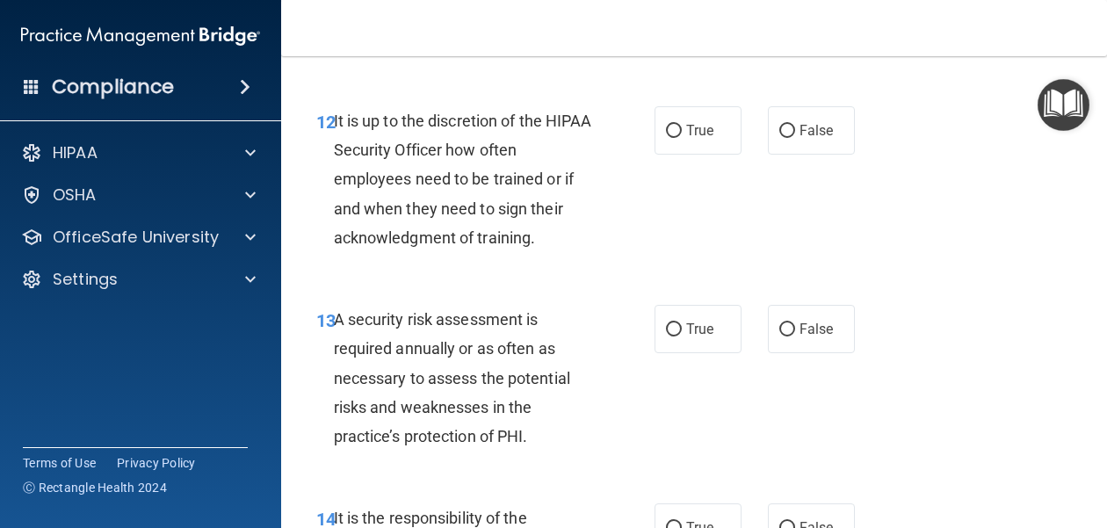
scroll to position [2573, 0]
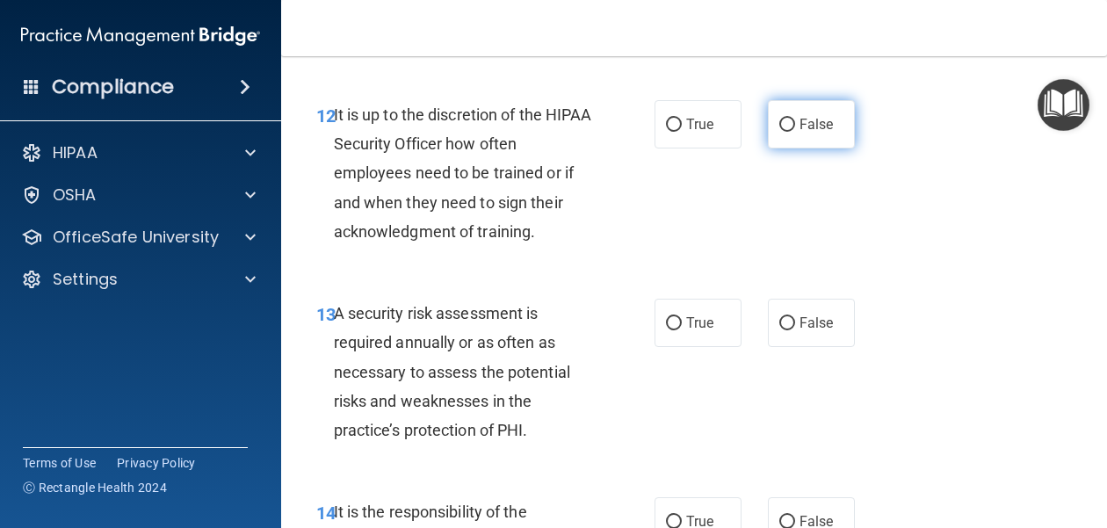
click at [771, 100] on label "False" at bounding box center [811, 124] width 87 height 48
click at [779, 119] on input "False" at bounding box center [787, 125] width 16 height 13
radio input "true"
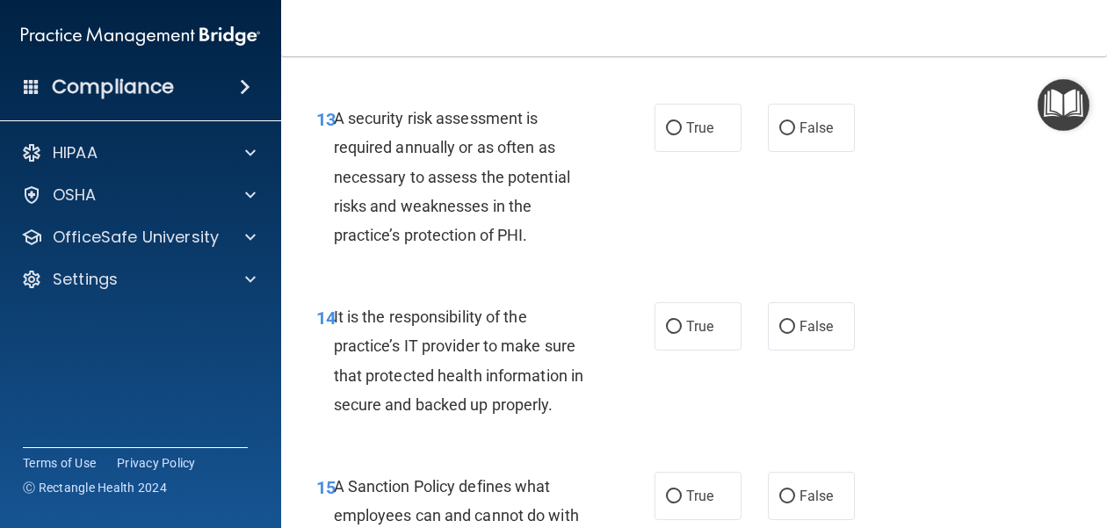
scroll to position [2769, 0]
click at [677, 121] on input "True" at bounding box center [674, 127] width 16 height 13
radio input "true"
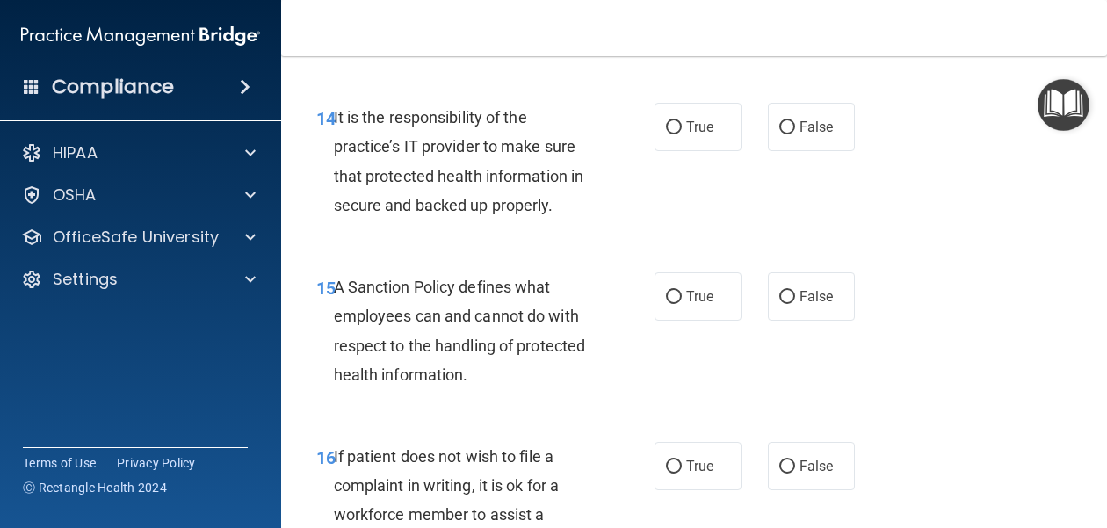
scroll to position [2979, 0]
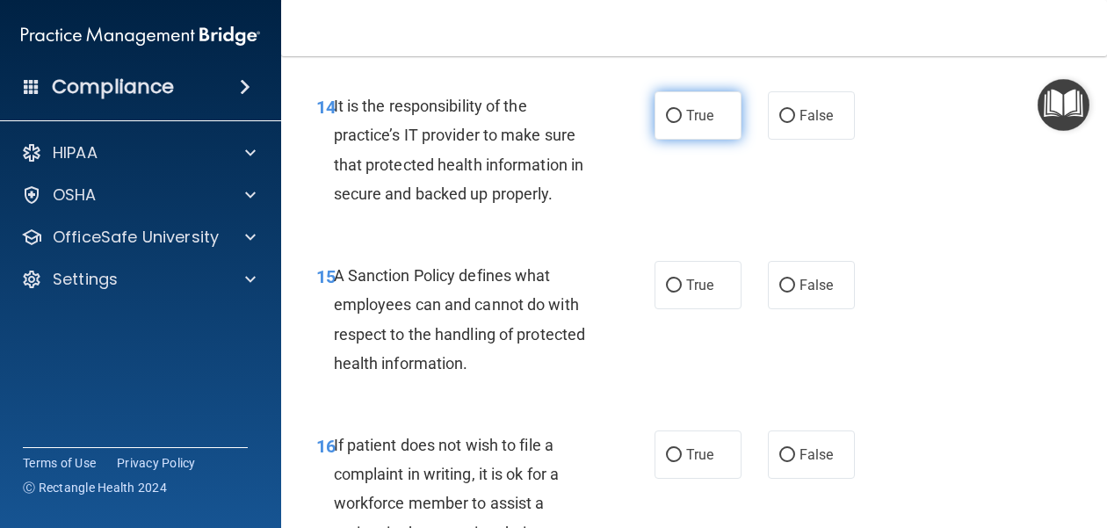
click at [675, 98] on label "True" at bounding box center [697, 115] width 87 height 48
click at [675, 110] on input "True" at bounding box center [674, 116] width 16 height 13
radio input "true"
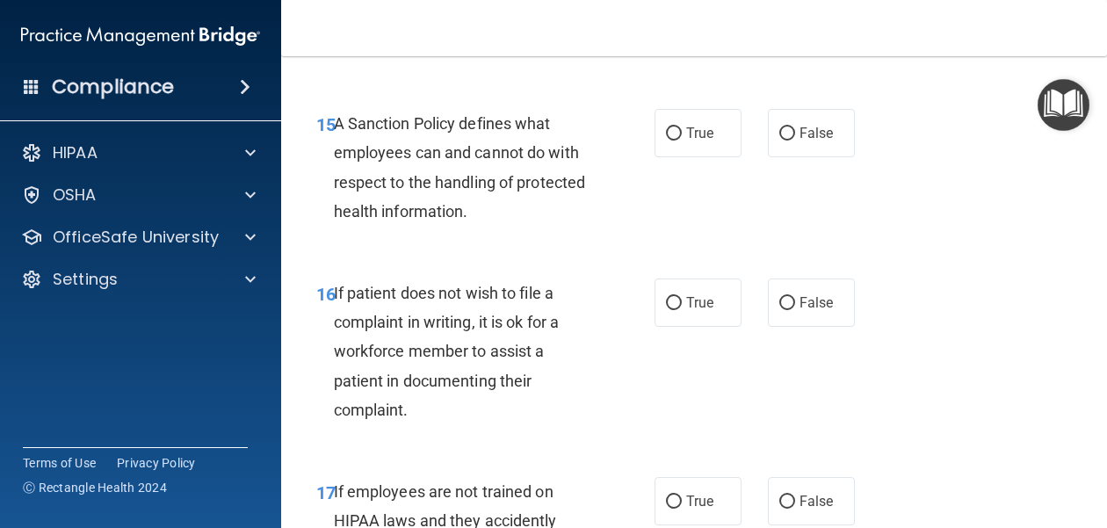
scroll to position [3136, 0]
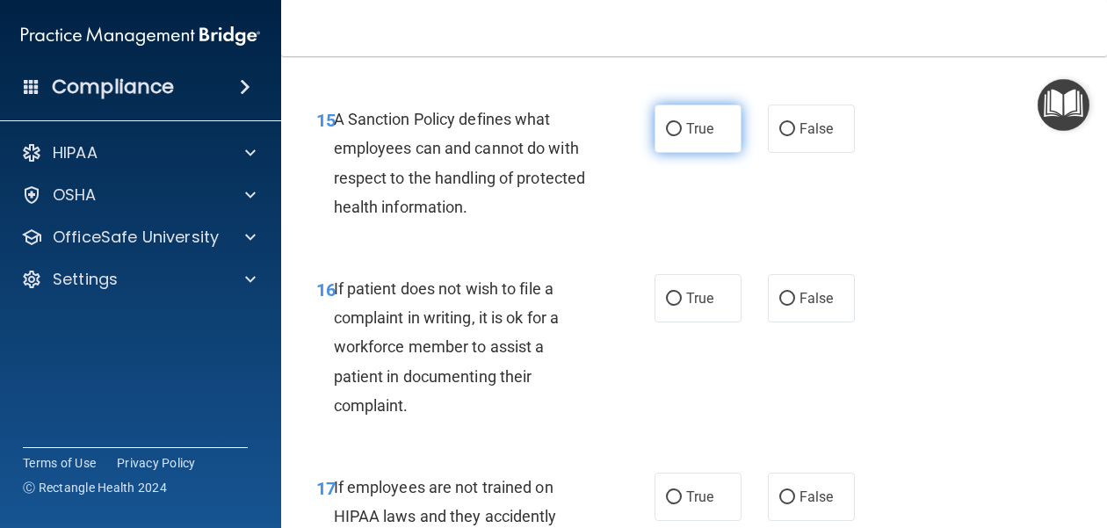
click at [730, 111] on label "True" at bounding box center [697, 129] width 87 height 48
click at [682, 123] on input "True" at bounding box center [674, 129] width 16 height 13
radio input "true"
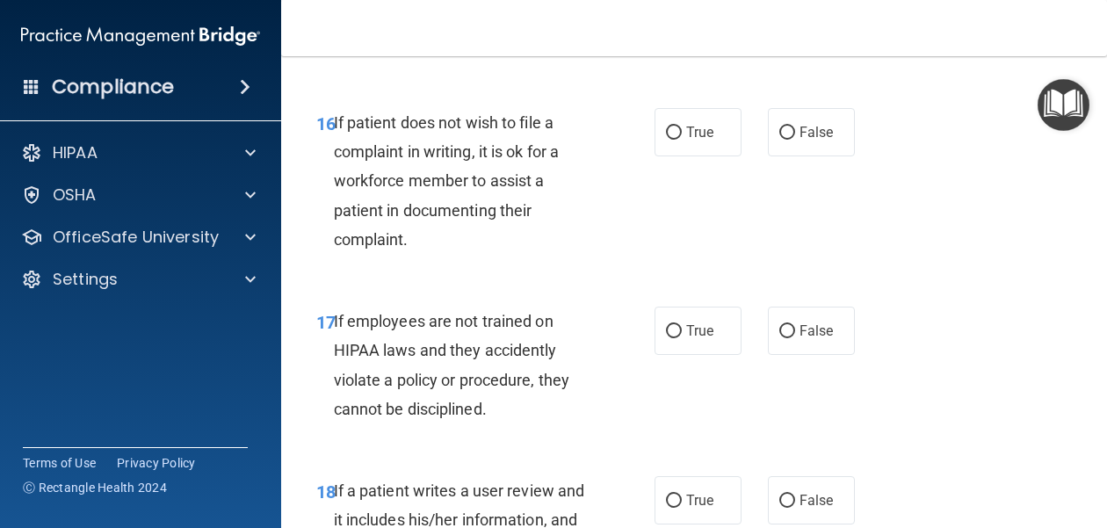
scroll to position [3315, 0]
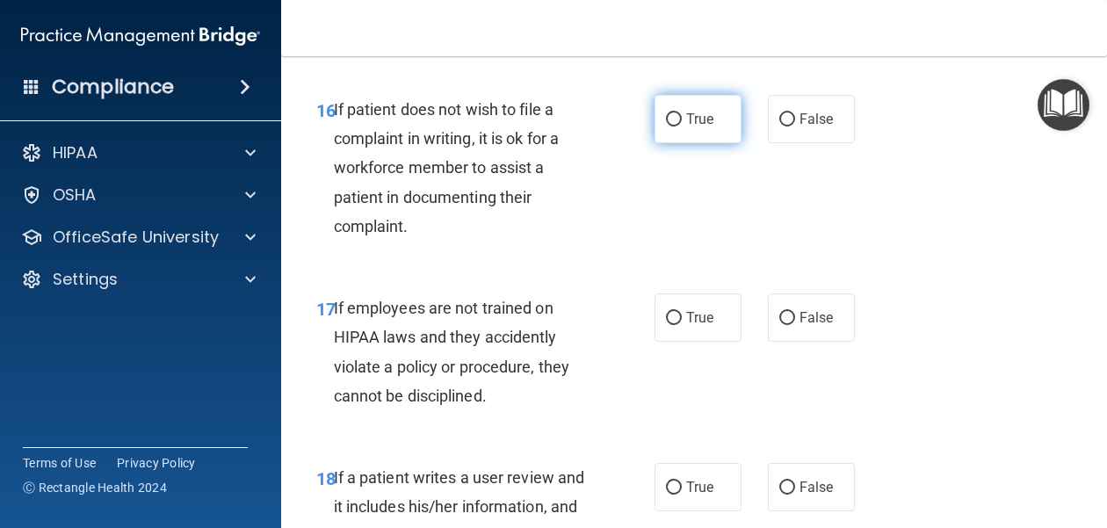
click at [709, 111] on span "True" at bounding box center [699, 119] width 27 height 17
click at [682, 113] on input "True" at bounding box center [674, 119] width 16 height 13
radio input "true"
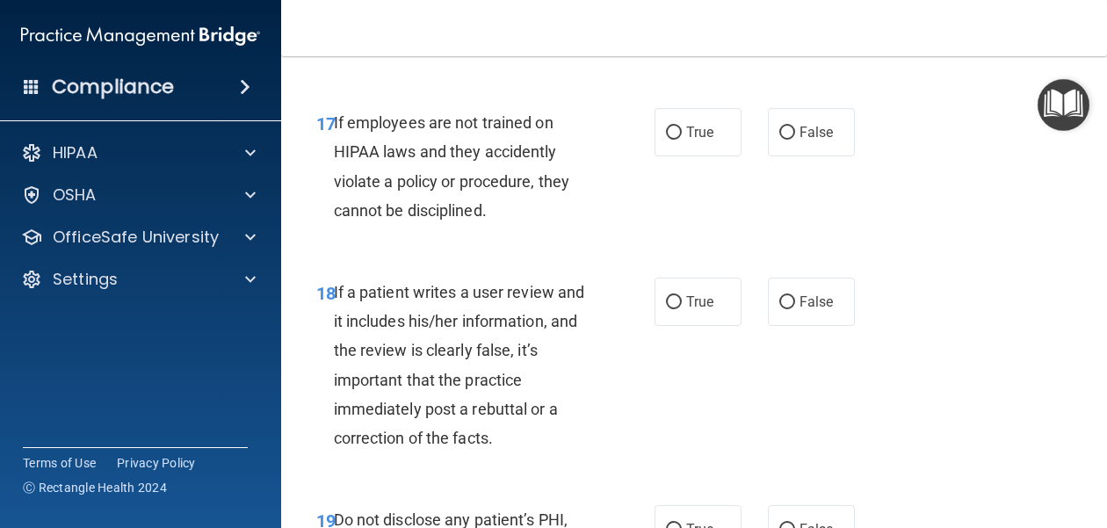
scroll to position [3496, 0]
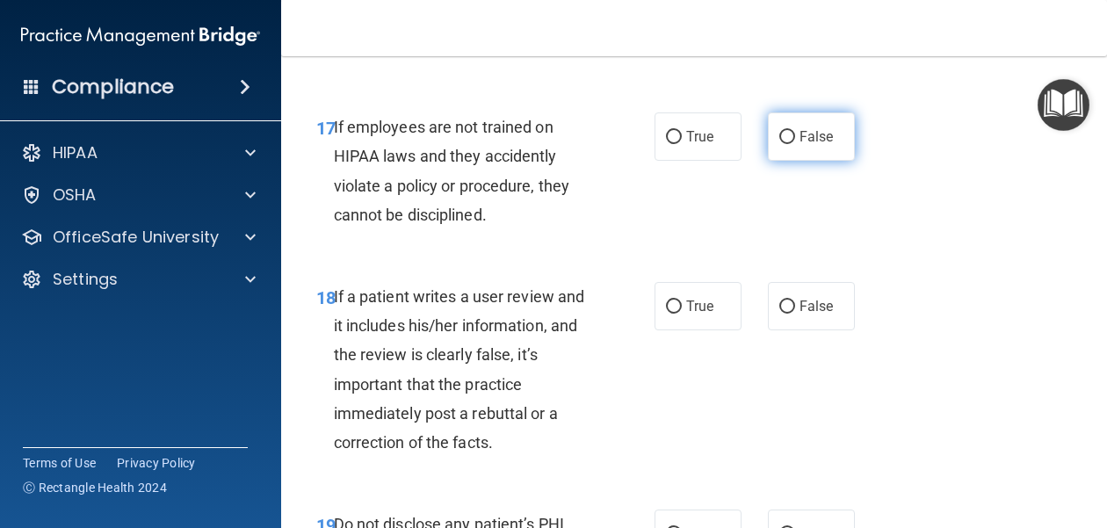
click at [796, 117] on label "False" at bounding box center [811, 136] width 87 height 48
click at [795, 131] on input "False" at bounding box center [787, 137] width 16 height 13
radio input "true"
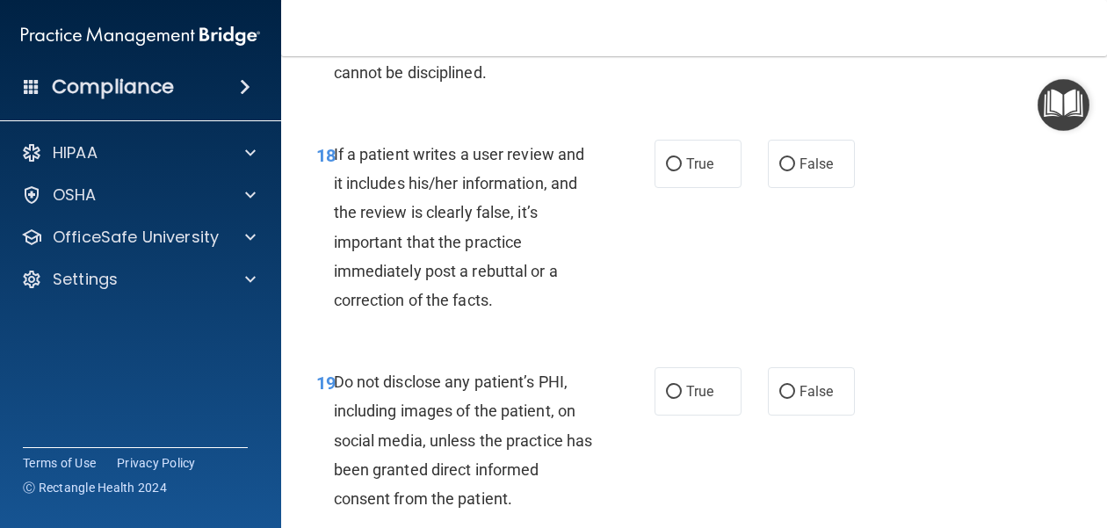
scroll to position [3667, 0]
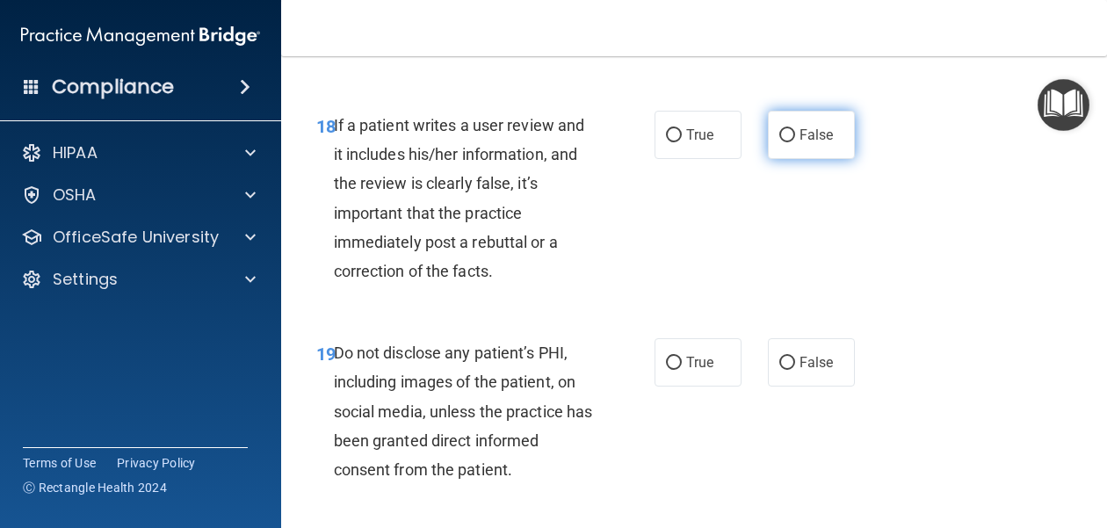
click at [802, 126] on span "False" at bounding box center [816, 134] width 34 height 17
click at [795, 129] on input "False" at bounding box center [787, 135] width 16 height 13
radio input "true"
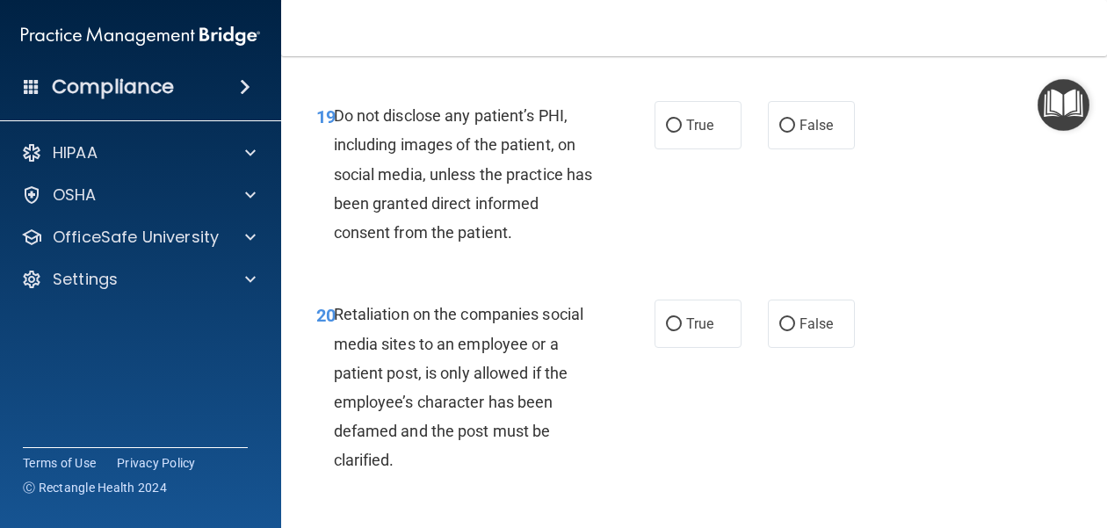
scroll to position [3907, 0]
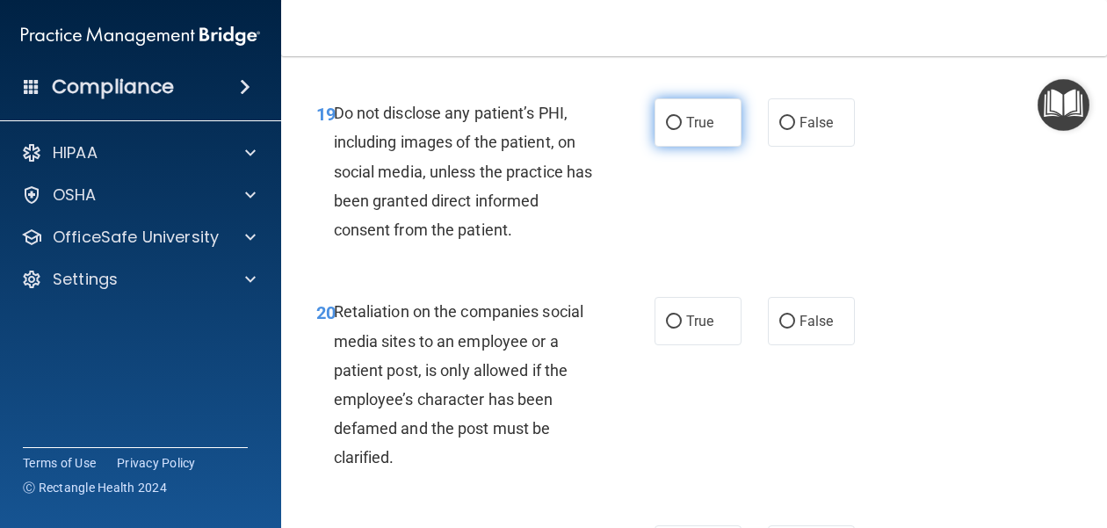
click at [693, 114] on span "True" at bounding box center [699, 122] width 27 height 17
click at [682, 117] on input "True" at bounding box center [674, 123] width 16 height 13
radio input "true"
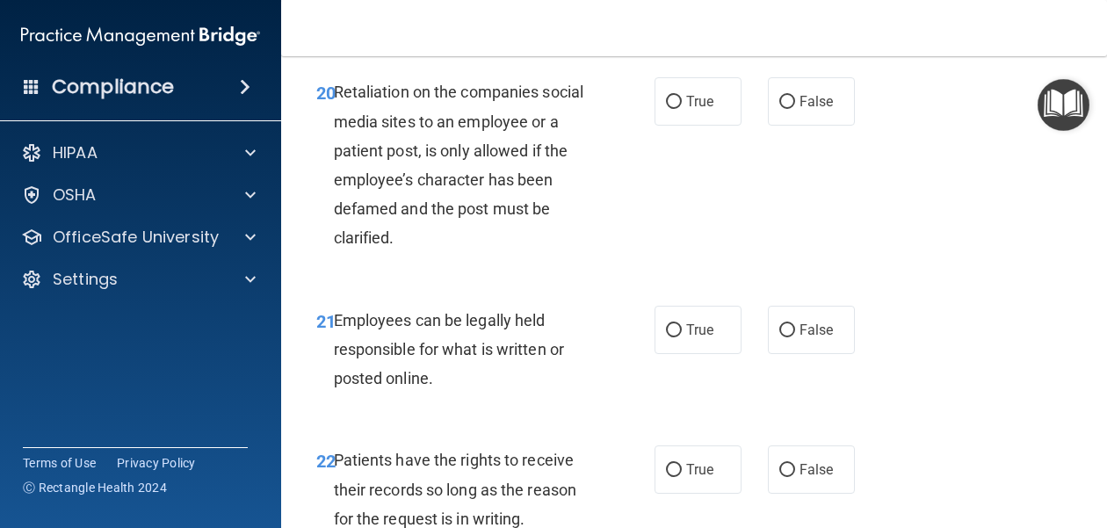
scroll to position [4114, 0]
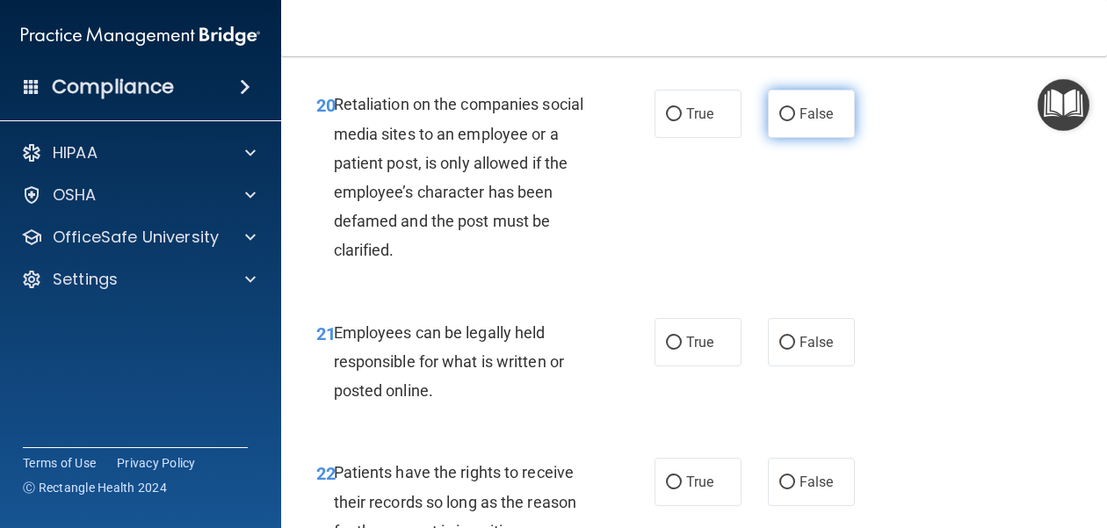
click at [806, 97] on label "False" at bounding box center [811, 114] width 87 height 48
click at [795, 108] on input "False" at bounding box center [787, 114] width 16 height 13
radio input "true"
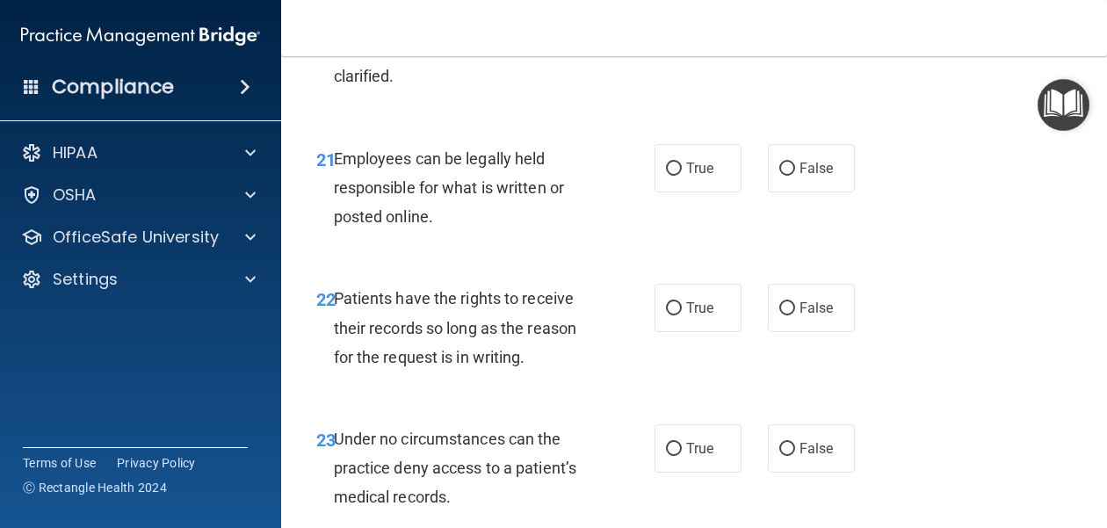
scroll to position [4298, 0]
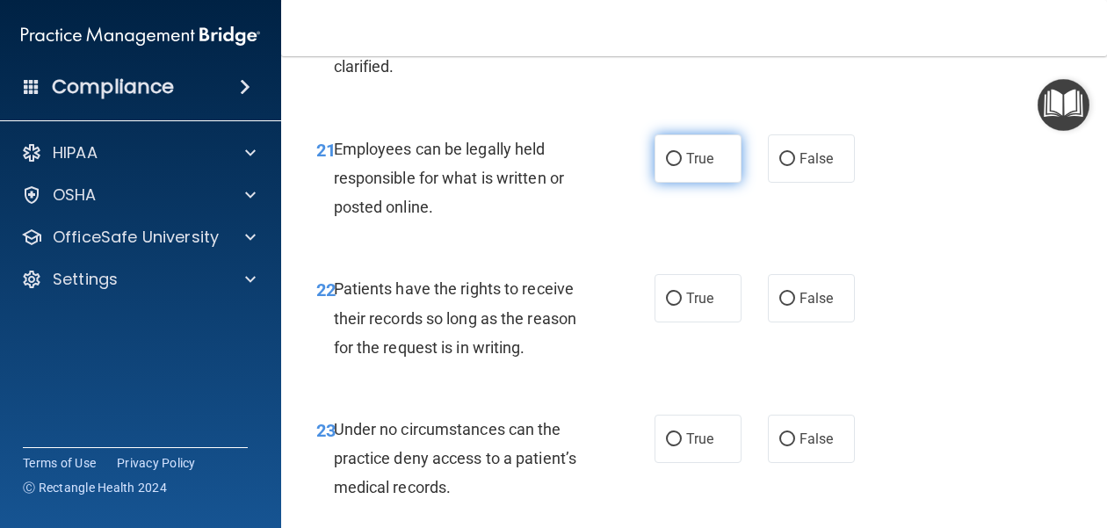
click at [676, 153] on input "True" at bounding box center [674, 159] width 16 height 13
radio input "true"
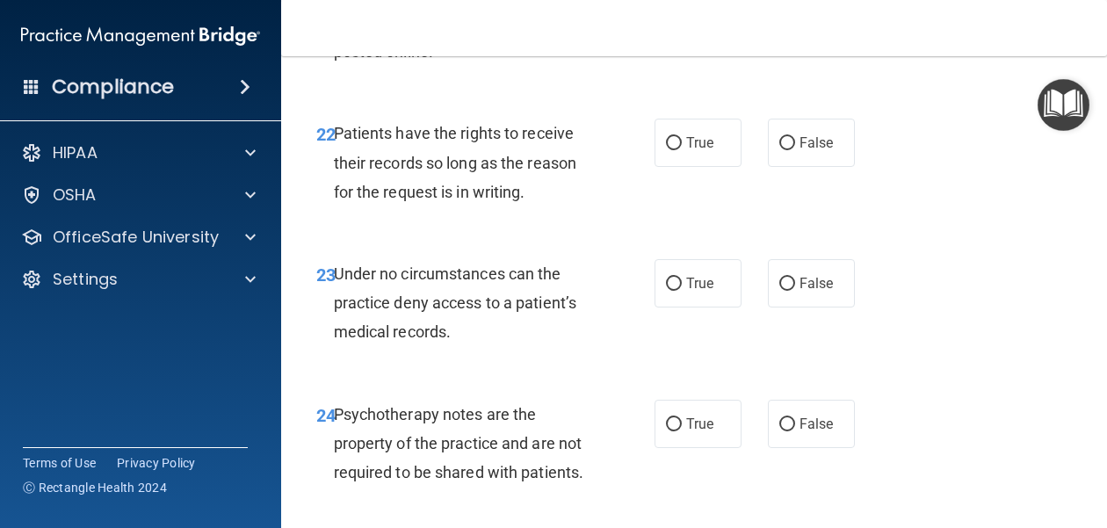
scroll to position [4474, 0]
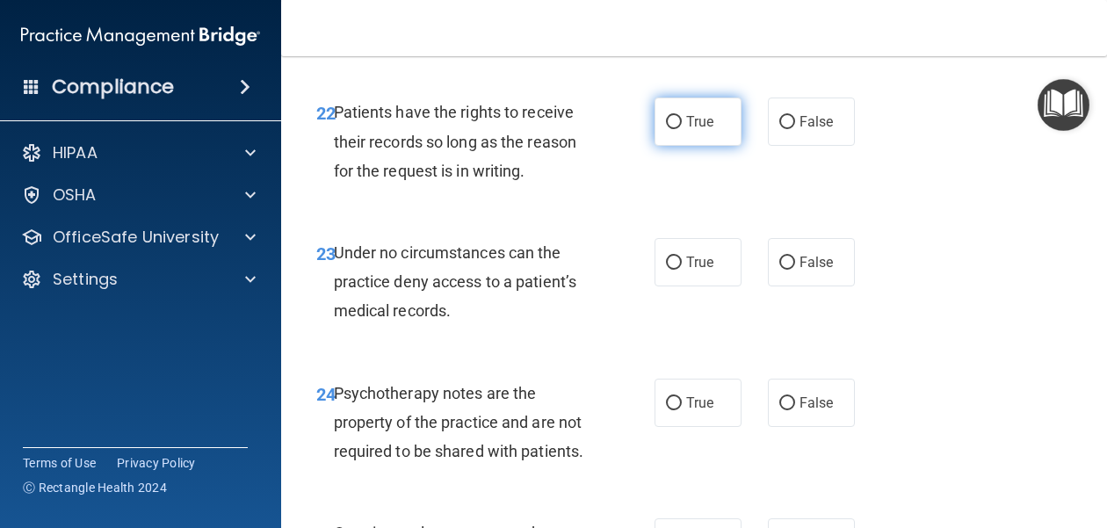
click at [702, 113] on span "True" at bounding box center [699, 121] width 27 height 17
click at [682, 116] on input "True" at bounding box center [674, 122] width 16 height 13
radio input "true"
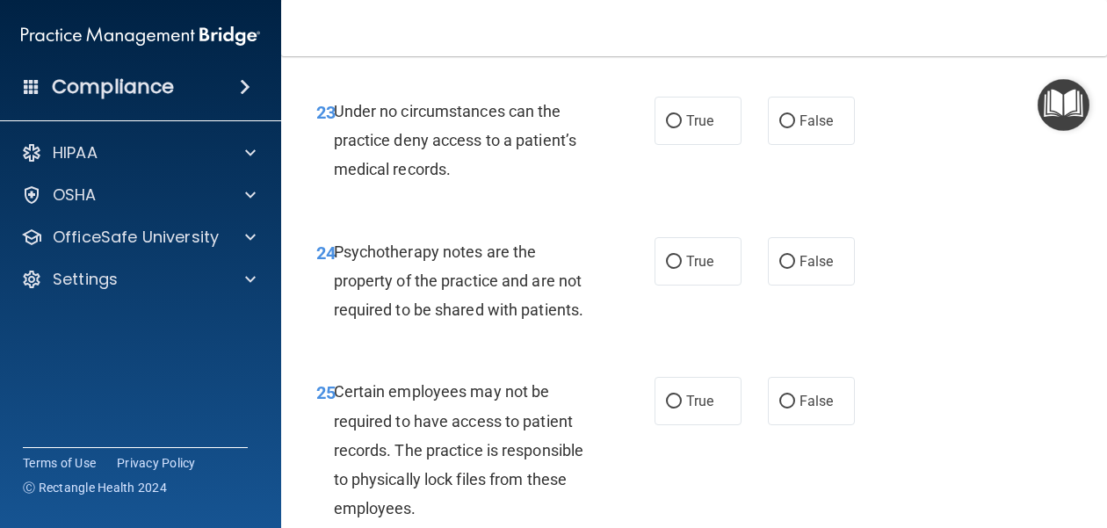
scroll to position [4617, 0]
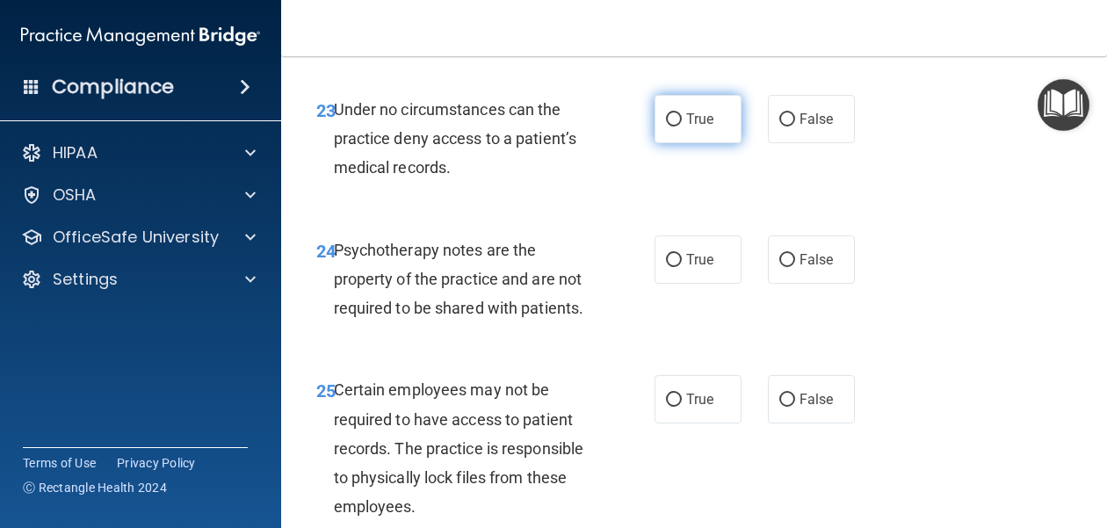
click at [694, 100] on label "True" at bounding box center [697, 119] width 87 height 48
click at [682, 113] on input "True" at bounding box center [674, 119] width 16 height 13
radio input "true"
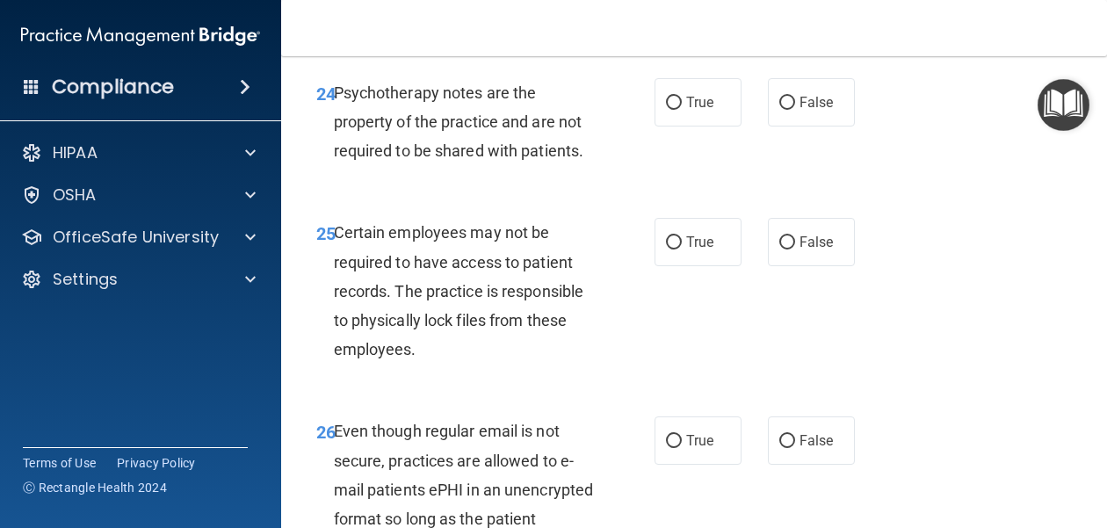
scroll to position [4763, 0]
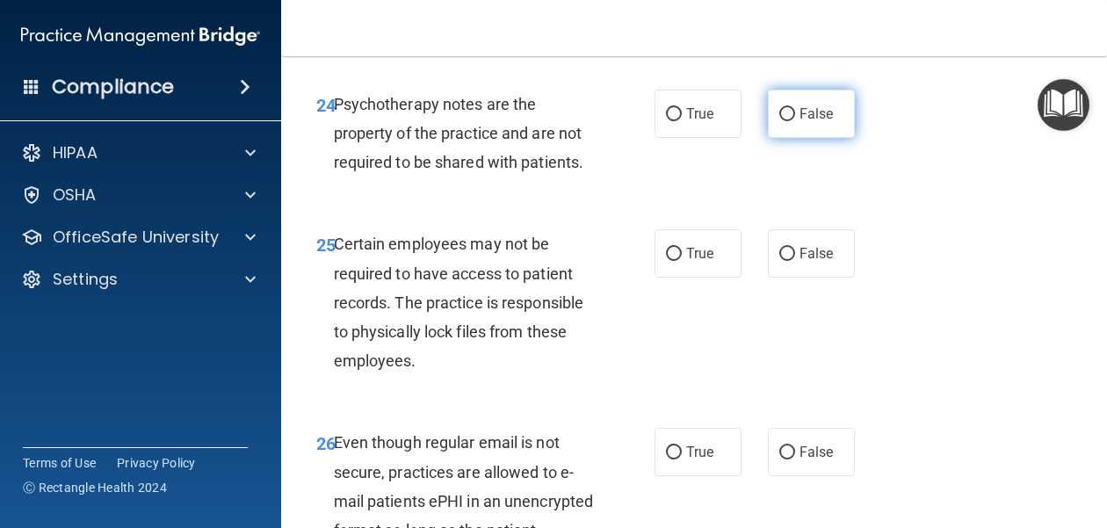
click at [814, 94] on label "False" at bounding box center [811, 114] width 87 height 48
click at [795, 108] on input "False" at bounding box center [787, 114] width 16 height 13
radio input "true"
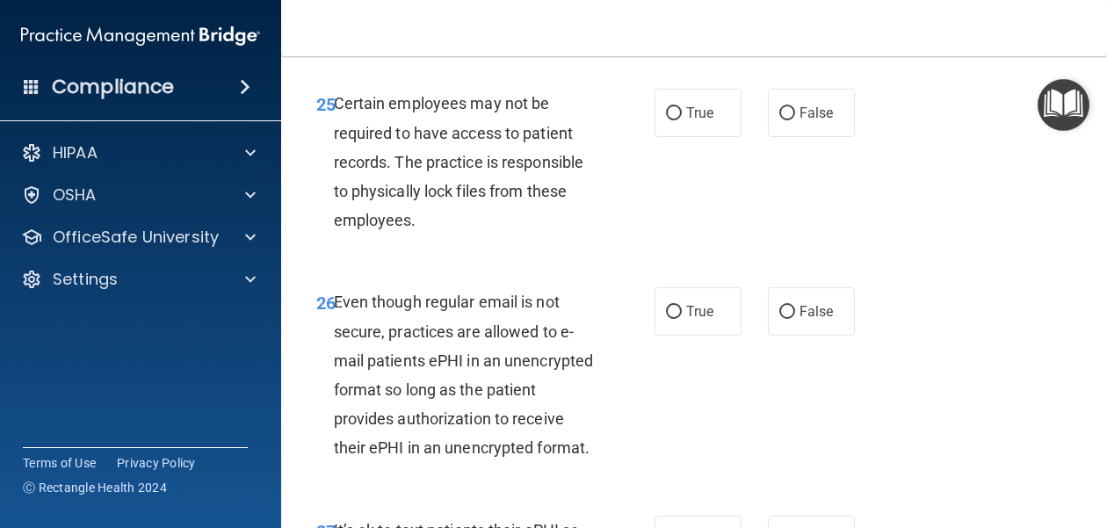
scroll to position [4902, 0]
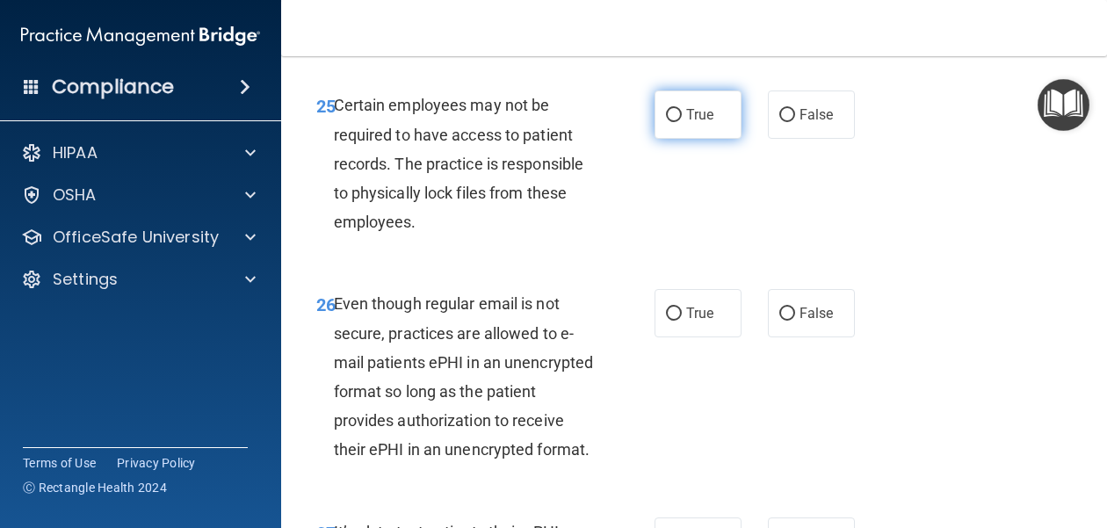
click at [695, 101] on label "True" at bounding box center [697, 114] width 87 height 48
click at [682, 109] on input "True" at bounding box center [674, 115] width 16 height 13
radio input "true"
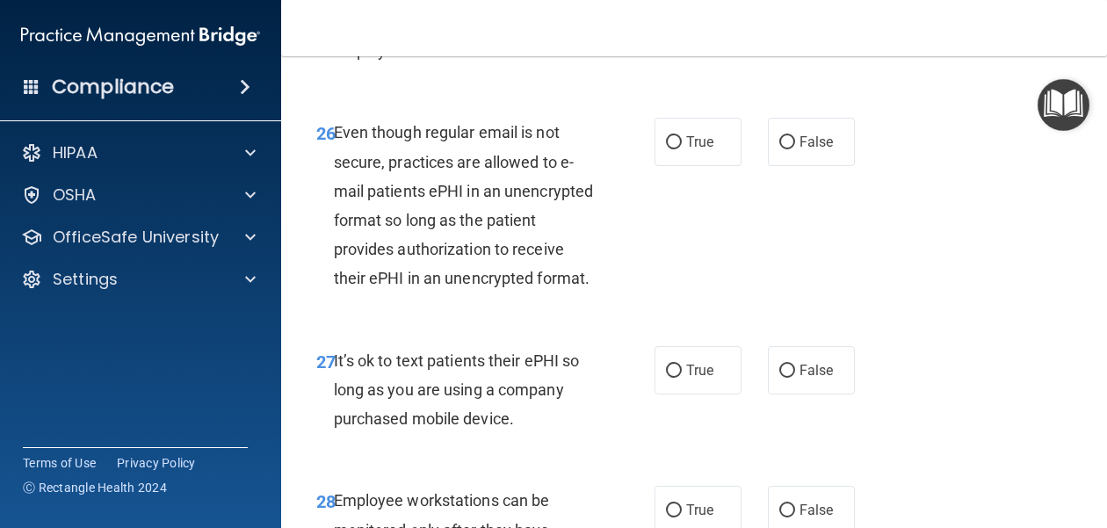
scroll to position [5077, 0]
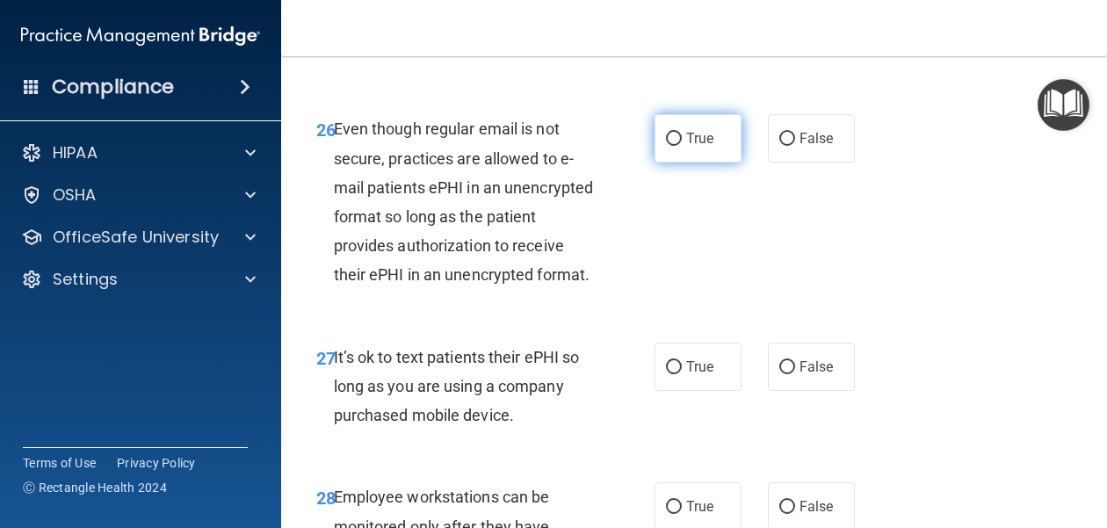
click at [721, 118] on label "True" at bounding box center [697, 138] width 87 height 48
click at [682, 133] on input "True" at bounding box center [674, 139] width 16 height 13
radio input "true"
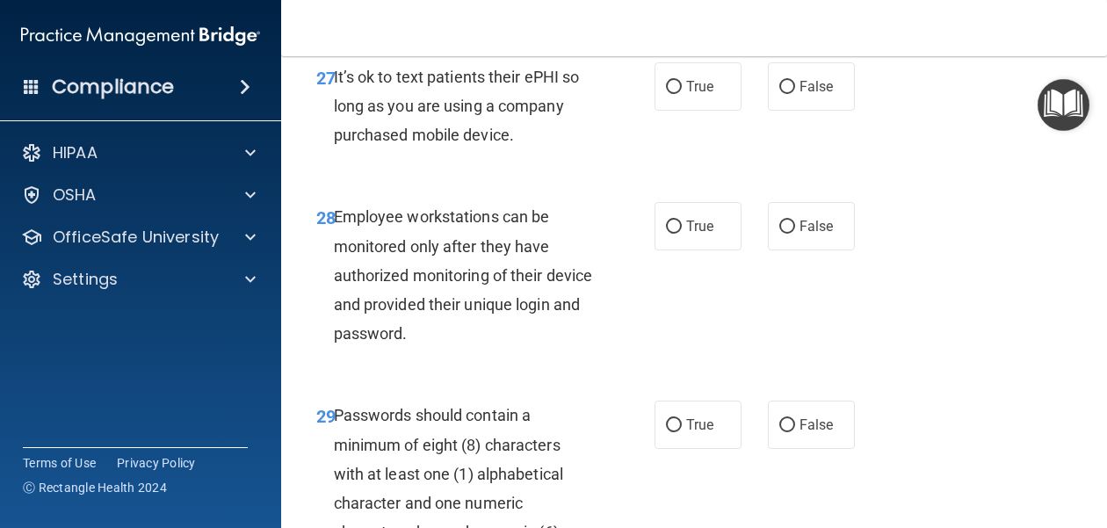
scroll to position [5356, 0]
click at [804, 83] on span "False" at bounding box center [816, 87] width 34 height 17
click at [795, 83] on input "False" at bounding box center [787, 88] width 16 height 13
radio input "true"
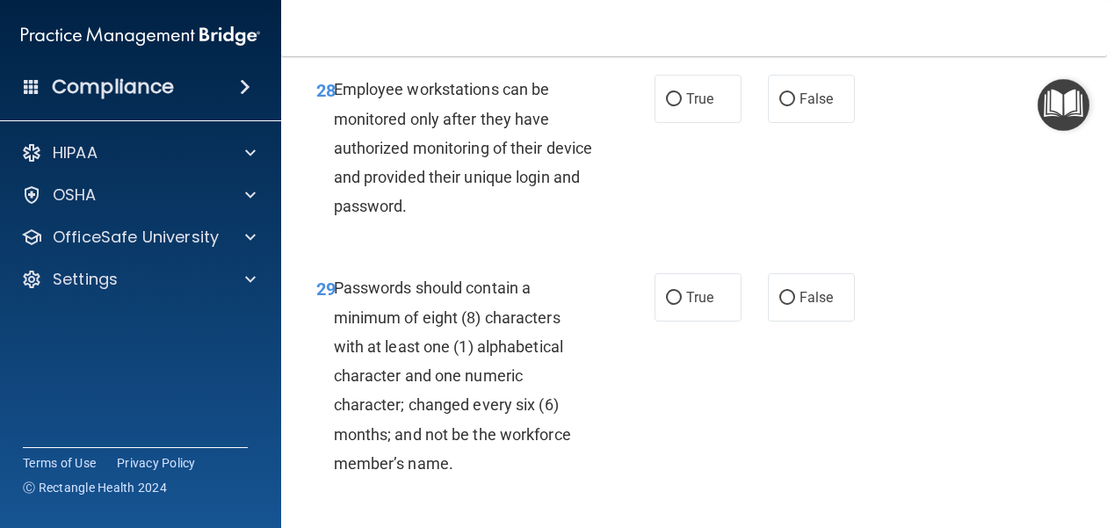
scroll to position [5489, 0]
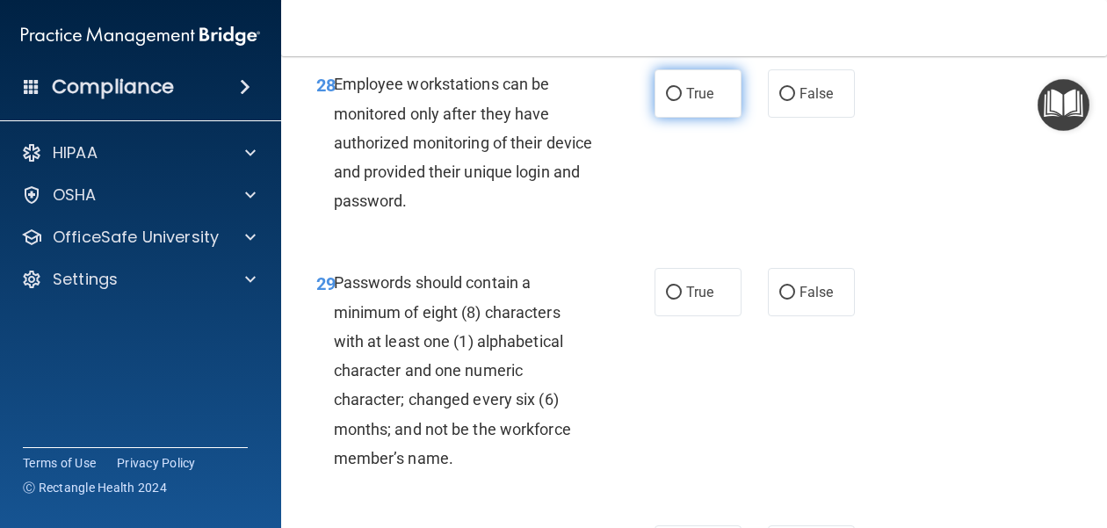
click at [685, 91] on label "True" at bounding box center [697, 93] width 87 height 48
click at [682, 91] on input "True" at bounding box center [674, 94] width 16 height 13
radio input "true"
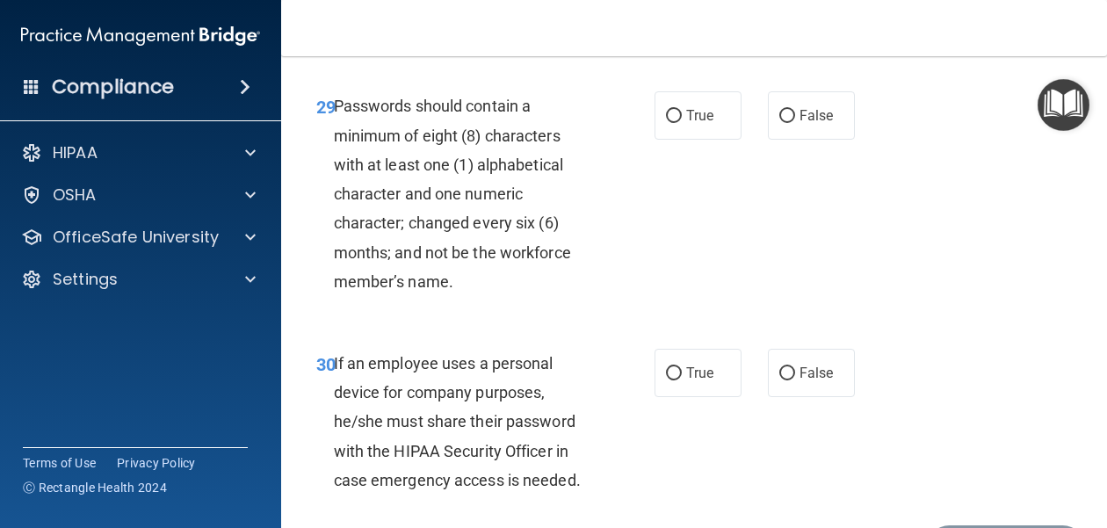
scroll to position [5683, 0]
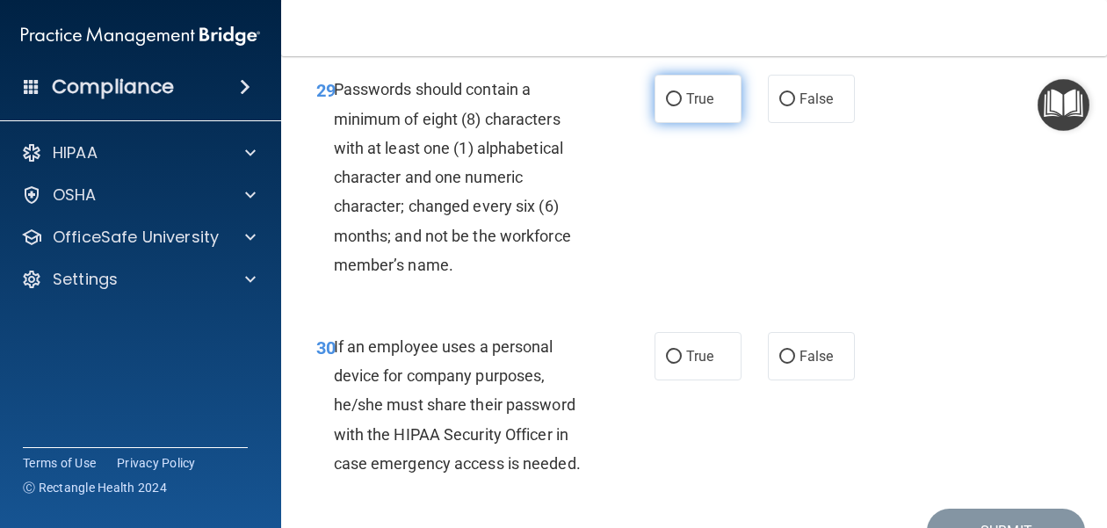
click at [703, 114] on label "True" at bounding box center [697, 99] width 87 height 48
click at [682, 106] on input "True" at bounding box center [674, 99] width 16 height 13
radio input "true"
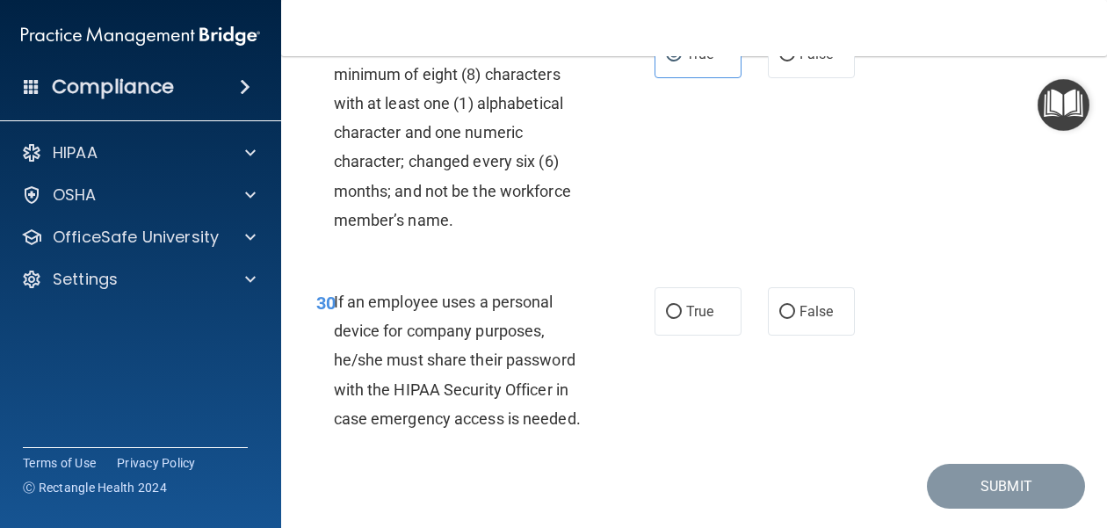
scroll to position [5779, 0]
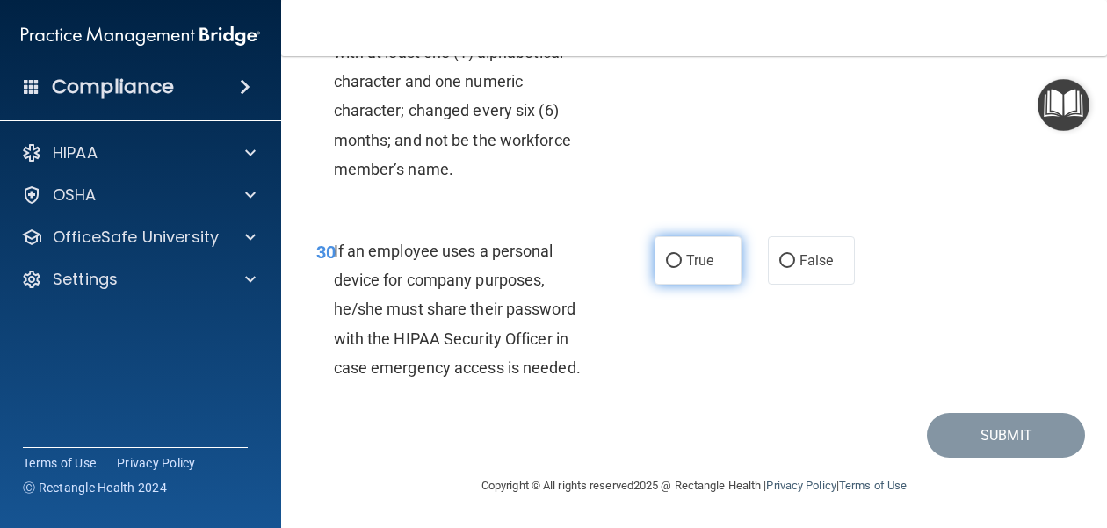
click at [711, 259] on span "True" at bounding box center [699, 260] width 27 height 17
click at [682, 259] on input "True" at bounding box center [674, 261] width 16 height 13
radio input "true"
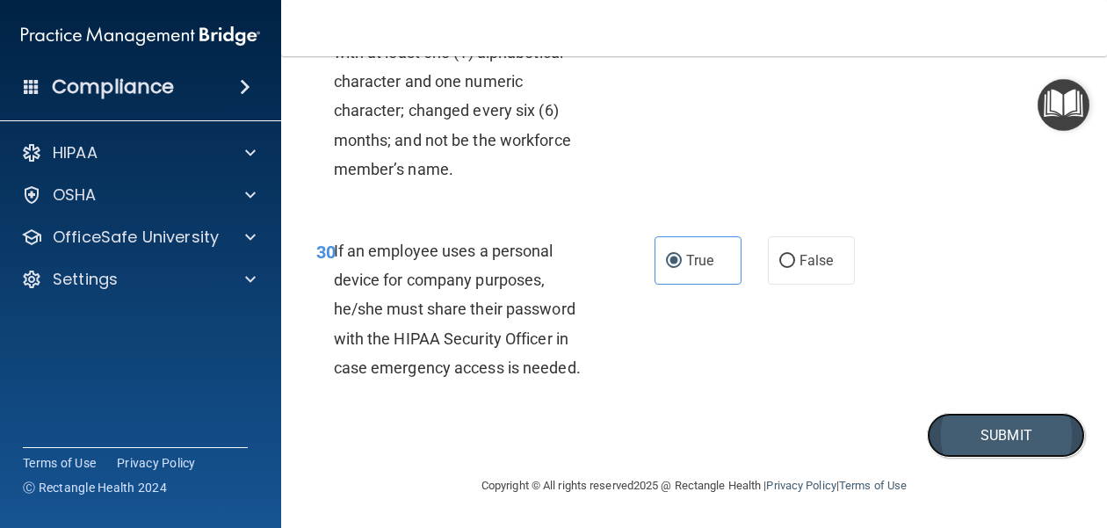
click at [1009, 438] on button "Submit" at bounding box center [1006, 435] width 158 height 45
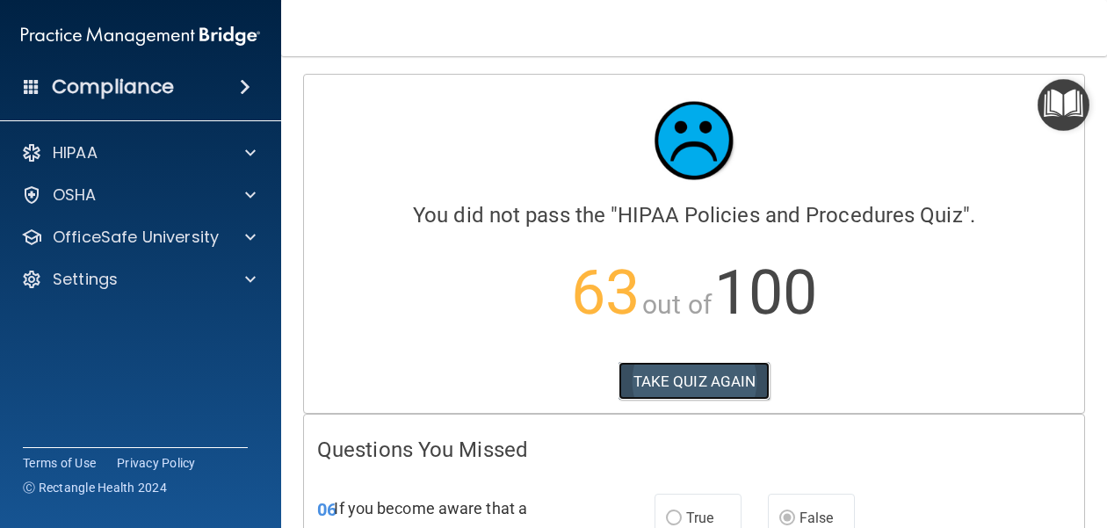
click at [690, 379] on button "TAKE QUIZ AGAIN" at bounding box center [694, 381] width 152 height 39
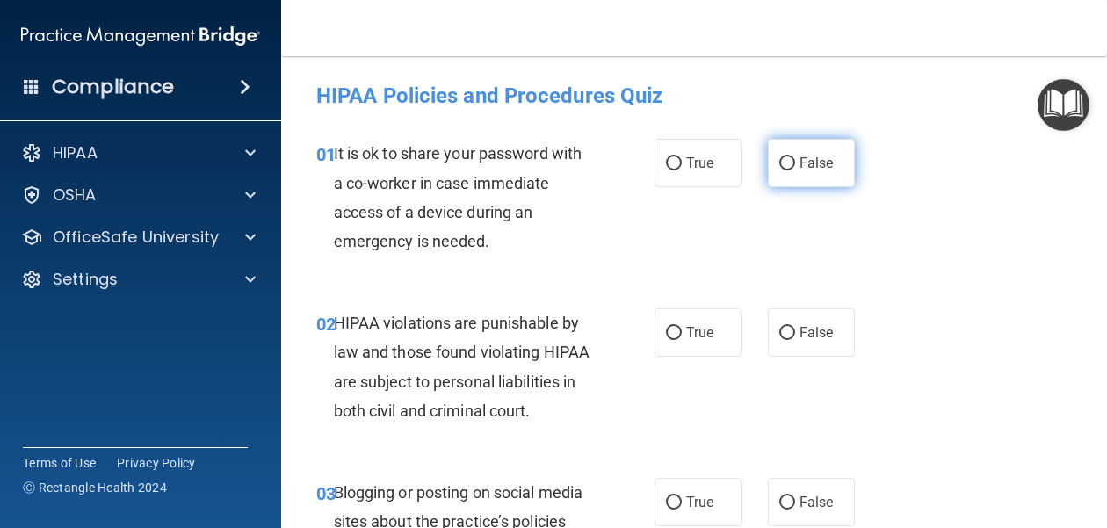
click at [798, 178] on label "False" at bounding box center [811, 163] width 87 height 48
click at [795, 170] on input "False" at bounding box center [787, 163] width 16 height 13
radio input "true"
click at [704, 330] on span "True" at bounding box center [699, 332] width 27 height 17
click at [682, 330] on input "True" at bounding box center [674, 333] width 16 height 13
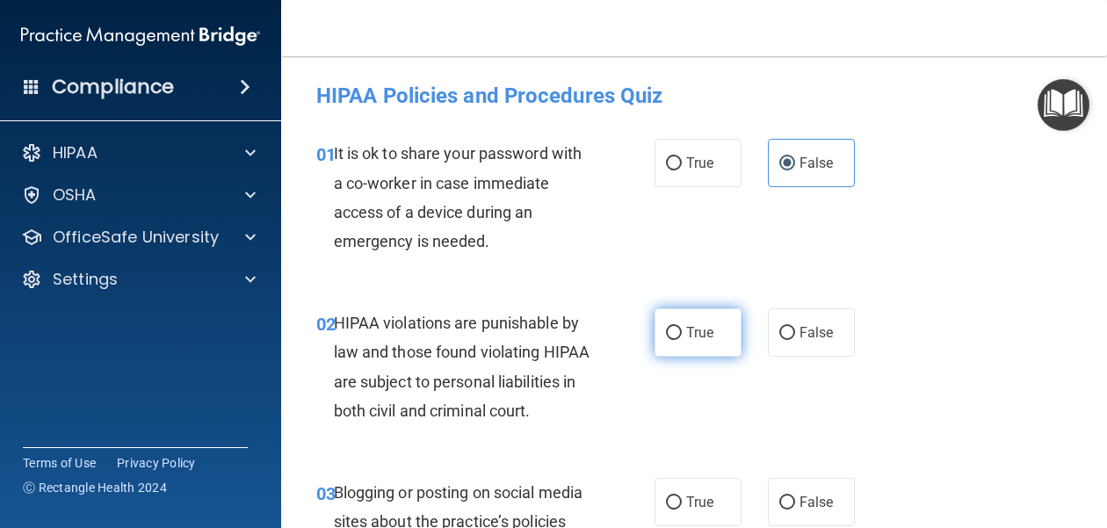
radio input "true"
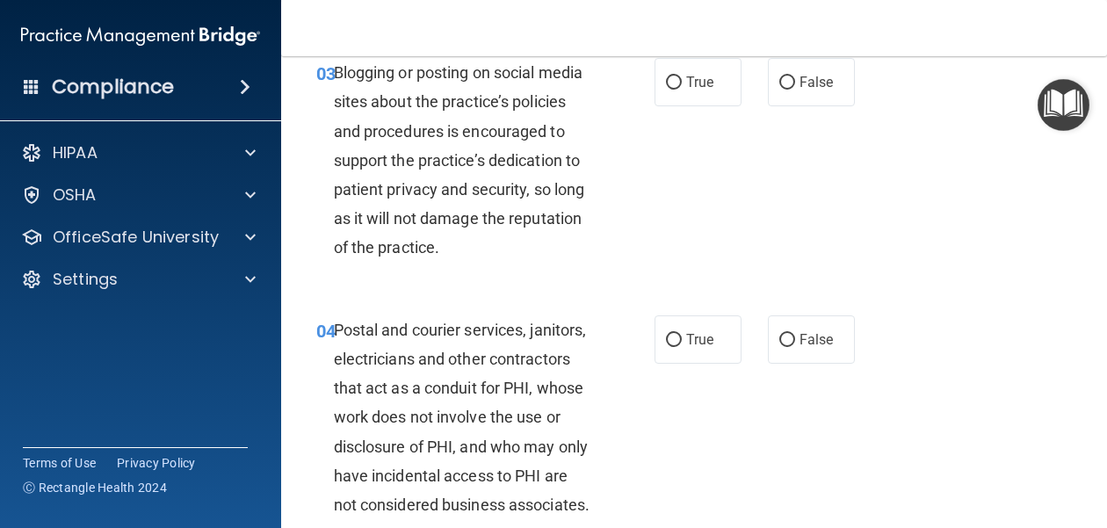
scroll to position [416, 0]
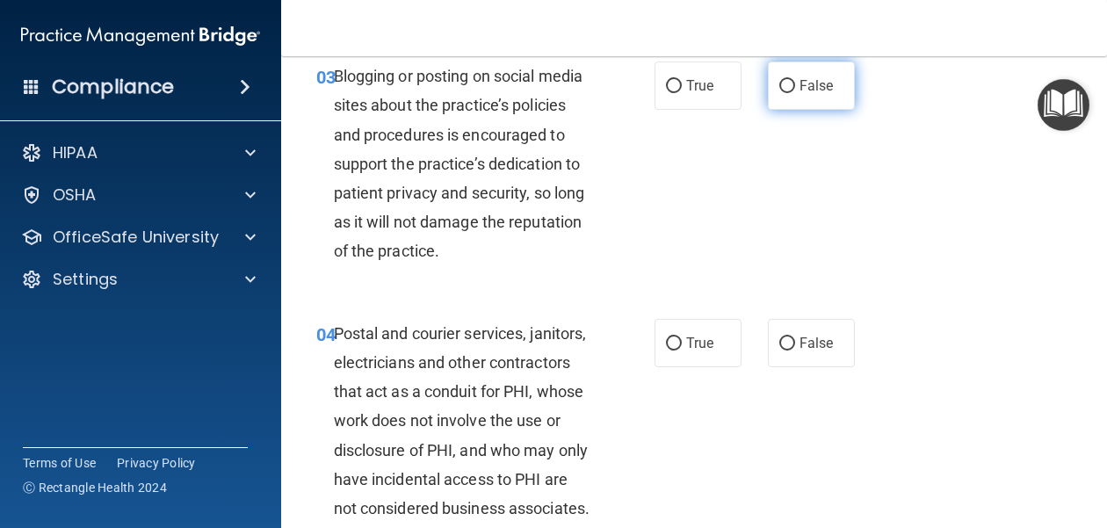
click at [785, 86] on input "False" at bounding box center [787, 86] width 16 height 13
radio input "true"
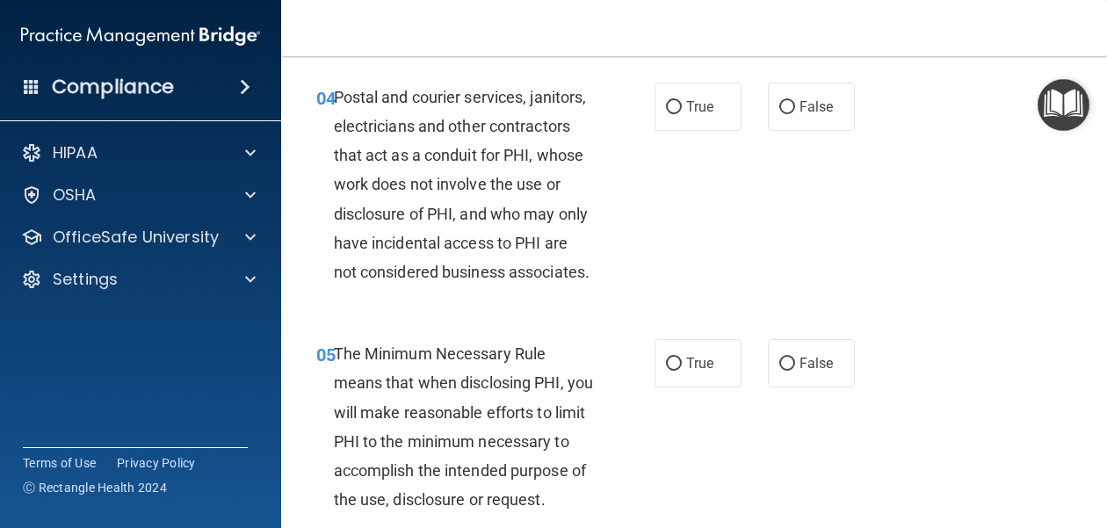
scroll to position [659, 0]
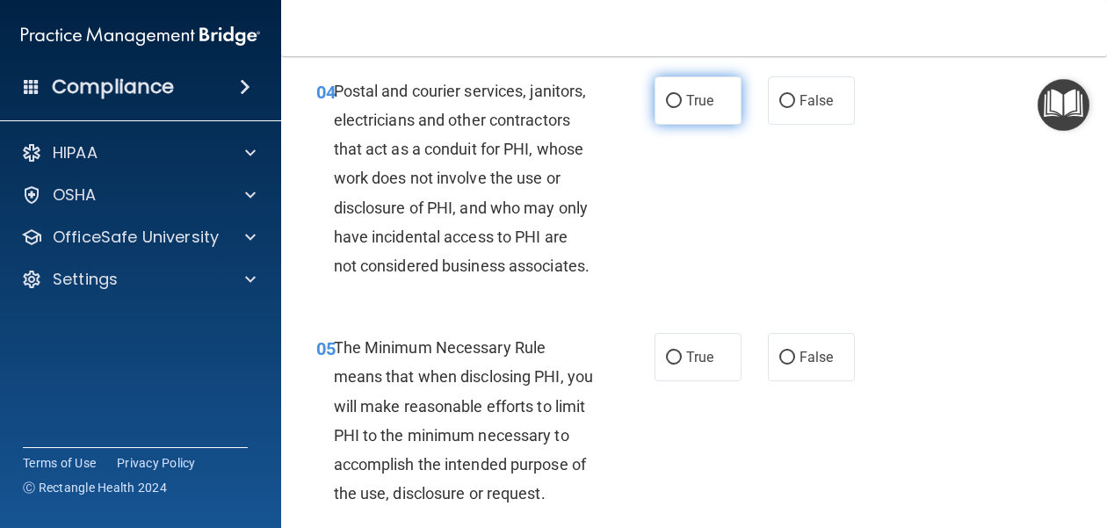
click at [689, 107] on span "True" at bounding box center [699, 100] width 27 height 17
click at [682, 107] on input "True" at bounding box center [674, 101] width 16 height 13
radio input "true"
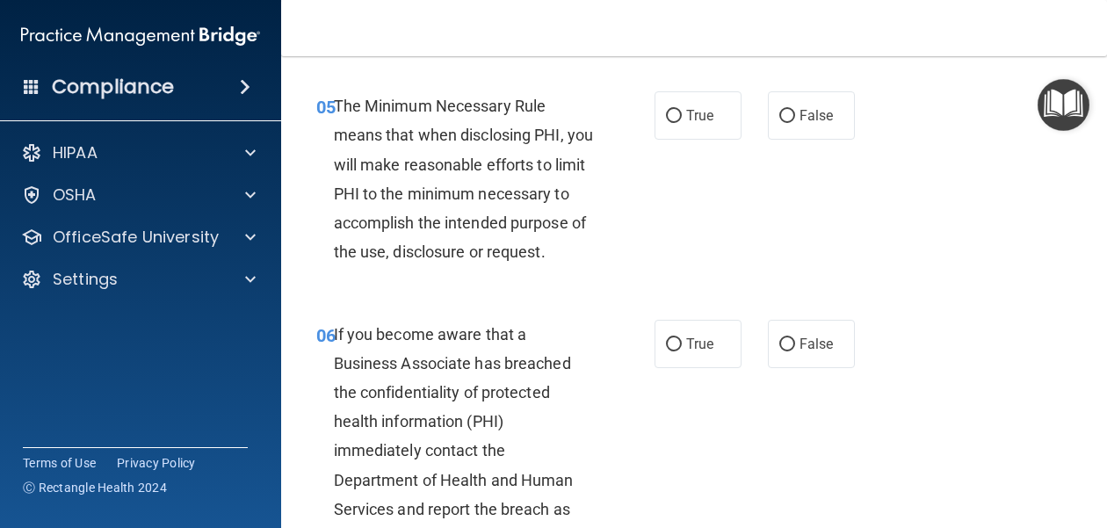
scroll to position [922, 0]
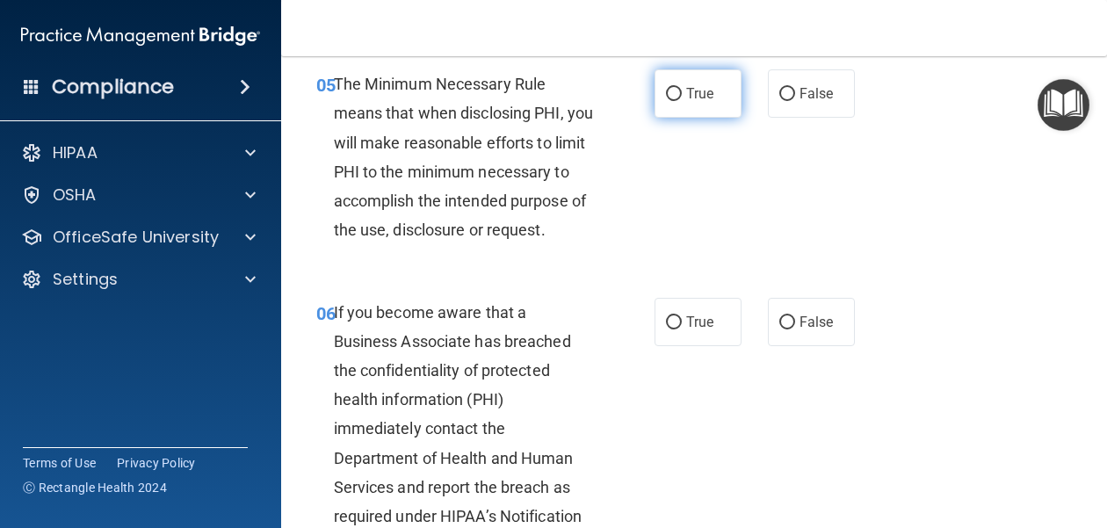
click at [695, 91] on span "True" at bounding box center [699, 93] width 27 height 17
click at [682, 91] on input "True" at bounding box center [674, 94] width 16 height 13
radio input "true"
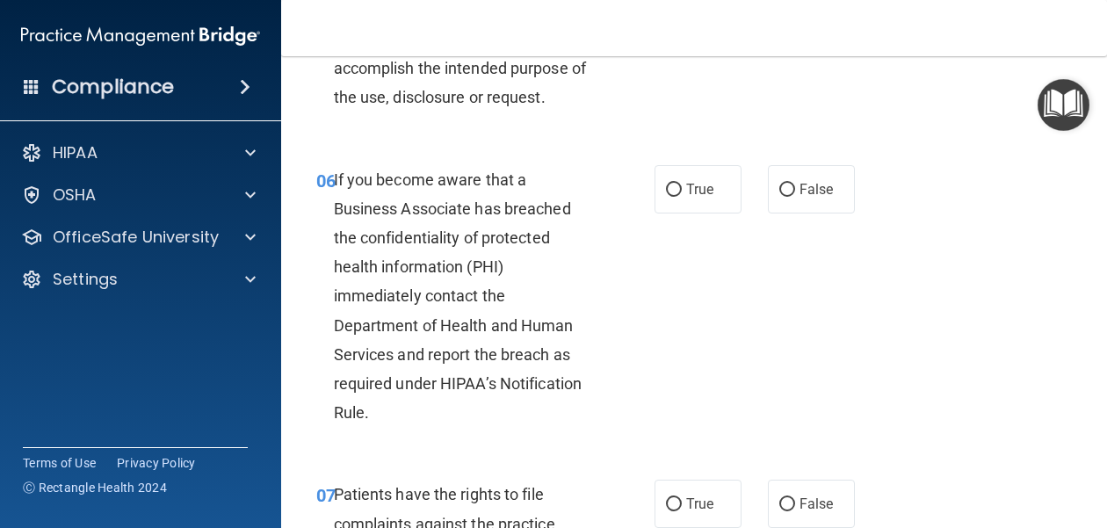
scroll to position [1061, 0]
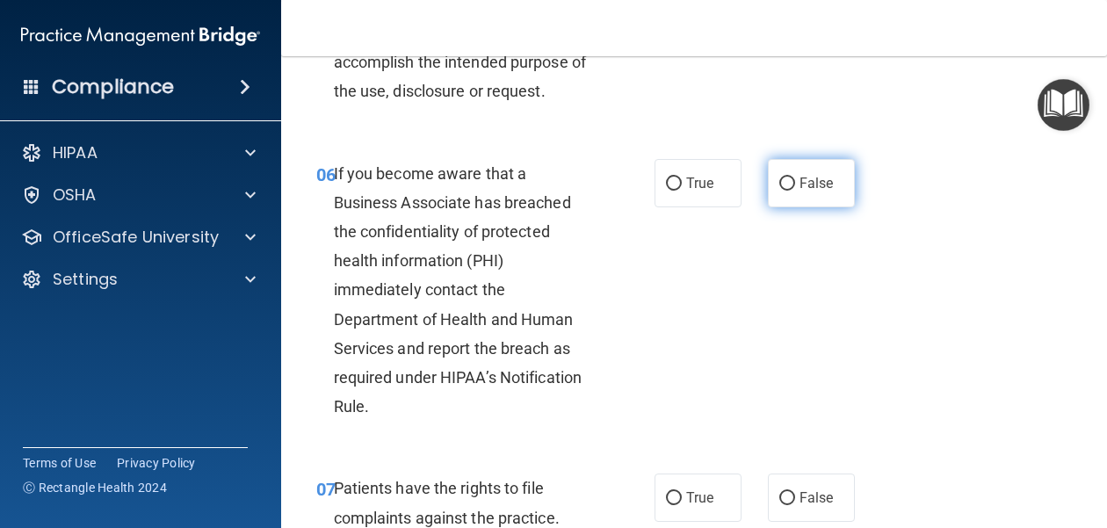
click at [798, 193] on label "False" at bounding box center [811, 183] width 87 height 48
click at [795, 191] on input "False" at bounding box center [787, 183] width 16 height 13
radio input "true"
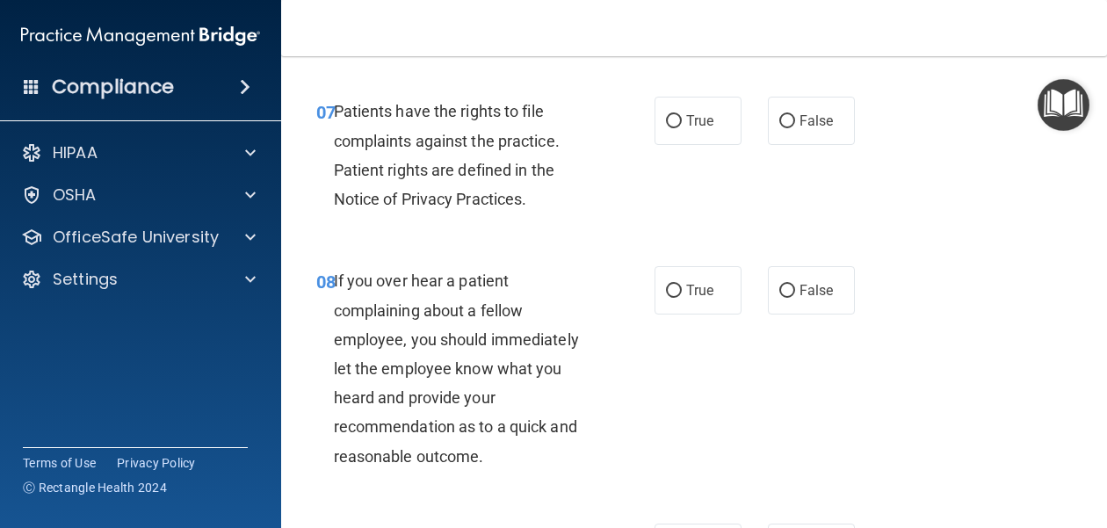
scroll to position [1443, 0]
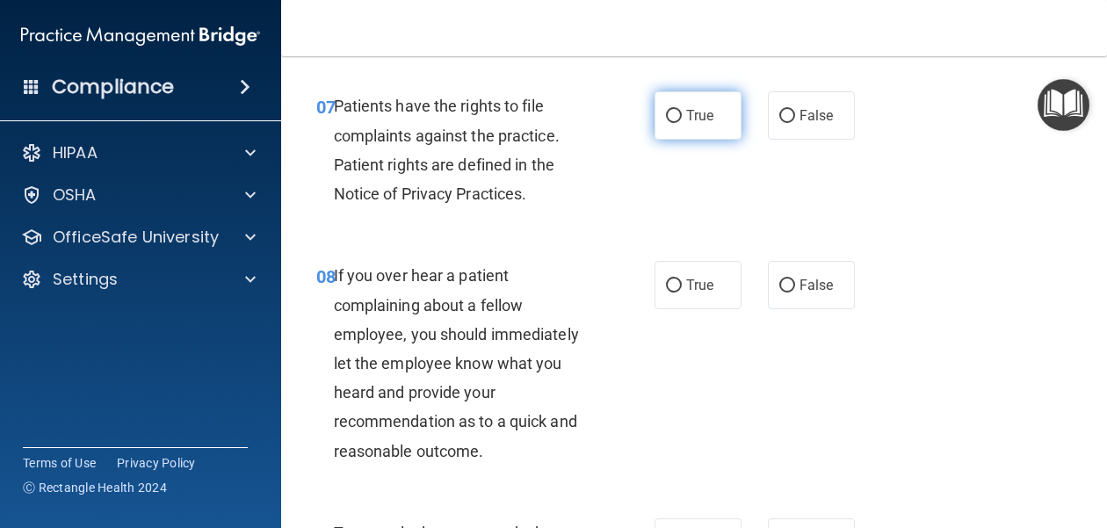
click at [683, 91] on label "True" at bounding box center [697, 115] width 87 height 48
click at [682, 110] on input "True" at bounding box center [674, 116] width 16 height 13
radio input "true"
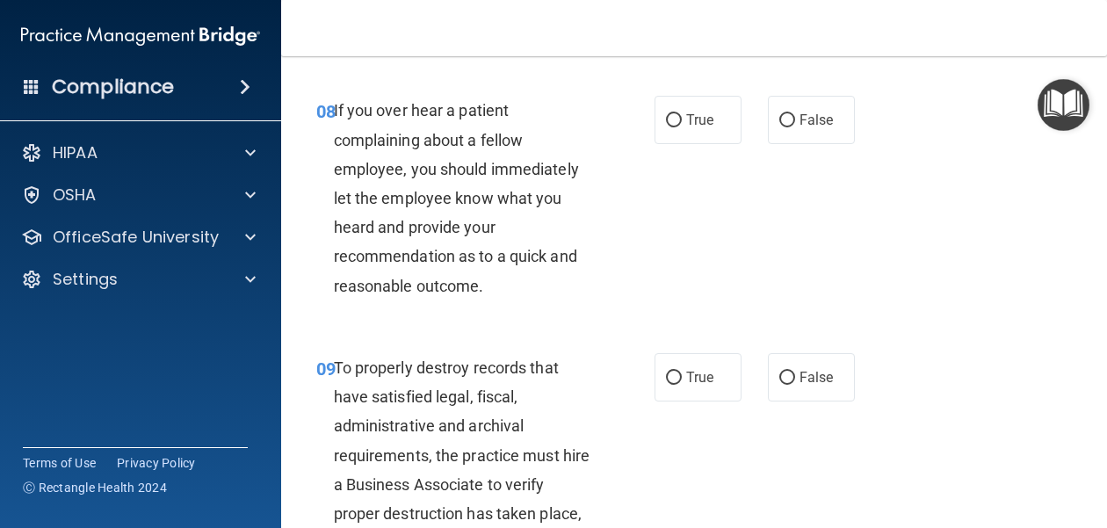
scroll to position [1620, 0]
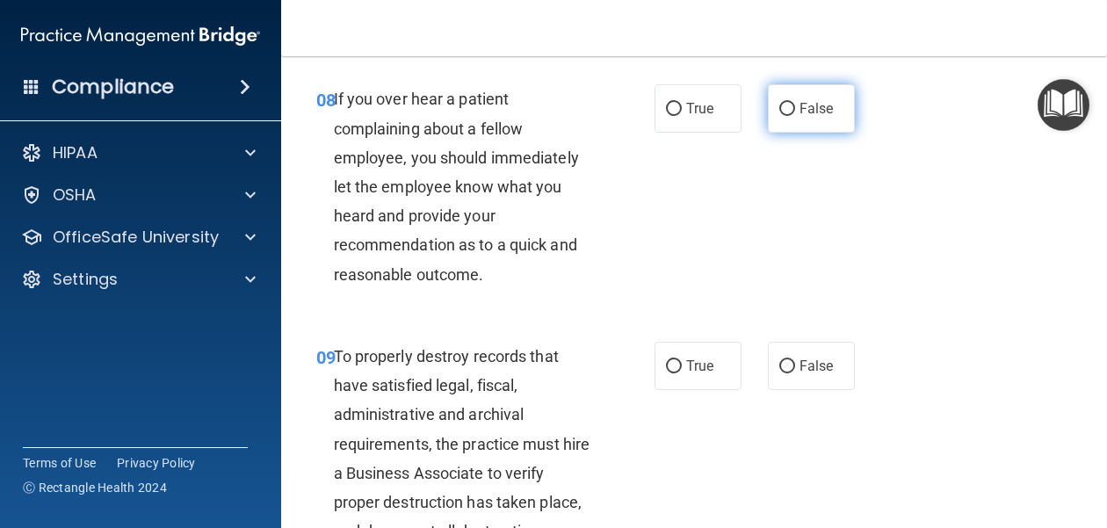
click at [798, 90] on label "False" at bounding box center [811, 108] width 87 height 48
click at [795, 103] on input "False" at bounding box center [787, 109] width 16 height 13
radio input "true"
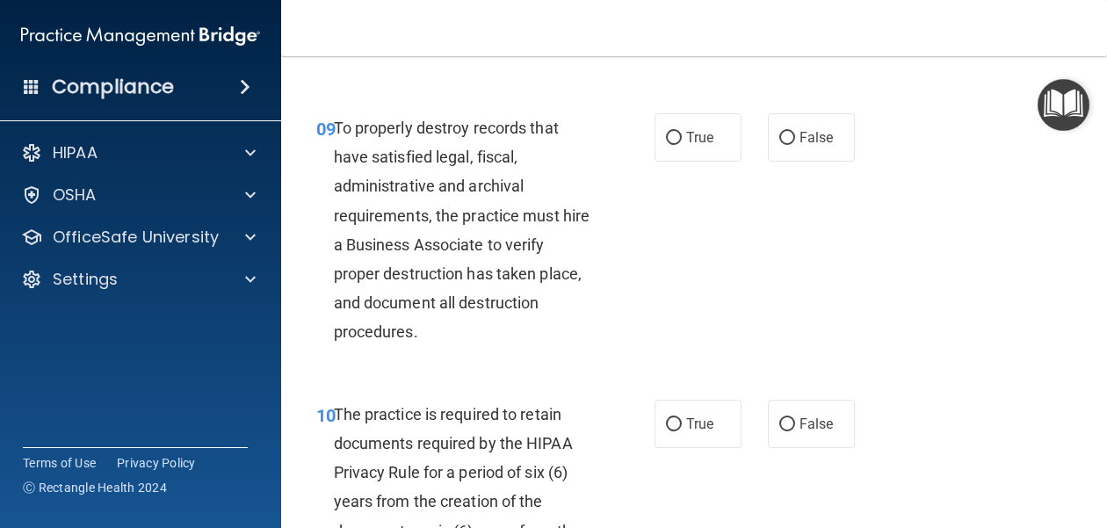
scroll to position [1859, 0]
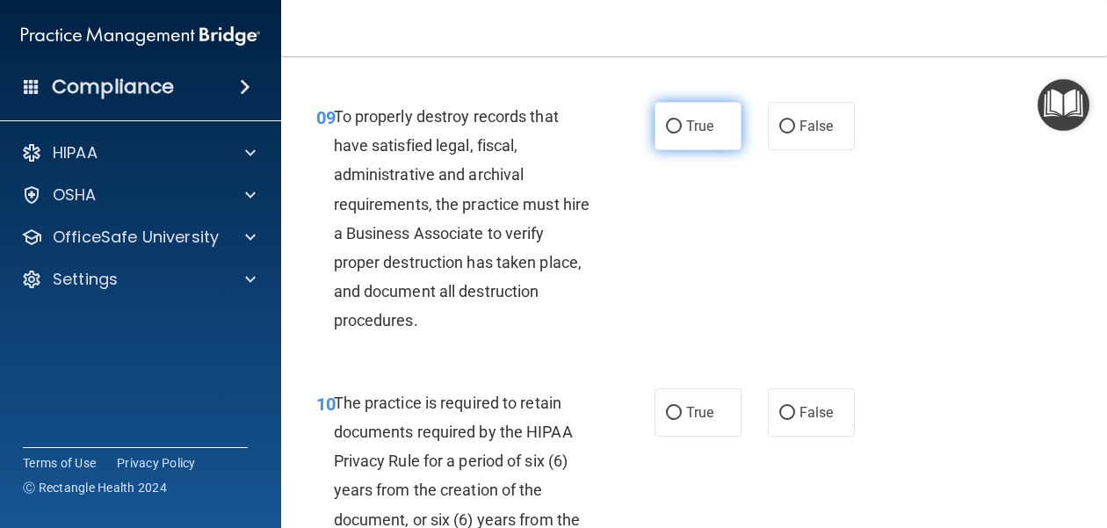
click at [688, 118] on span "True" at bounding box center [699, 126] width 27 height 17
click at [682, 120] on input "True" at bounding box center [674, 126] width 16 height 13
radio input "true"
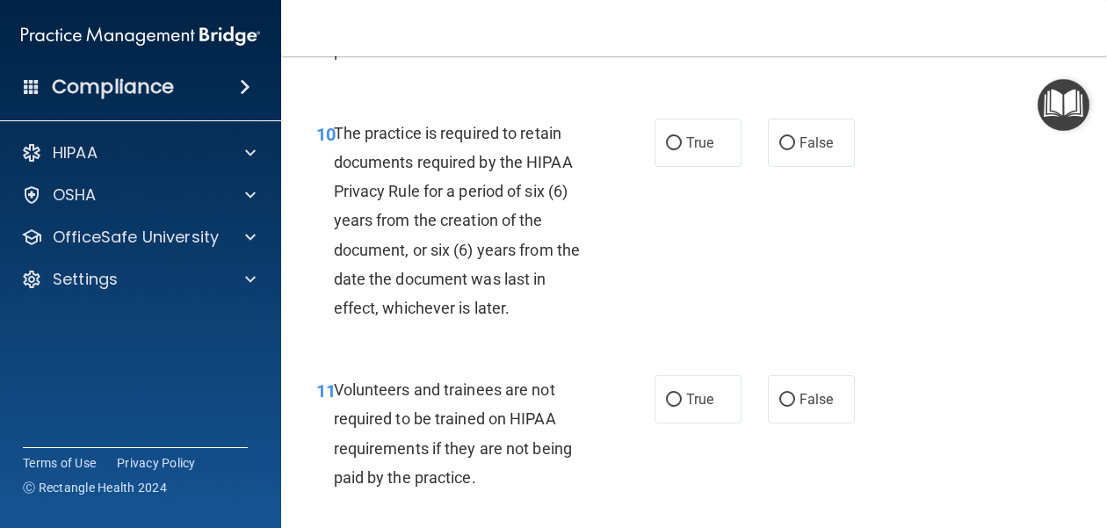
scroll to position [2139, 0]
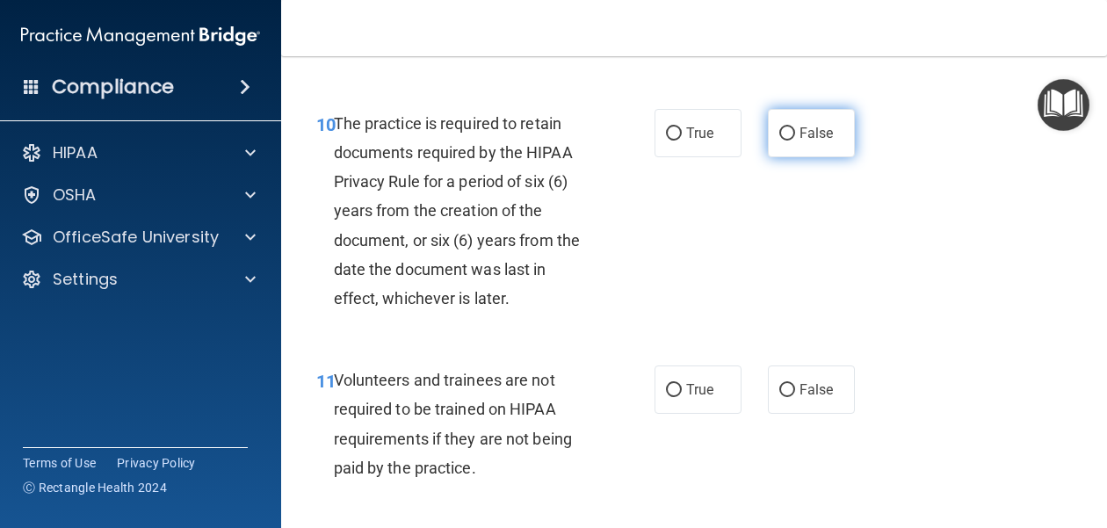
click at [797, 109] on label "False" at bounding box center [811, 133] width 87 height 48
click at [795, 127] on input "False" at bounding box center [787, 133] width 16 height 13
radio input "true"
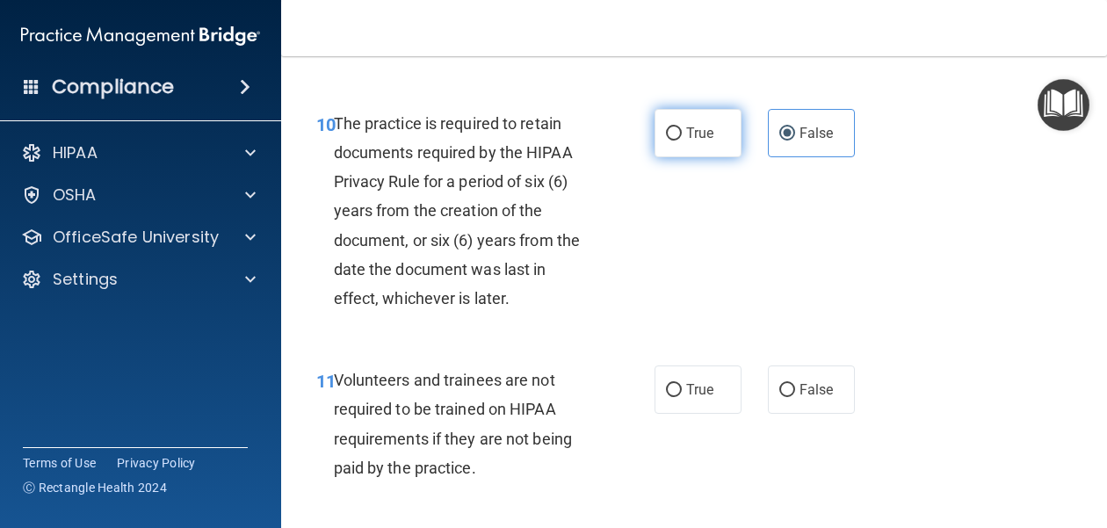
click at [679, 127] on input "True" at bounding box center [674, 133] width 16 height 13
radio input "true"
radio input "false"
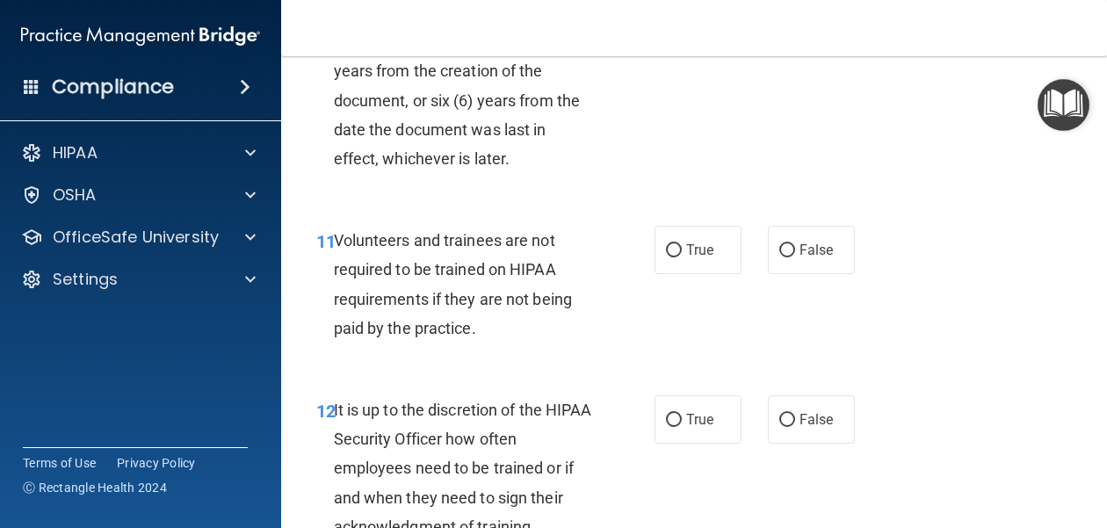
scroll to position [2291, 0]
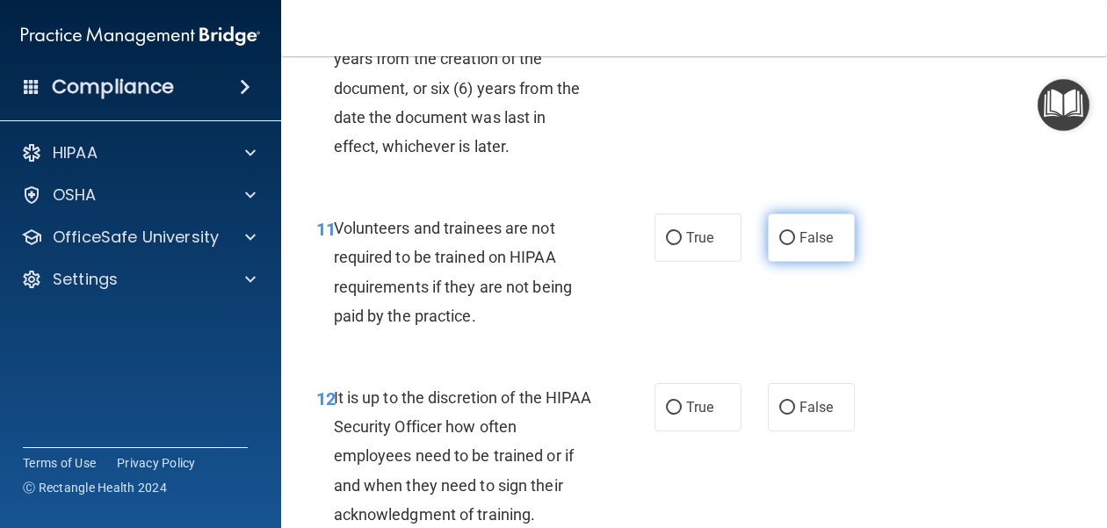
click at [828, 229] on span "False" at bounding box center [816, 237] width 34 height 17
click at [795, 232] on input "False" at bounding box center [787, 238] width 16 height 13
radio input "true"
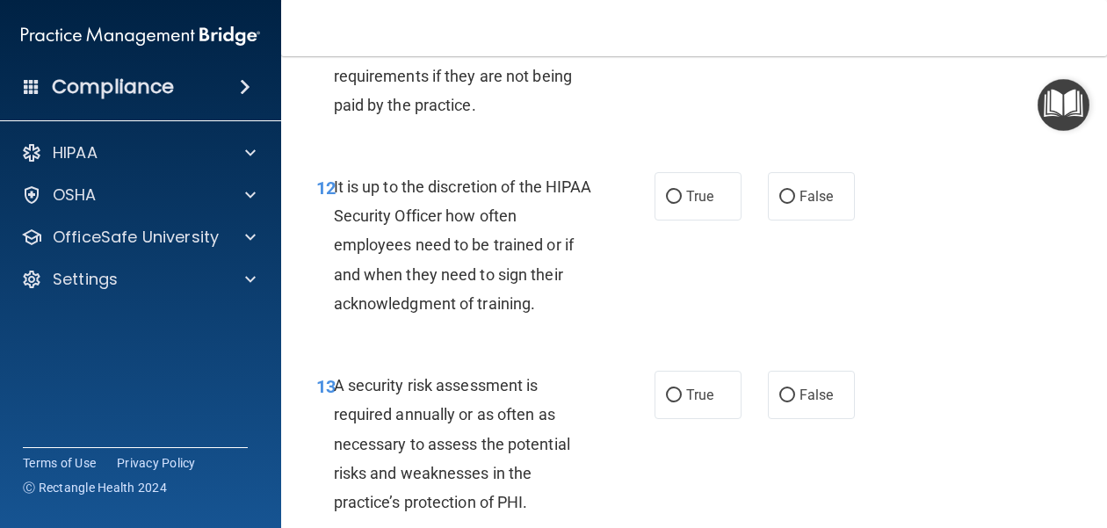
scroll to position [2502, 0]
click at [813, 178] on label "False" at bounding box center [811, 195] width 87 height 48
click at [795, 190] on input "False" at bounding box center [787, 196] width 16 height 13
radio input "true"
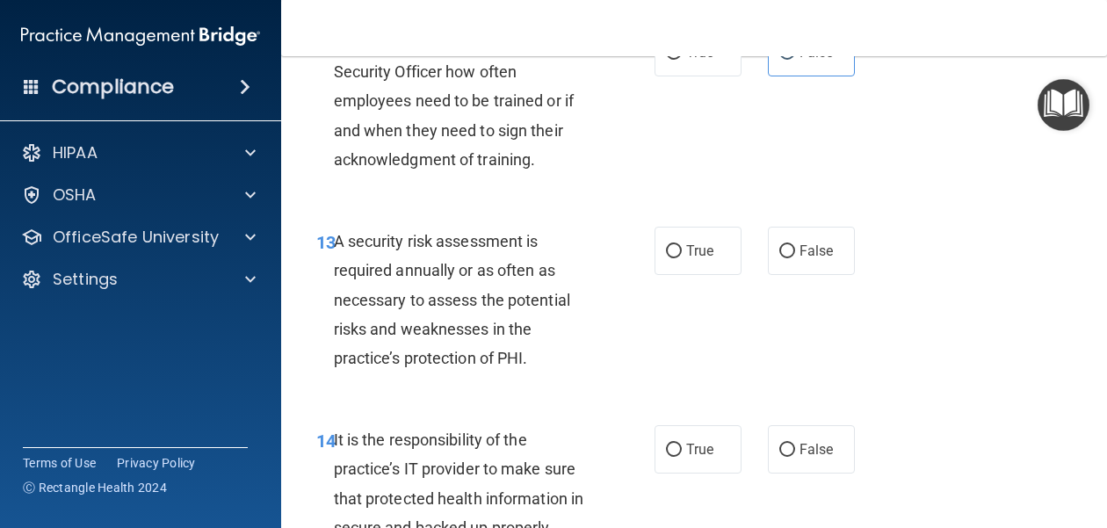
scroll to position [2652, 0]
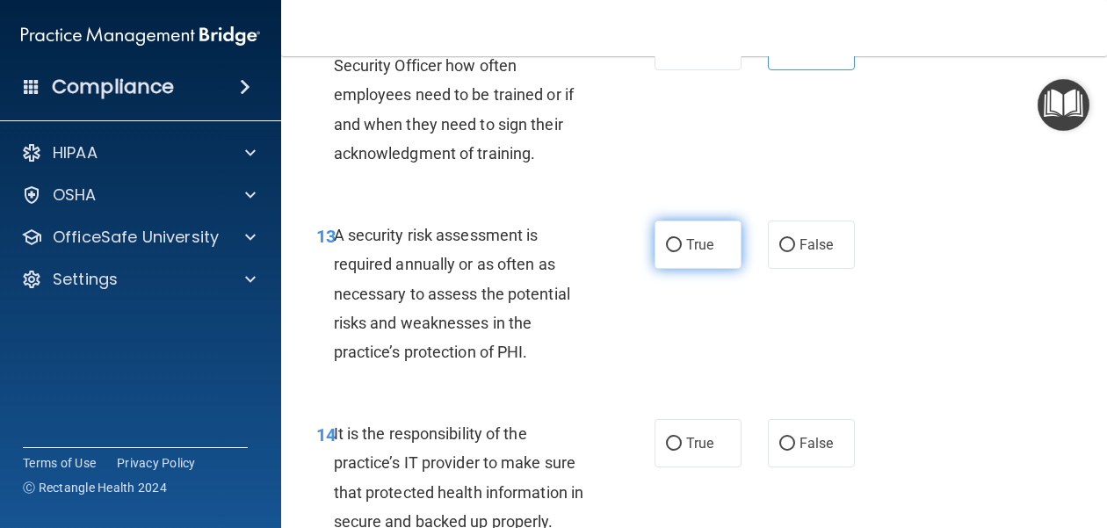
click at [707, 236] on span "True" at bounding box center [699, 244] width 27 height 17
click at [682, 239] on input "True" at bounding box center [674, 245] width 16 height 13
radio input "true"
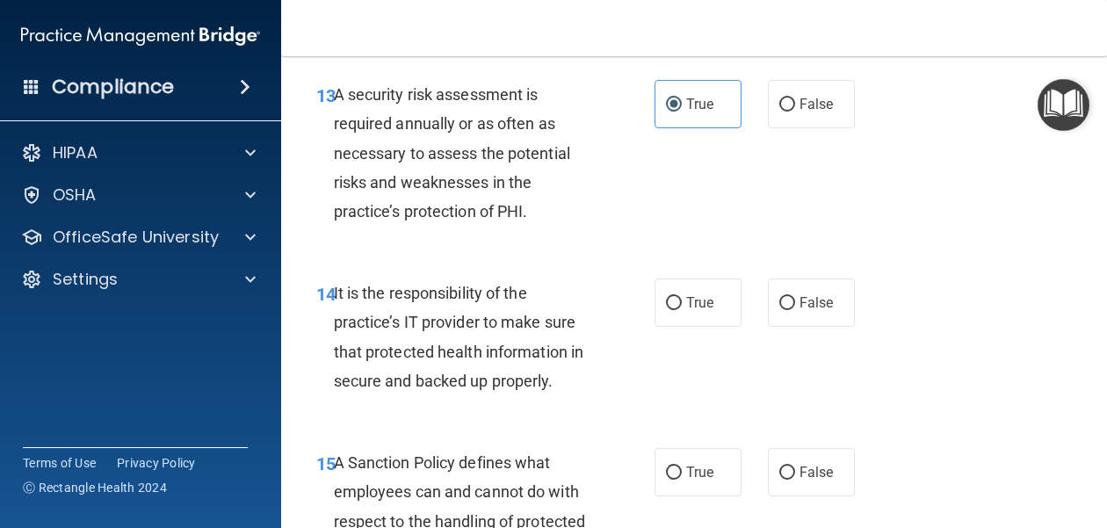
scroll to position [2830, 0]
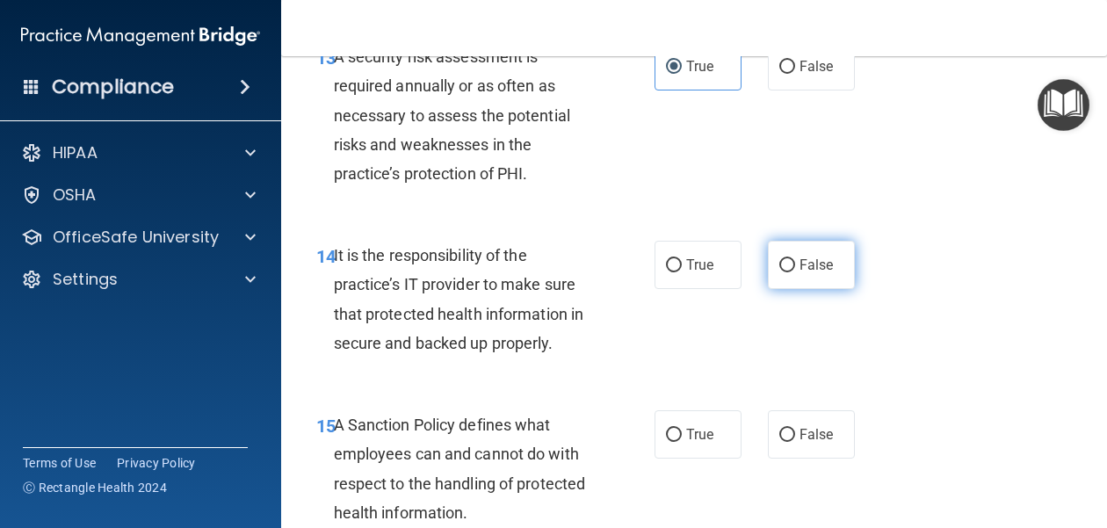
click at [815, 247] on label "False" at bounding box center [811, 265] width 87 height 48
click at [795, 259] on input "False" at bounding box center [787, 265] width 16 height 13
radio input "true"
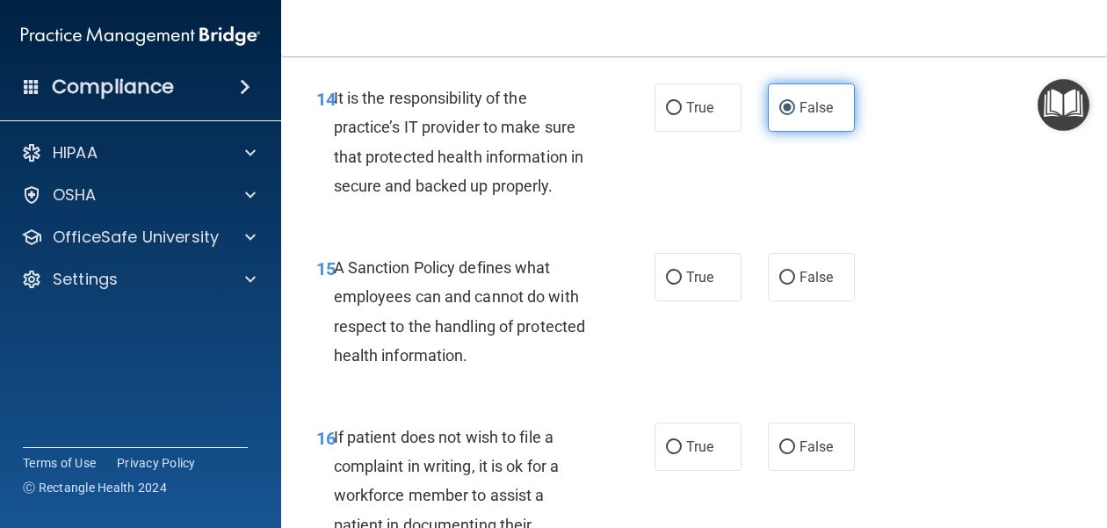
scroll to position [2997, 0]
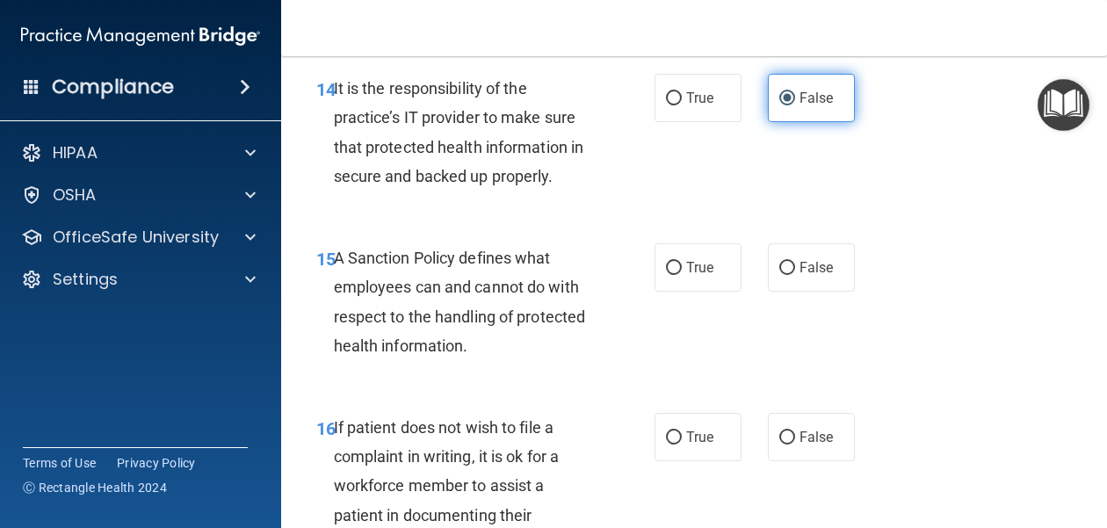
click at [815, 247] on label "False" at bounding box center [811, 267] width 87 height 48
click at [795, 262] on input "False" at bounding box center [787, 268] width 16 height 13
radio input "true"
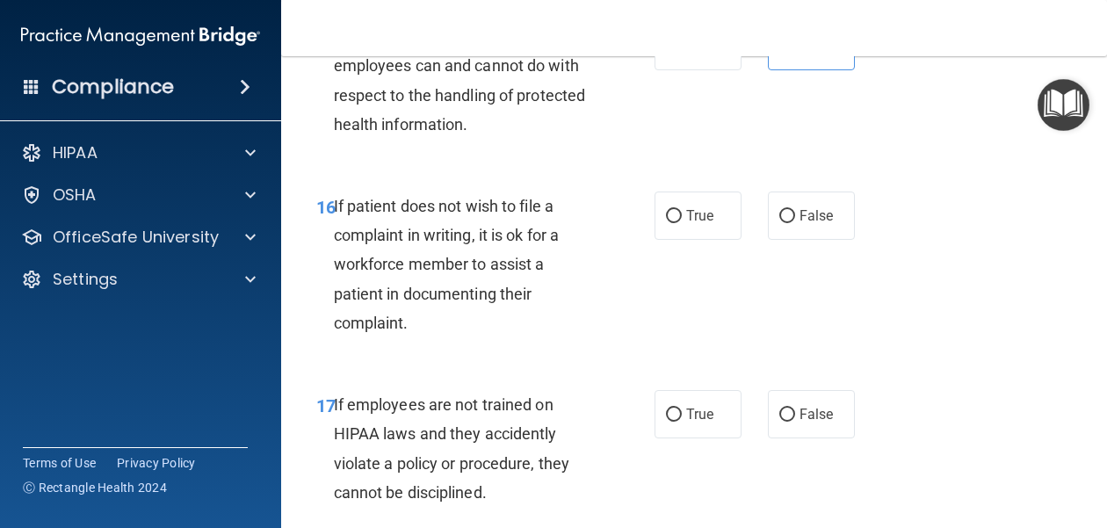
scroll to position [3219, 0]
click at [809, 206] on span "False" at bounding box center [816, 214] width 34 height 17
click at [795, 209] on input "False" at bounding box center [787, 215] width 16 height 13
radio input "true"
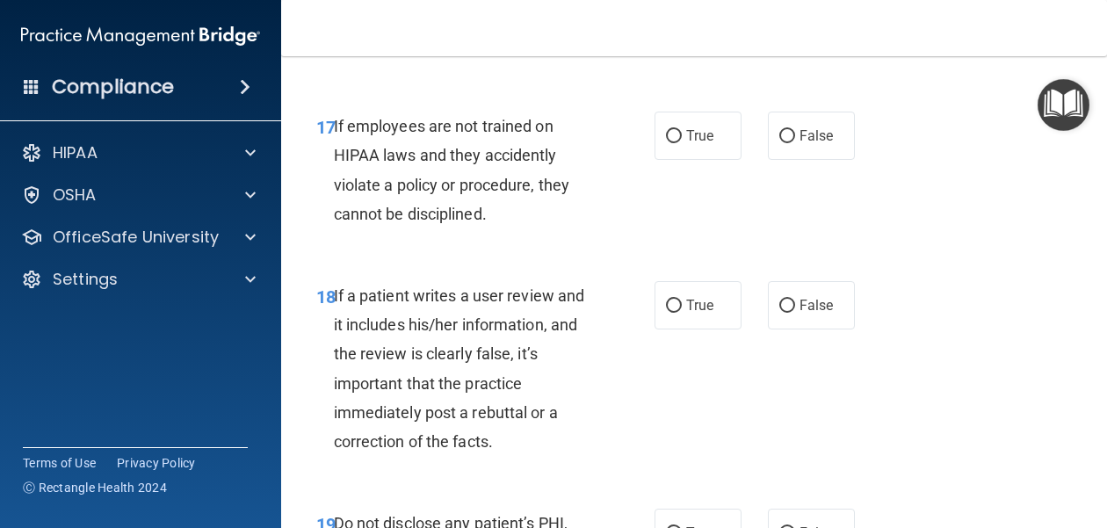
scroll to position [3488, 0]
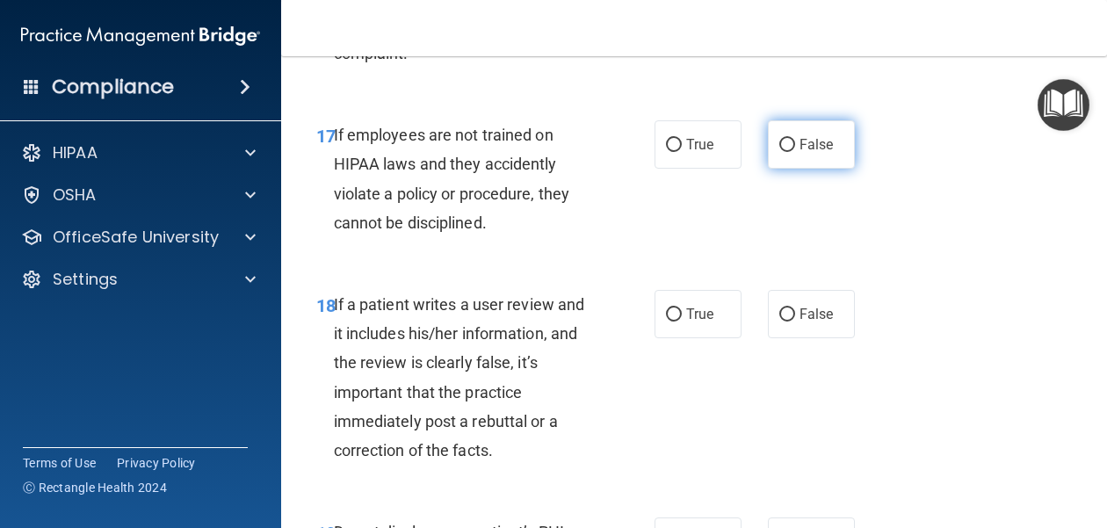
click at [804, 127] on label "False" at bounding box center [811, 144] width 87 height 48
click at [795, 139] on input "False" at bounding box center [787, 145] width 16 height 13
radio input "true"
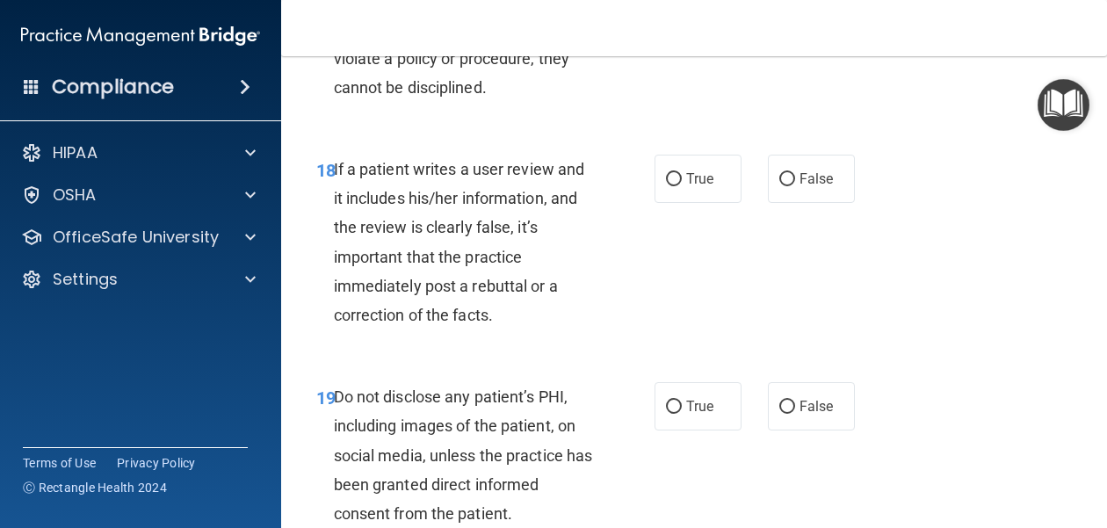
scroll to position [3628, 0]
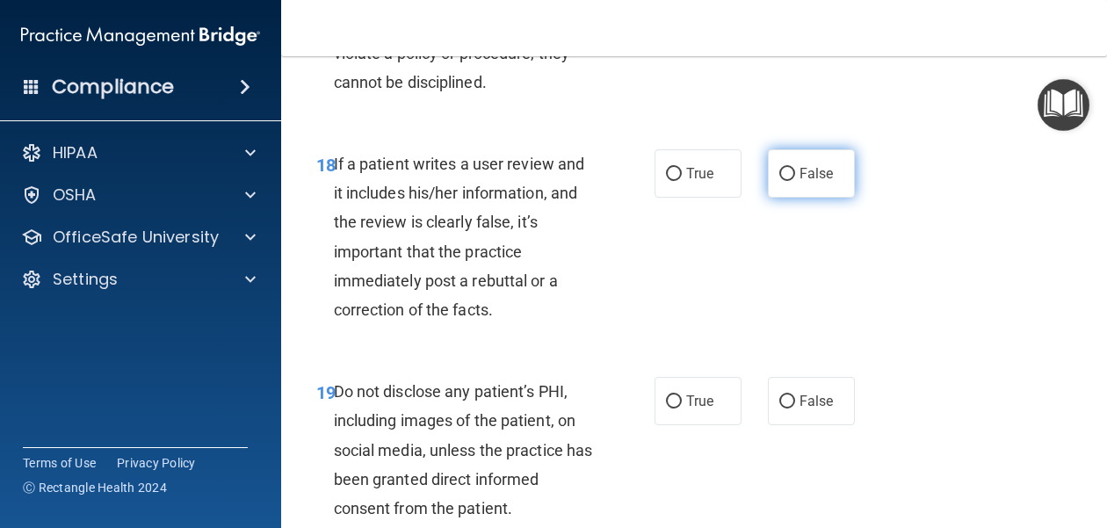
click at [792, 153] on label "False" at bounding box center [811, 173] width 87 height 48
click at [792, 168] on input "False" at bounding box center [787, 174] width 16 height 13
radio input "true"
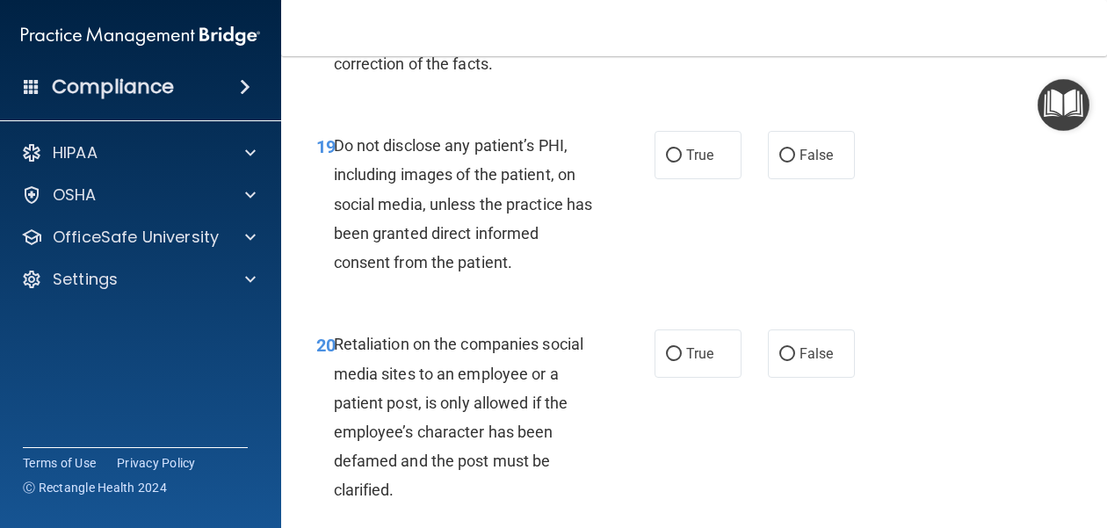
scroll to position [3879, 0]
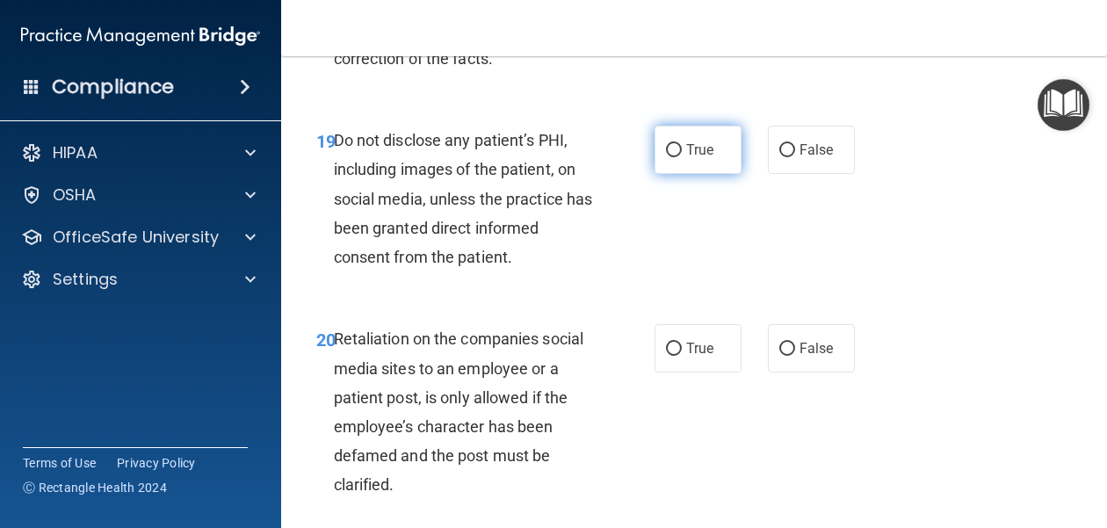
click at [703, 141] on span "True" at bounding box center [699, 149] width 27 height 17
click at [682, 144] on input "True" at bounding box center [674, 150] width 16 height 13
radio input "true"
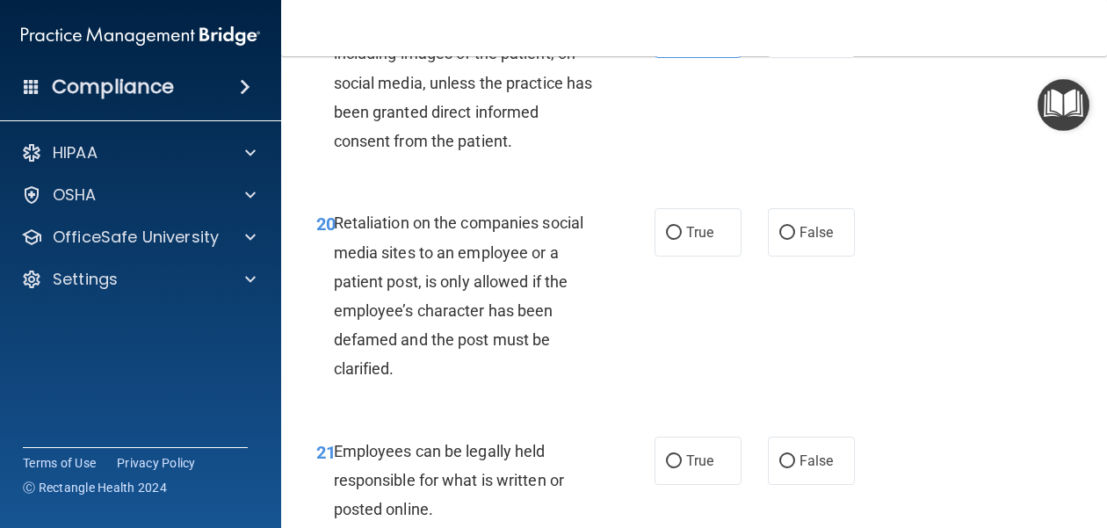
scroll to position [4038, 0]
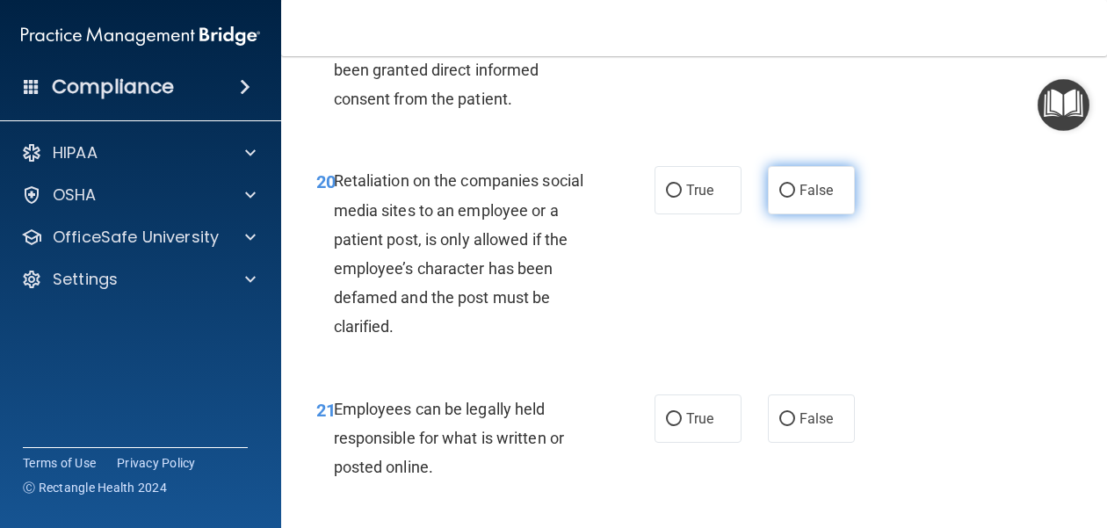
click at [818, 170] on label "False" at bounding box center [811, 190] width 87 height 48
click at [795, 184] on input "False" at bounding box center [787, 190] width 16 height 13
radio input "true"
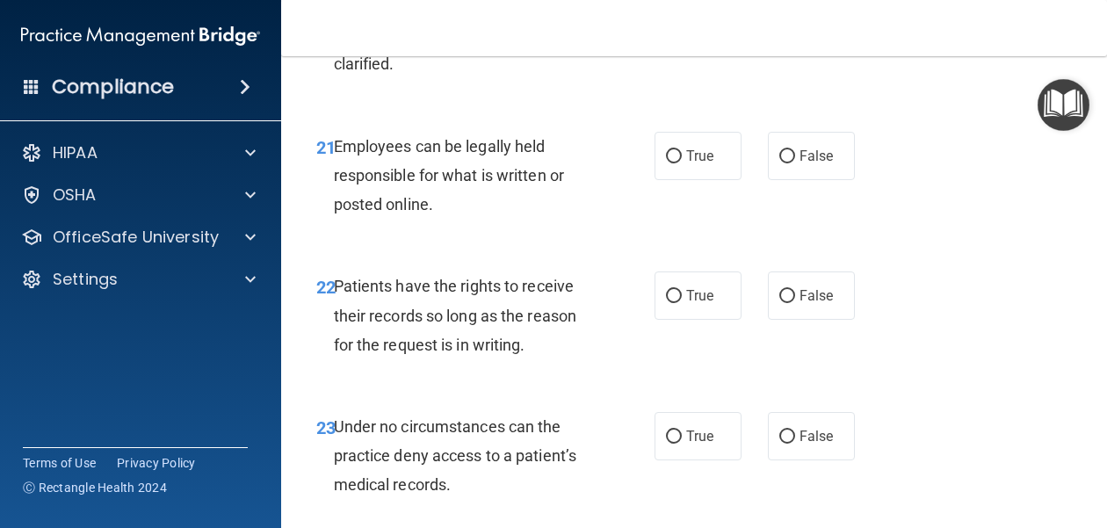
scroll to position [4303, 0]
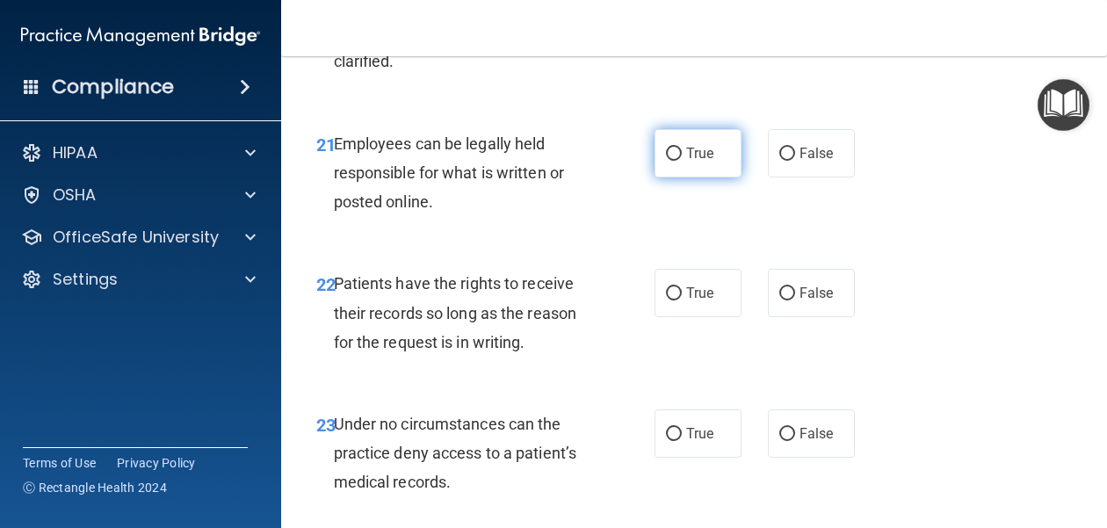
click at [692, 133] on label "True" at bounding box center [697, 153] width 87 height 48
click at [682, 148] on input "True" at bounding box center [674, 154] width 16 height 13
radio input "true"
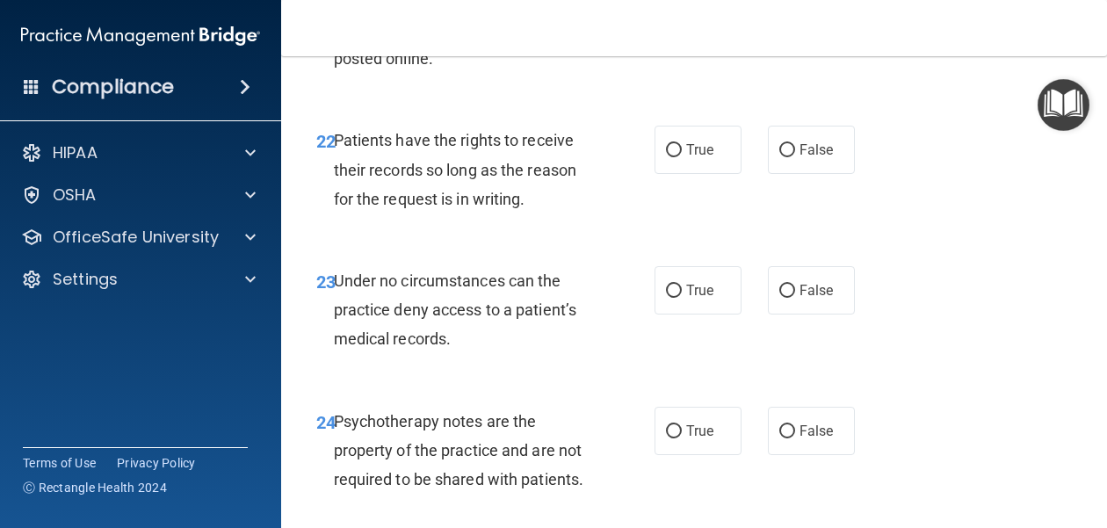
scroll to position [4455, 0]
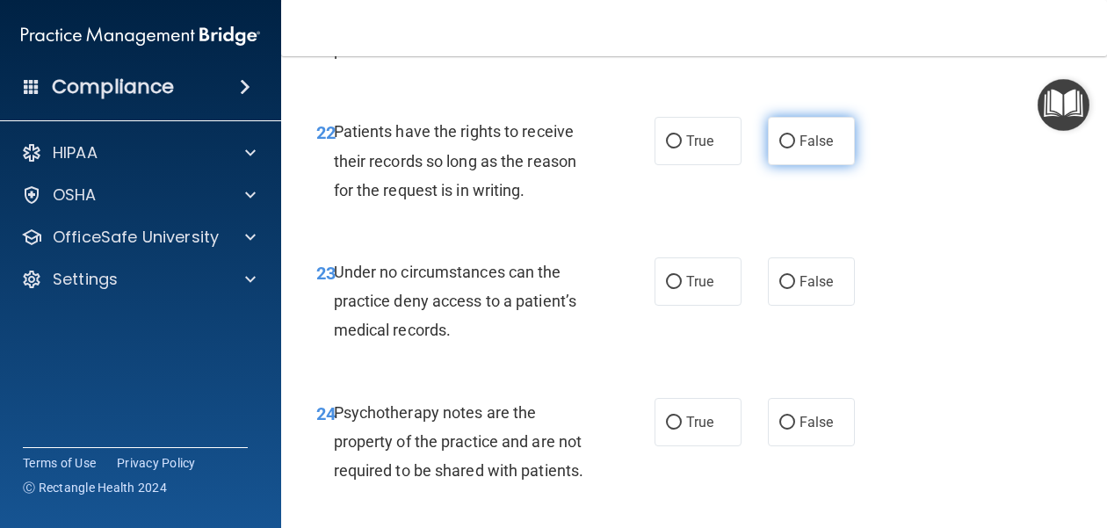
click at [822, 124] on label "False" at bounding box center [811, 141] width 87 height 48
click at [795, 135] on input "False" at bounding box center [787, 141] width 16 height 13
radio input "true"
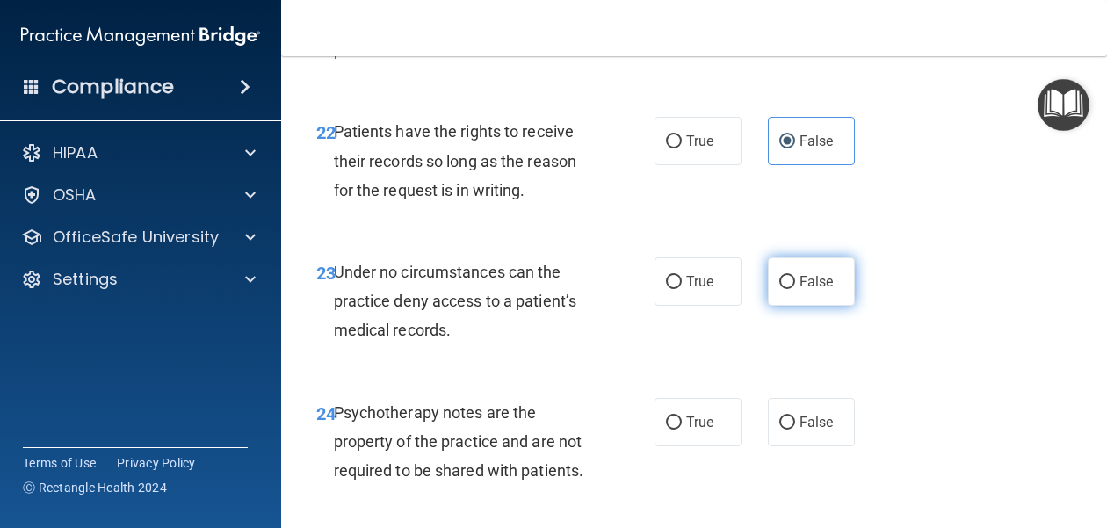
click at [818, 273] on span "False" at bounding box center [816, 281] width 34 height 17
click at [795, 276] on input "False" at bounding box center [787, 282] width 16 height 13
radio input "true"
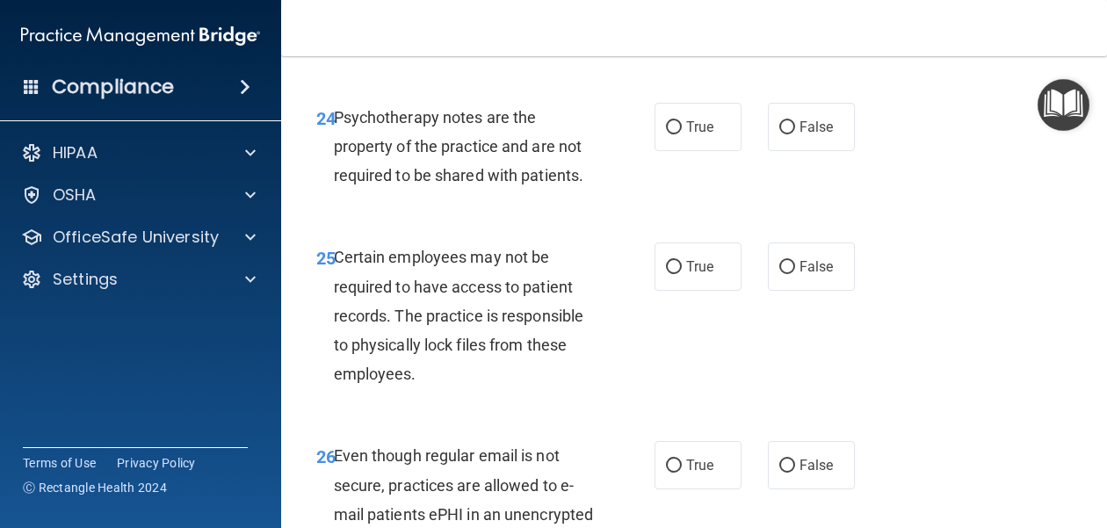
scroll to position [4748, 0]
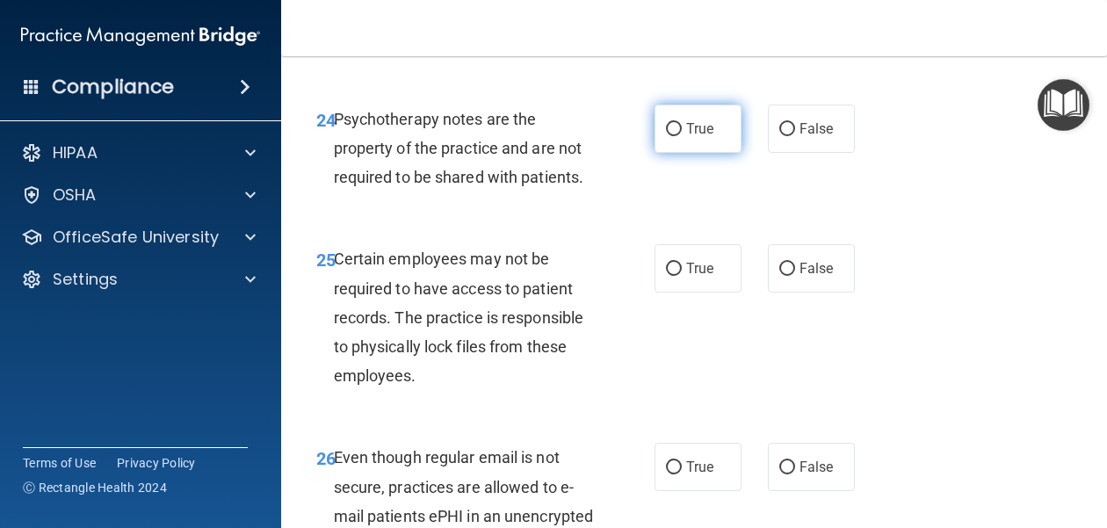
click at [701, 120] on span "True" at bounding box center [699, 128] width 27 height 17
click at [682, 123] on input "True" at bounding box center [674, 129] width 16 height 13
radio input "true"
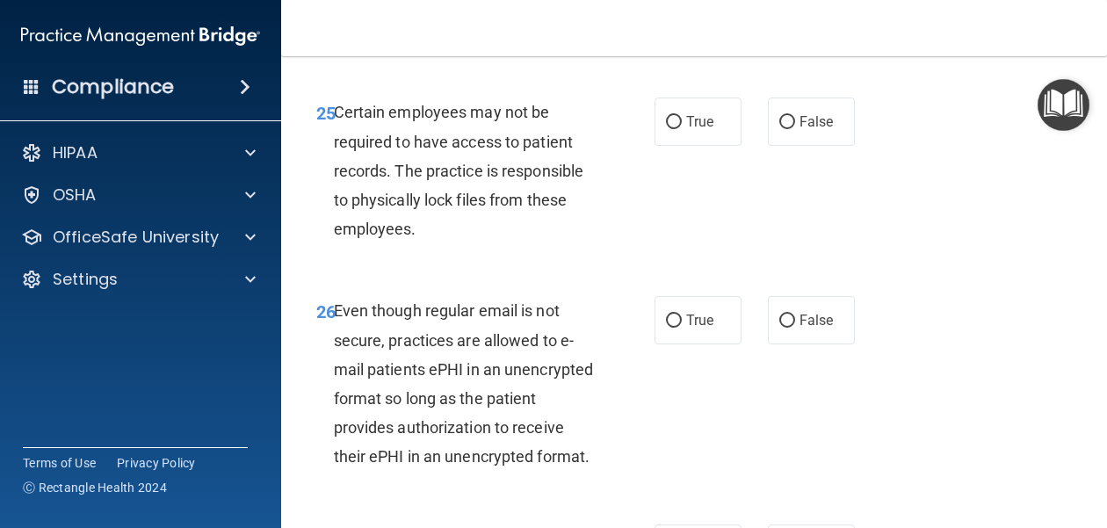
scroll to position [4897, 0]
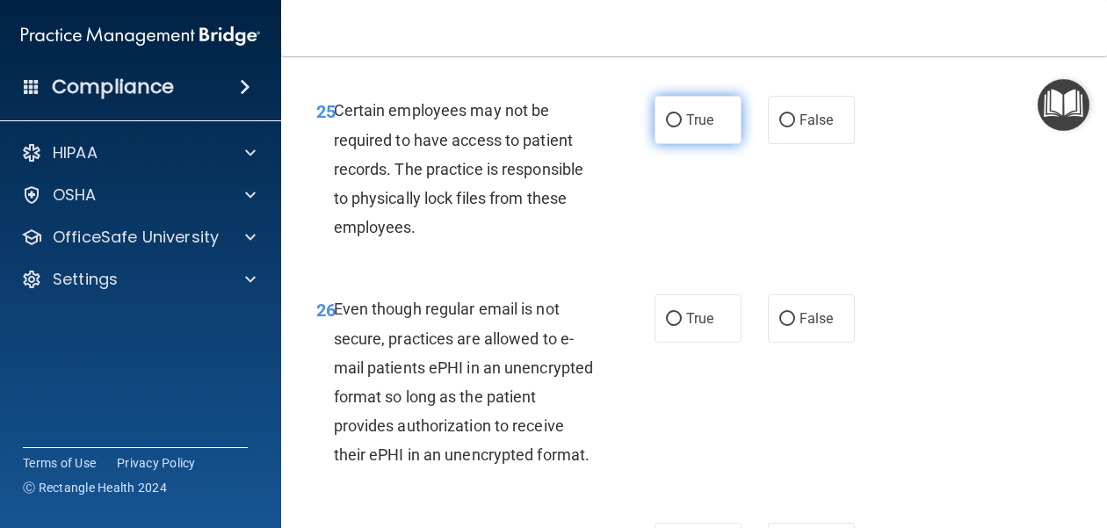
click at [686, 112] on span "True" at bounding box center [699, 120] width 27 height 17
click at [682, 114] on input "True" at bounding box center [674, 120] width 16 height 13
radio input "true"
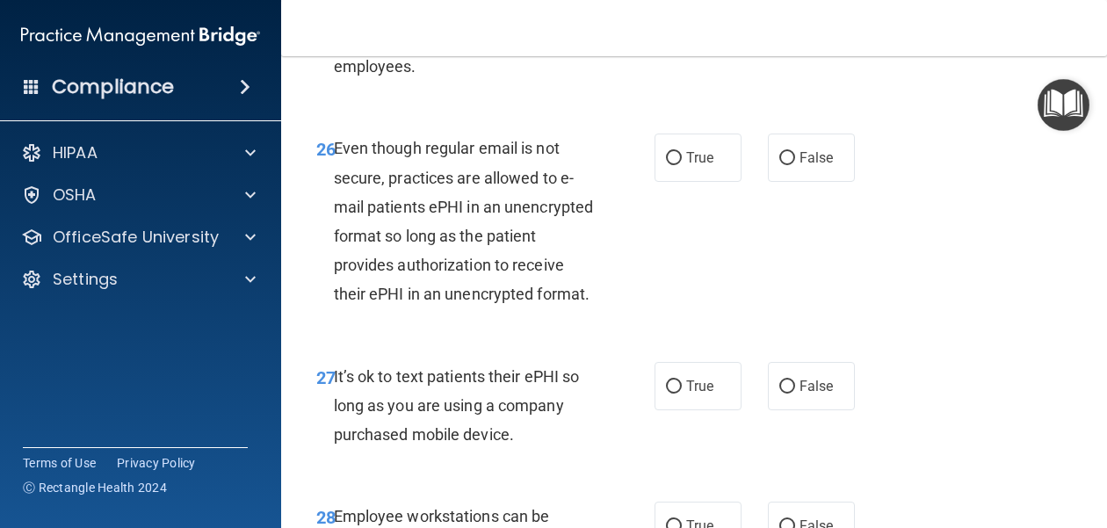
scroll to position [5058, 0]
click at [674, 137] on label "True" at bounding box center [697, 157] width 87 height 48
click at [674, 151] on input "True" at bounding box center [674, 157] width 16 height 13
radio input "true"
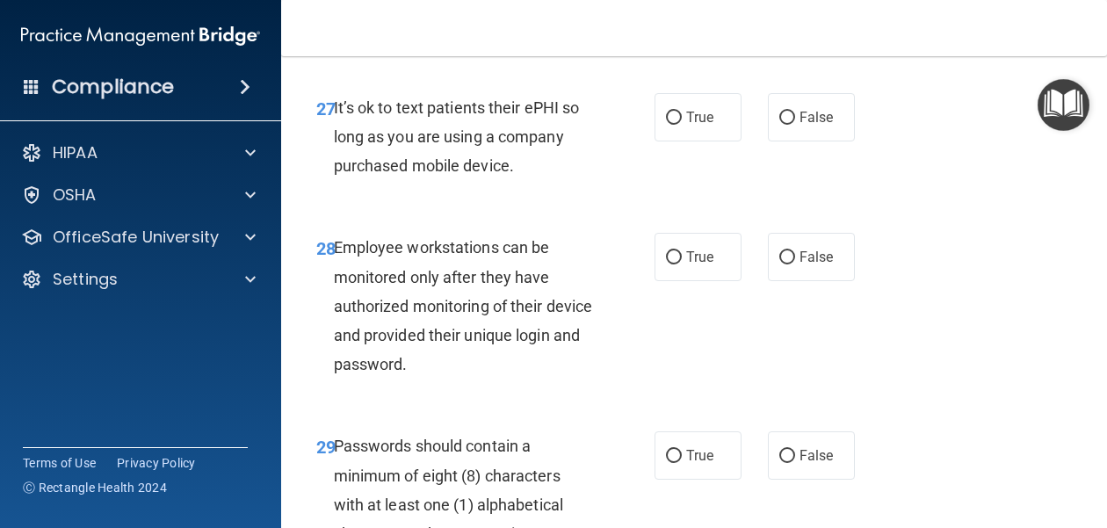
scroll to position [5330, 0]
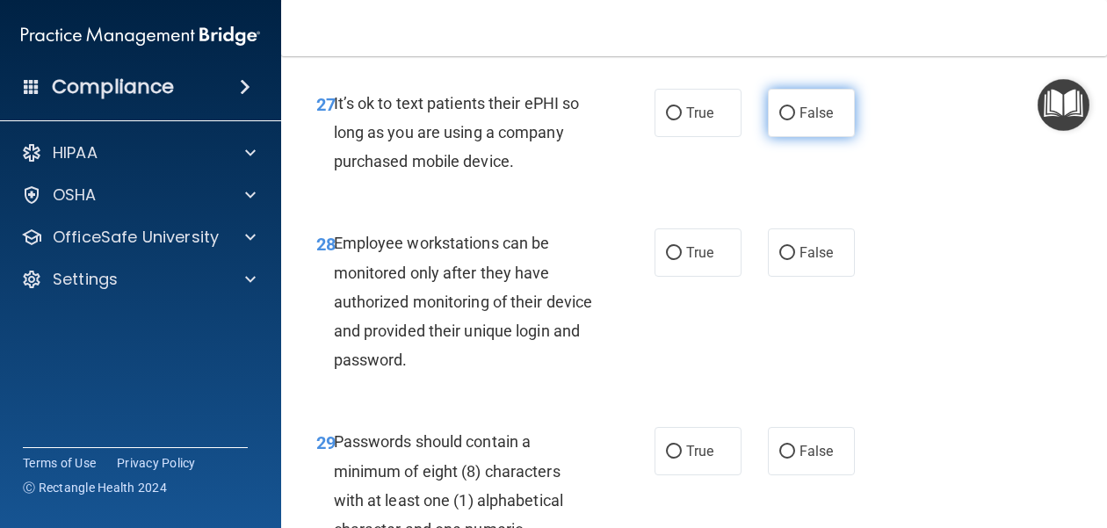
click at [802, 108] on span "False" at bounding box center [816, 113] width 34 height 17
click at [795, 108] on input "False" at bounding box center [787, 113] width 16 height 13
radio input "true"
click at [797, 251] on label "False" at bounding box center [811, 252] width 87 height 48
click at [795, 251] on input "False" at bounding box center [787, 253] width 16 height 13
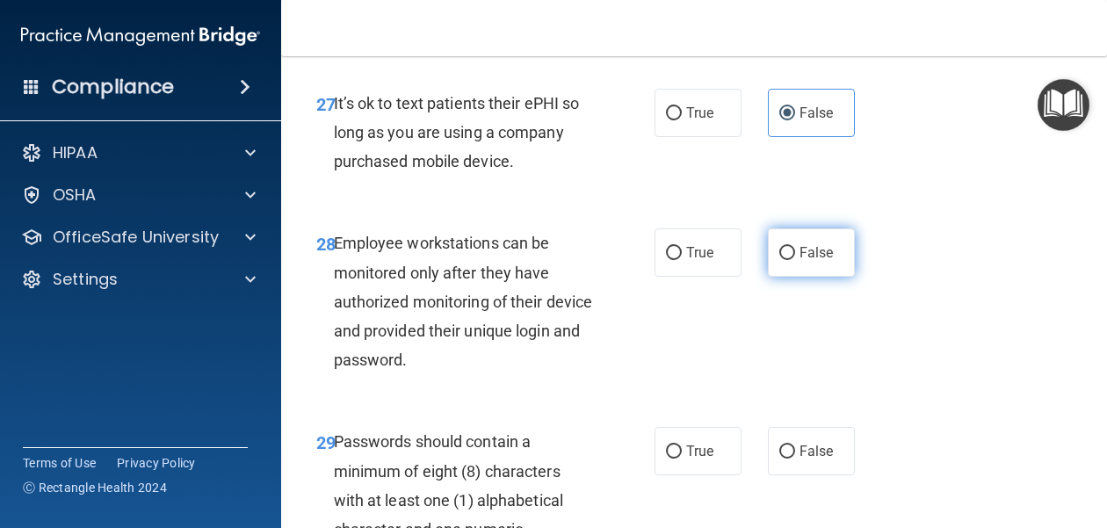
radio input "true"
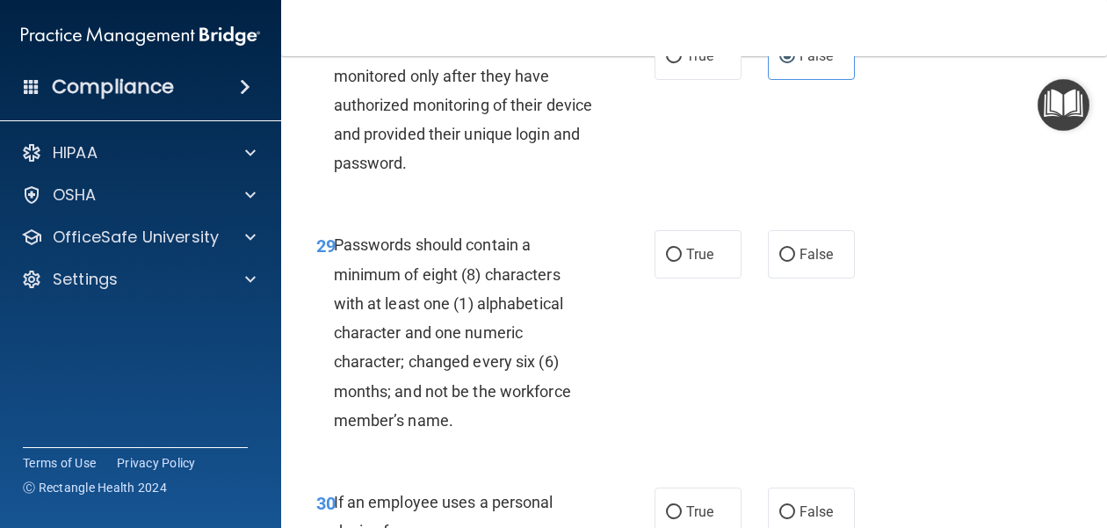
scroll to position [5559, 0]
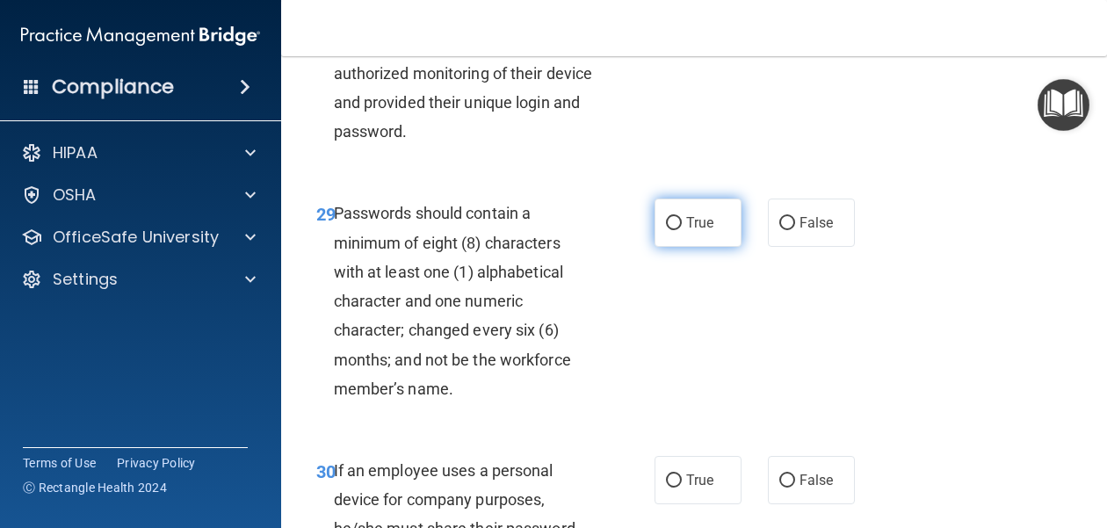
click at [716, 227] on label "True" at bounding box center [697, 222] width 87 height 48
click at [682, 227] on input "True" at bounding box center [674, 223] width 16 height 13
radio input "true"
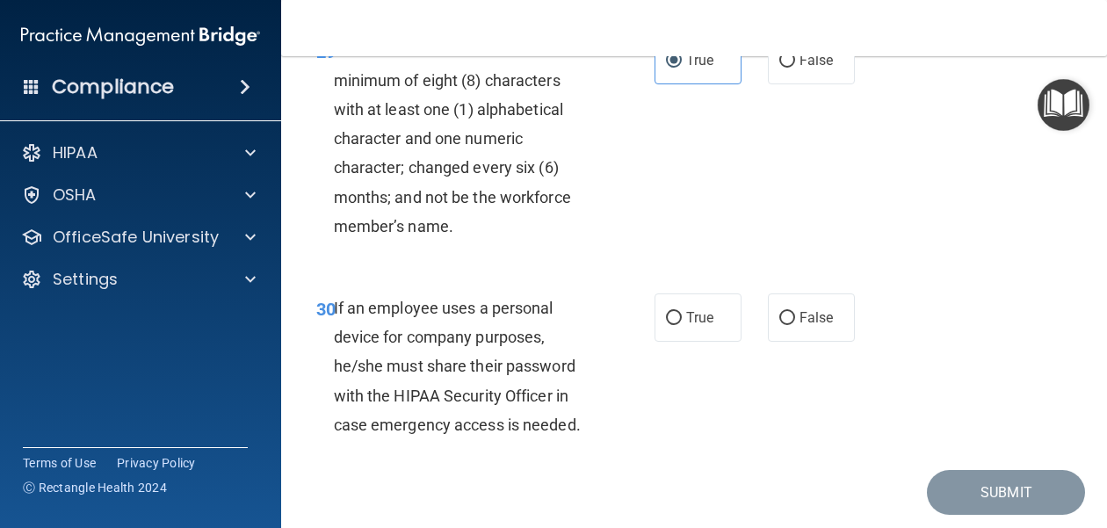
scroll to position [5734, 0]
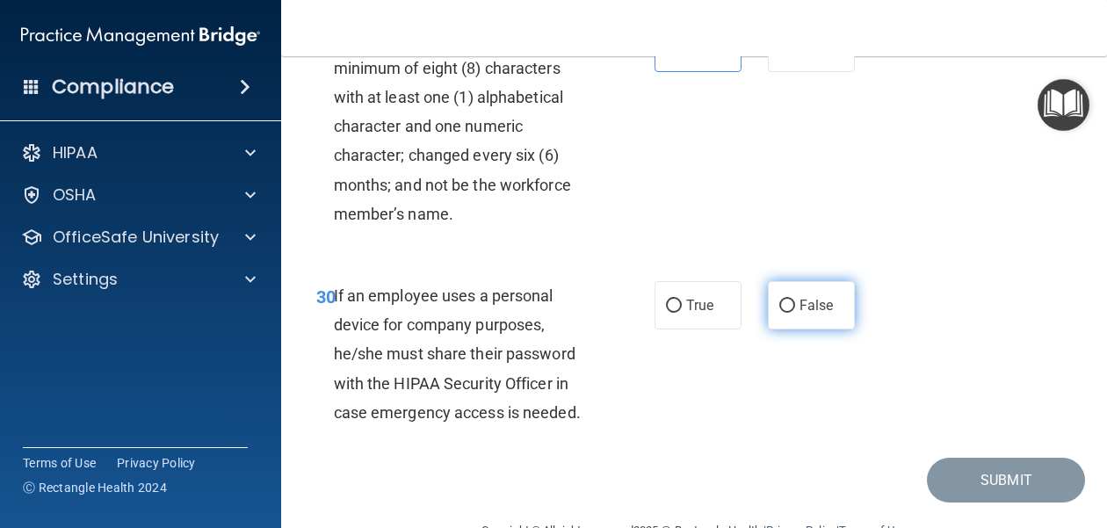
click at [805, 307] on span "False" at bounding box center [816, 305] width 34 height 17
click at [795, 307] on input "False" at bounding box center [787, 306] width 16 height 13
radio input "true"
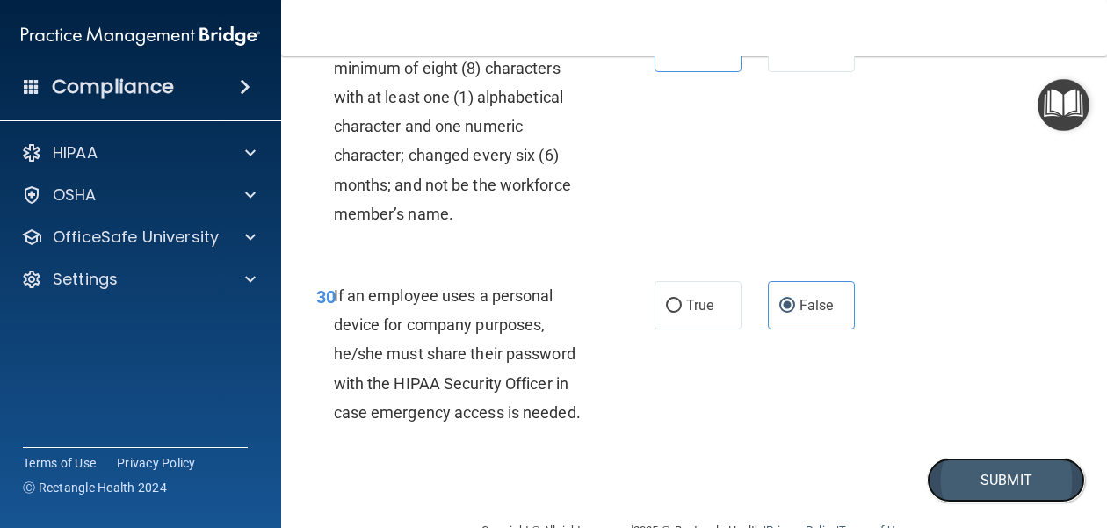
click at [1025, 480] on button "Submit" at bounding box center [1006, 480] width 158 height 45
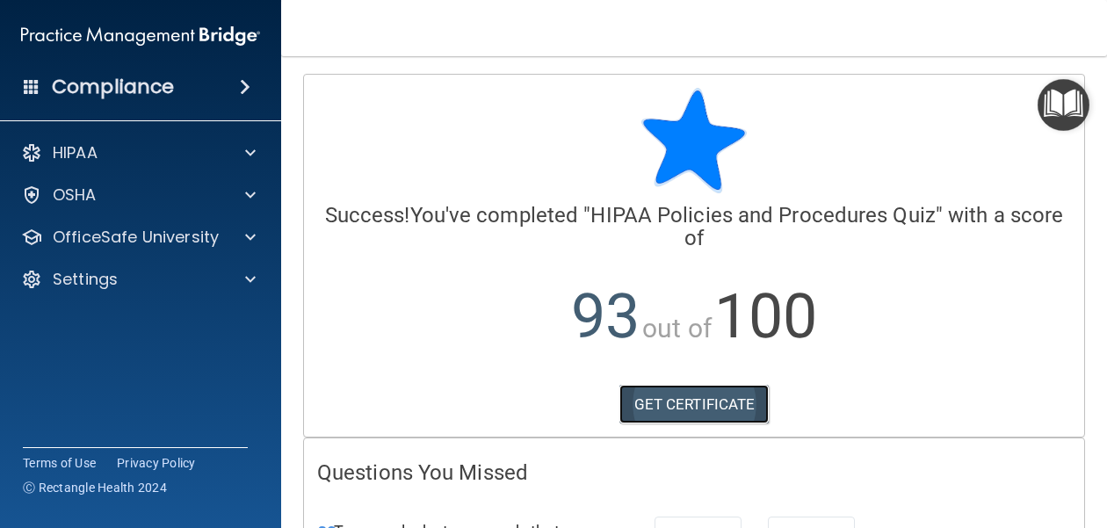
click at [696, 403] on link "GET CERTIFICATE" at bounding box center [694, 404] width 150 height 39
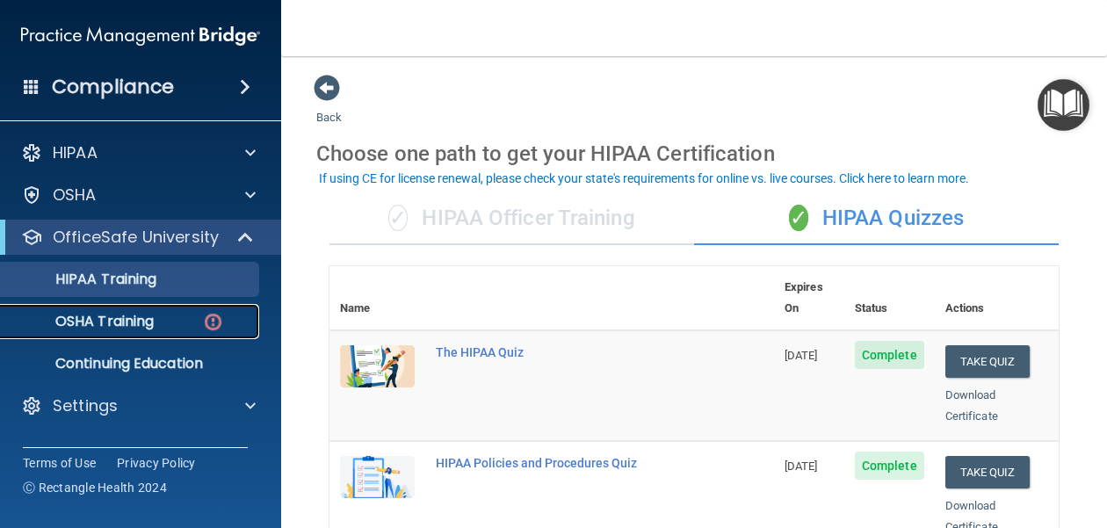
click at [143, 320] on p "OSHA Training" at bounding box center [82, 322] width 142 height 18
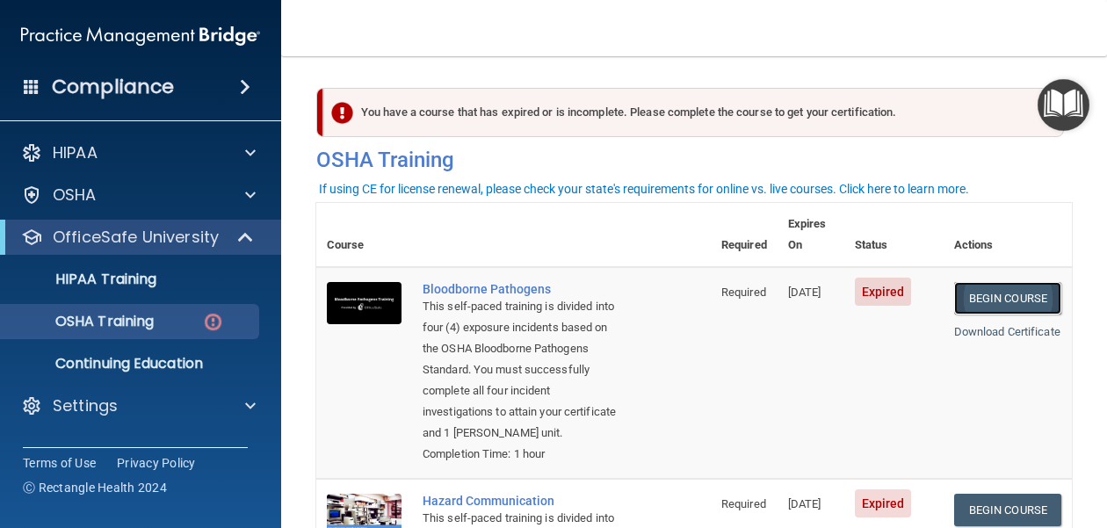
click at [1027, 282] on link "Begin Course" at bounding box center [1007, 298] width 107 height 32
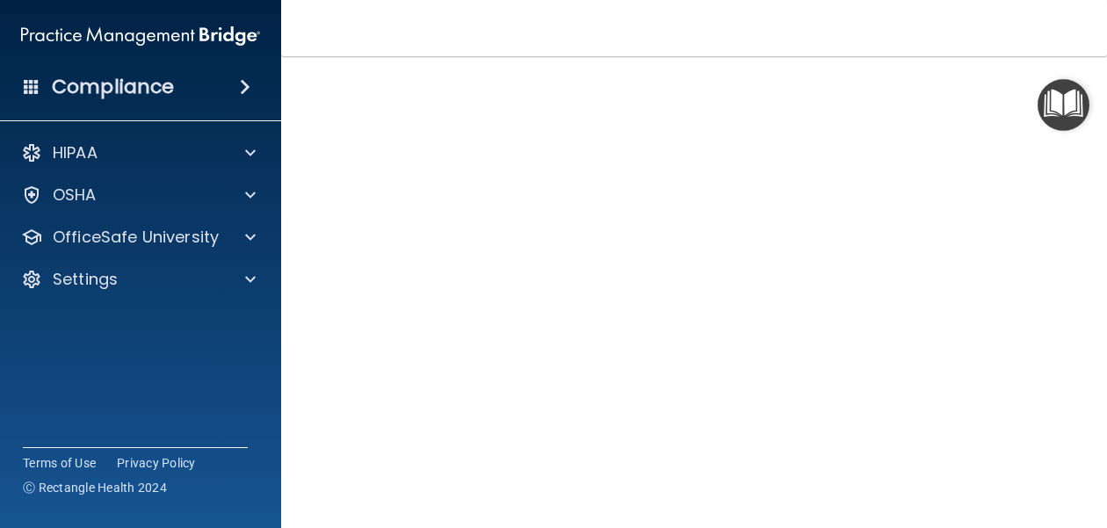
scroll to position [122, 0]
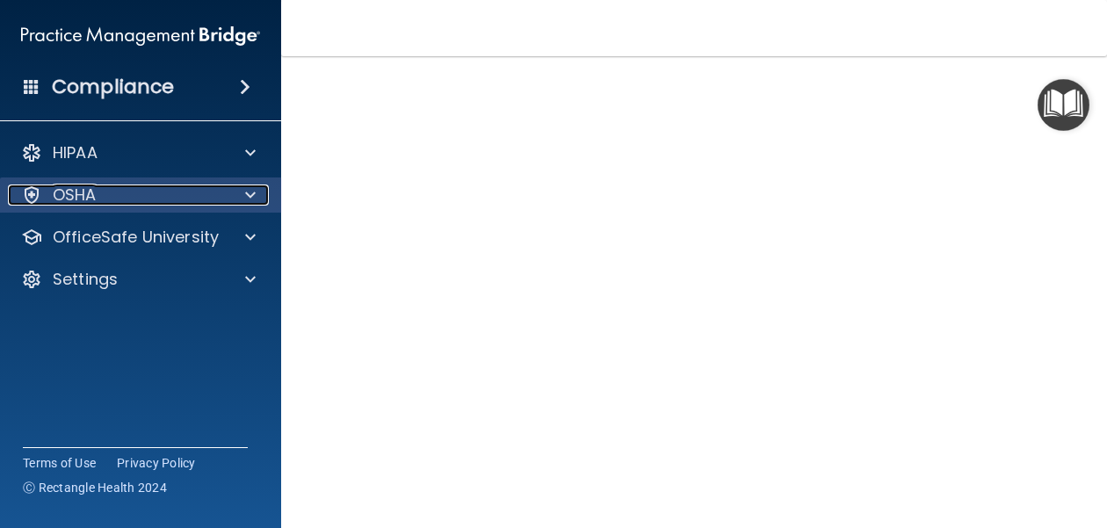
click at [85, 194] on p "OSHA" at bounding box center [75, 194] width 44 height 21
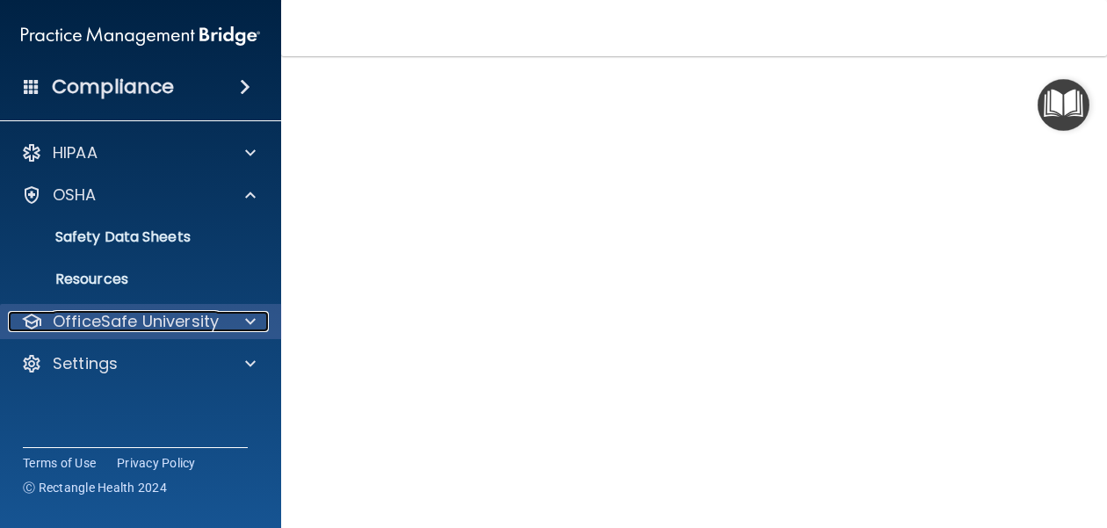
click at [192, 320] on p "OfficeSafe University" at bounding box center [136, 321] width 166 height 21
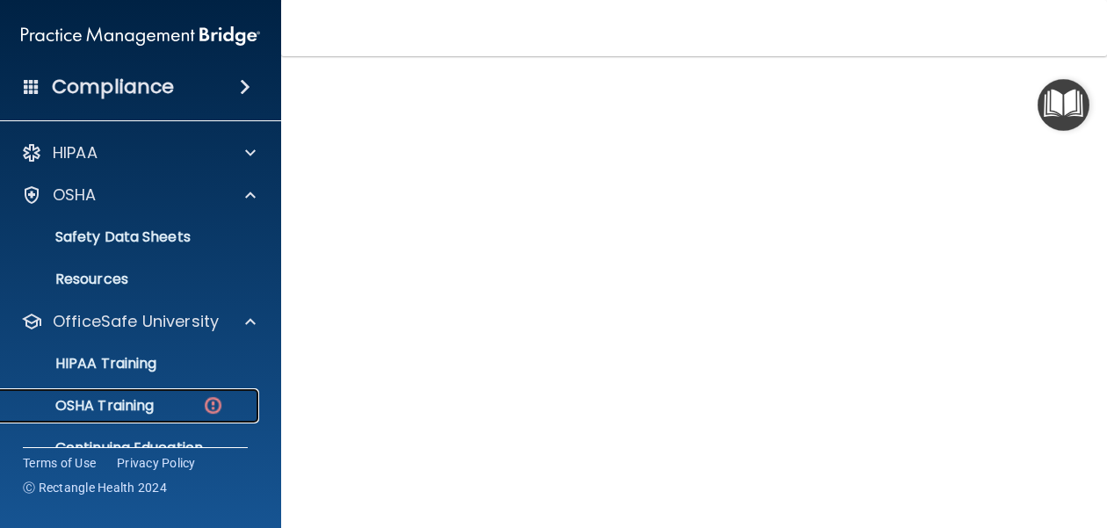
click at [144, 414] on p "OSHA Training" at bounding box center [82, 406] width 142 height 18
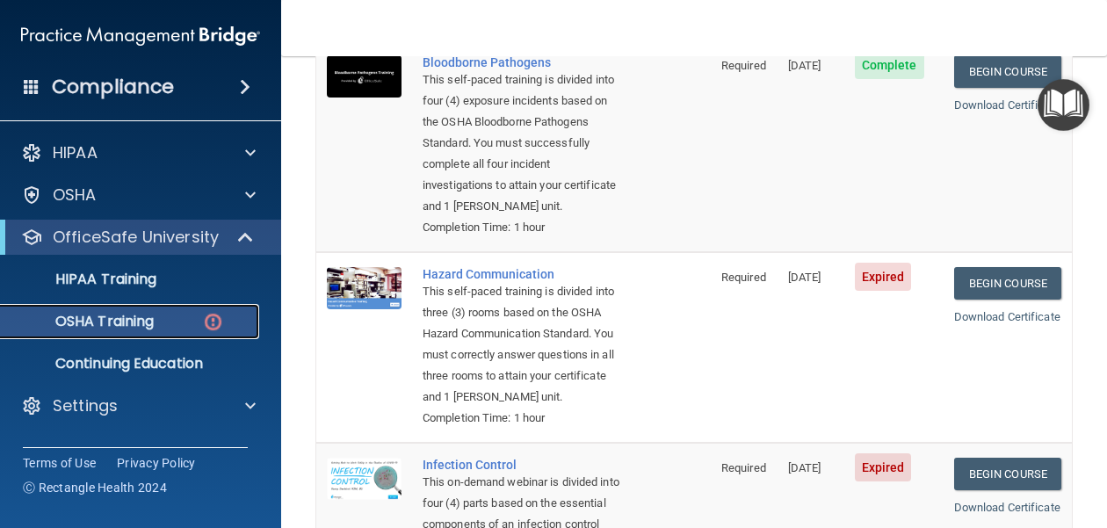
scroll to position [228, 0]
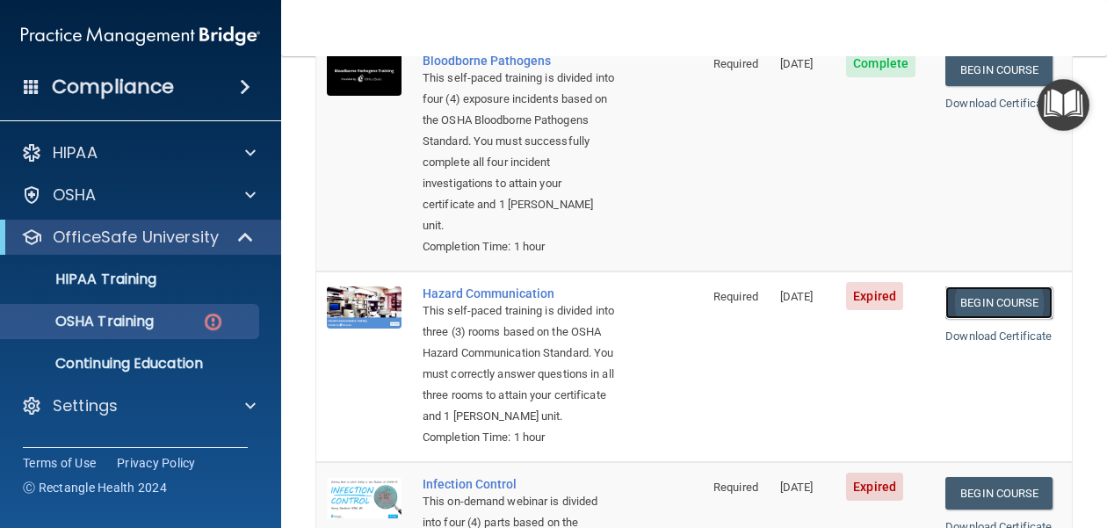
click at [1013, 286] on link "Begin Course" at bounding box center [998, 302] width 107 height 32
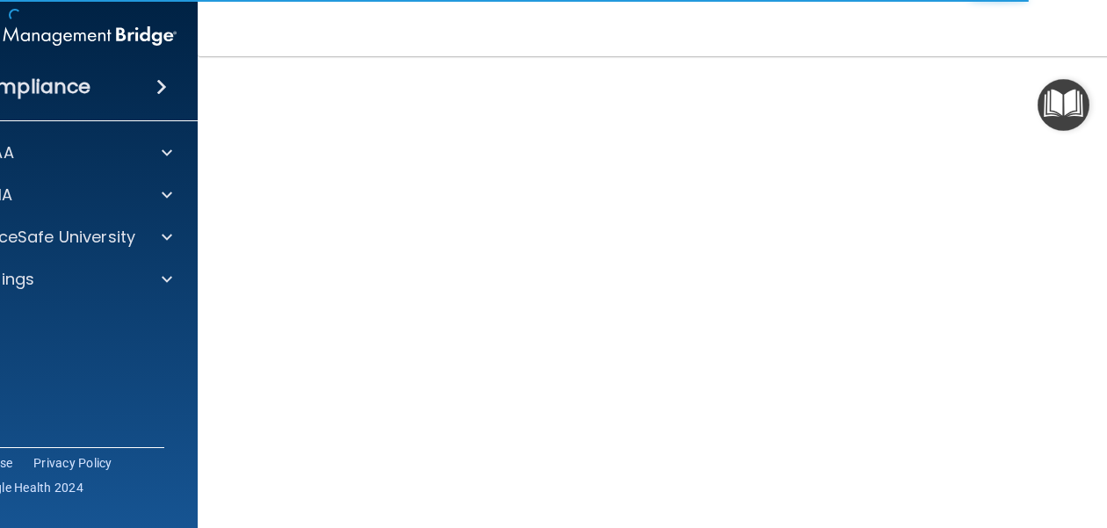
scroll to position [111, 0]
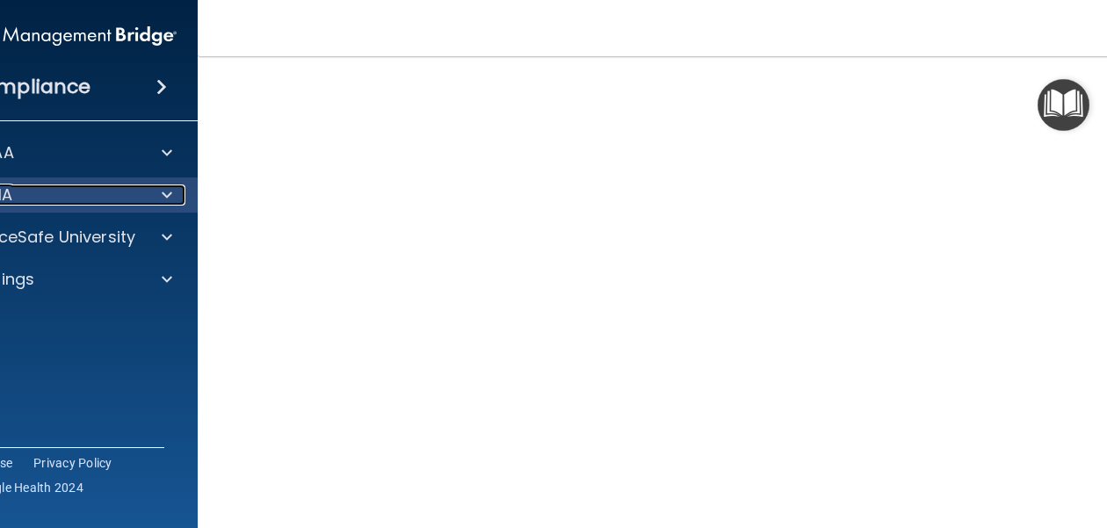
click at [169, 195] on span at bounding box center [167, 194] width 11 height 21
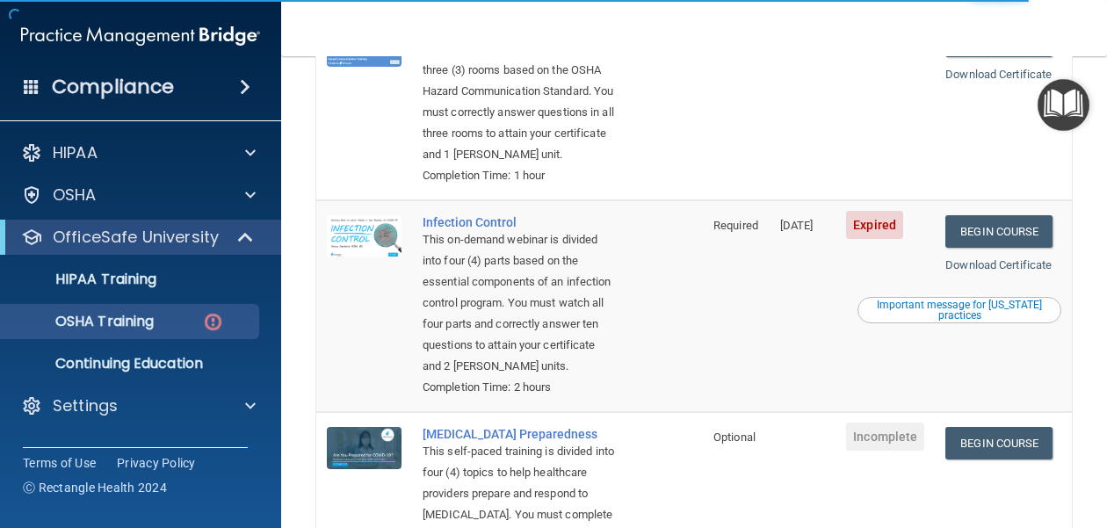
scroll to position [484, 0]
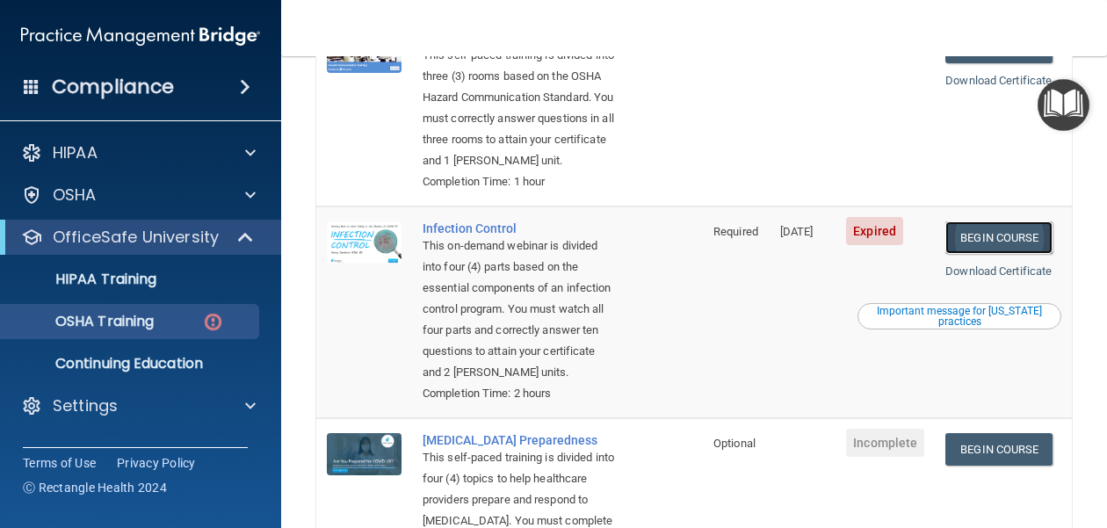
click at [1014, 234] on link "Begin Course" at bounding box center [998, 237] width 107 height 32
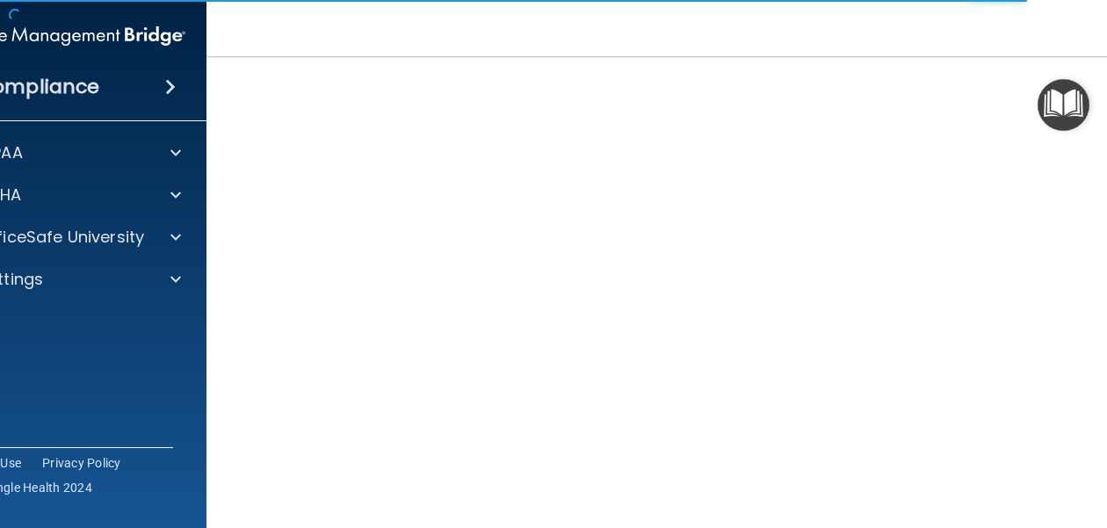
scroll to position [192, 0]
